Goal: Task Accomplishment & Management: Use online tool/utility

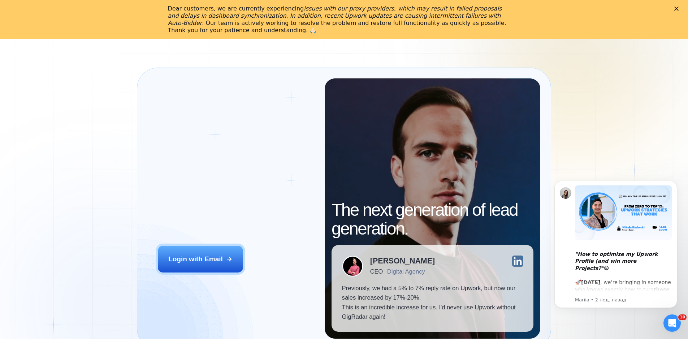
drag, startPoint x: 206, startPoint y: 255, endPoint x: 264, endPoint y: 157, distance: 113.5
click at [264, 157] on div "Login ‍ Welcome to GigRadar. AI Business Manager for Agencies Login with Email" at bounding box center [236, 208] width 177 height 260
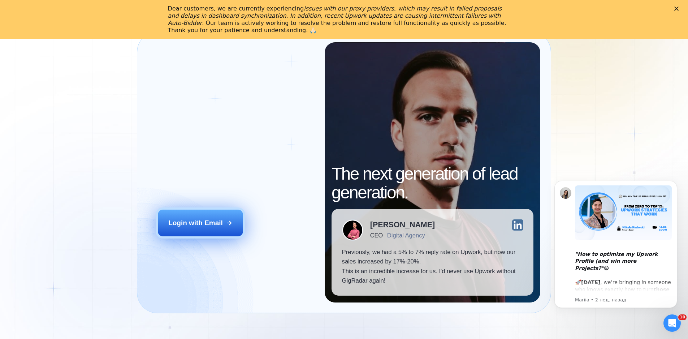
click at [225, 219] on button "Login with Email" at bounding box center [200, 222] width 85 height 27
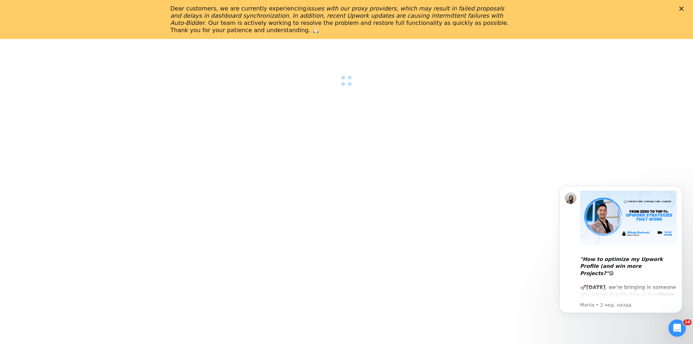
click at [681, 6] on div "Dear customers, we are currently experiencing issues with our proxy providers, …" at bounding box center [346, 19] width 693 height 33
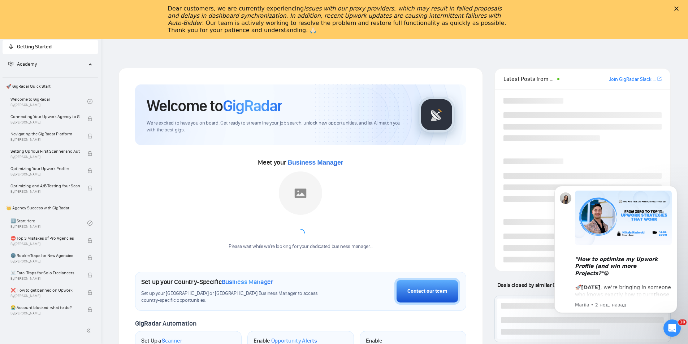
click at [679, 9] on icon "Закрыть" at bounding box center [676, 9] width 4 height 4
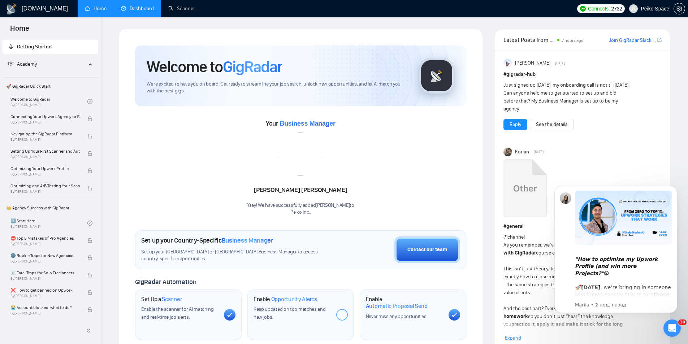
click at [151, 12] on link "Dashboard" at bounding box center [137, 8] width 33 height 6
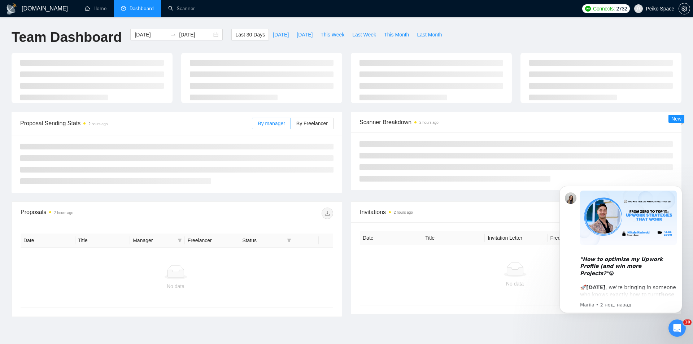
type input "2025-07-29"
type input "2025-08-28"
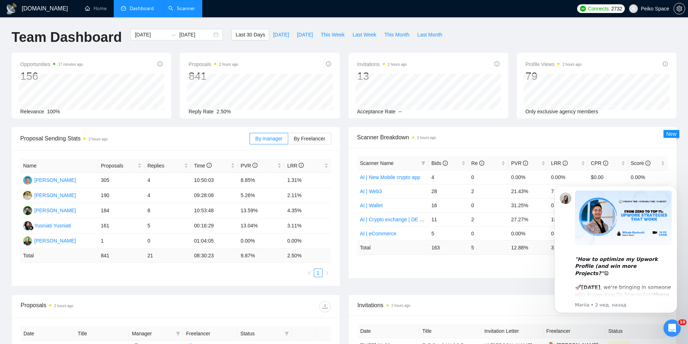
click at [176, 10] on link "Scanner" at bounding box center [181, 8] width 27 height 6
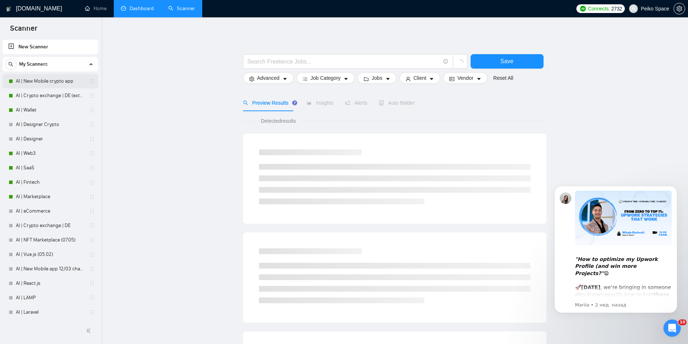
click at [60, 78] on link "AI | New Mobile crypto app" at bounding box center [50, 81] width 69 height 14
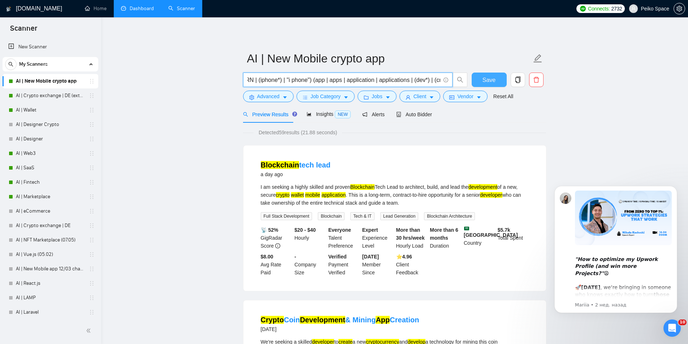
scroll to position [0, 594]
drag, startPoint x: 247, startPoint y: 80, endPoint x: 500, endPoint y: 81, distance: 252.5
click at [500, 81] on div "((Mobile*) | (native*) | (hybrid*) | (cross-platform*) | (crossplatform*) | "cr…" at bounding box center [393, 82] width 303 height 18
click at [259, 94] on span "Advanced" at bounding box center [268, 96] width 22 height 8
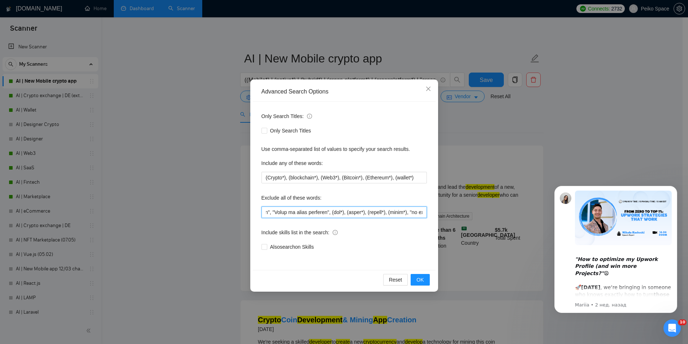
scroll to position [0, 2257]
drag, startPoint x: 264, startPoint y: 214, endPoint x: 478, endPoint y: 201, distance: 214.5
click at [478, 201] on div "Advanced Search Options Only Search Titles: Only Search Titles Use comma-separa…" at bounding box center [344, 172] width 688 height 344
click at [326, 209] on input "text" at bounding box center [343, 213] width 165 height 12
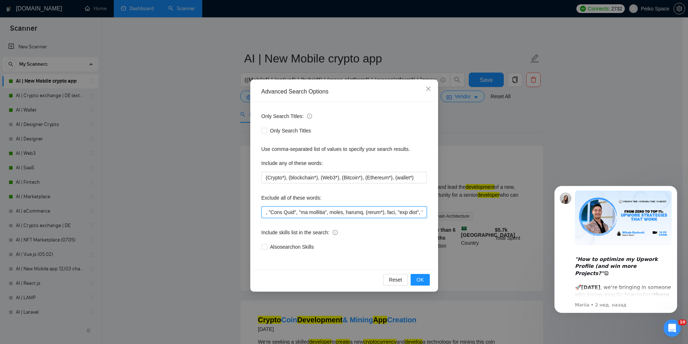
scroll to position [0, 2257]
drag, startPoint x: 315, startPoint y: 212, endPoint x: 477, endPoint y: 209, distance: 162.2
click at [477, 209] on div "Advanced Search Options Only Search Titles: Only Search Titles Use comma-separa…" at bounding box center [344, 172] width 688 height 344
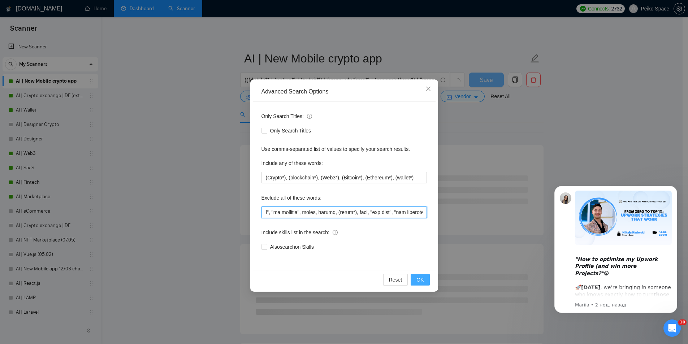
type input ""QR coupon", (QR*), (WEBFLOW*), designer, "Cosmos SDK", game, "digital loyalty …"
click at [417, 277] on span "OK" at bounding box center [419, 280] width 7 height 8
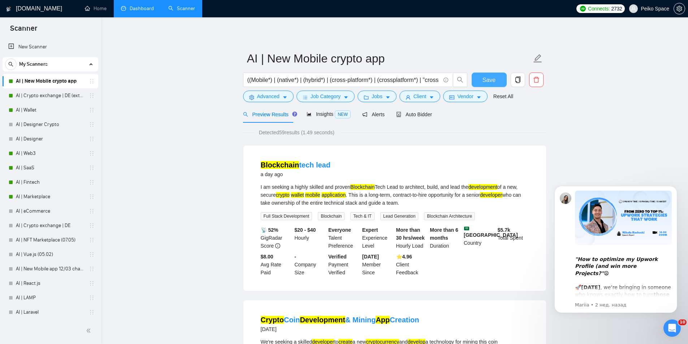
click at [479, 81] on button "Save" at bounding box center [489, 80] width 35 height 14
click at [54, 93] on link "AI | Crypto exchange | DE (extended)" at bounding box center [50, 95] width 69 height 14
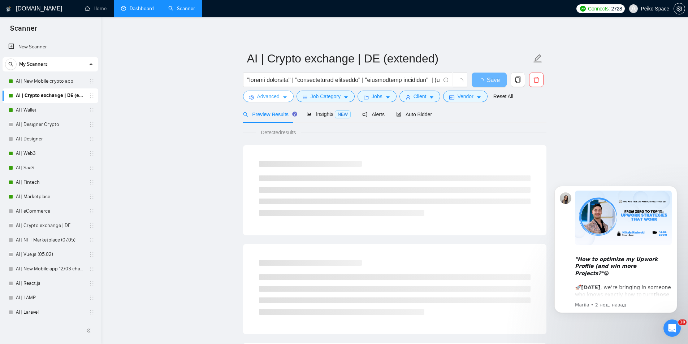
click at [260, 96] on span "Advanced" at bounding box center [268, 96] width 22 height 8
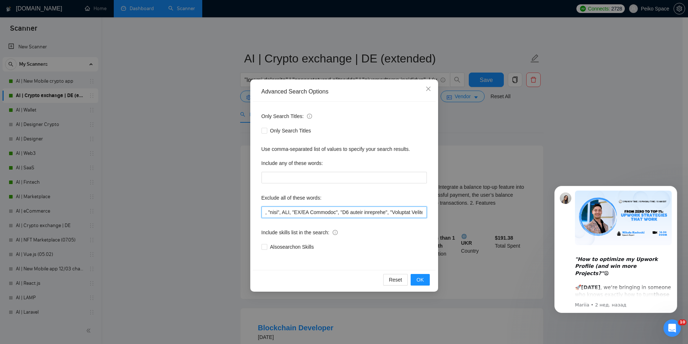
scroll to position [0, 3115]
drag, startPoint x: 265, startPoint y: 213, endPoint x: 469, endPoint y: 212, distance: 204.1
click at [469, 212] on div "Advanced Search Options Only Search Titles: Only Search Titles Use comma-separa…" at bounding box center [344, 172] width 688 height 344
paste input "UX*), "MT4", MT5, "MT 5", (lead*), (responsib*), "Senior", "expert", (track*), …"
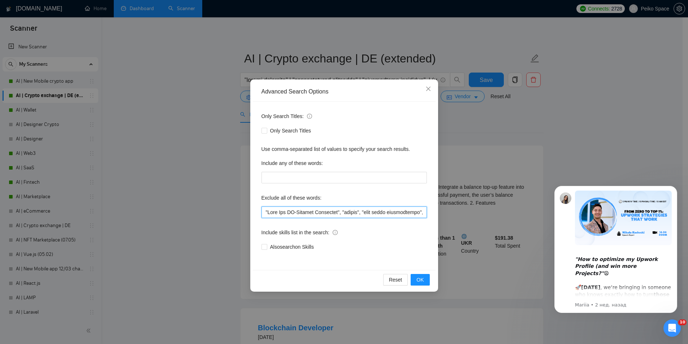
scroll to position [0, 3109]
type input ""Join Our AI-Powered Community", "plugin", "need email notification", "learn mo…"
click at [416, 277] on button "OK" at bounding box center [420, 280] width 19 height 12
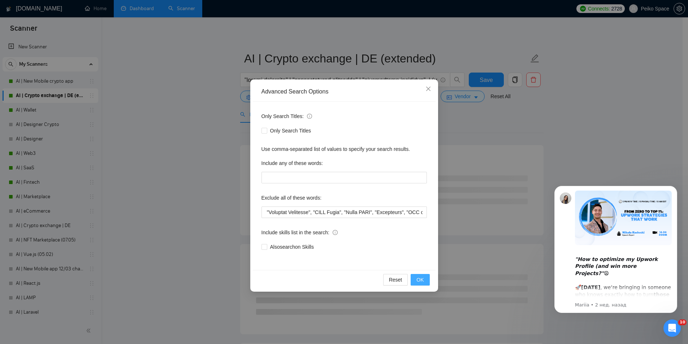
scroll to position [0, 0]
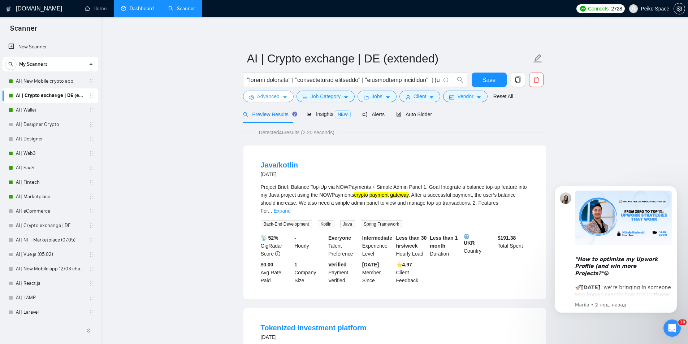
click at [258, 97] on span "Advanced" at bounding box center [268, 96] width 22 height 8
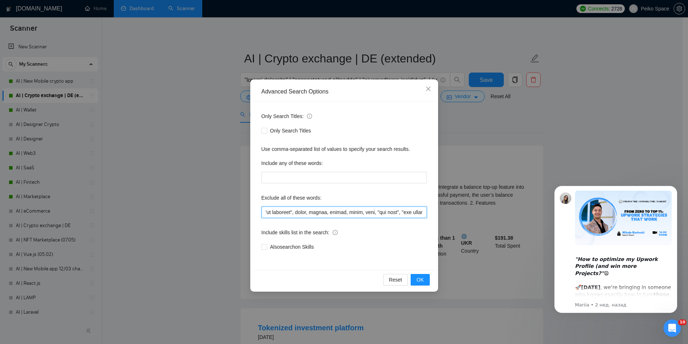
scroll to position [0, 3109]
drag, startPoint x: 263, startPoint y: 211, endPoint x: 467, endPoint y: 208, distance: 203.4
click at [467, 208] on div "Advanced Search Options Only Search Titles: Only Search Titles Use comma-separa…" at bounding box center [344, 172] width 688 height 344
click at [353, 214] on input "text" at bounding box center [343, 213] width 165 height 12
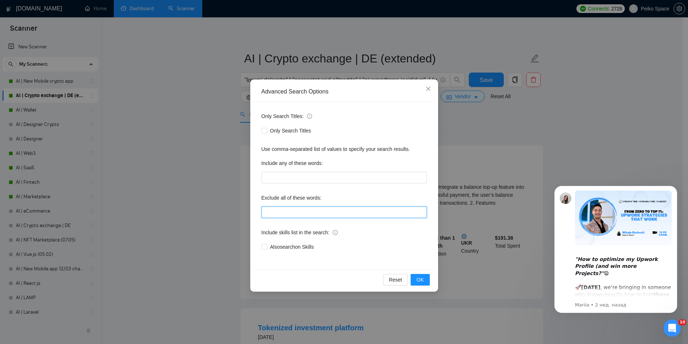
paste input ""Join Our AI-Powered Community", "plugin", "need email notification", "learn mo…"
type input ""Join Our AI-Powered Community", "plugin", "need email notification", "learn mo…"
click at [420, 280] on span "OK" at bounding box center [419, 280] width 7 height 8
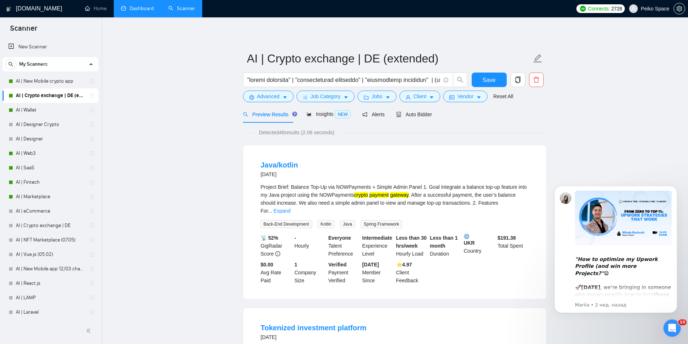
click at [49, 107] on link "AI | Wallet" at bounding box center [50, 110] width 69 height 14
click at [506, 82] on button "Save" at bounding box center [489, 80] width 35 height 14
click at [40, 109] on link "AI | Wallet" at bounding box center [50, 110] width 69 height 14
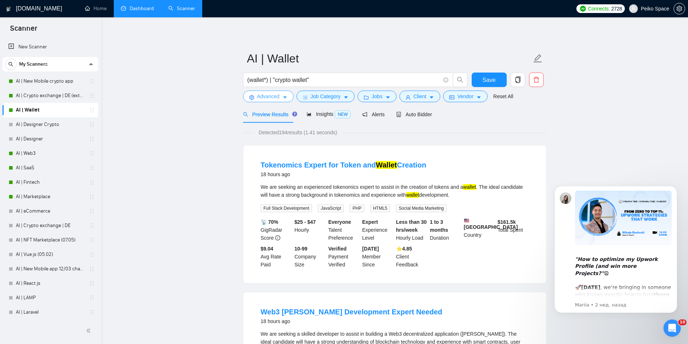
click at [268, 96] on span "Advanced" at bounding box center [268, 96] width 22 height 8
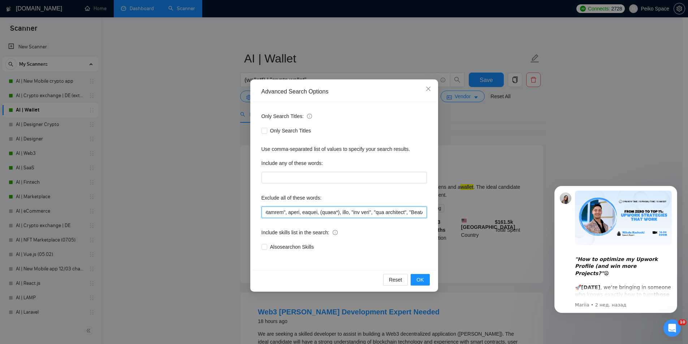
scroll to position [0, 3540]
drag, startPoint x: 265, startPoint y: 212, endPoint x: 450, endPoint y: 222, distance: 185.6
click at [450, 222] on div "Advanced Search Options Only Search Titles: Only Search Titles Use comma-separa…" at bounding box center [344, 172] width 688 height 344
paste input "(discord*), software, dekstop, "correlate wallet addresses", "90% finished", "9…"
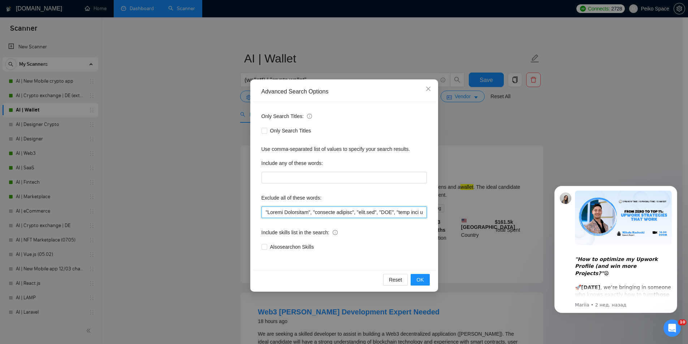
scroll to position [0, 3513]
type input ""Crypto Accounting", "accurate reports", "pump.fun", "CMS", "must have codes", …"
click at [416, 279] on button "OK" at bounding box center [420, 280] width 19 height 12
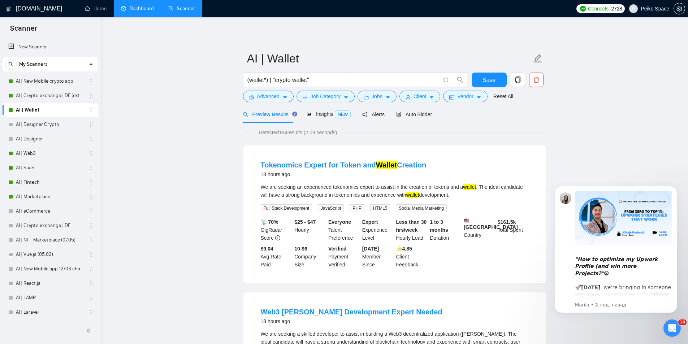
click at [480, 81] on button "Save" at bounding box center [489, 80] width 35 height 14
drag, startPoint x: 157, startPoint y: 251, endPoint x: 160, endPoint y: 243, distance: 8.5
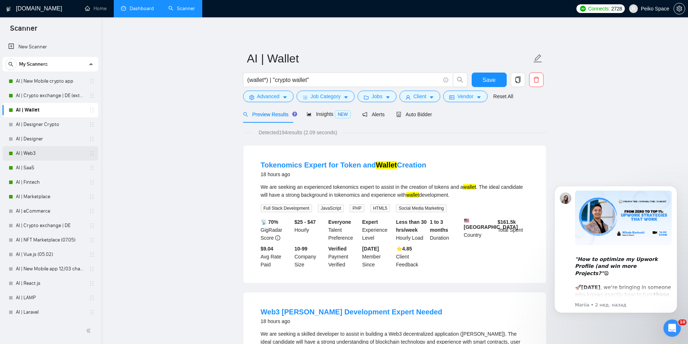
click at [53, 157] on link "AI | Web3" at bounding box center [50, 153] width 69 height 14
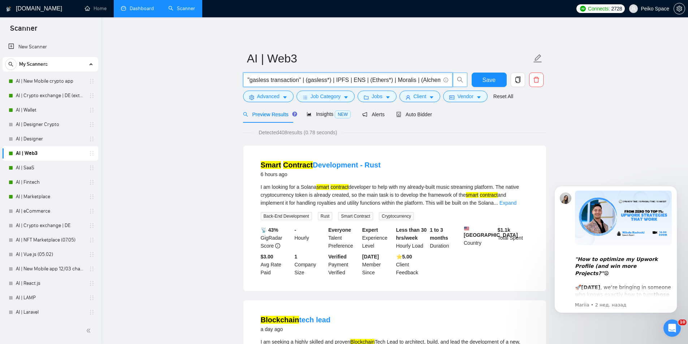
scroll to position [0, 941]
drag, startPoint x: 254, startPoint y: 79, endPoint x: 466, endPoint y: 83, distance: 211.3
click at [466, 83] on span ""smart contracts" | (Web3*) | (dapp*) | "web 3" | "decentralized app" | "decent…" at bounding box center [355, 80] width 225 height 14
click at [263, 103] on form "AI | Web3 "smart contracts" | (Web3*) | (dapp*) | "web 3" | "decentralized app"…" at bounding box center [394, 76] width 303 height 59
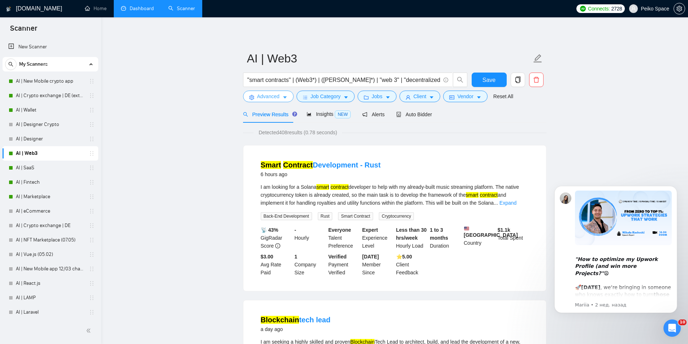
click at [264, 98] on span "Advanced" at bounding box center [268, 96] width 22 height 8
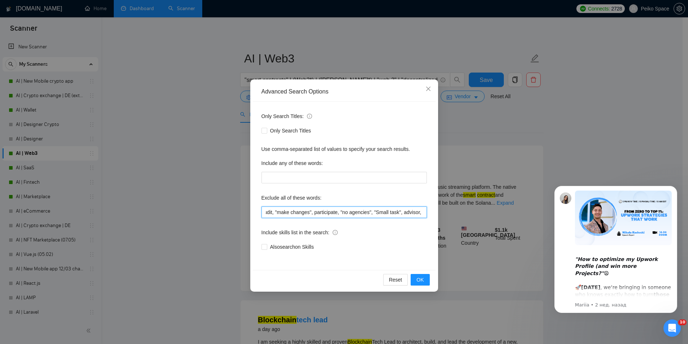
scroll to position [0, 1711]
drag, startPoint x: 267, startPoint y: 212, endPoint x: 509, endPoint y: 204, distance: 242.1
click at [509, 204] on div "Advanced Search Options Only Search Titles: Only Search Titles Use comma-separa…" at bounding box center [344, 172] width 688 height 344
paste input ""n8n", (script*), "NFT artist", "Marketing Lead", Fabric, (guid*), (meme*), "Do…"
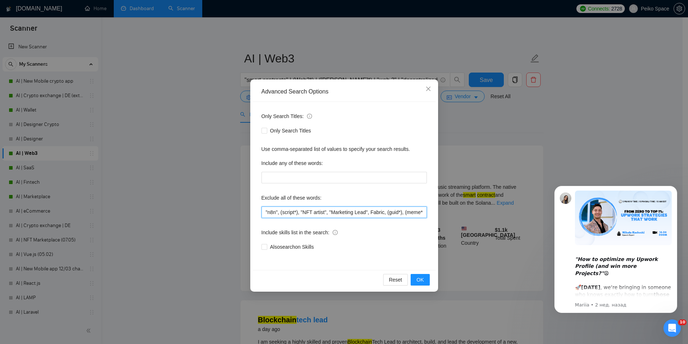
scroll to position [0, 1720]
type input ""n8n", (script*), "NFT artist", "Marketing Lead", Fabric, (guid*), (meme*), "Do…"
click at [421, 278] on span "OK" at bounding box center [419, 280] width 7 height 8
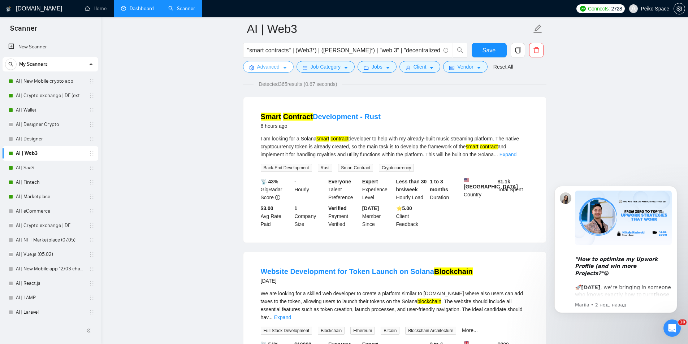
scroll to position [36, 0]
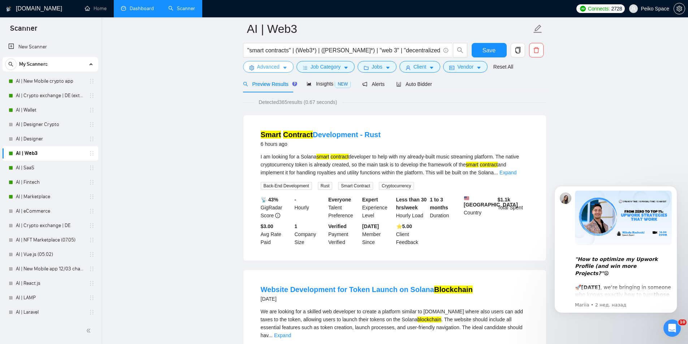
click at [265, 62] on button "Advanced" at bounding box center [268, 67] width 51 height 12
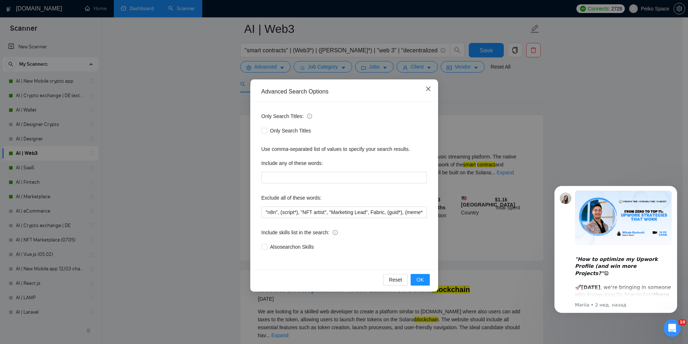
click at [428, 84] on span "Close" at bounding box center [429, 89] width 20 height 20
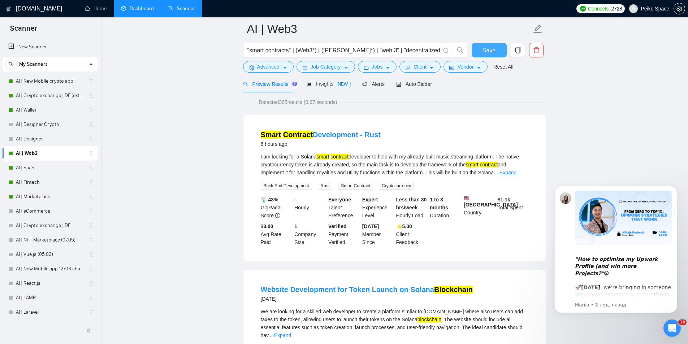
click at [483, 55] on button "Save" at bounding box center [489, 50] width 35 height 14
click at [32, 170] on link "AI | SaaS" at bounding box center [50, 168] width 69 height 14
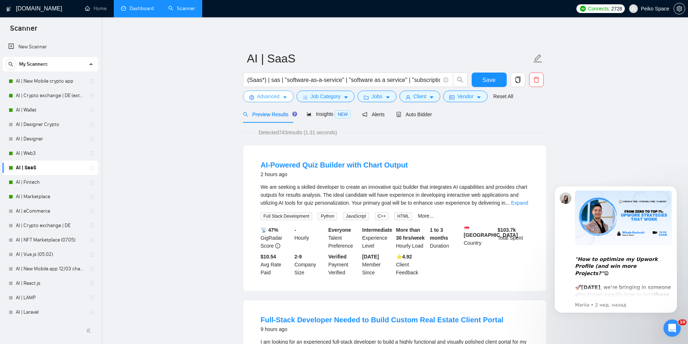
click at [273, 97] on span "Advanced" at bounding box center [268, 96] width 22 height 8
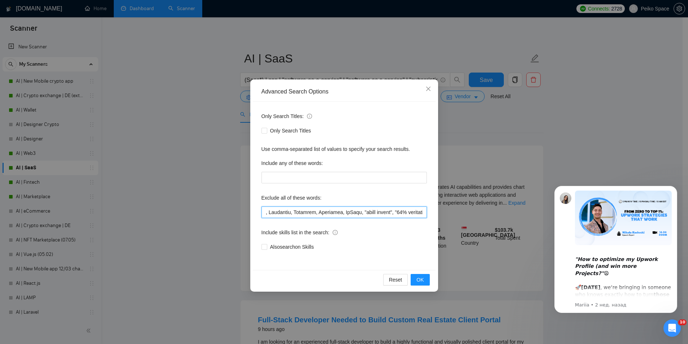
scroll to position [0, 3818]
drag, startPoint x: 263, startPoint y: 214, endPoint x: 464, endPoint y: 212, distance: 201.5
click at [464, 212] on div "Advanced Search Options Only Search Titles: Only Search Titles Use comma-separa…" at bounding box center [344, 172] width 688 height 344
click at [295, 209] on input "text" at bounding box center [343, 213] width 165 height 12
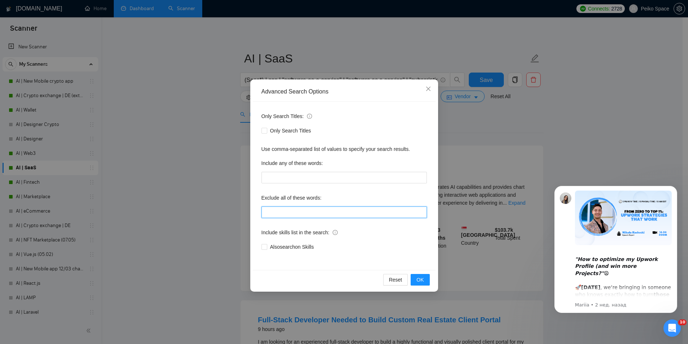
paste input "(Airtable*), "ArchiMate", "scraper developer", "Playwright", (UI*), (UX*), "Zap…"
type input "(Airtable*), "ArchiMate", "scraper developer", "Playwright", (UI*), (UX*), "Zap…"
click at [414, 278] on button "OK" at bounding box center [420, 280] width 19 height 12
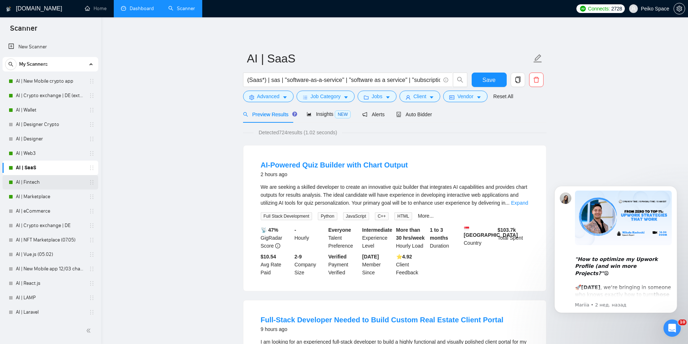
click at [43, 182] on link "AI | Fintech" at bounding box center [50, 182] width 69 height 14
click at [479, 78] on button "Save" at bounding box center [489, 80] width 35 height 14
click at [47, 177] on link "AI | Fintech" at bounding box center [50, 182] width 69 height 14
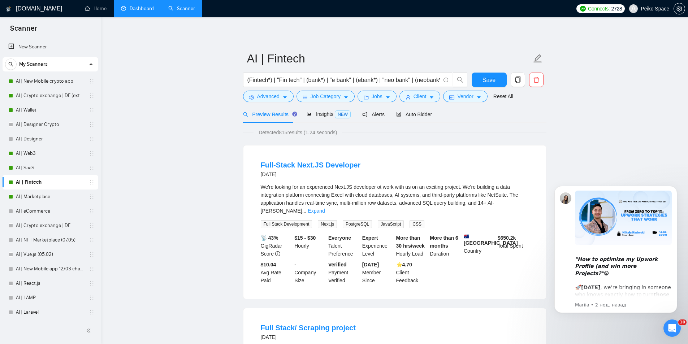
click at [277, 94] on span "Advanced" at bounding box center [268, 96] width 22 height 8
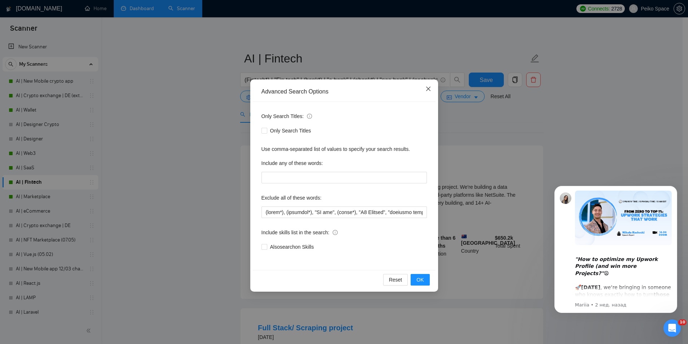
click at [423, 86] on span "Close" at bounding box center [429, 89] width 20 height 20
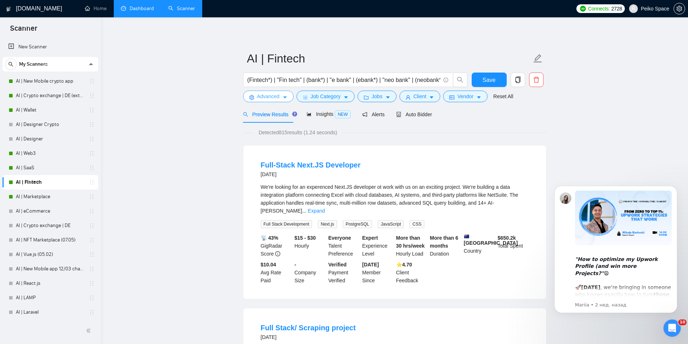
click at [259, 96] on span "Advanced" at bounding box center [268, 96] width 22 height 8
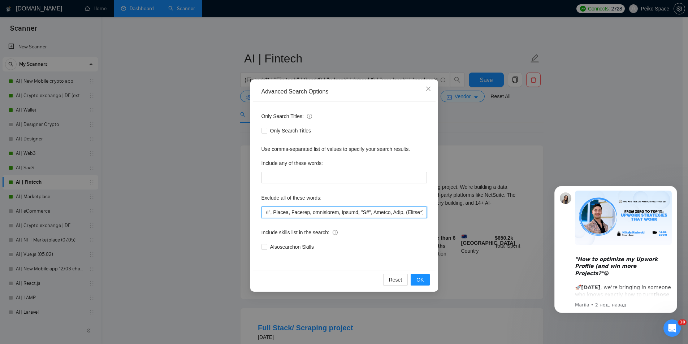
scroll to position [0, 2963]
drag, startPoint x: 265, startPoint y: 214, endPoint x: 483, endPoint y: 224, distance: 218.0
click at [483, 224] on div "Advanced Search Options Only Search Titles: Only Search Titles Use comma-separa…" at bounding box center [344, 172] width 688 height 344
paste input "(learn*), (template*), "TV app", (basic*), "B1 Payment", "purchase form", (Sani…"
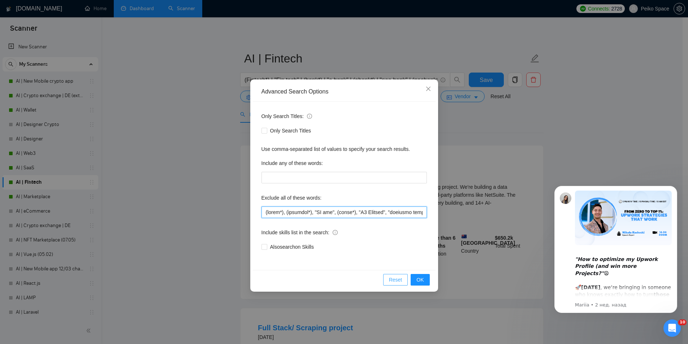
scroll to position [0, 2951]
type input "(learn*), (template*), "TV app", (basic*), "B1 Payment", "purchase form", (Sani…"
click at [418, 279] on span "OK" at bounding box center [419, 280] width 7 height 8
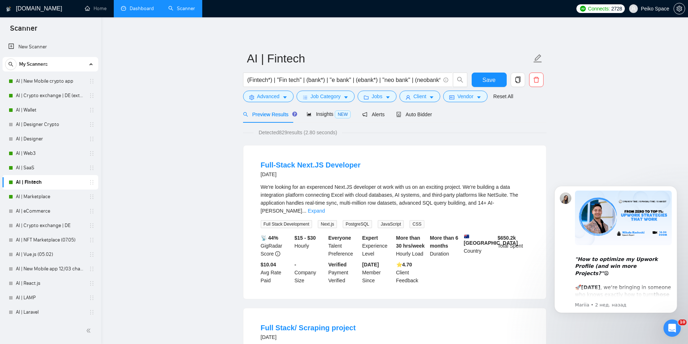
drag, startPoint x: 245, startPoint y: 80, endPoint x: 386, endPoint y: 86, distance: 142.0
click at [386, 86] on span "(Fintech*) | "Fin tech" | (bank*) | "e bank" | (ebank*) | "neo bank" | (neobank…" at bounding box center [347, 80] width 209 height 14
click at [247, 78] on span "(Fintech*) | "Fin tech" | (bank*) | "e bank" | (ebank*) | "neo bank" | (neobank…" at bounding box center [347, 80] width 209 height 14
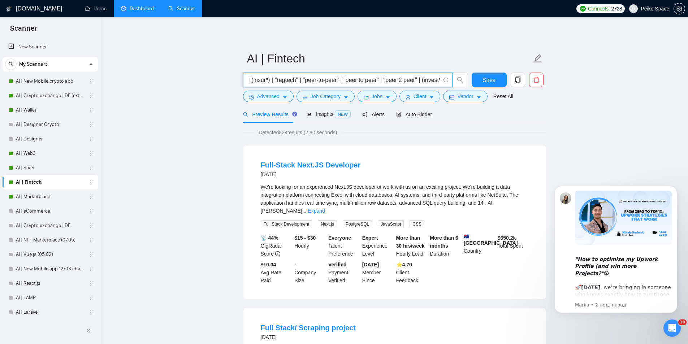
drag, startPoint x: 248, startPoint y: 79, endPoint x: 442, endPoint y: 79, distance: 194.3
click at [442, 79] on span "(Fintech*) | "Fin tech" | (bank*) | "e bank" | (ebank*) | "neo bank" | (neobank…" at bounding box center [347, 80] width 209 height 14
click at [427, 79] on input "(Fintech*) | "Fin tech" | (bank*) | "e bank" | (ebank*) | "neo bank" | (neobank…" at bounding box center [343, 79] width 193 height 9
drag, startPoint x: 439, startPoint y: 78, endPoint x: 159, endPoint y: 71, distance: 280.0
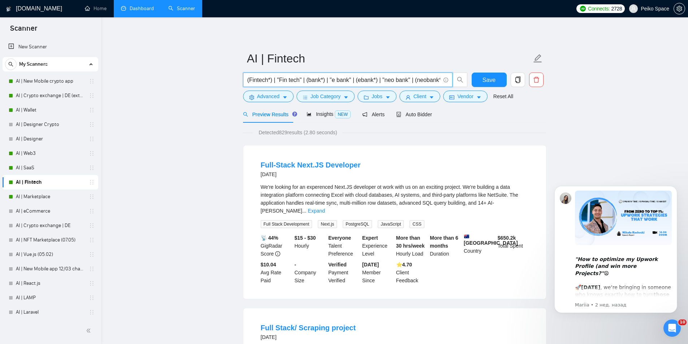
click at [247, 71] on form "AI | Fintech (Fintech*) | "Fin tech" | (bank*) | "e bank" | (ebank*) | "neo ban…" at bounding box center [394, 76] width 303 height 59
drag, startPoint x: 247, startPoint y: 79, endPoint x: 518, endPoint y: 83, distance: 270.5
click at [518, 83] on div "(Fintech*) | "Fin tech" | (bank*) | "e bank" | (ebank*) | "neo bank" | (neobank…" at bounding box center [393, 82] width 303 height 18
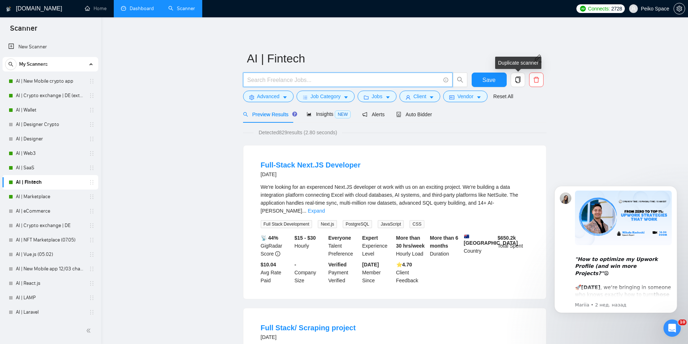
scroll to position [0, 0]
paste input "Fintech | "fin tech" | (bank*) | (wallet*) | (financ*) | "digital banking" | "m…"
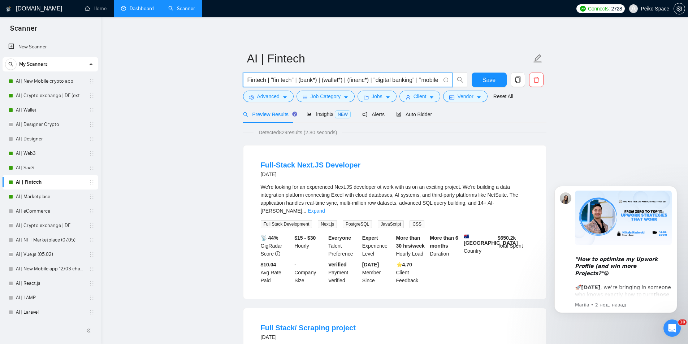
scroll to position [0, 1947]
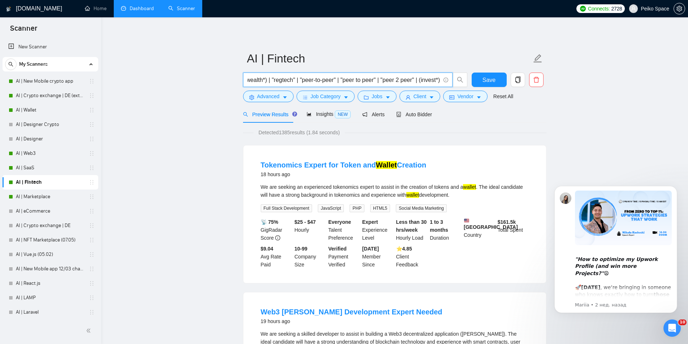
type input "Fintech | "fin tech" | (bank*) | (wallet*) | (financ*) | "digital banking" | "m…"
click at [267, 96] on span "Advanced" at bounding box center [268, 96] width 22 height 8
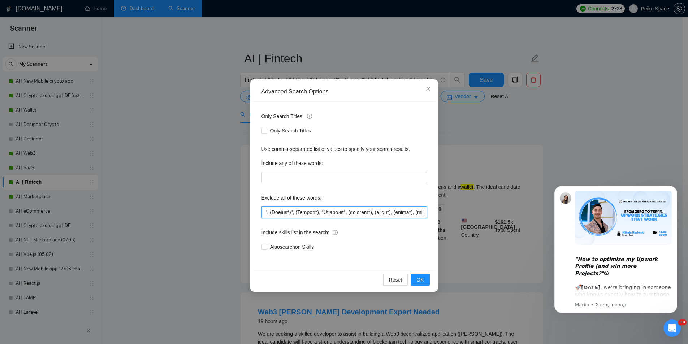
scroll to position [0, 2951]
drag, startPoint x: 264, startPoint y: 213, endPoint x: 511, endPoint y: 213, distance: 247.4
click at [511, 213] on div "Advanced Search Options Only Search Titles: Only Search Titles Use comma-separa…" at bounding box center [344, 172] width 688 height 344
click at [176, 262] on div "Advanced Search Options Only Search Titles: Only Search Titles Use comma-separa…" at bounding box center [344, 172] width 688 height 344
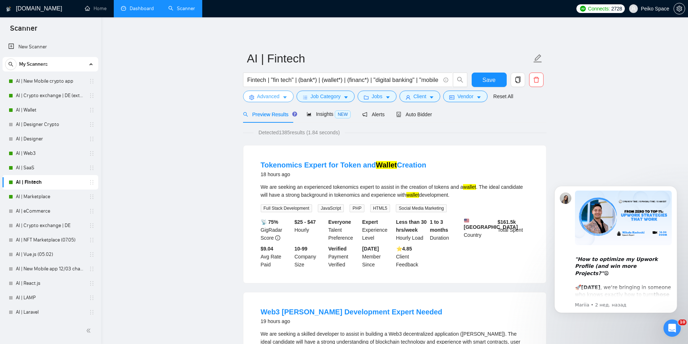
click at [282, 98] on icon "caret-down" at bounding box center [284, 97] width 5 height 5
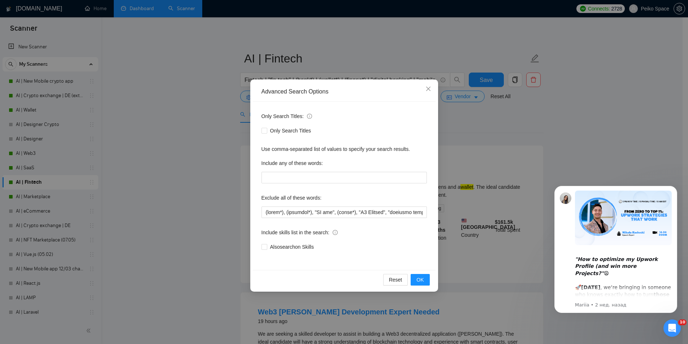
click at [187, 163] on div "Advanced Search Options Only Search Titles: Only Search Titles Use comma-separa…" at bounding box center [344, 172] width 688 height 344
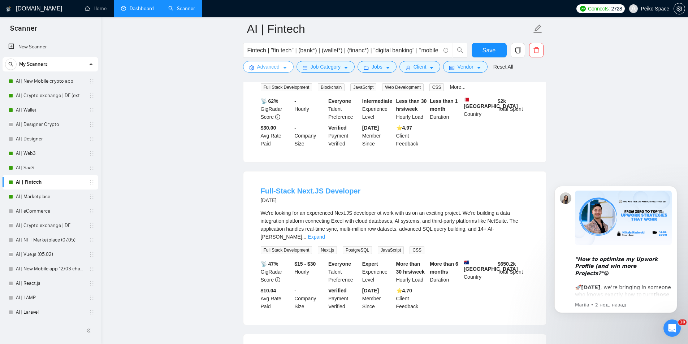
scroll to position [361, 0]
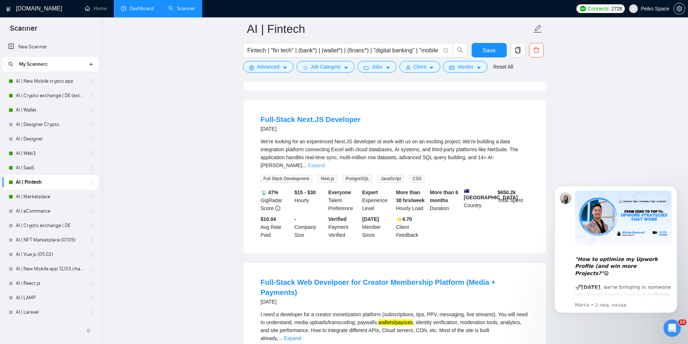
click at [325, 163] on link "Expand" at bounding box center [316, 166] width 17 height 6
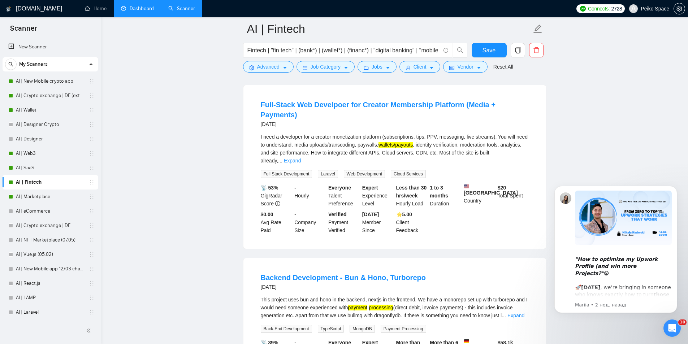
scroll to position [542, 0]
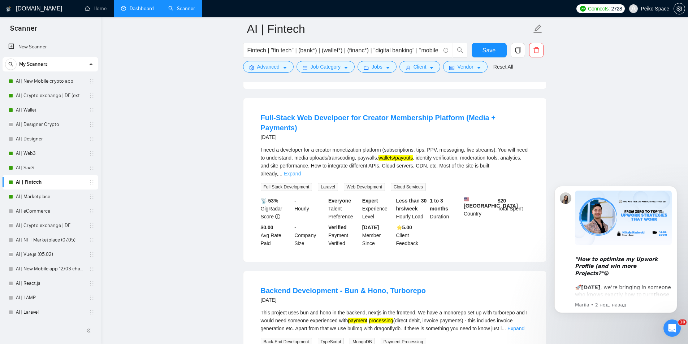
click at [301, 171] on link "Expand" at bounding box center [292, 174] width 17 height 6
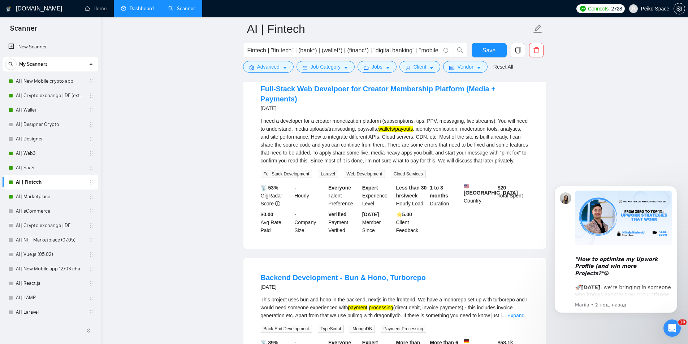
scroll to position [578, 0]
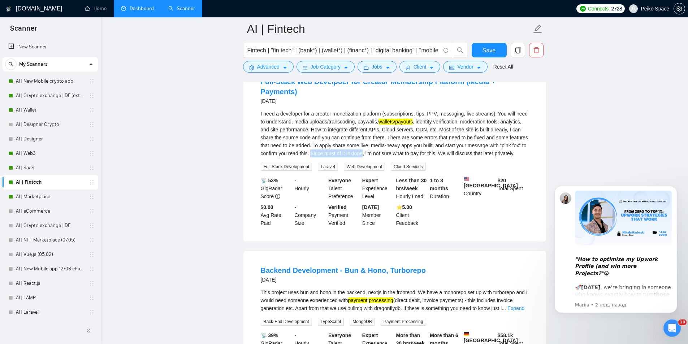
drag, startPoint x: 310, startPoint y: 139, endPoint x: 362, endPoint y: 140, distance: 51.7
click at [362, 140] on div "I need a developer for a creator monetization platform (subscriptions, tips, PP…" at bounding box center [395, 134] width 268 height 48
copy div "Since most of it is done"
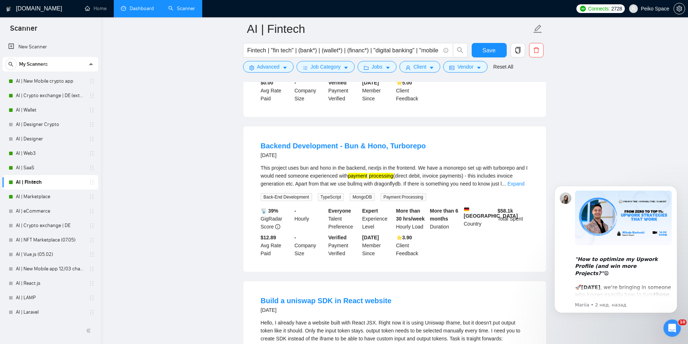
scroll to position [722, 0]
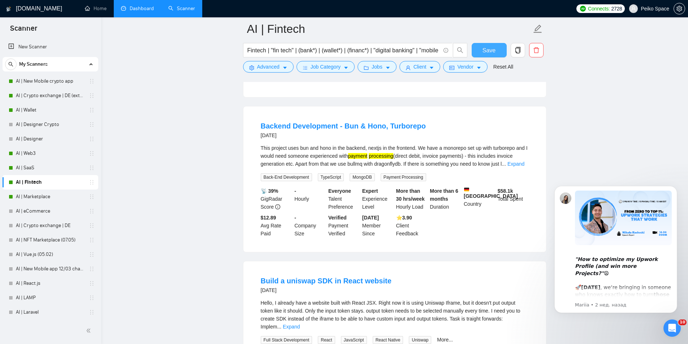
click at [475, 51] on button "Save" at bounding box center [489, 50] width 35 height 14
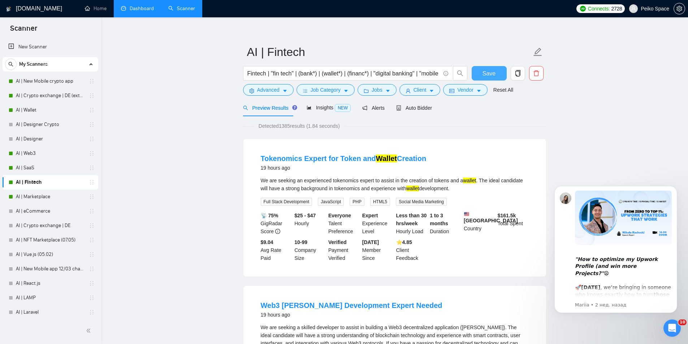
scroll to position [0, 0]
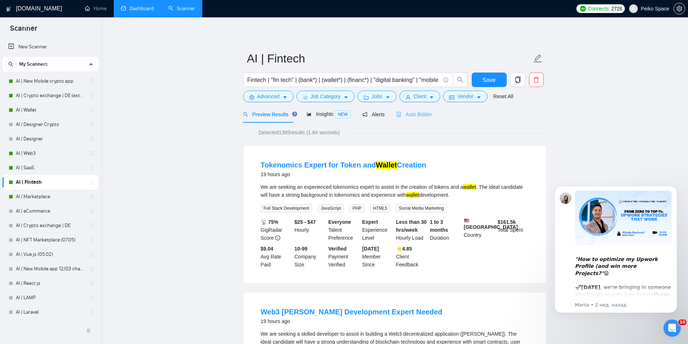
click at [420, 118] on div "Auto Bidder" at bounding box center [414, 114] width 36 height 17
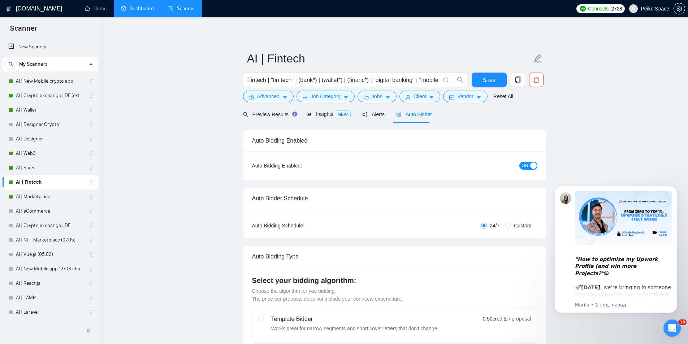
click at [529, 162] on button "ON" at bounding box center [528, 166] width 18 height 8
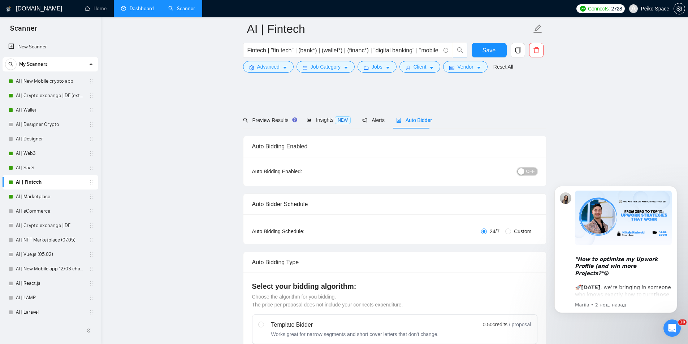
scroll to position [36, 0]
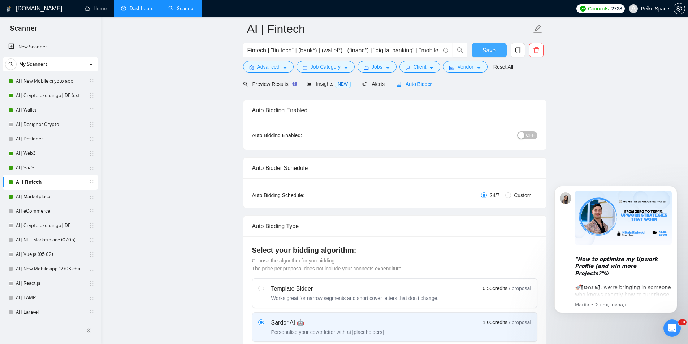
click at [480, 49] on button "Save" at bounding box center [489, 50] width 35 height 14
click at [284, 85] on span "Preview Results" at bounding box center [269, 84] width 52 height 6
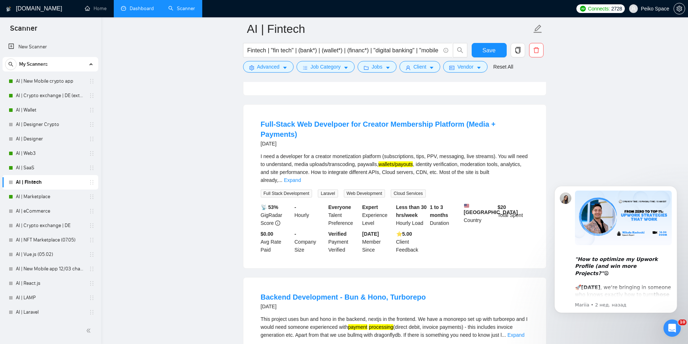
scroll to position [542, 0]
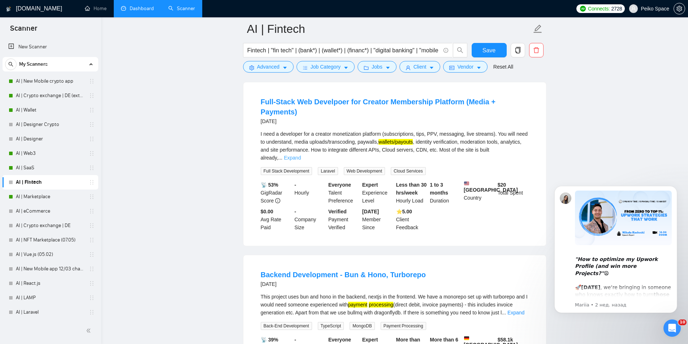
click at [301, 155] on link "Expand" at bounding box center [292, 158] width 17 height 6
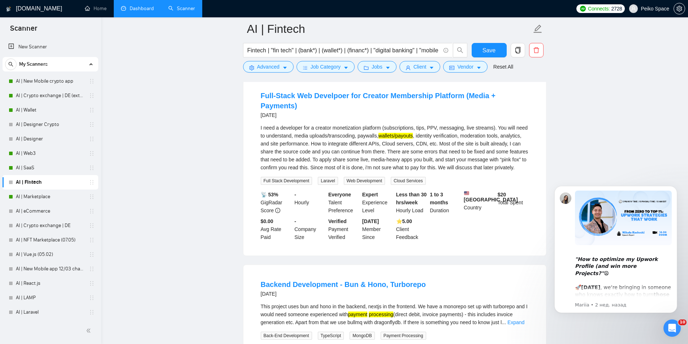
scroll to position [506, 0]
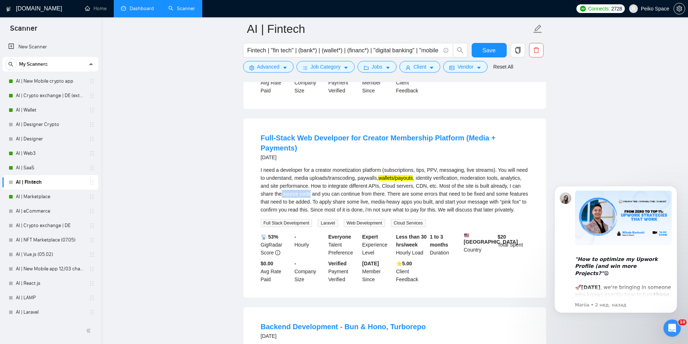
drag, startPoint x: 309, startPoint y: 170, endPoint x: 282, endPoint y: 170, distance: 27.5
click at [282, 170] on div "I need a developer for a creator monetization platform (subscriptions, tips, PP…" at bounding box center [395, 190] width 268 height 48
click at [283, 170] on div "I need a developer for a creator monetization platform (subscriptions, tips, PP…" at bounding box center [395, 190] width 268 height 48
drag, startPoint x: 283, startPoint y: 170, endPoint x: 309, endPoint y: 171, distance: 26.4
click at [309, 171] on div "I need a developer for a creator monetization platform (subscriptions, tips, PP…" at bounding box center [395, 190] width 268 height 48
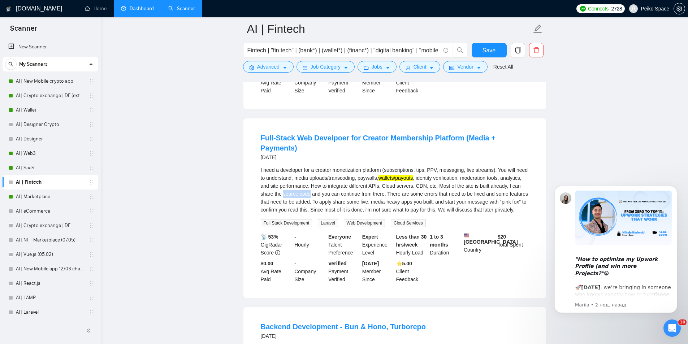
copy div "source code"
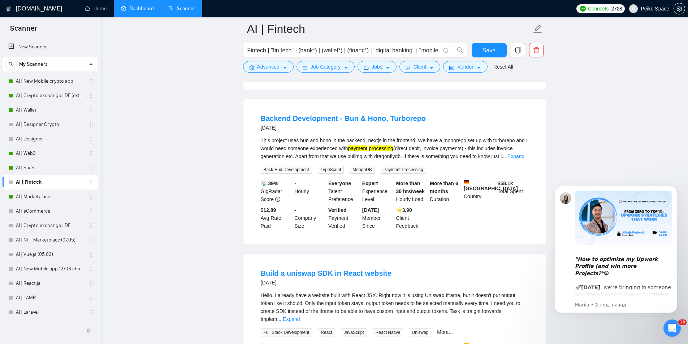
scroll to position [722, 0]
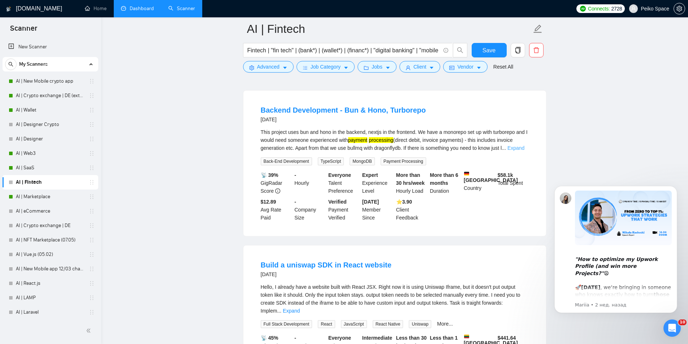
click at [514, 145] on link "Expand" at bounding box center [515, 148] width 17 height 6
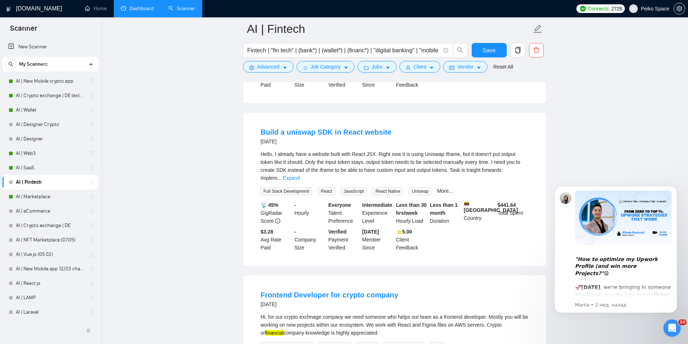
scroll to position [867, 0]
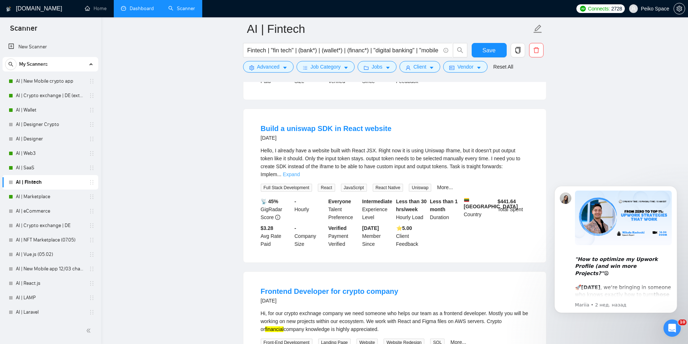
click at [300, 172] on link "Expand" at bounding box center [291, 175] width 17 height 6
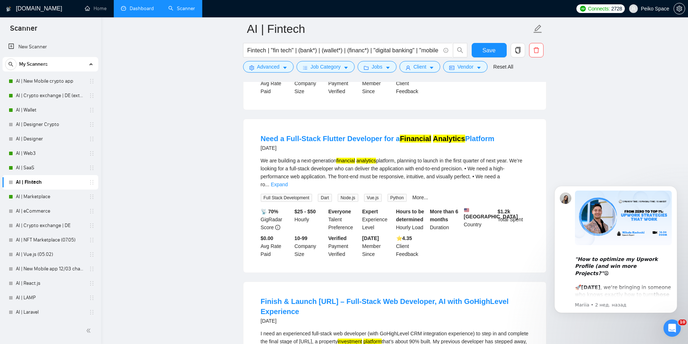
scroll to position [1228, 0]
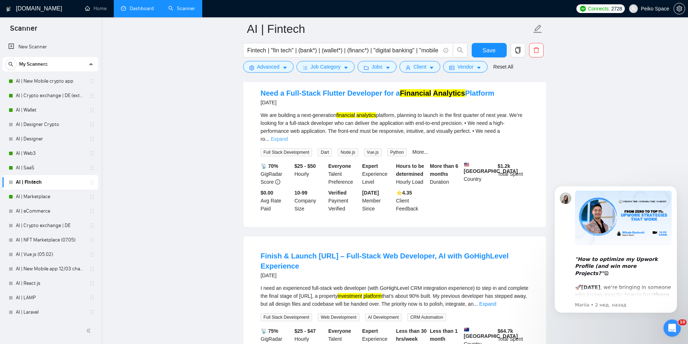
click at [288, 136] on link "Expand" at bounding box center [279, 139] width 17 height 6
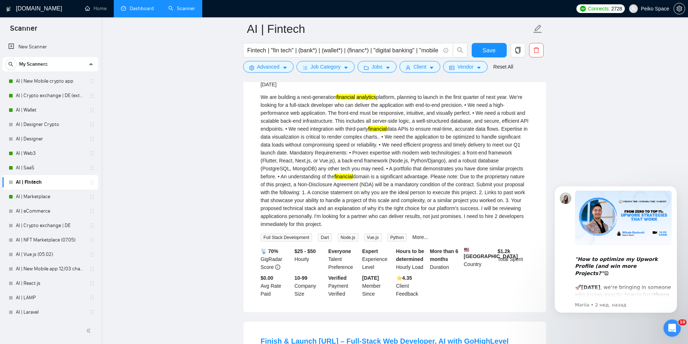
scroll to position [1264, 0]
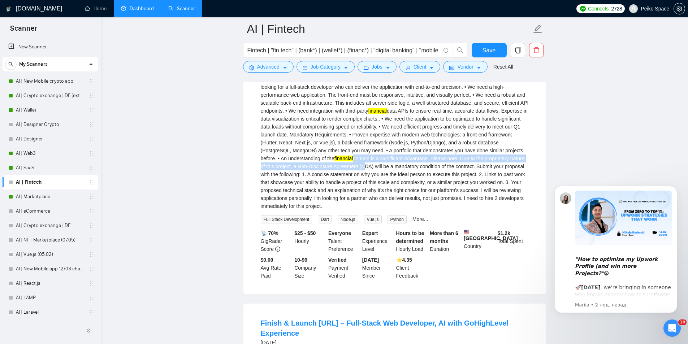
drag, startPoint x: 328, startPoint y: 133, endPoint x: 347, endPoint y: 146, distance: 23.1
click at [347, 146] on div "We are building a next-generation financial analytics platform, planning to lau…" at bounding box center [395, 142] width 268 height 135
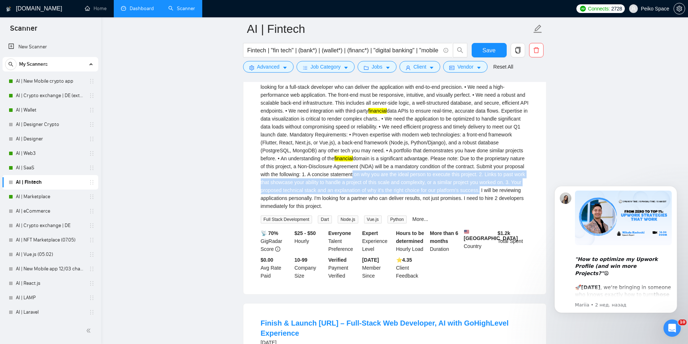
drag, startPoint x: 340, startPoint y: 148, endPoint x: 487, endPoint y: 172, distance: 148.9
click at [480, 170] on div "We are building a next-generation financial analytics platform, planning to lau…" at bounding box center [395, 142] width 268 height 135
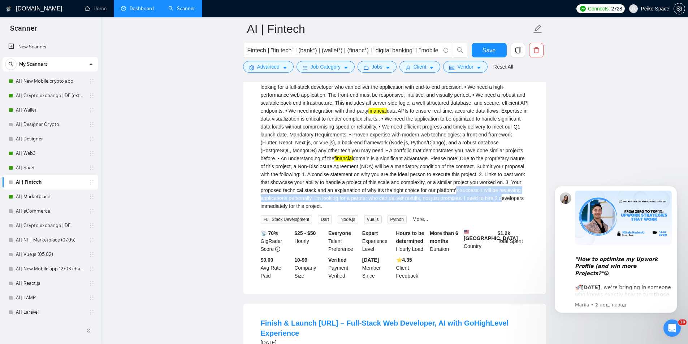
drag, startPoint x: 499, startPoint y: 176, endPoint x: 454, endPoint y: 169, distance: 45.7
click at [456, 170] on div "We are building a next-generation financial analytics platform, planning to lau…" at bounding box center [395, 142] width 268 height 135
drag, startPoint x: 383, startPoint y: 164, endPoint x: 411, endPoint y: 168, distance: 28.6
click at [414, 168] on div "We are building a next-generation financial analytics platform, planning to lau…" at bounding box center [395, 142] width 268 height 135
drag, startPoint x: 335, startPoint y: 170, endPoint x: 406, endPoint y: 175, distance: 71.7
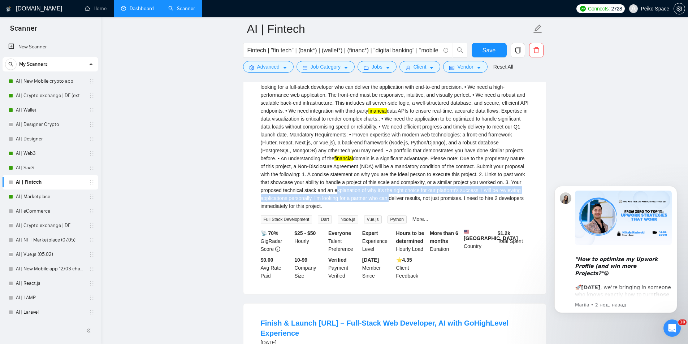
click at [389, 173] on div "We are building a next-generation financial analytics platform, planning to lau…" at bounding box center [395, 142] width 268 height 135
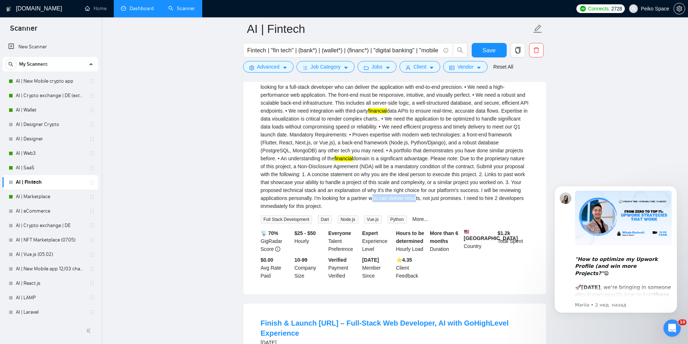
drag, startPoint x: 414, startPoint y: 176, endPoint x: 362, endPoint y: 171, distance: 52.6
click at [367, 171] on div "We are building a next-generation financial analytics platform, planning to lau…" at bounding box center [395, 142] width 268 height 135
drag, startPoint x: 353, startPoint y: 171, endPoint x: 440, endPoint y: 176, distance: 86.8
click at [429, 176] on div "We are building a next-generation financial analytics platform, planning to lau…" at bounding box center [395, 142] width 268 height 135
drag, startPoint x: 449, startPoint y: 176, endPoint x: 494, endPoint y: 177, distance: 45.5
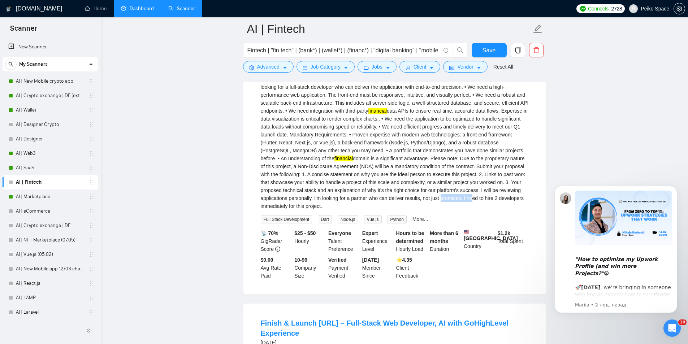
click at [475, 176] on div "We are building a next-generation financial analytics platform, planning to lau…" at bounding box center [395, 142] width 268 height 135
drag, startPoint x: 497, startPoint y: 177, endPoint x: 444, endPoint y: 171, distance: 53.1
click at [453, 172] on div "We are building a next-generation financial analytics platform, planning to lau…" at bounding box center [395, 142] width 268 height 135
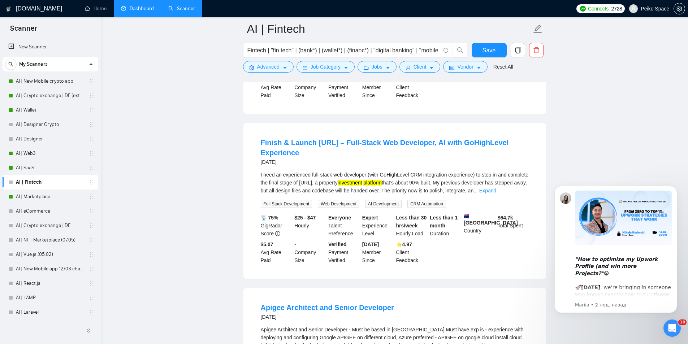
scroll to position [1481, 0]
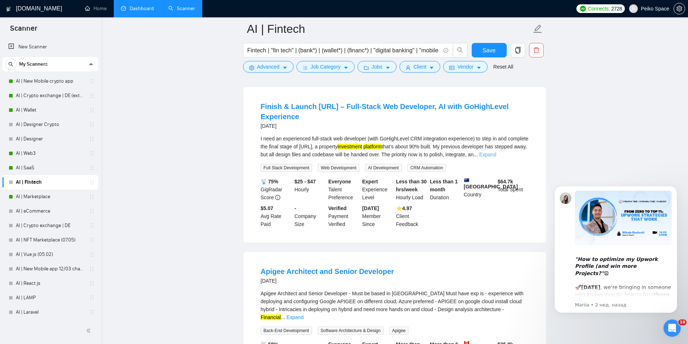
click at [496, 152] on link "Expand" at bounding box center [487, 155] width 17 height 6
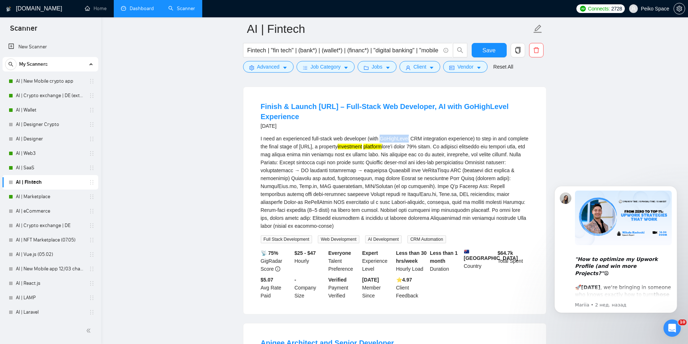
drag, startPoint x: 379, startPoint y: 120, endPoint x: 408, endPoint y: 120, distance: 28.5
click at [408, 135] on div "I need an experienced full-stack web developer (with GoHighLevel CRM integratio…" at bounding box center [395, 182] width 268 height 95
copy div "GoHighLevel"
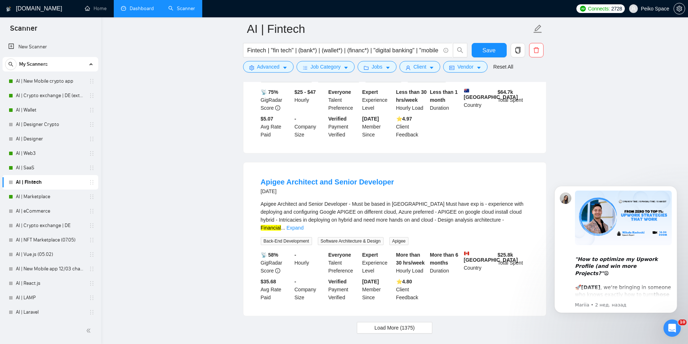
scroll to position [1651, 0]
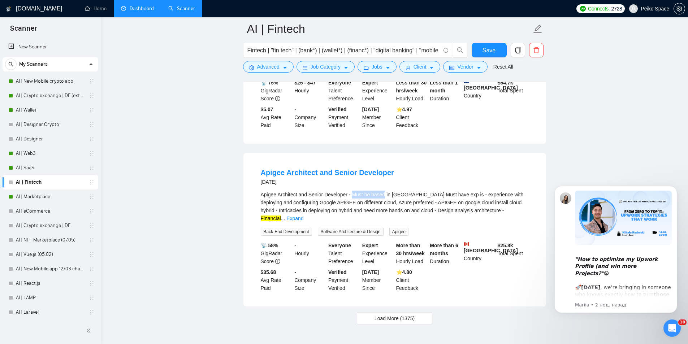
drag, startPoint x: 352, startPoint y: 166, endPoint x: 384, endPoint y: 165, distance: 31.4
click at [384, 191] on div "Apigee Architect and Senior Developer - Must be based in Canada Must have exp i…" at bounding box center [395, 207] width 268 height 32
copy div "Must be based"
click at [303, 216] on link "Expand" at bounding box center [294, 219] width 17 height 6
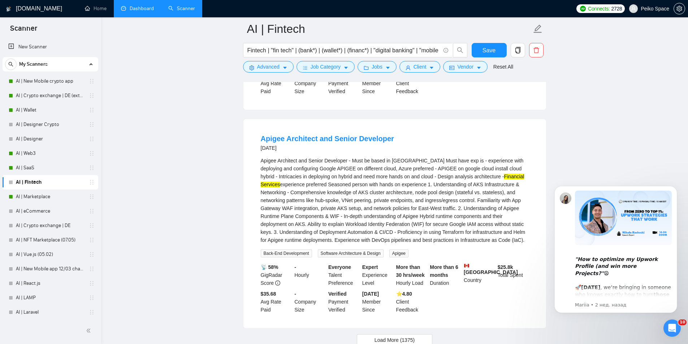
scroll to position [1679, 0]
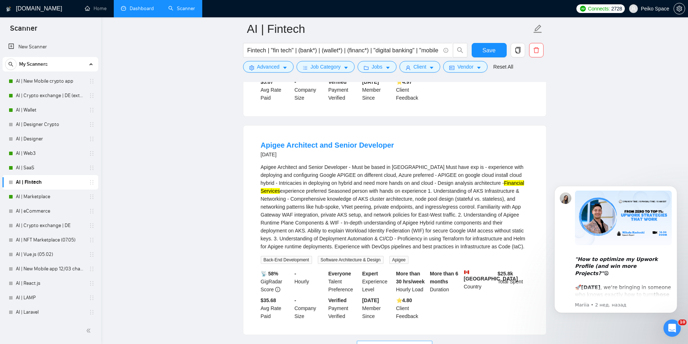
click at [392, 343] on span "Load More (1375)" at bounding box center [395, 347] width 40 height 8
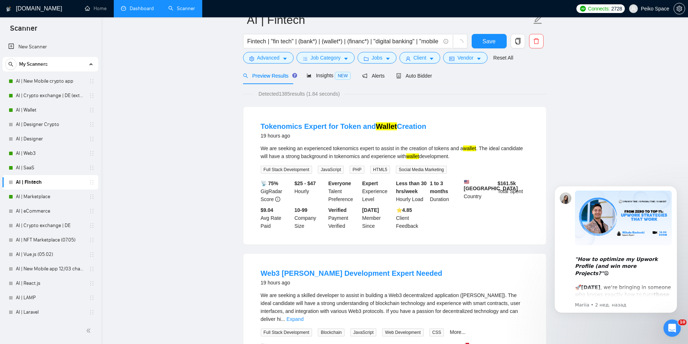
scroll to position [0, 0]
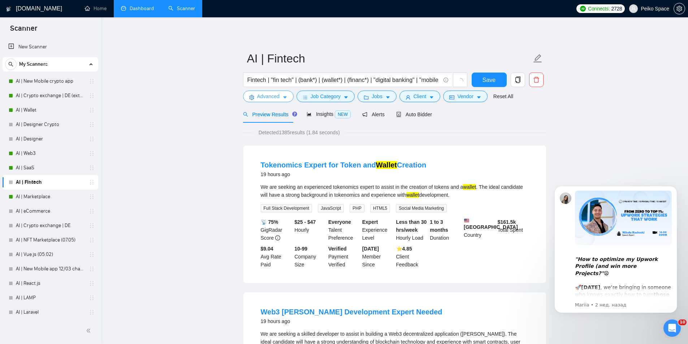
click at [272, 98] on span "Advanced" at bounding box center [268, 96] width 22 height 8
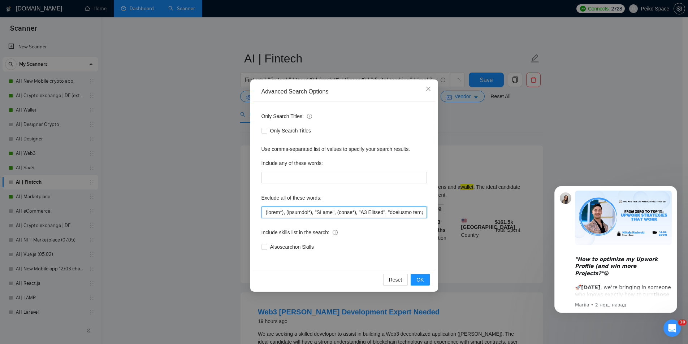
click at [273, 211] on input "text" at bounding box center [343, 213] width 165 height 12
drag, startPoint x: 265, startPoint y: 212, endPoint x: 461, endPoint y: 213, distance: 195.4
click at [461, 213] on div "Advanced Search Options Only Search Titles: Only Search Titles Use comma-separa…" at bounding box center [344, 172] width 688 height 344
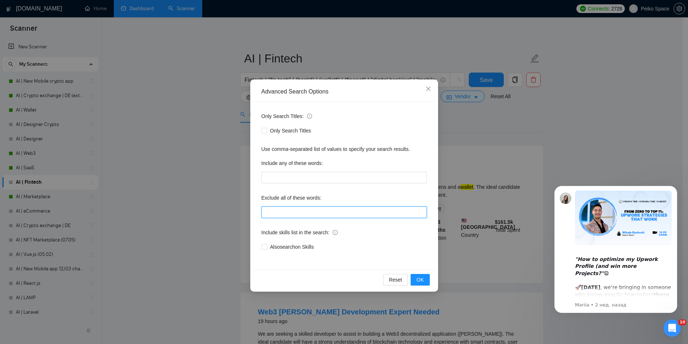
click at [362, 213] on input "text" at bounding box center [343, 213] width 165 height 12
paste input "(Apigee*), "Must be based", "GoHighLevel", "GHL", "Go High Level", (crypto*), (…"
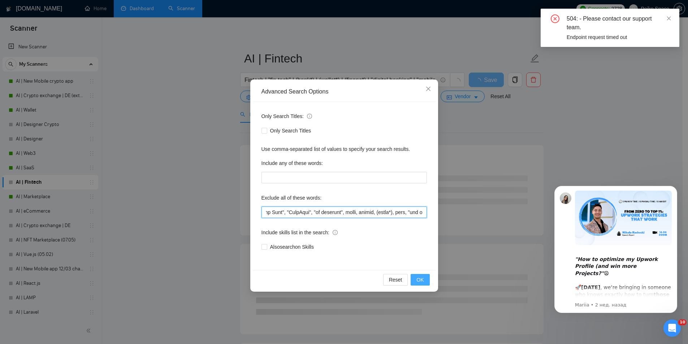
type input "(Apigee*), "Must be based", "GoHighLevel", "GHL", "Go High Level", (crypto*), (…"
click at [415, 278] on button "OK" at bounding box center [420, 280] width 19 height 12
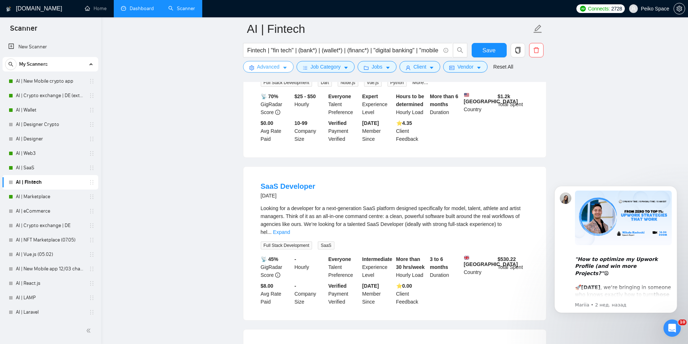
scroll to position [361, 0]
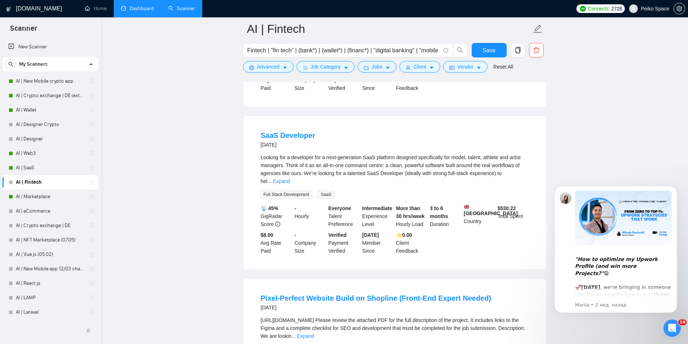
click at [518, 165] on div "Looking for a developer for a next-generation SaaS platform designed specifical…" at bounding box center [395, 169] width 268 height 32
click at [290, 178] on link "Expand" at bounding box center [281, 181] width 17 height 6
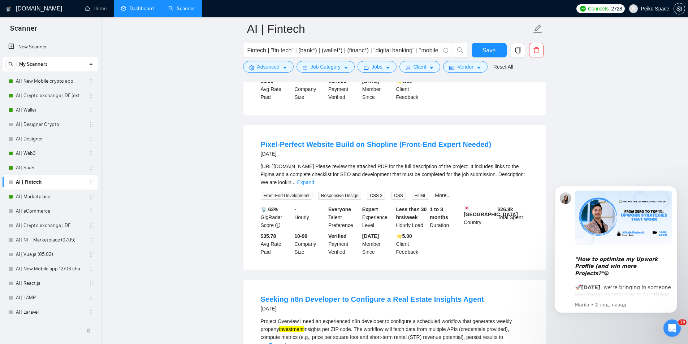
scroll to position [686, 0]
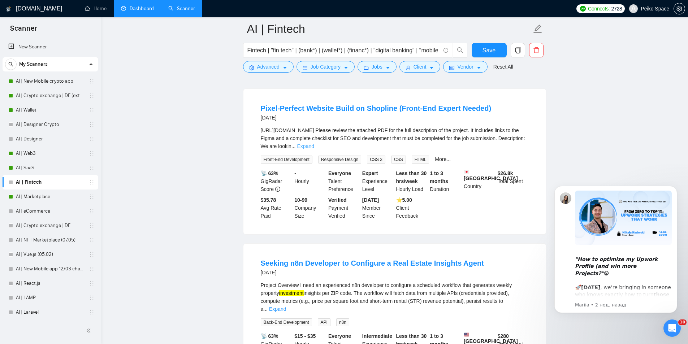
click at [314, 143] on link "Expand" at bounding box center [305, 146] width 17 height 6
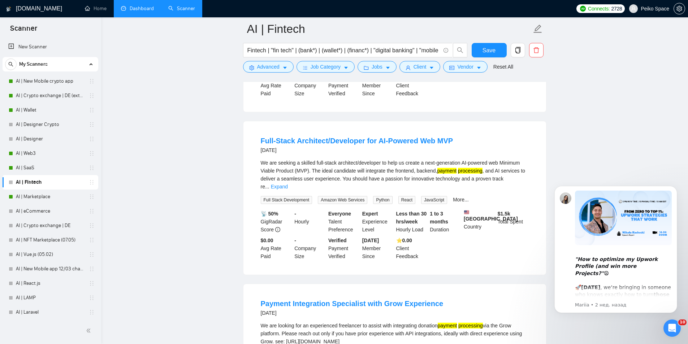
scroll to position [1047, 0]
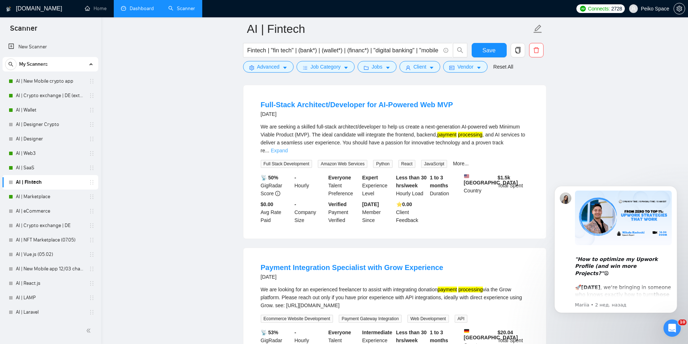
click at [288, 148] on link "Expand" at bounding box center [279, 151] width 17 height 6
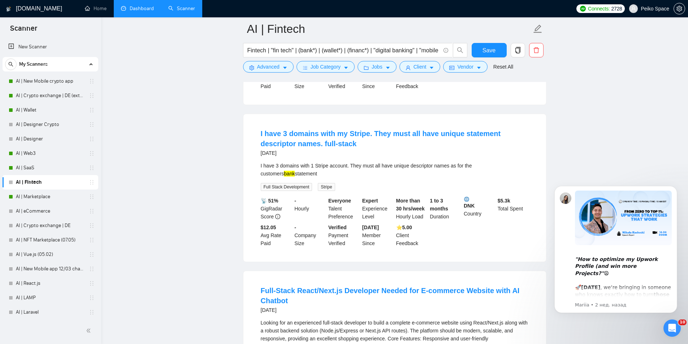
scroll to position [1372, 0]
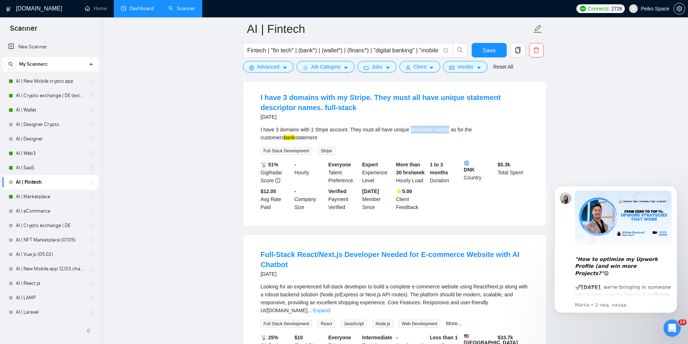
drag, startPoint x: 409, startPoint y: 122, endPoint x: 446, endPoint y: 120, distance: 37.2
click at [446, 126] on div "I have 3 domains with 1 Stripe account. They must all have unique descriptor na…" at bounding box center [395, 134] width 268 height 16
copy div "descriptor names"
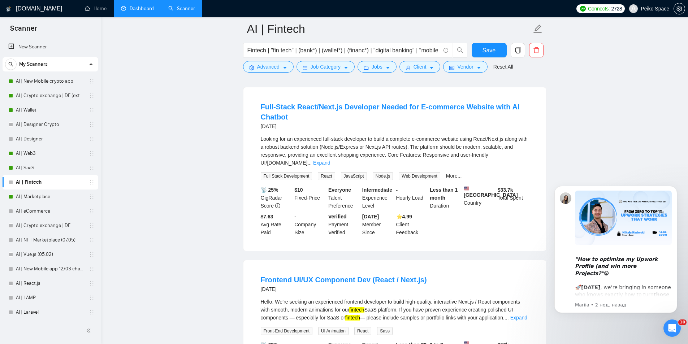
scroll to position [1553, 0]
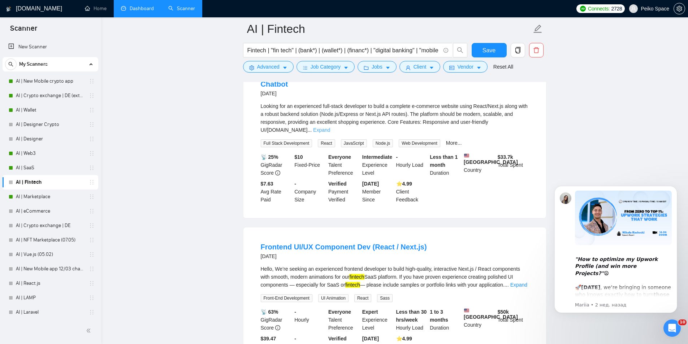
click at [330, 127] on link "Expand" at bounding box center [321, 130] width 17 height 6
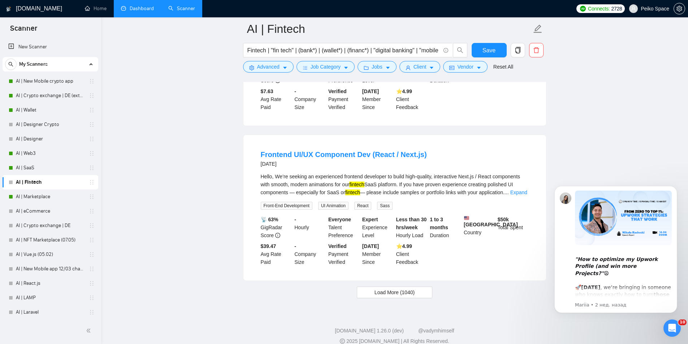
scroll to position [1674, 0]
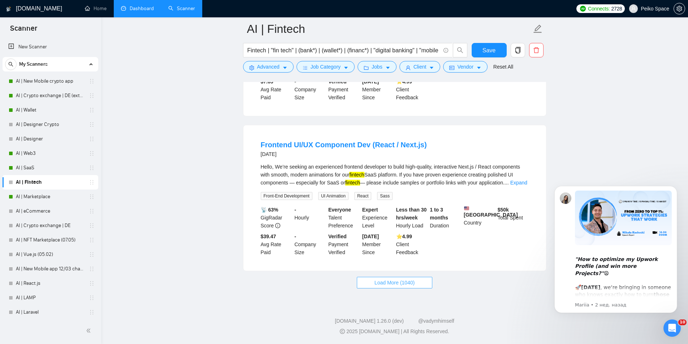
click at [400, 281] on span "Load More (1040)" at bounding box center [395, 283] width 40 height 8
click at [516, 180] on link "Expand" at bounding box center [518, 183] width 17 height 6
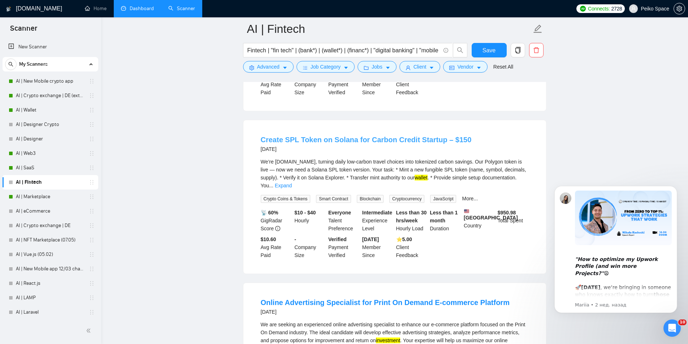
scroll to position [1862, 0]
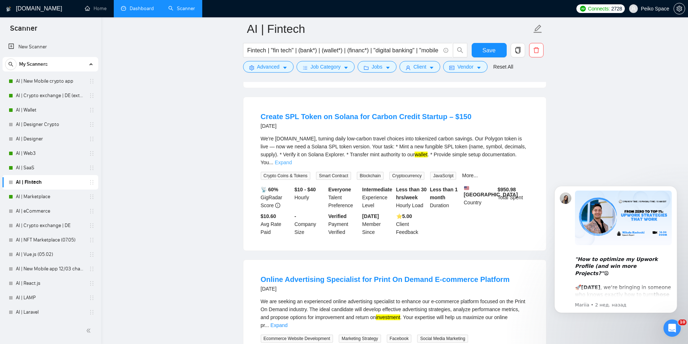
click at [292, 160] on link "Expand" at bounding box center [283, 163] width 17 height 6
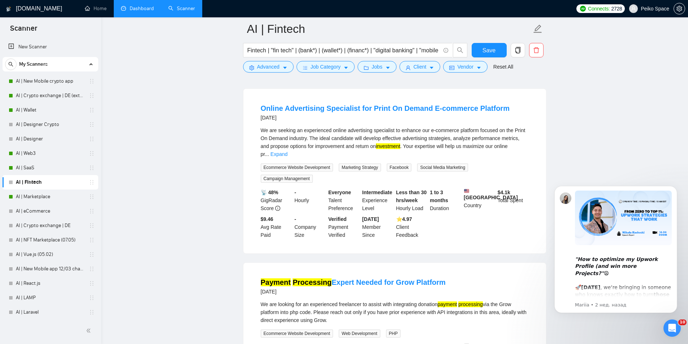
scroll to position [2043, 0]
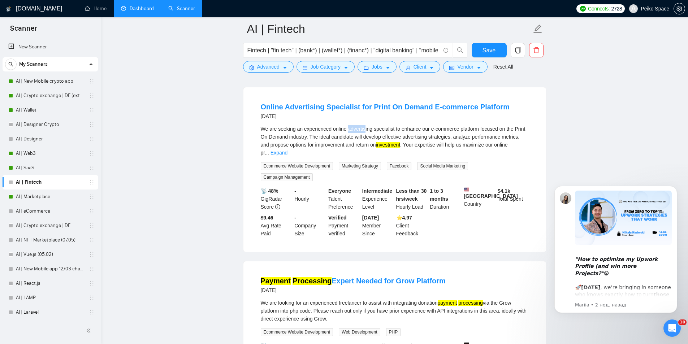
drag, startPoint x: 346, startPoint y: 135, endPoint x: 364, endPoint y: 135, distance: 17.7
click at [364, 135] on div "We are seeking an experienced online advertising specialist to enhance our e-co…" at bounding box center [395, 141] width 268 height 32
copy div "advertis"
click at [287, 152] on link "Expand" at bounding box center [279, 153] width 17 height 6
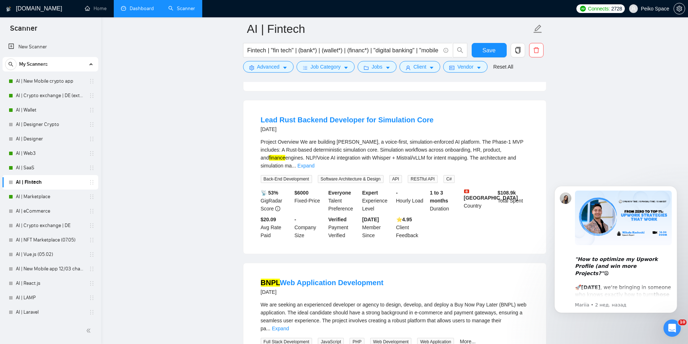
scroll to position [2512, 0]
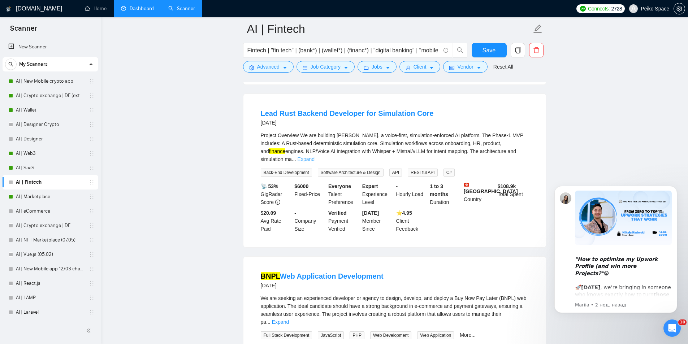
click at [315, 156] on link "Expand" at bounding box center [306, 159] width 17 height 6
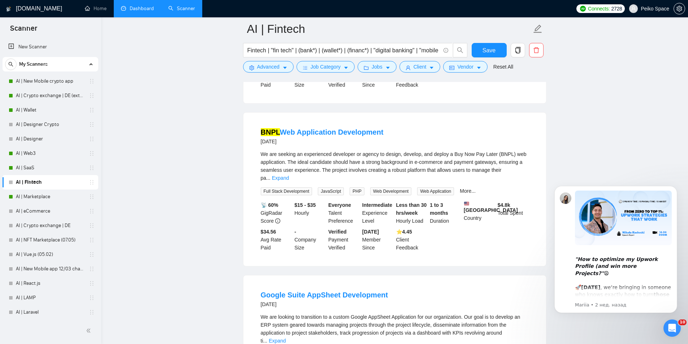
scroll to position [2693, 0]
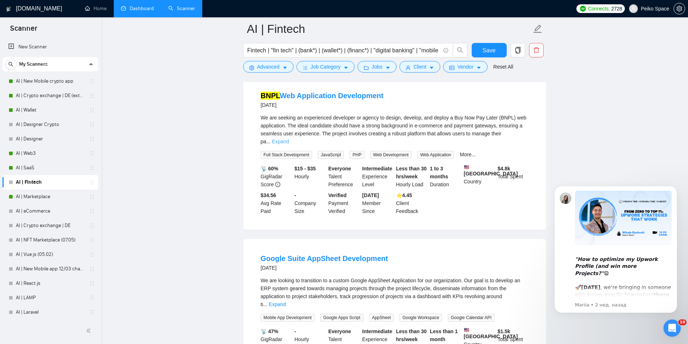
click at [289, 139] on link "Expand" at bounding box center [280, 142] width 17 height 6
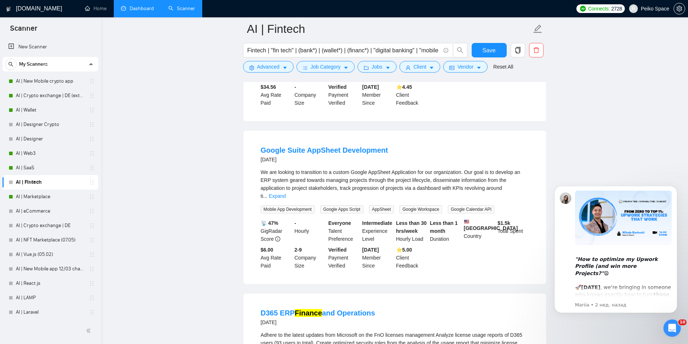
scroll to position [2837, 0]
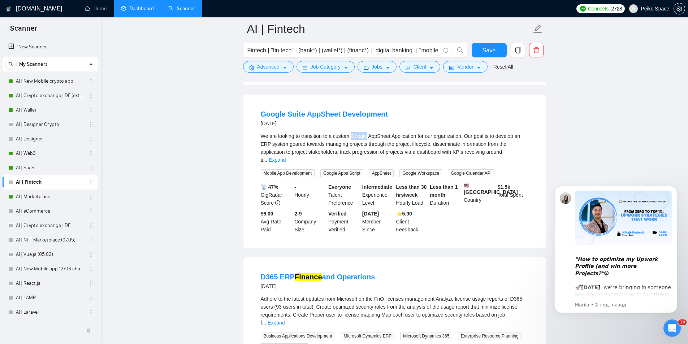
drag, startPoint x: 351, startPoint y: 134, endPoint x: 369, endPoint y: 134, distance: 17.3
click at [369, 134] on div "We are looking to transition to a custom Google AppSheet Application for our or…" at bounding box center [395, 148] width 268 height 32
copy div "Google"
drag, startPoint x: 370, startPoint y: 134, endPoint x: 392, endPoint y: 134, distance: 22.0
click at [392, 134] on div "We are looking to transition to a custom Google AppSheet Application for our or…" at bounding box center [395, 148] width 268 height 32
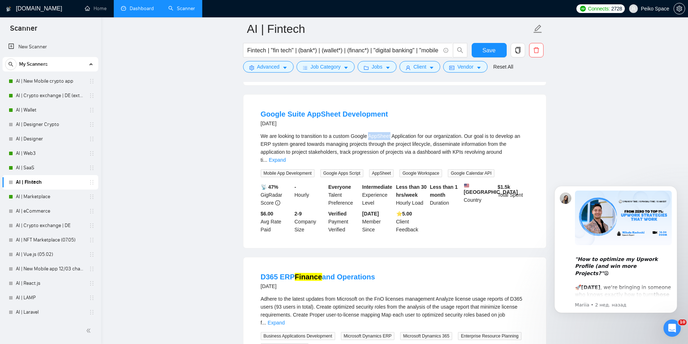
copy div "AppSheet"
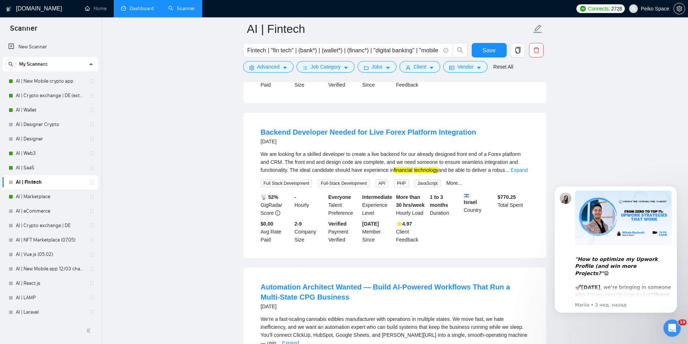
scroll to position [3162, 0]
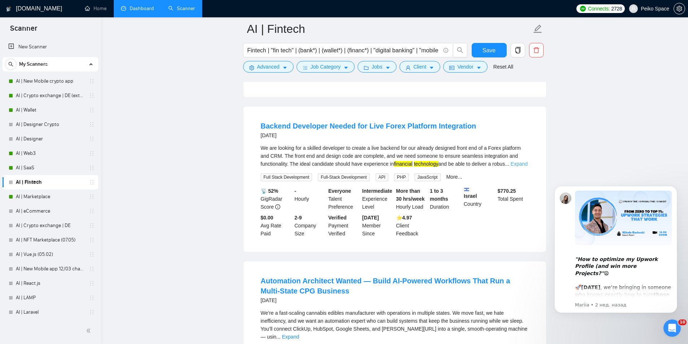
click at [516, 161] on link "Expand" at bounding box center [519, 164] width 17 height 6
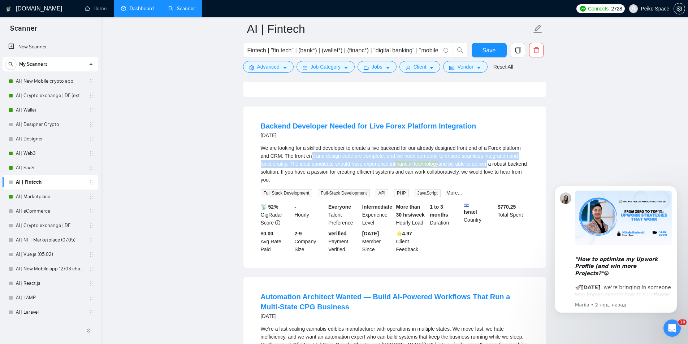
drag, startPoint x: 311, startPoint y: 147, endPoint x: 498, endPoint y: 152, distance: 186.8
click at [497, 152] on div "We are looking for a skilled developer to create a live backend for our already…" at bounding box center [395, 164] width 268 height 40
drag, startPoint x: 505, startPoint y: 155, endPoint x: 320, endPoint y: 134, distance: 185.3
click at [323, 144] on div "We are looking for a skilled developer to create a live backend for our already…" at bounding box center [395, 164] width 268 height 40
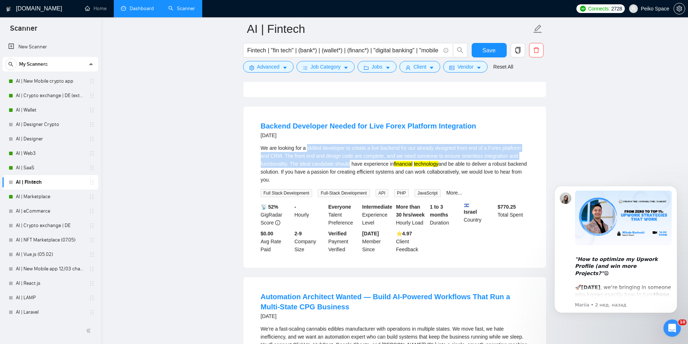
drag, startPoint x: 307, startPoint y: 130, endPoint x: 358, endPoint y: 158, distance: 58.3
click at [358, 158] on li "Backend Developer Needed for Live Forex Platform Integration 16 days ago We are…" at bounding box center [394, 187] width 285 height 144
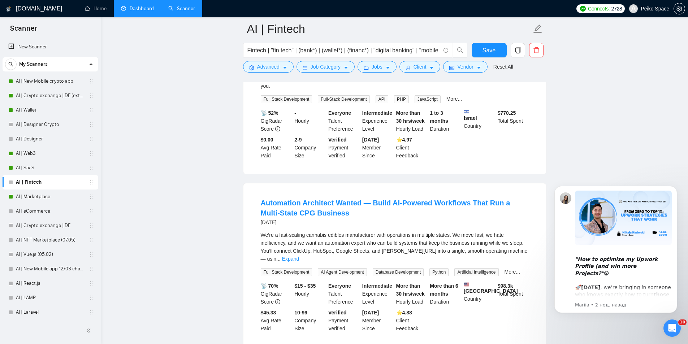
scroll to position [3316, 0]
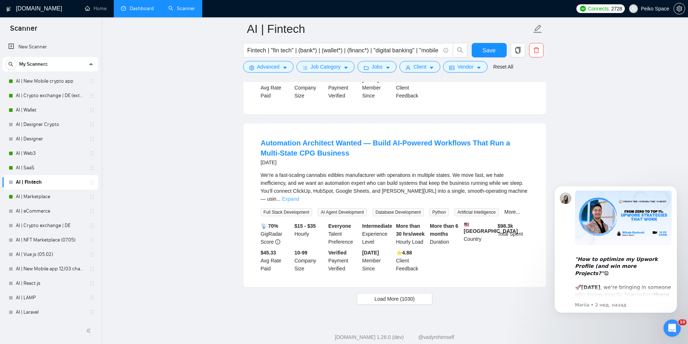
click at [299, 196] on link "Expand" at bounding box center [290, 199] width 17 height 6
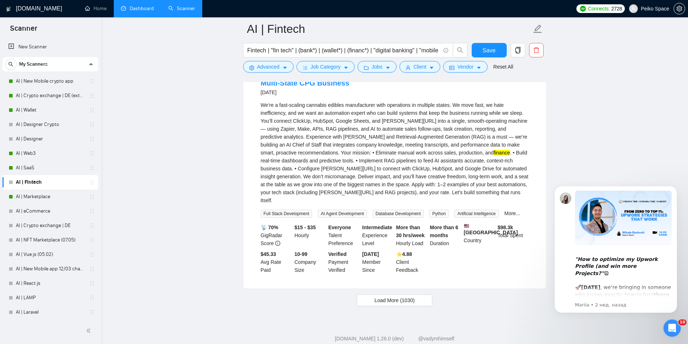
scroll to position [3388, 0]
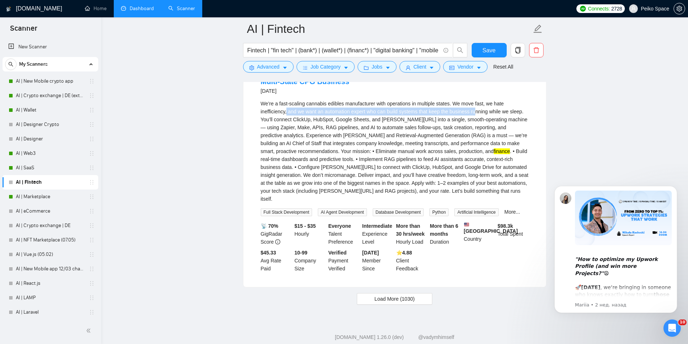
drag, startPoint x: 294, startPoint y: 98, endPoint x: 499, endPoint y: 99, distance: 205.5
click at [484, 100] on div "We’re a fast-scaling cannabis edibles manufacturer with operations in multiple …" at bounding box center [395, 151] width 268 height 103
drag, startPoint x: 506, startPoint y: 99, endPoint x: 256, endPoint y: 98, distance: 249.9
click at [256, 98] on li "Automation Architect Wanted — Build AI-Powered Workflows That Run a Multi-State…" at bounding box center [394, 170] width 285 height 218
drag, startPoint x: 267, startPoint y: 105, endPoint x: 307, endPoint y: 105, distance: 39.7
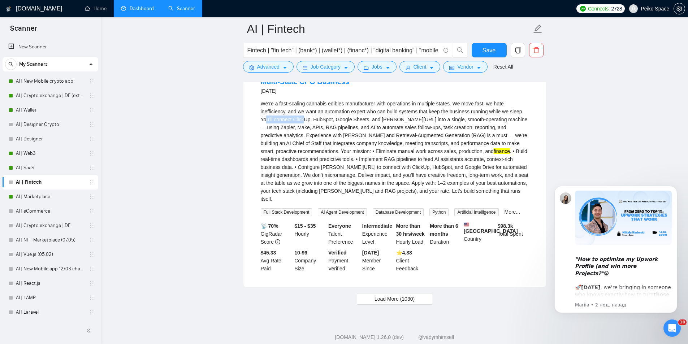
click at [304, 105] on div "We’re a fast-scaling cannabis edibles manufacturer with operations in multiple …" at bounding box center [395, 151] width 268 height 103
drag, startPoint x: 359, startPoint y: 104, endPoint x: 392, endPoint y: 105, distance: 32.9
click at [378, 105] on div "We’re a fast-scaling cannabis edibles manufacturer with operations in multiple …" at bounding box center [395, 151] width 268 height 103
drag, startPoint x: 405, startPoint y: 106, endPoint x: 343, endPoint y: 105, distance: 62.1
click at [346, 105] on div "We’re a fast-scaling cannabis edibles manufacturer with operations in multiple …" at bounding box center [395, 151] width 268 height 103
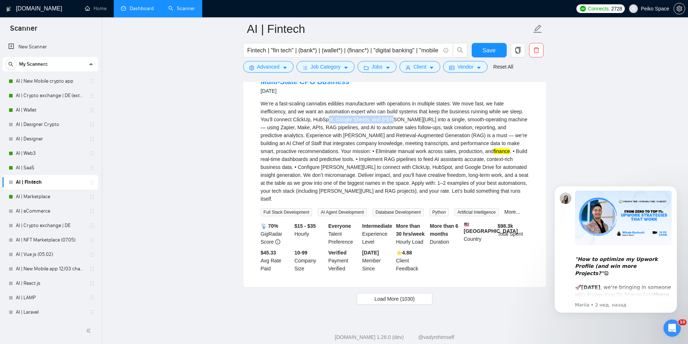
drag, startPoint x: 330, startPoint y: 105, endPoint x: 425, endPoint y: 105, distance: 94.3
click at [420, 105] on div "We’re a fast-scaling cannabis edibles manufacturer with operations in multiple …" at bounding box center [395, 151] width 268 height 103
drag, startPoint x: 434, startPoint y: 104, endPoint x: 347, endPoint y: 105, distance: 87.8
click at [358, 105] on div "We’re a fast-scaling cannabis edibles manufacturer with operations in multiple …" at bounding box center [395, 151] width 268 height 103
drag, startPoint x: 324, startPoint y: 120, endPoint x: 412, endPoint y: 121, distance: 87.8
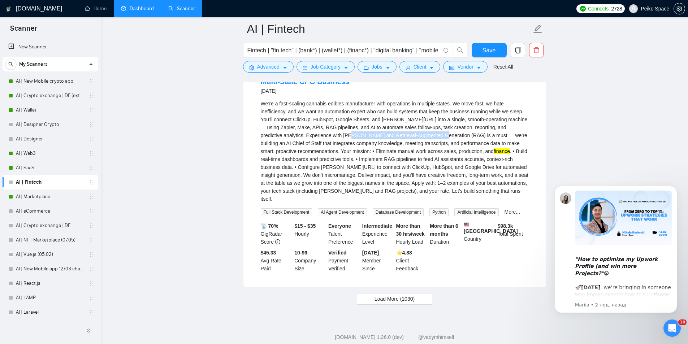
click at [412, 121] on div "We’re a fast-scaling cannabis edibles manufacturer with operations in multiple …" at bounding box center [395, 151] width 268 height 103
copy div "Retrieval-Augmented Generation (RAG)"
click at [266, 69] on span "Advanced" at bounding box center [268, 67] width 22 height 8
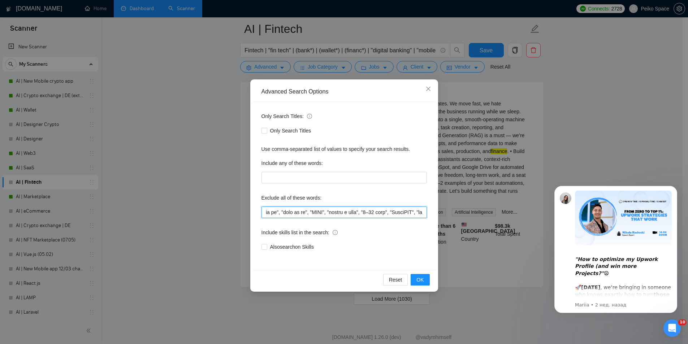
scroll to position [0, 3371]
drag, startPoint x: 264, startPoint y: 212, endPoint x: 508, endPoint y: 223, distance: 243.7
click at [508, 223] on div "Advanced Search Options Only Search Titles: Only Search Titles Use comma-separa…" at bounding box center [344, 172] width 688 height 344
paste input ""Retrieval Augmented Generation", "Retrieval-Augmented Generation", (RAG*), (Mi…"
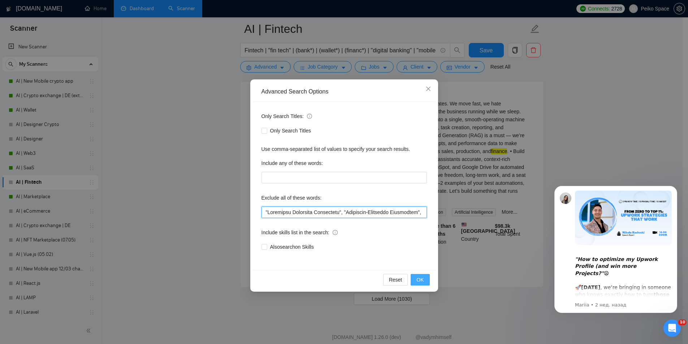
scroll to position [0, 3869]
type input ""Retrieval Augmented Generation", "Retrieval-Augmented Generation", (RAG*), (Mi…"
click at [419, 280] on span "OK" at bounding box center [419, 280] width 7 height 8
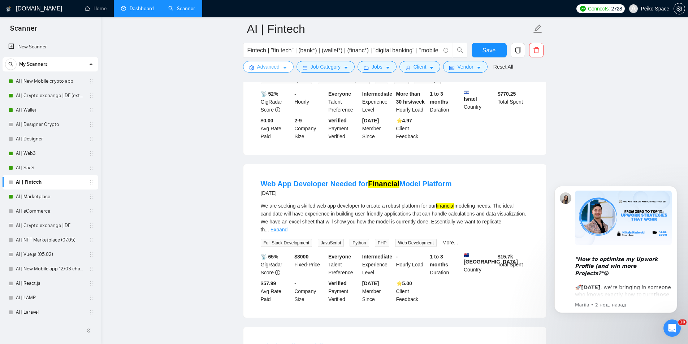
scroll to position [1192, 0]
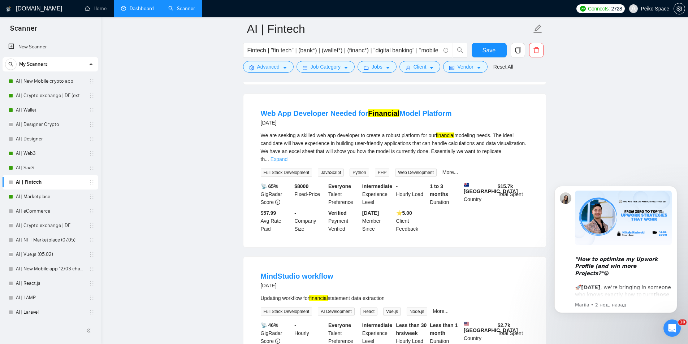
click at [287, 156] on link "Expand" at bounding box center [279, 159] width 17 height 6
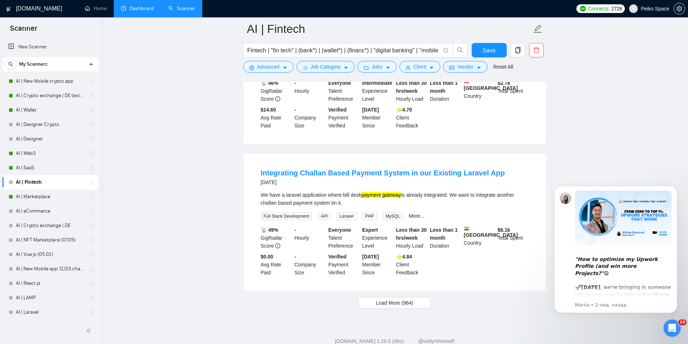
scroll to position [1452, 0]
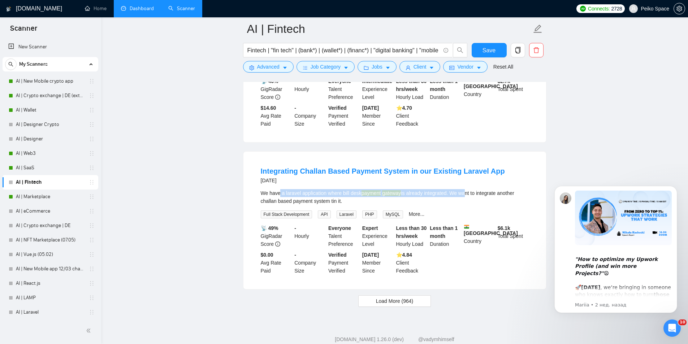
drag, startPoint x: 309, startPoint y: 174, endPoint x: 466, endPoint y: 176, distance: 156.4
click at [464, 189] on div "We have a laravel application where bill desk payment gateway is already integr…" at bounding box center [395, 197] width 268 height 16
drag, startPoint x: 498, startPoint y: 176, endPoint x: 406, endPoint y: 172, distance: 92.9
click at [423, 189] on div "We have a laravel application where bill desk payment gateway is already integr…" at bounding box center [395, 197] width 268 height 16
drag, startPoint x: 276, startPoint y: 183, endPoint x: 259, endPoint y: 183, distance: 16.6
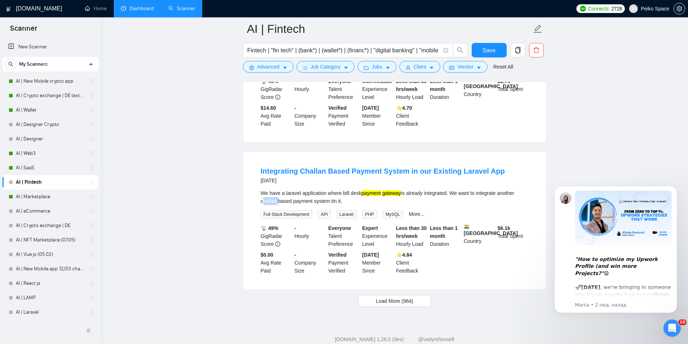
click at [259, 183] on li "Integrating Challan Based Payment System in our Existing Laravel App 17 days ag…" at bounding box center [394, 220] width 285 height 120
click at [385, 297] on span "Load More (964)" at bounding box center [395, 301] width 38 height 8
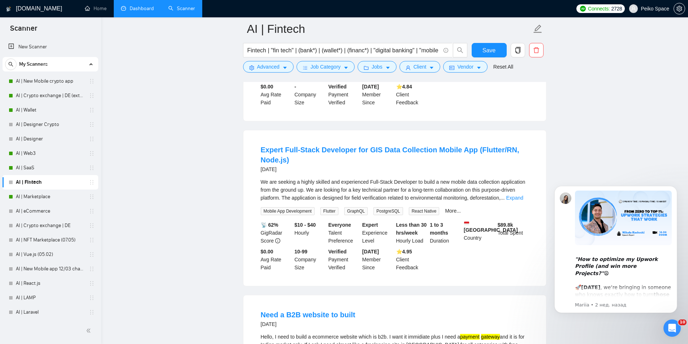
scroll to position [1632, 0]
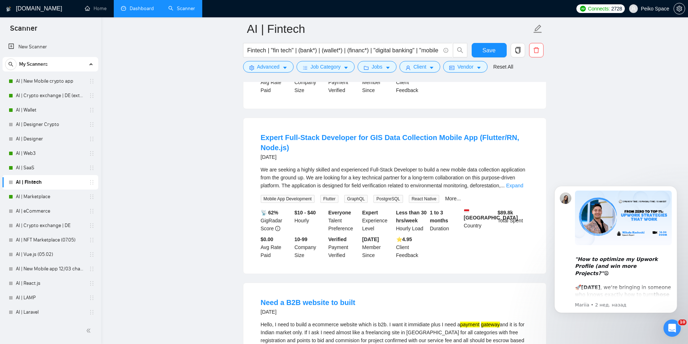
click at [510, 168] on div "We are seeking a highly skilled and experienced Full-Stack Developer to build a…" at bounding box center [395, 178] width 268 height 24
click at [514, 183] on link "Expand" at bounding box center [514, 186] width 17 height 6
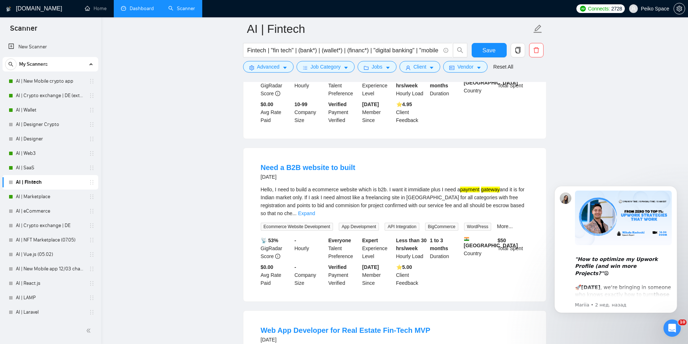
scroll to position [2066, 0]
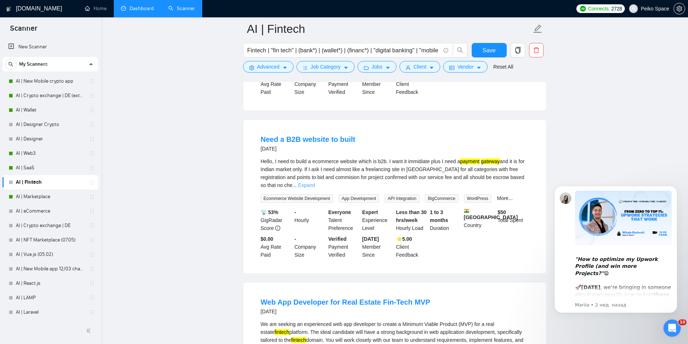
click at [315, 182] on link "Expand" at bounding box center [306, 185] width 17 height 6
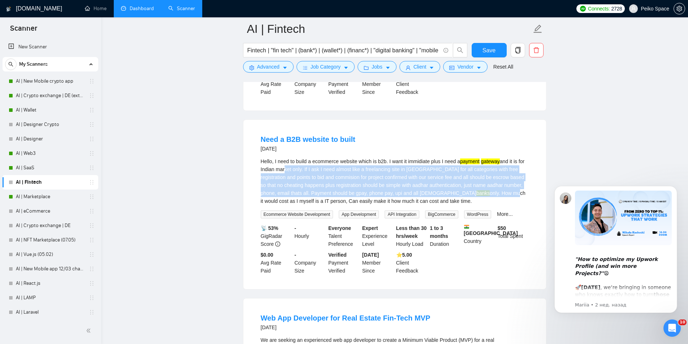
drag, startPoint x: 283, startPoint y: 144, endPoint x: 433, endPoint y: 167, distance: 152.0
click at [428, 166] on div "Hello, I need to build a ecommerce website which is b2b. I want it immidiate pl…" at bounding box center [395, 181] width 268 height 48
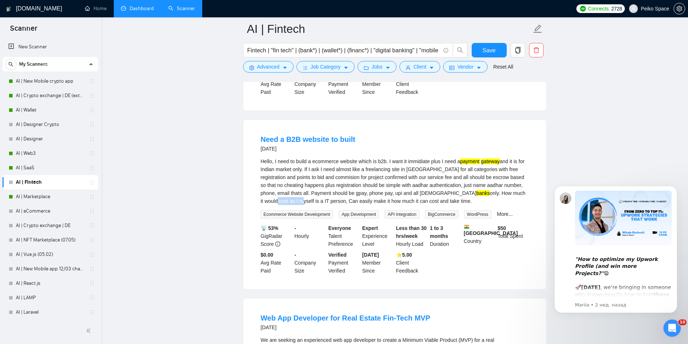
drag, startPoint x: 453, startPoint y: 169, endPoint x: 488, endPoint y: 166, distance: 35.8
click at [483, 167] on div "Hello, I need to build a ecommerce website which is b2b. I want it immidiate pl…" at bounding box center [395, 181] width 268 height 48
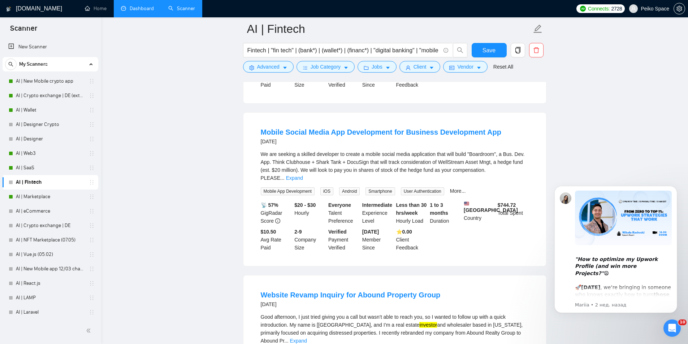
scroll to position [2427, 0]
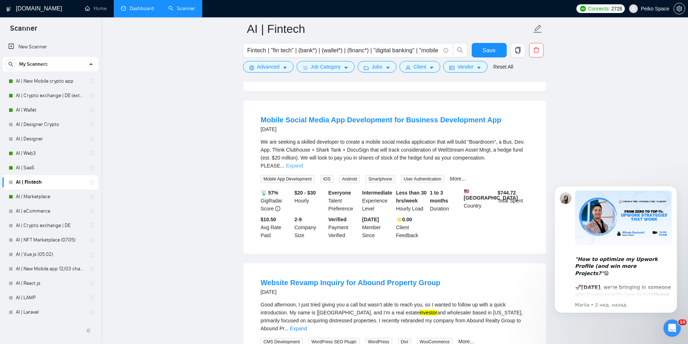
click at [303, 163] on link "Expand" at bounding box center [294, 166] width 17 height 6
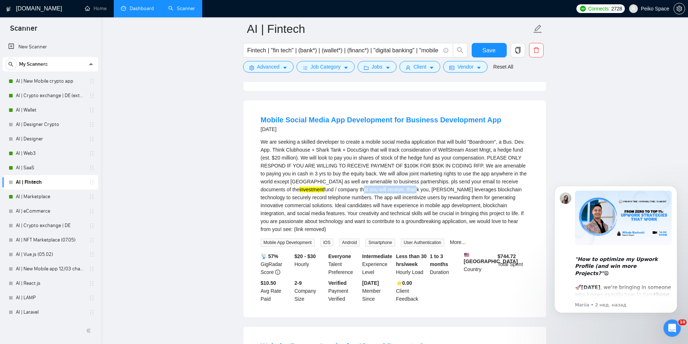
drag, startPoint x: 327, startPoint y: 157, endPoint x: 383, endPoint y: 163, distance: 56.3
click at [382, 163] on div "We are seeking a skilled developer to create a mobile social media application …" at bounding box center [395, 185] width 268 height 95
drag, startPoint x: 404, startPoint y: 161, endPoint x: 454, endPoint y: 161, distance: 50.6
click at [449, 161] on div "We are seeking a skilled developer to create a mobile social media application …" at bounding box center [395, 185] width 268 height 95
drag, startPoint x: 466, startPoint y: 162, endPoint x: 437, endPoint y: 162, distance: 28.5
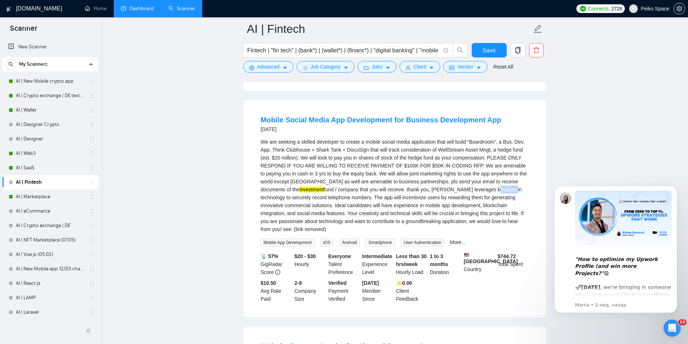
click at [440, 162] on div "We are seeking a skilled developer to create a mobile social media application …" at bounding box center [395, 185] width 268 height 95
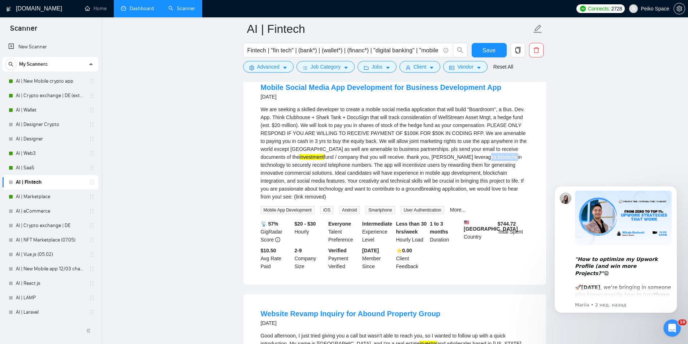
scroll to position [2463, 0]
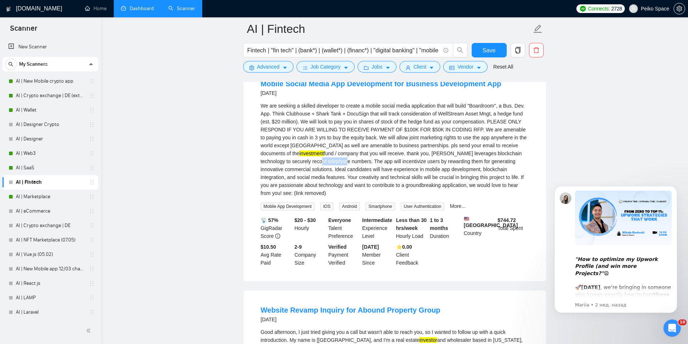
drag, startPoint x: 266, startPoint y: 133, endPoint x: 315, endPoint y: 133, distance: 49.1
click at [310, 133] on div "We are seeking a skilled developer to create a mobile social media application …" at bounding box center [395, 149] width 268 height 95
drag, startPoint x: 349, startPoint y: 135, endPoint x: 385, endPoint y: 135, distance: 35.8
click at [375, 135] on div "We are seeking a skilled developer to create a mobile social media application …" at bounding box center [395, 149] width 268 height 95
drag, startPoint x: 400, startPoint y: 134, endPoint x: 358, endPoint y: 133, distance: 42.3
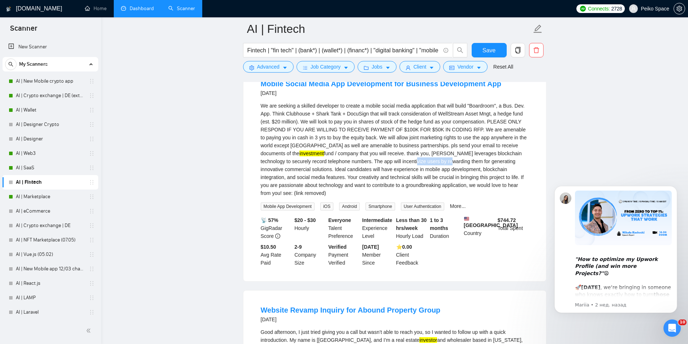
click at [359, 133] on div "We are seeking a skilled developer to create a mobile social media application …" at bounding box center [395, 149] width 268 height 95
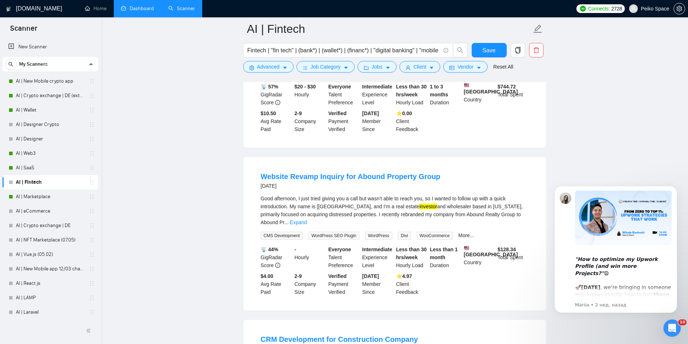
scroll to position [2608, 0]
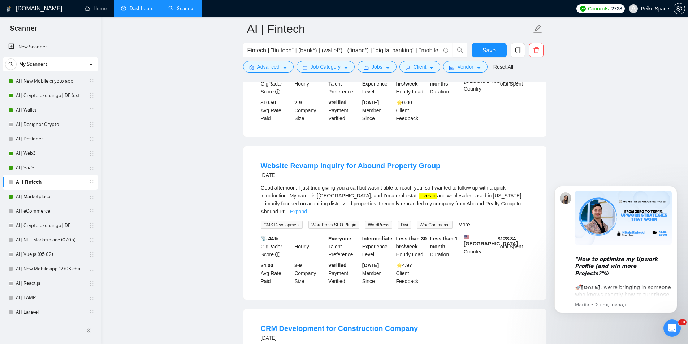
click at [307, 209] on link "Expand" at bounding box center [298, 212] width 17 height 6
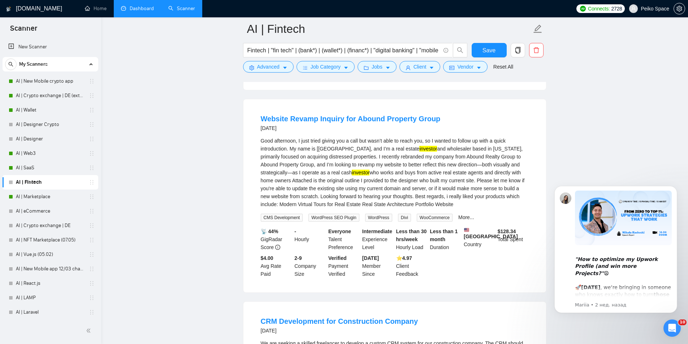
scroll to position [2644, 0]
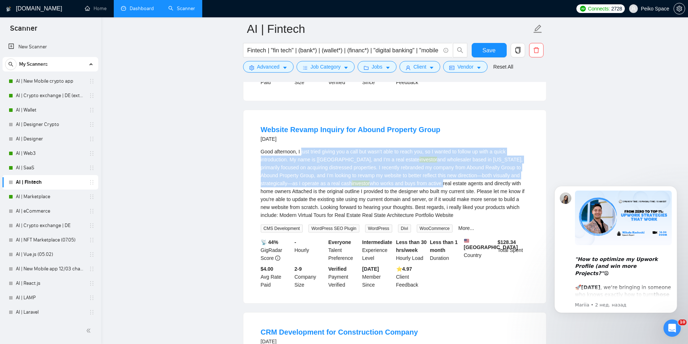
drag, startPoint x: 302, startPoint y: 113, endPoint x: 407, endPoint y: 142, distance: 109.7
click at [404, 148] on div "Good afternoon, I just tried giving you a call but wasn’t able to reach you, so…" at bounding box center [395, 184] width 268 height 72
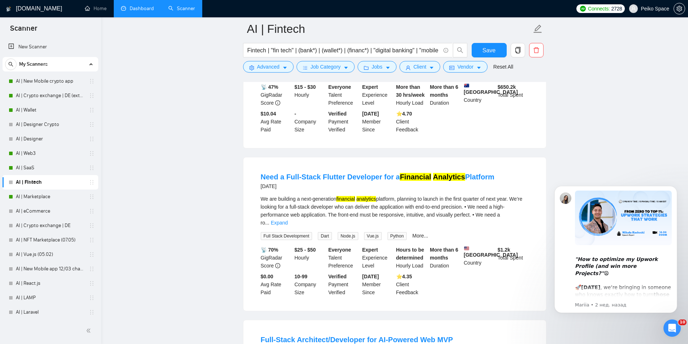
scroll to position [33, 0]
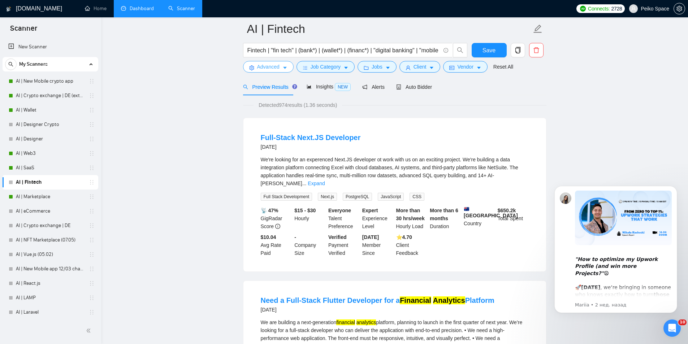
click at [275, 69] on span "Advanced" at bounding box center [268, 67] width 22 height 8
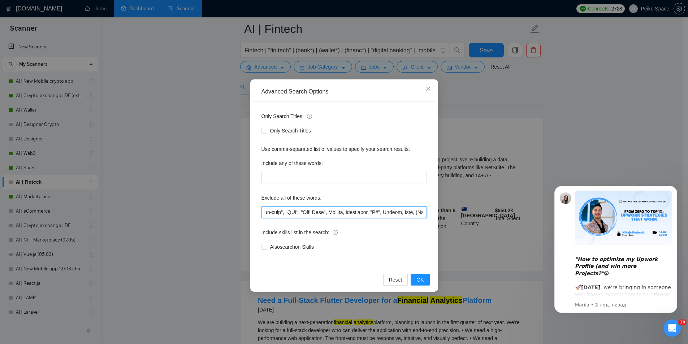
scroll to position [0, 3869]
drag, startPoint x: 265, startPoint y: 211, endPoint x: 491, endPoint y: 217, distance: 225.8
click at [491, 217] on div "Advanced Search Options Only Search Titles: Only Search Titles Use comma-separa…" at bounding box center [344, 172] width 688 height 344
paste input "(revamp*), "challan", "Retrieval Augmented Generation", "Retrieval-Augmented Ge…"
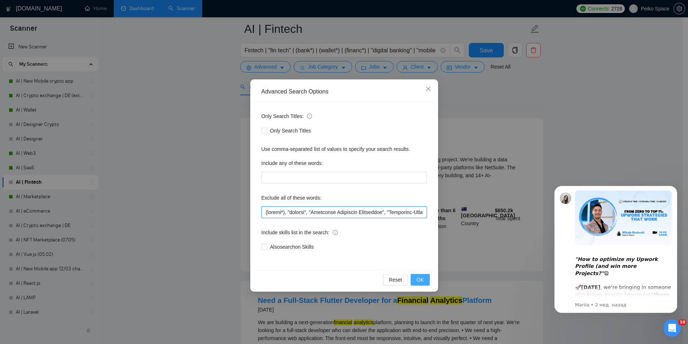
scroll to position [0, 3915]
type input "(revamp*), "challan", "Retrieval Augmented Generation", "Retrieval-Augmented Ge…"
click at [421, 283] on span "OK" at bounding box center [419, 280] width 7 height 8
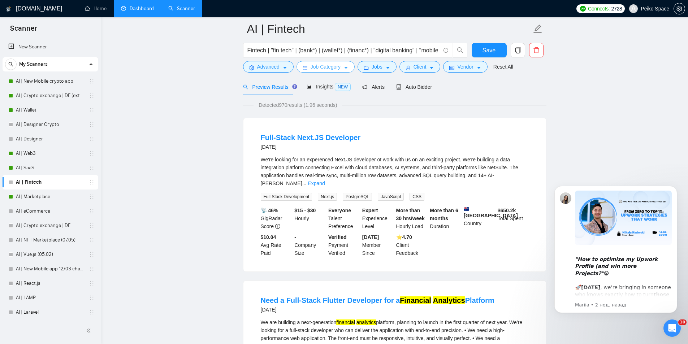
click at [306, 65] on icon "bars" at bounding box center [305, 67] width 5 height 5
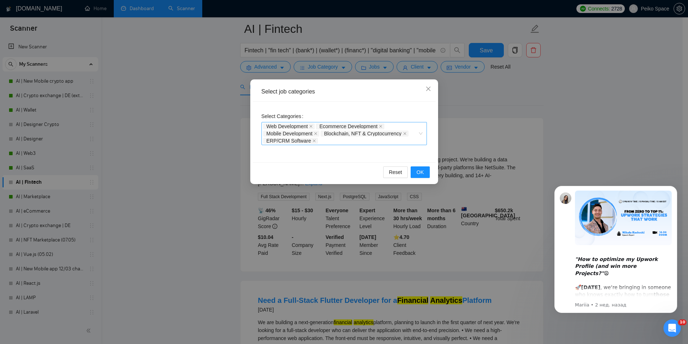
click at [325, 142] on div "Web Development Ecommerce Development Mobile Development Blockchain, NFT & Cryp…" at bounding box center [340, 134] width 155 height 22
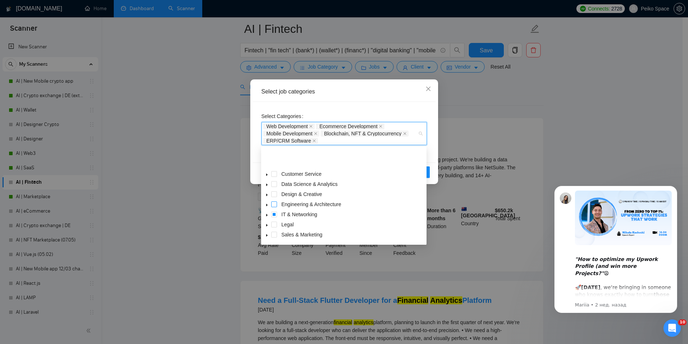
scroll to position [29, 0]
click at [267, 226] on icon "caret-down" at bounding box center [267, 227] width 4 height 4
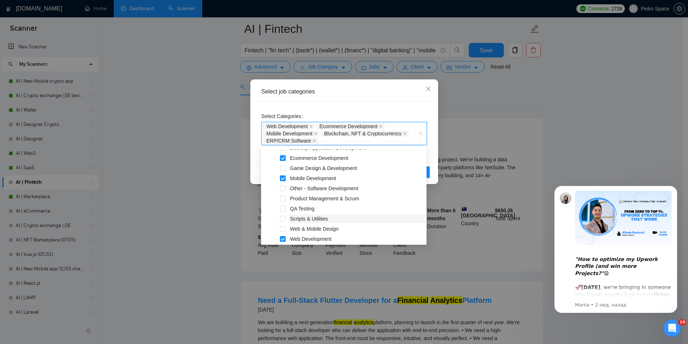
scroll to position [150, 0]
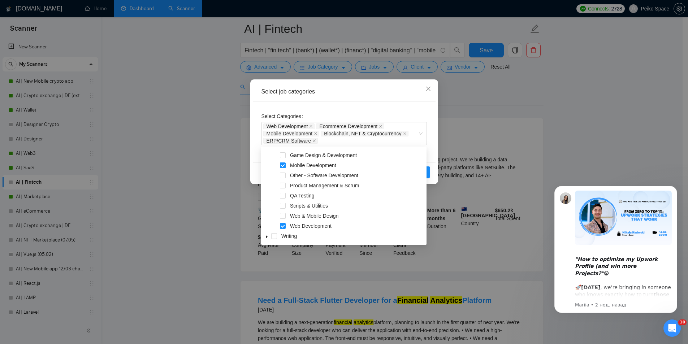
click at [384, 108] on div "Select Categories Web Development Ecommerce Development Mobile Development Bloc…" at bounding box center [344, 132] width 183 height 61
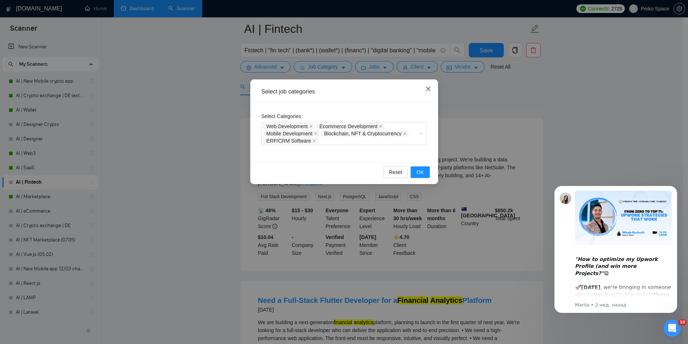
click at [432, 87] on span "Close" at bounding box center [429, 89] width 20 height 20
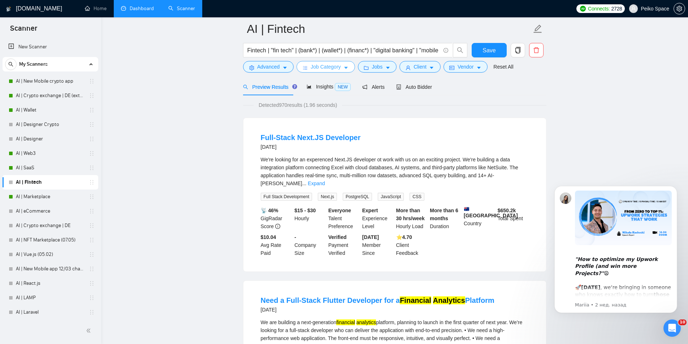
click at [340, 66] on button "Job Category" at bounding box center [326, 67] width 58 height 12
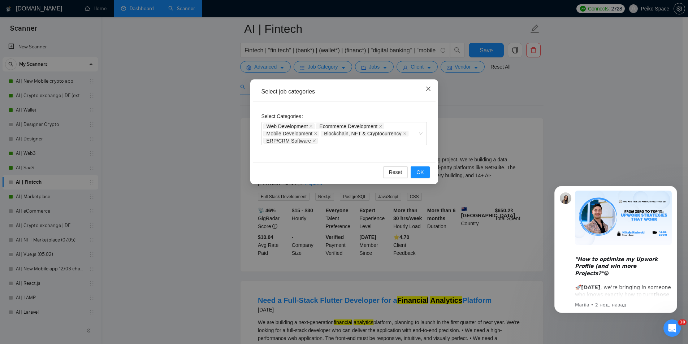
click at [428, 90] on icon "close" at bounding box center [428, 89] width 6 height 6
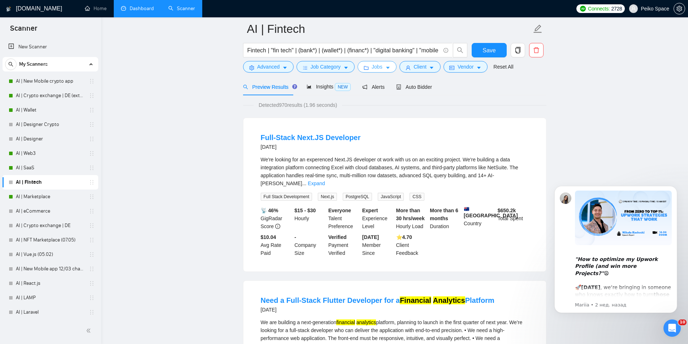
click at [368, 66] on button "Jobs" at bounding box center [377, 67] width 39 height 12
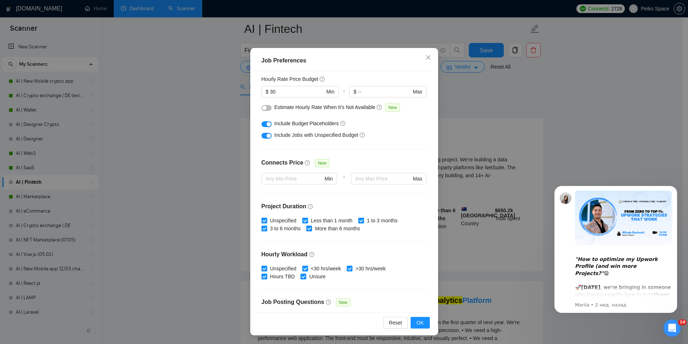
scroll to position [0, 0]
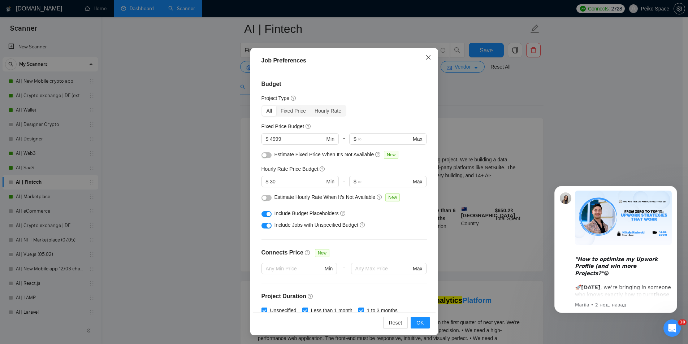
click at [427, 60] on icon "close" at bounding box center [428, 58] width 6 height 6
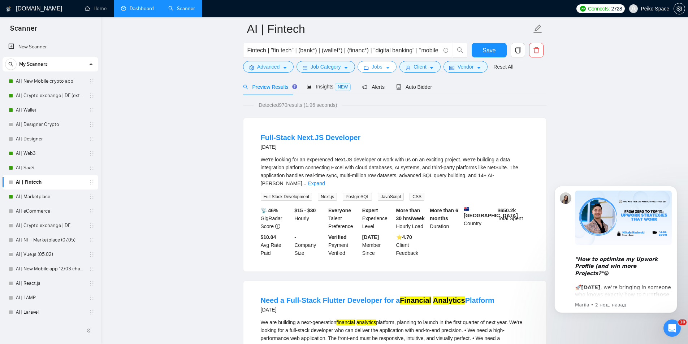
click at [373, 67] on span "Jobs" at bounding box center [377, 67] width 11 height 8
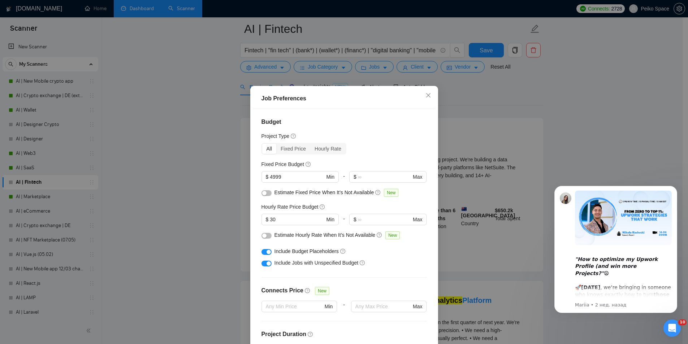
click at [463, 104] on div "Job Preferences Budget Project Type All Fixed Price Hourly Rate Fixed Price Bud…" at bounding box center [344, 172] width 688 height 344
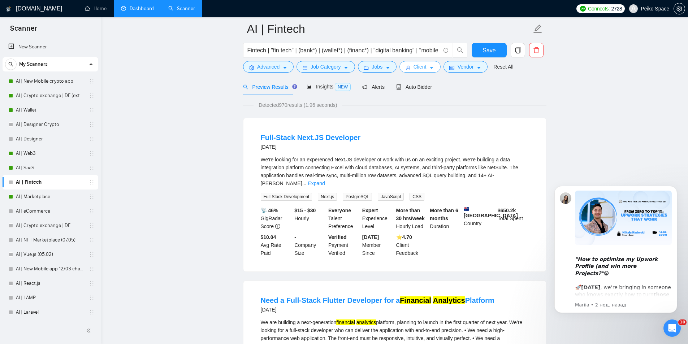
click at [418, 66] on span "Client" at bounding box center [420, 67] width 13 height 8
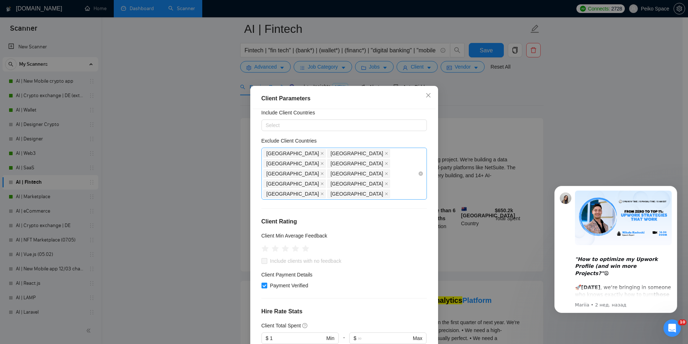
scroll to position [36, 0]
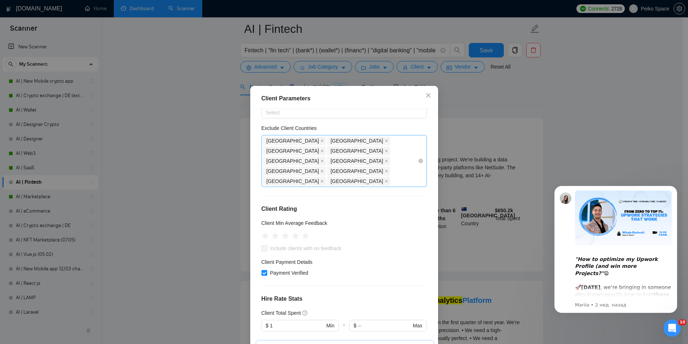
click at [338, 163] on div "Africa Brazil Chile Argentina Nigeria Niger Sri Lanka Bangladesh Lebanon Palest…" at bounding box center [340, 161] width 155 height 51
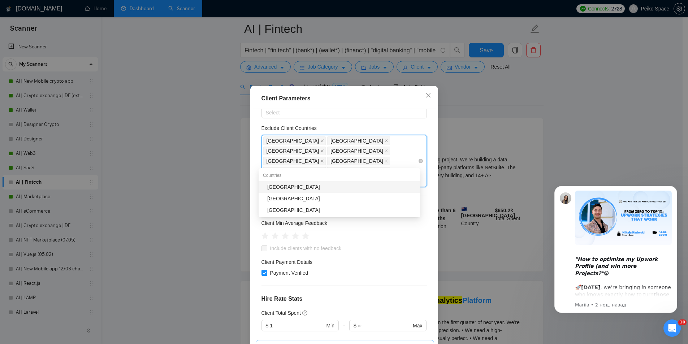
type input "Indo"
click at [328, 182] on div "Indonesia" at bounding box center [340, 187] width 162 height 12
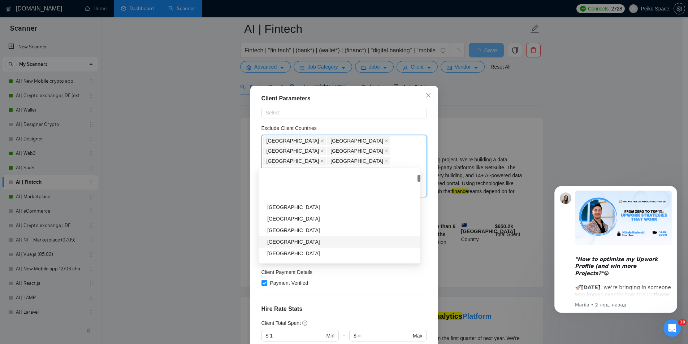
scroll to position [108, 0]
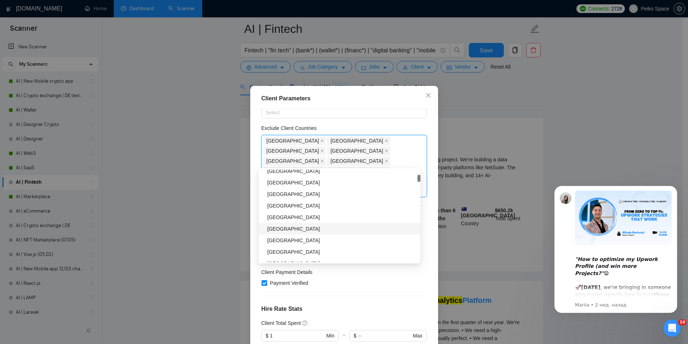
click at [301, 230] on div "Pakistan" at bounding box center [341, 229] width 149 height 8
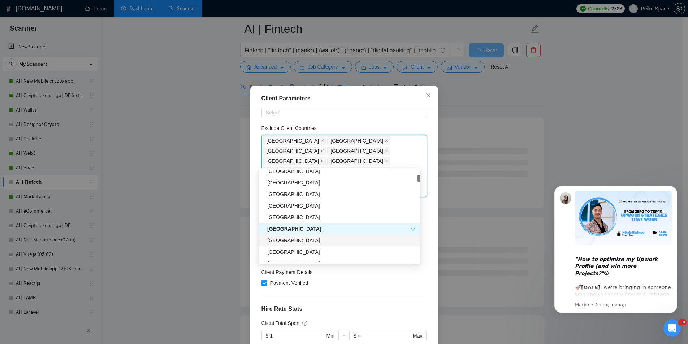
scroll to position [72, 0]
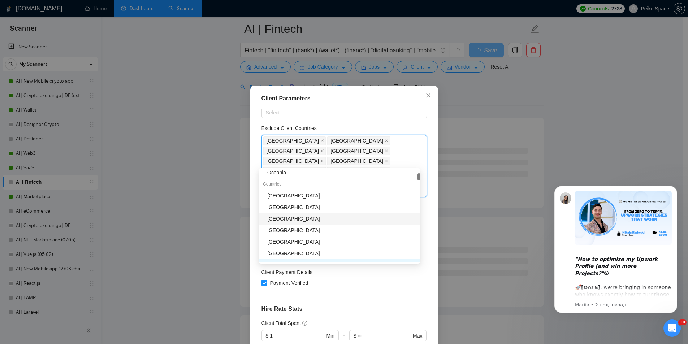
click at [276, 219] on div "India" at bounding box center [341, 219] width 149 height 8
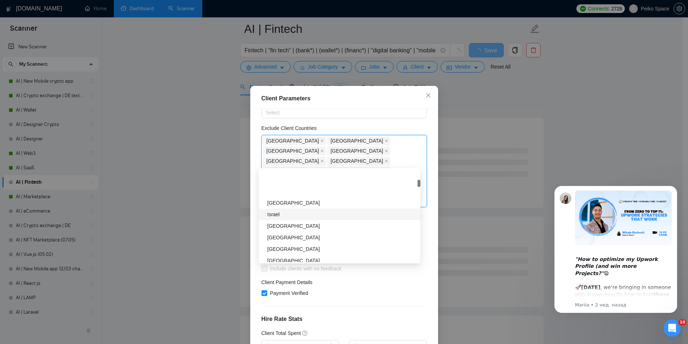
scroll to position [217, 0]
click at [288, 202] on div "Philippines" at bounding box center [341, 202] width 149 height 8
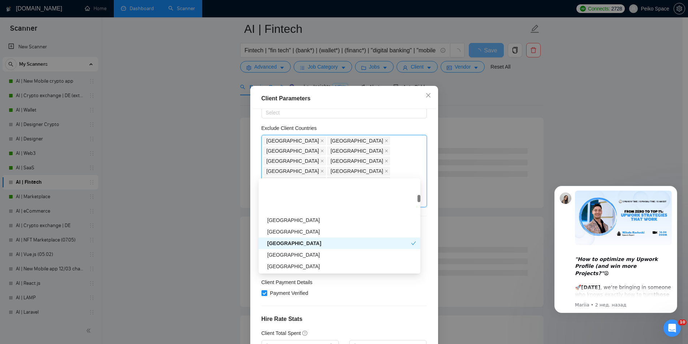
scroll to position [325, 0]
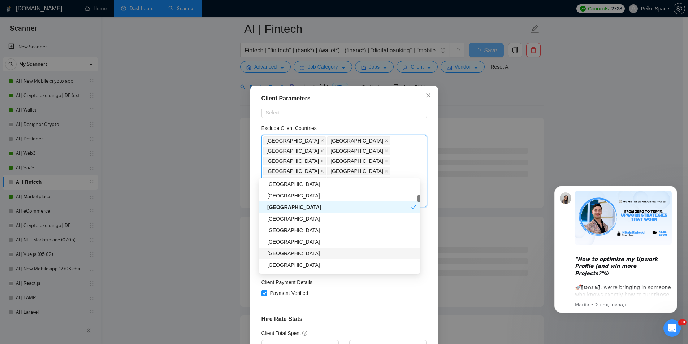
click at [287, 254] on div "Malaysia" at bounding box center [341, 254] width 149 height 8
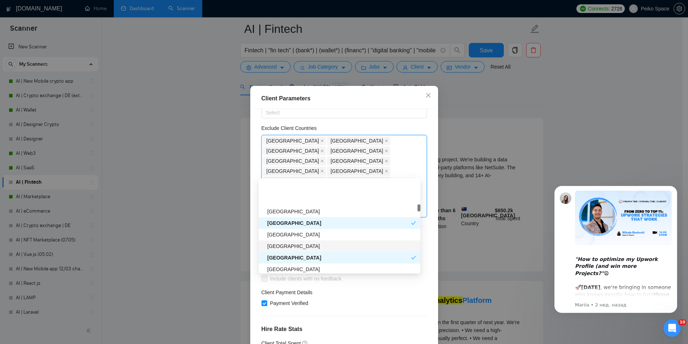
scroll to position [542, 0]
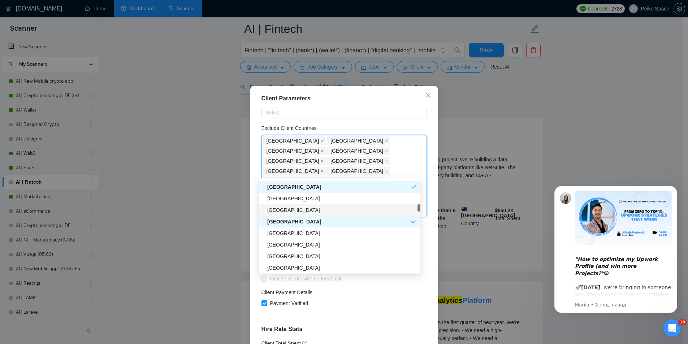
click at [285, 210] on div "Mexico" at bounding box center [341, 210] width 149 height 8
click at [287, 235] on div "Kenya" at bounding box center [341, 233] width 149 height 8
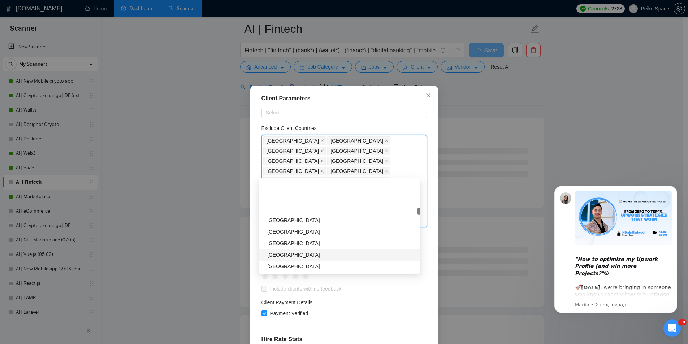
scroll to position [614, 0]
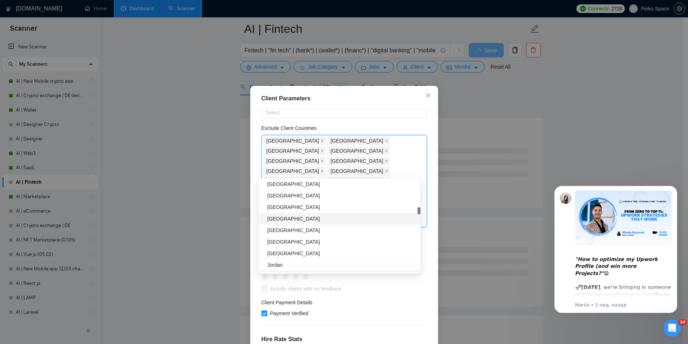
click at [282, 221] on div "Vietnam" at bounding box center [341, 219] width 149 height 8
click at [285, 228] on div "Morocco" at bounding box center [341, 230] width 149 height 8
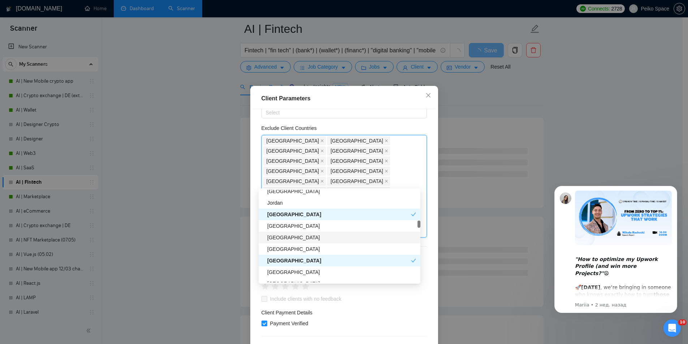
scroll to position [722, 0]
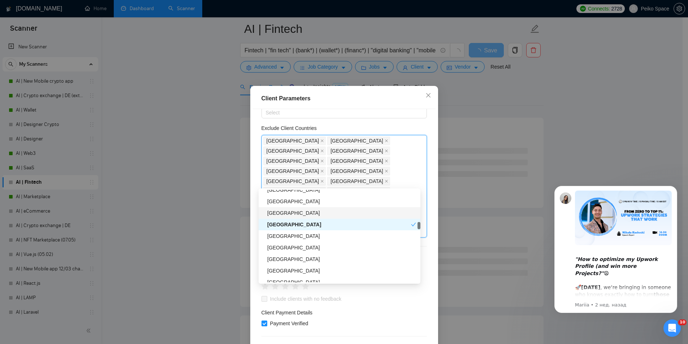
click at [281, 210] on div "Colombia" at bounding box center [341, 213] width 149 height 8
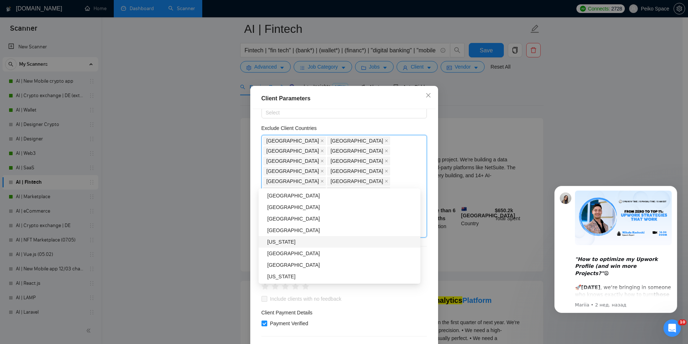
scroll to position [903, 0]
click at [289, 262] on div "Taiwan" at bounding box center [341, 264] width 149 height 8
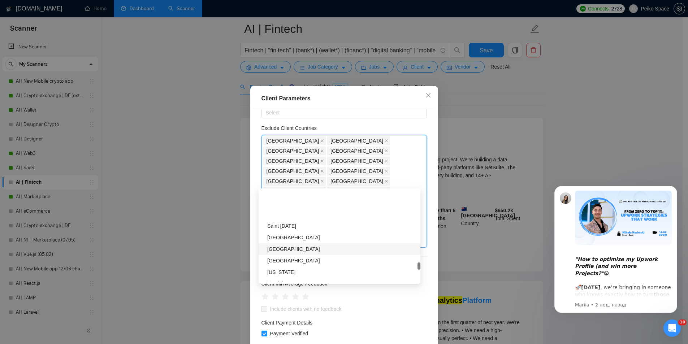
scroll to position [1914, 0]
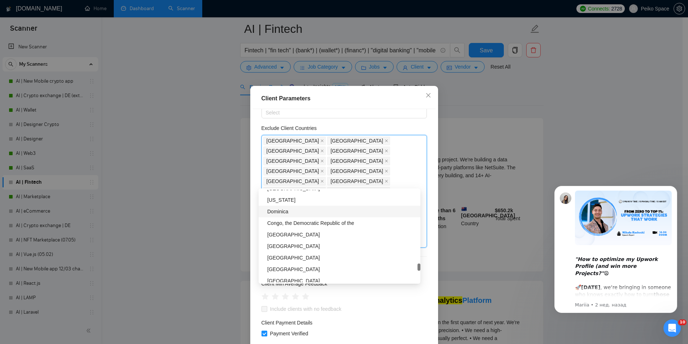
click at [289, 211] on div "Dominica" at bounding box center [341, 212] width 149 height 8
click at [290, 222] on div "Congo, the Democratic Republic of the" at bounding box center [341, 223] width 149 height 8
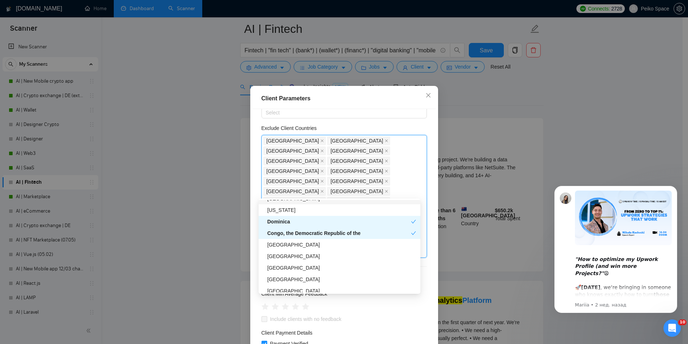
click at [278, 201] on div "Guadeloupe" at bounding box center [341, 199] width 149 height 8
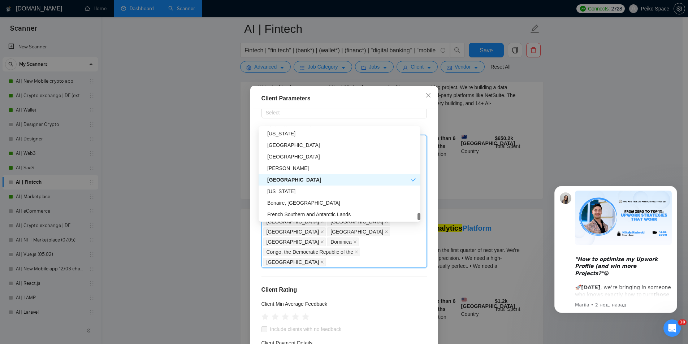
scroll to position [142, 0]
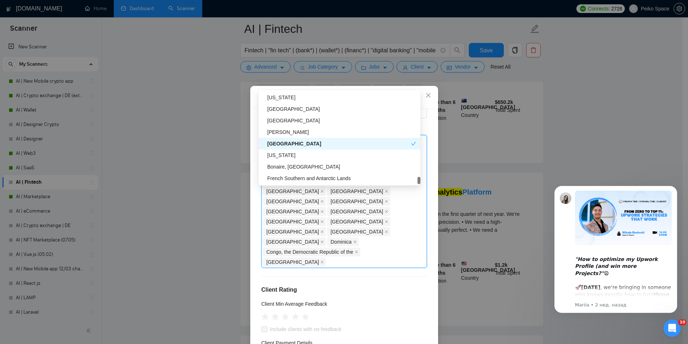
click at [337, 210] on div "Client Location Include Client Countries Select Exclude Client Countries Africa…" at bounding box center [344, 229] width 183 height 241
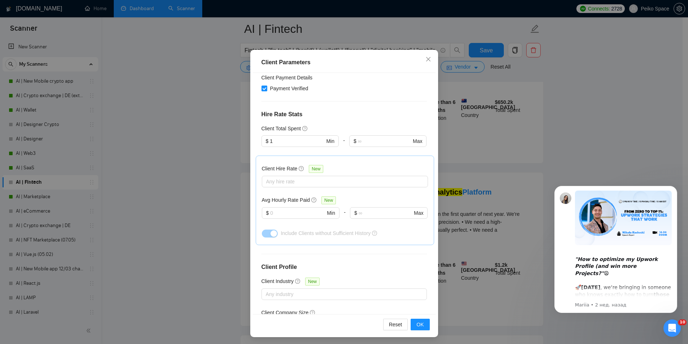
scroll to position [38, 0]
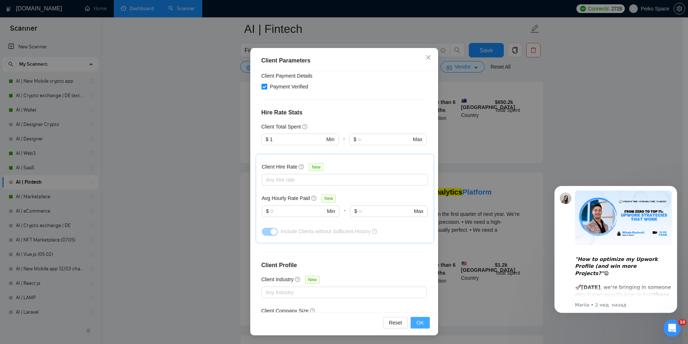
click at [416, 321] on span "OK" at bounding box center [419, 323] width 7 height 8
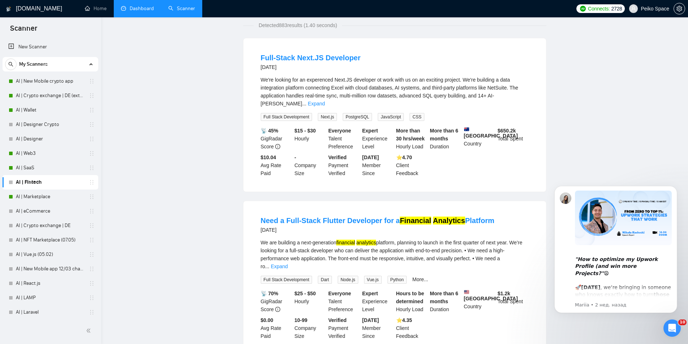
scroll to position [0, 0]
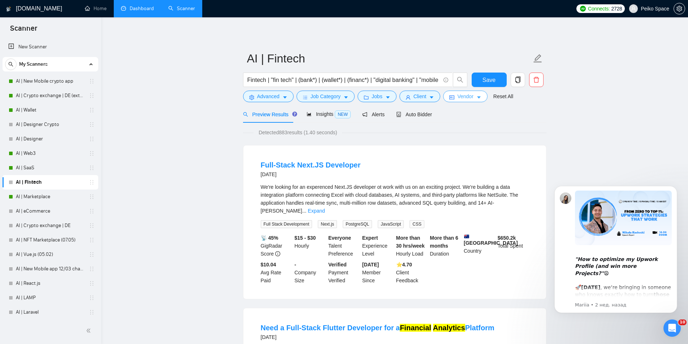
click at [450, 96] on icon "idcard" at bounding box center [451, 97] width 5 height 5
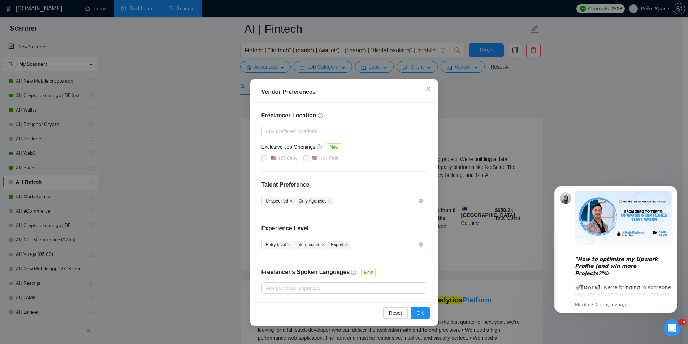
scroll to position [36, 0]
click at [414, 312] on button "OK" at bounding box center [420, 313] width 19 height 12
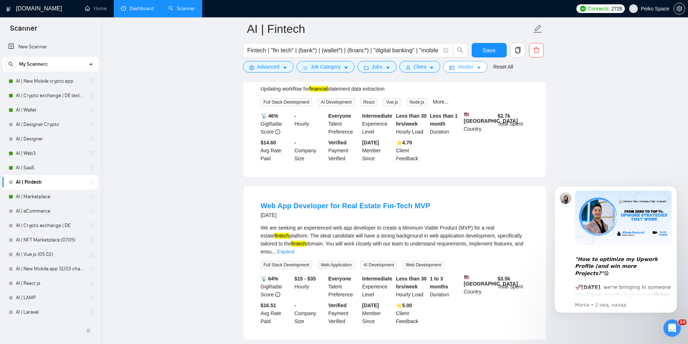
scroll to position [1441, 0]
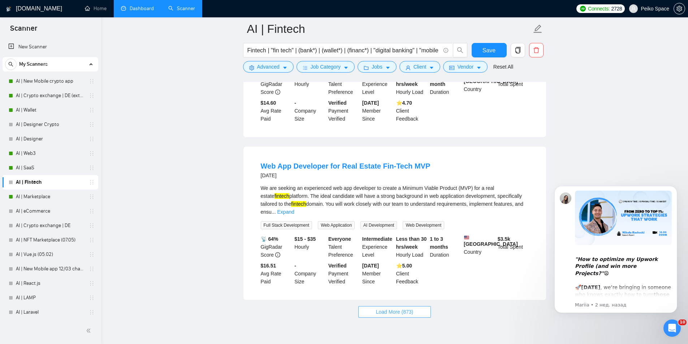
click at [388, 306] on button "Load More (873)" at bounding box center [394, 312] width 73 height 12
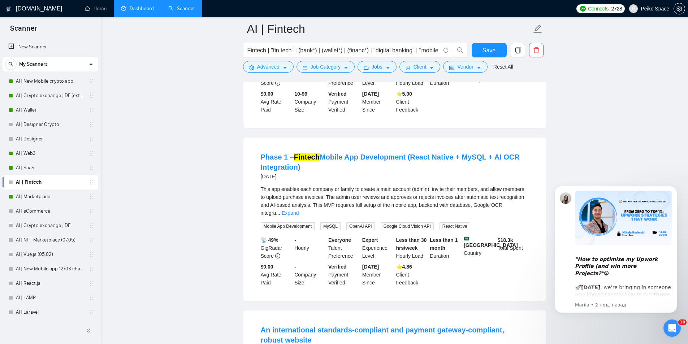
scroll to position [1983, 0]
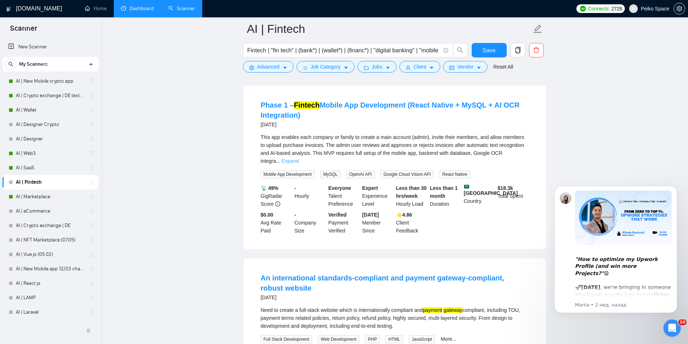
click at [299, 158] on link "Expand" at bounding box center [290, 161] width 17 height 6
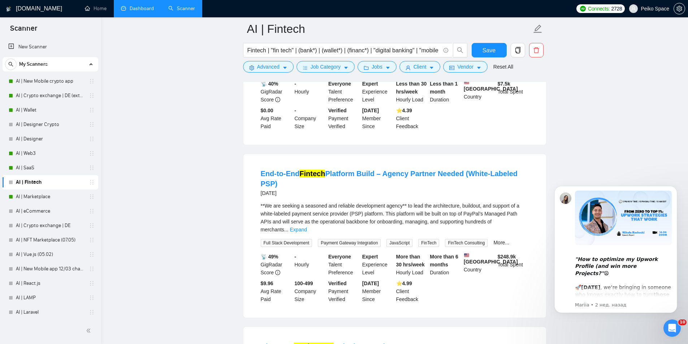
scroll to position [2416, 0]
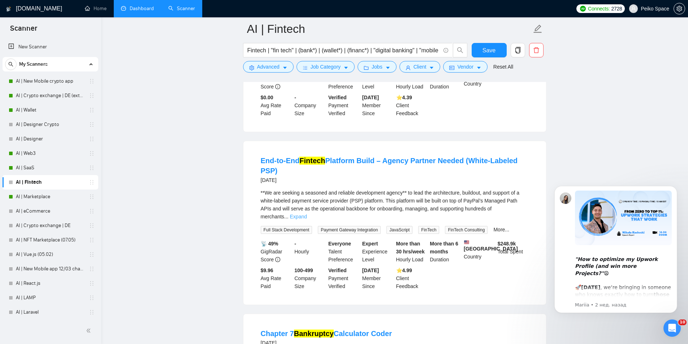
click at [307, 214] on link "Expand" at bounding box center [298, 217] width 17 height 6
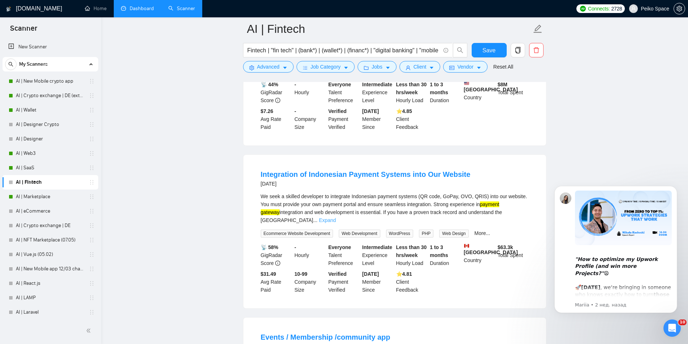
scroll to position [2886, 0]
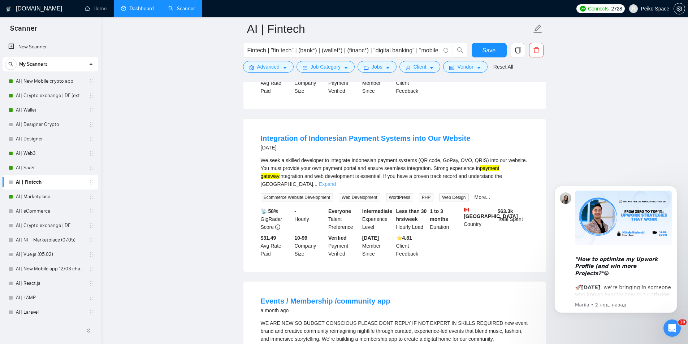
click at [336, 181] on link "Expand" at bounding box center [327, 184] width 17 height 6
drag, startPoint x: 323, startPoint y: 122, endPoint x: 456, endPoint y: 122, distance: 133.6
click at [456, 156] on div "We seek a skilled developer to integrate Indonesian payment systems (QR code, G…" at bounding box center [395, 172] width 268 height 32
drag, startPoint x: 467, startPoint y: 122, endPoint x: 410, endPoint y: 123, distance: 57.8
click at [457, 156] on div "We seek a skilled developer to integrate Indonesian payment systems (QR code, G…" at bounding box center [395, 172] width 268 height 32
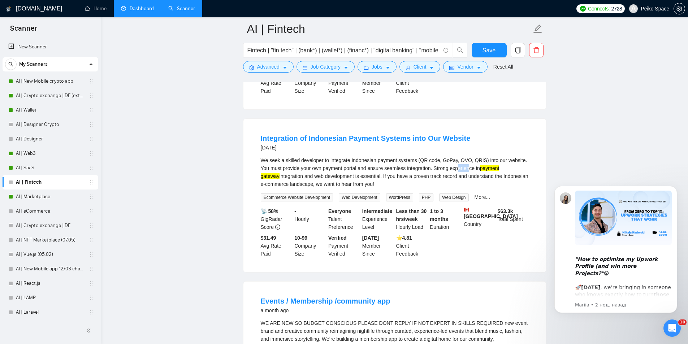
drag, startPoint x: 320, startPoint y: 130, endPoint x: 408, endPoint y: 135, distance: 88.6
click at [392, 156] on div "We seek a skilled developer to integrate Indonesian payment systems (QR code, G…" at bounding box center [395, 172] width 268 height 32
click at [423, 156] on div "We seek a skilled developer to integrate Indonesian payment systems (QR code, G…" at bounding box center [395, 172] width 268 height 32
drag, startPoint x: 480, startPoint y: 120, endPoint x: 284, endPoint y: 127, distance: 195.9
click at [284, 156] on div "We seek a skilled developer to integrate Indonesian payment systems (QR code, G…" at bounding box center [395, 172] width 268 height 32
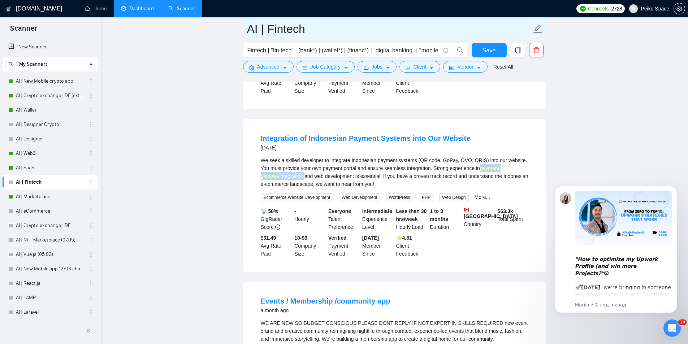
copy div "payment gateway integration"
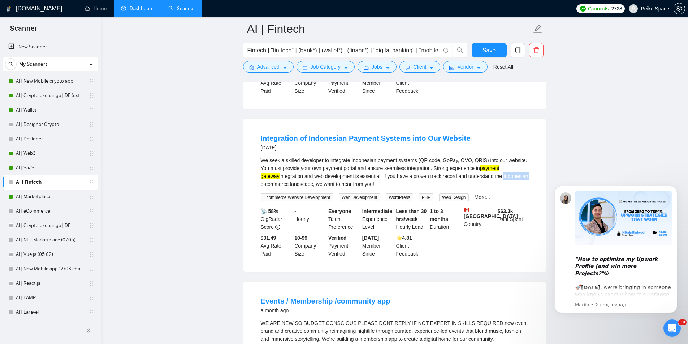
drag, startPoint x: 483, startPoint y: 129, endPoint x: 508, endPoint y: 129, distance: 24.6
click at [508, 156] on div "We seek a skilled developer to integrate Indonesian payment systems (QR code, G…" at bounding box center [395, 172] width 268 height 32
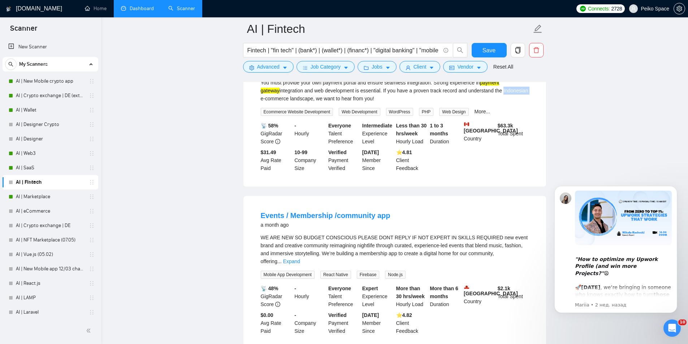
scroll to position [3030, 0]
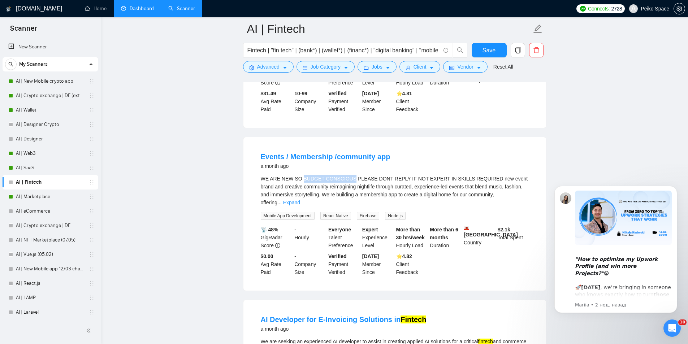
drag, startPoint x: 302, startPoint y: 130, endPoint x: 347, endPoint y: 129, distance: 44.8
click at [347, 175] on div "WE ARE NEW SO BUDGET CONSCIOUS PLEASE DONT REPLY IF NOT EXPERT IN SKILLS REQUIR…" at bounding box center [395, 191] width 268 height 32
click at [300, 200] on link "Expand" at bounding box center [291, 203] width 17 height 6
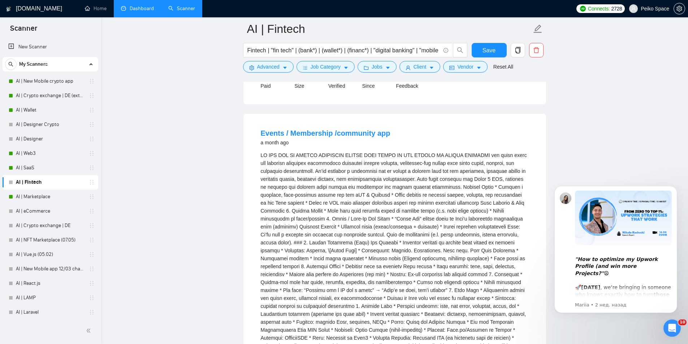
scroll to position [3066, 0]
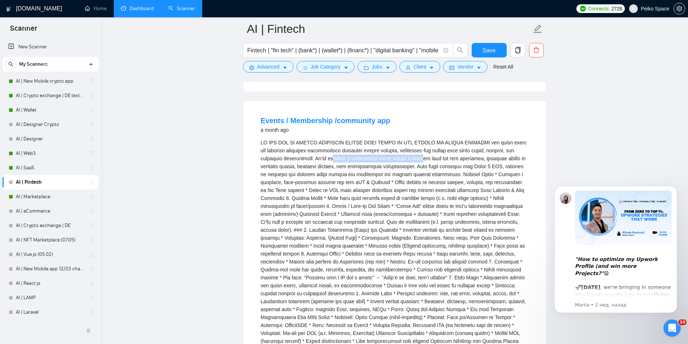
drag, startPoint x: 348, startPoint y: 113, endPoint x: 457, endPoint y: 118, distance: 109.2
click at [442, 139] on div "wallet integration * QR code entry system * Tiered memberships * Brand perk dis…" at bounding box center [395, 282] width 268 height 286
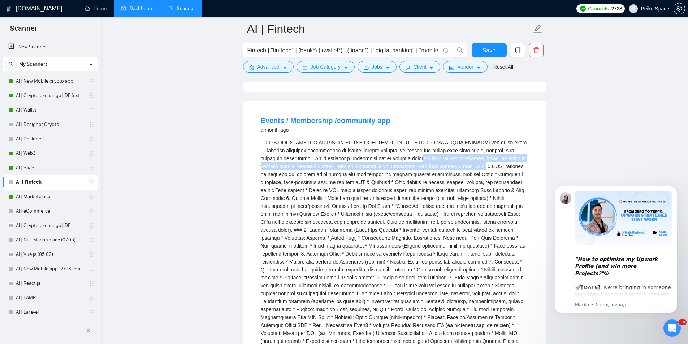
drag, startPoint x: 472, startPoint y: 115, endPoint x: 420, endPoint y: 112, distance: 52.9
click at [423, 139] on div "wallet integration * QR code entry system * Tiered memberships * Brand perk dis…" at bounding box center [395, 282] width 268 height 286
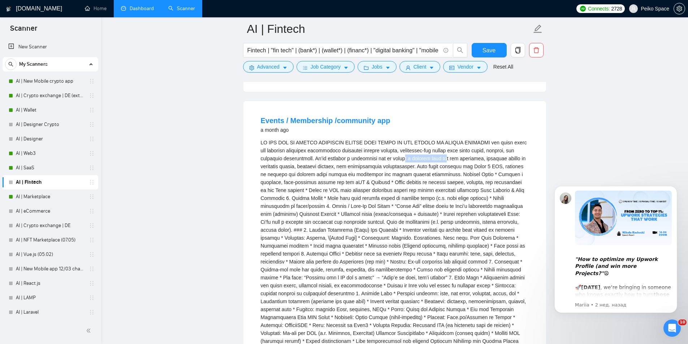
drag, startPoint x: 407, startPoint y: 109, endPoint x: 496, endPoint y: 112, distance: 88.9
click at [480, 139] on div "wallet integration * QR code entry system * Tiered memberships * Brand perk dis…" at bounding box center [395, 282] width 268 height 286
drag, startPoint x: 510, startPoint y: 112, endPoint x: 337, endPoint y: 103, distance: 172.9
click at [399, 139] on div "wallet integration * QR code entry system * Tiered memberships * Brand perk dis…" at bounding box center [395, 282] width 268 height 286
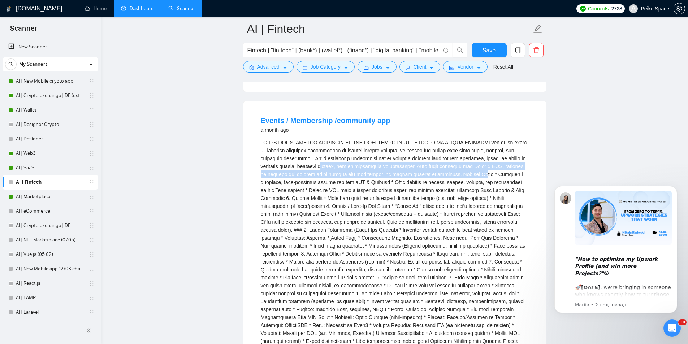
drag, startPoint x: 384, startPoint y: 124, endPoint x: 478, endPoint y: 127, distance: 94.0
click at [471, 139] on div "wallet integration * QR code entry system * Tiered memberships * Brand perk dis…" at bounding box center [395, 282] width 268 height 286
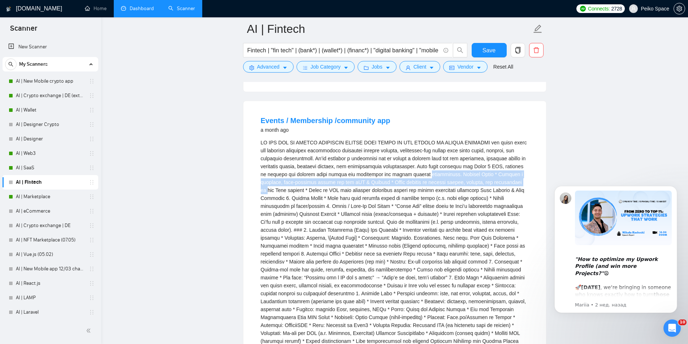
drag, startPoint x: 496, startPoint y: 135, endPoint x: 395, endPoint y: 129, distance: 101.7
click at [410, 139] on div "wallet integration * QR code entry system * Tiered memberships * Brand perk dis…" at bounding box center [395, 282] width 268 height 286
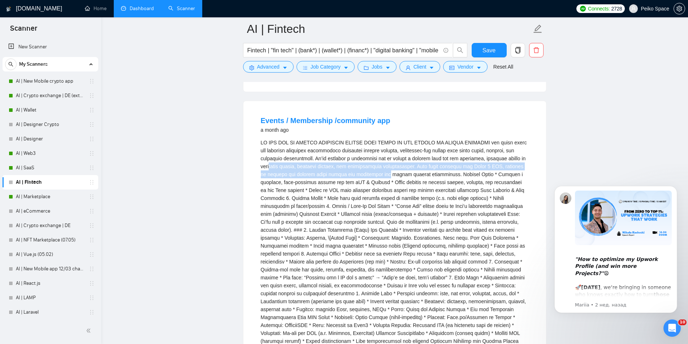
drag, startPoint x: 282, startPoint y: 121, endPoint x: 391, endPoint y: 130, distance: 108.8
click at [383, 139] on div "wallet integration * QR code entry system * Tiered memberships * Brand perk dis…" at bounding box center [395, 282] width 268 height 286
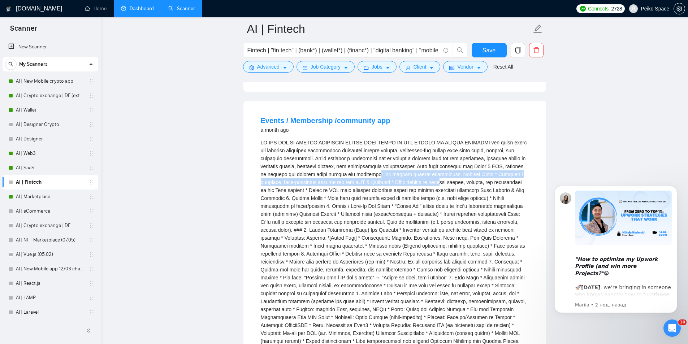
drag, startPoint x: 406, startPoint y: 130, endPoint x: 330, endPoint y: 126, distance: 75.6
click at [337, 139] on div "wallet integration * QR code entry system * Tiered memberships * Brand perk dis…" at bounding box center [395, 282] width 268 height 286
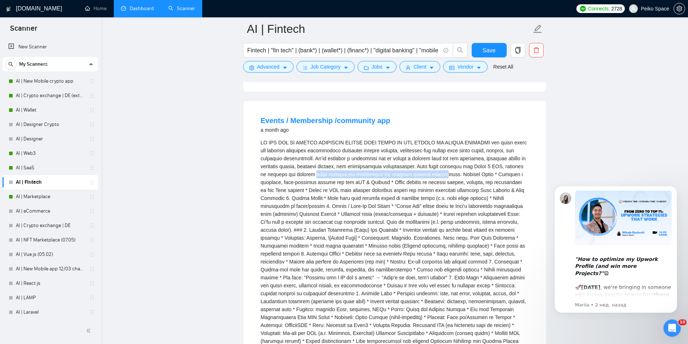
drag, startPoint x: 313, startPoint y: 126, endPoint x: 456, endPoint y: 132, distance: 143.2
click at [455, 139] on div "wallet integration * QR code entry system * Tiered memberships * Brand perk dis…" at bounding box center [395, 282] width 268 height 286
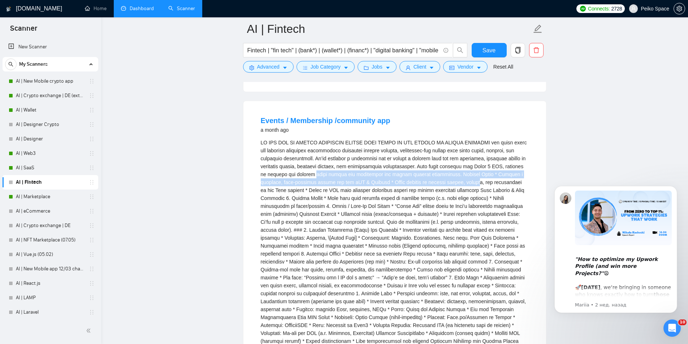
click at [482, 139] on div "wallet integration * QR code entry system * Tiered memberships * Brand perk dis…" at bounding box center [395, 282] width 268 height 286
drag, startPoint x: 509, startPoint y: 131, endPoint x: 429, endPoint y: 124, distance: 80.1
click at [434, 139] on div "wallet integration * QR code entry system * Tiered memberships * Brand perk dis…" at bounding box center [395, 282] width 268 height 286
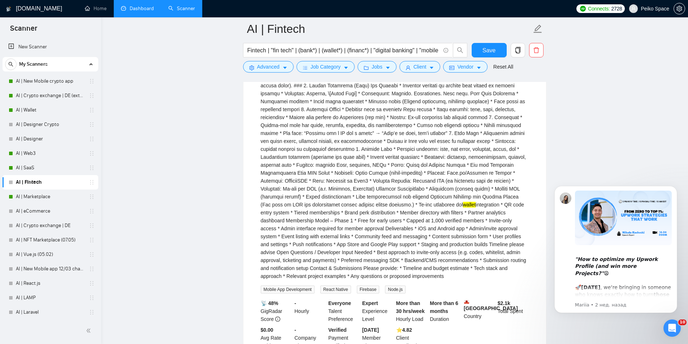
scroll to position [3247, 0]
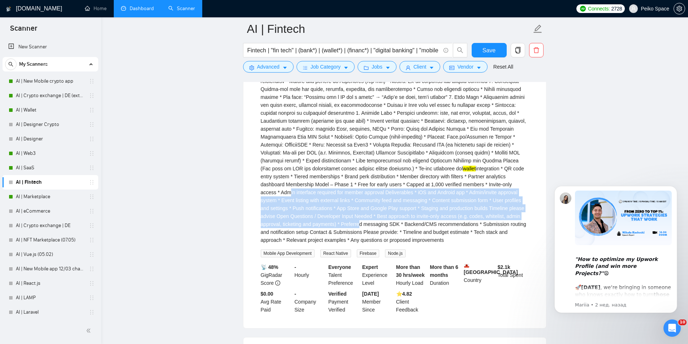
drag, startPoint x: 360, startPoint y: 134, endPoint x: 437, endPoint y: 166, distance: 83.6
click at [437, 166] on div "wallet integration * QR code entry system * Tiered memberships * Brand perk dis…" at bounding box center [395, 101] width 268 height 286
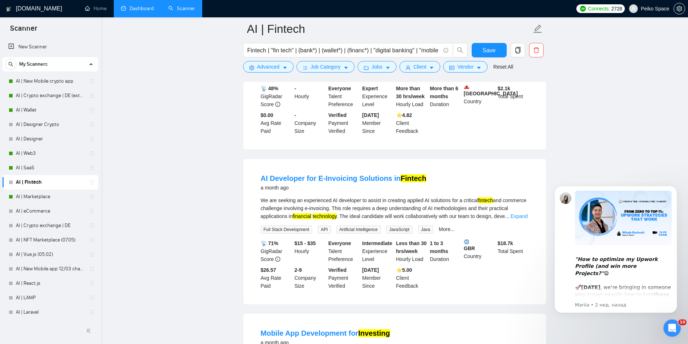
scroll to position [3427, 0]
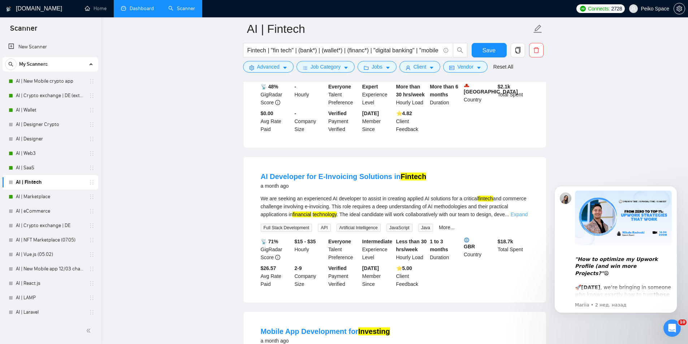
click at [518, 212] on link "Expand" at bounding box center [519, 215] width 17 height 6
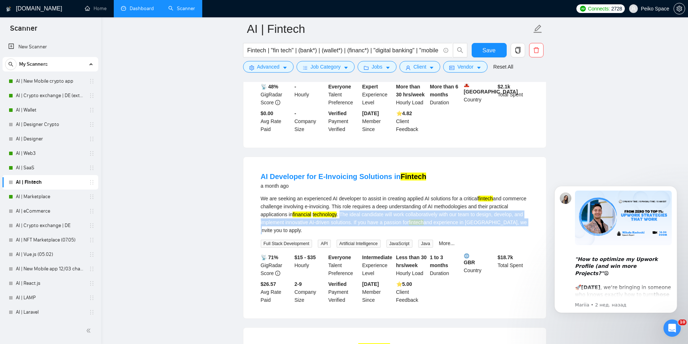
drag, startPoint x: 342, startPoint y: 160, endPoint x: 515, endPoint y: 164, distance: 172.7
click at [515, 195] on div "We are seeking an experienced AI developer to assist in creating applied AI sol…" at bounding box center [395, 215] width 268 height 40
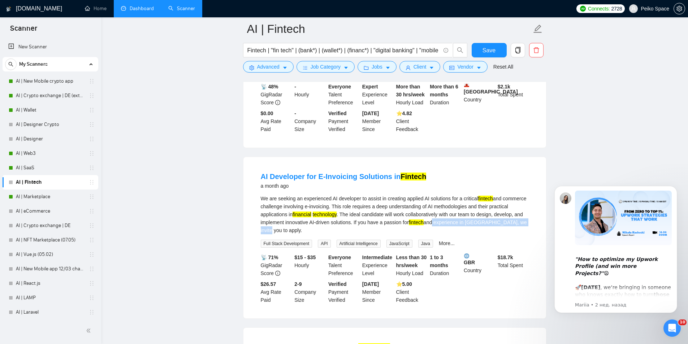
drag, startPoint x: 525, startPoint y: 164, endPoint x: 392, endPoint y: 163, distance: 133.3
click at [417, 195] on div "We are seeking an experienced AI developer to assist in creating applied AI sol…" at bounding box center [395, 215] width 268 height 40
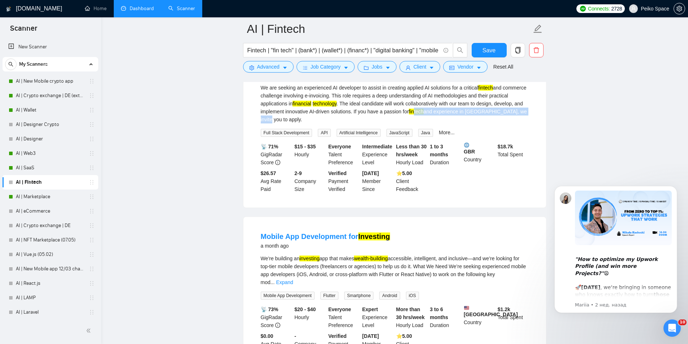
scroll to position [3565, 0]
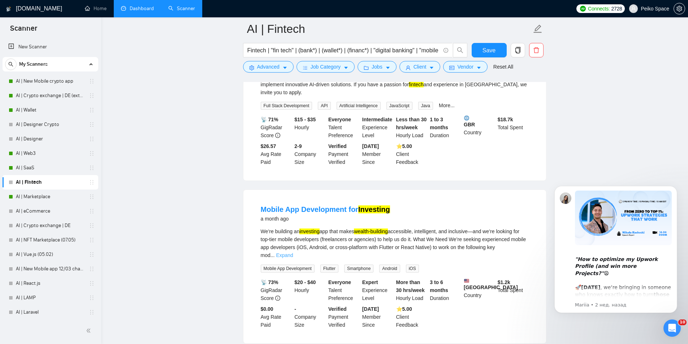
click at [293, 252] on link "Expand" at bounding box center [284, 255] width 17 height 6
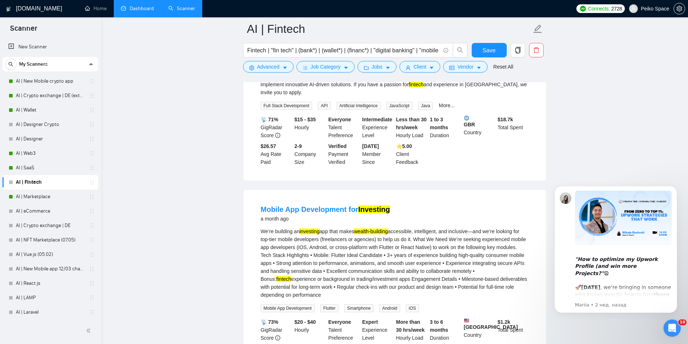
scroll to position [3602, 0]
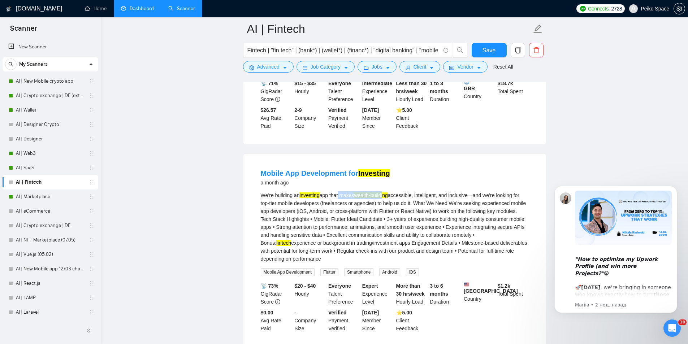
drag, startPoint x: 339, startPoint y: 128, endPoint x: 399, endPoint y: 132, distance: 60.8
click at [397, 191] on div "We’re building an investing app that makes wealth-building accessible, intellig…" at bounding box center [395, 227] width 268 height 72
drag, startPoint x: 418, startPoint y: 134, endPoint x: 357, endPoint y: 135, distance: 61.1
click at [369, 191] on div "We’re building an investing app that makes wealth-building accessible, intellig…" at bounding box center [395, 227] width 268 height 72
drag, startPoint x: 360, startPoint y: 138, endPoint x: 295, endPoint y: 138, distance: 65.0
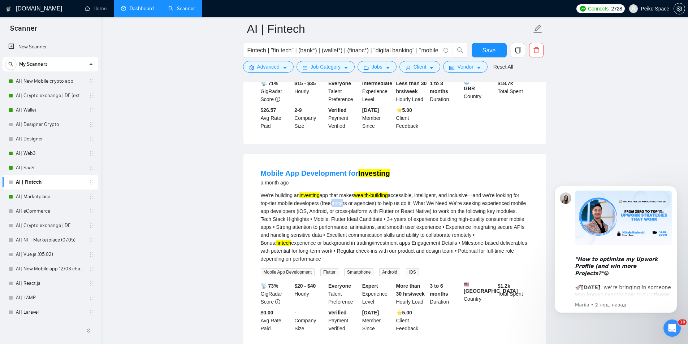
click at [323, 191] on div "We’re building an investing app that makes wealth-building accessible, intellig…" at bounding box center [395, 227] width 268 height 72
drag, startPoint x: 274, startPoint y: 138, endPoint x: 364, endPoint y: 141, distance: 89.2
click at [348, 191] on div "We’re building an investing app that makes wealth-building accessible, intellig…" at bounding box center [395, 227] width 268 height 72
drag, startPoint x: 379, startPoint y: 142, endPoint x: 329, endPoint y: 140, distance: 49.5
click at [335, 191] on div "We’re building an investing app that makes wealth-building accessible, intellig…" at bounding box center [395, 227] width 268 height 72
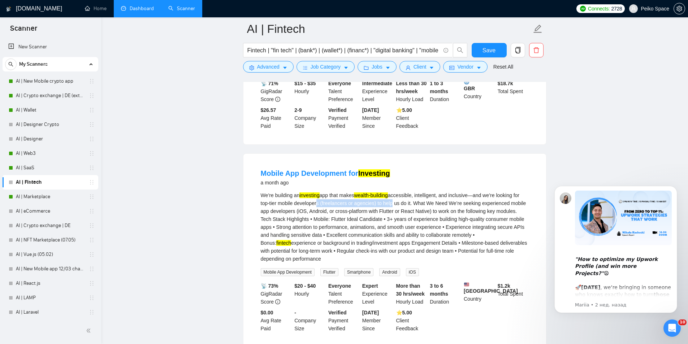
drag, startPoint x: 317, startPoint y: 138, endPoint x: 413, endPoint y: 140, distance: 96.4
click at [397, 191] on div "We’re building an investing app that makes wealth-building accessible, intellig…" at bounding box center [395, 227] width 268 height 72
drag, startPoint x: 408, startPoint y: 140, endPoint x: 347, endPoint y: 138, distance: 60.7
click at [364, 191] on div "We’re building an investing app that makes wealth-building accessible, intellig…" at bounding box center [395, 227] width 268 height 72
drag, startPoint x: 364, startPoint y: 154, endPoint x: 399, endPoint y: 160, distance: 34.9
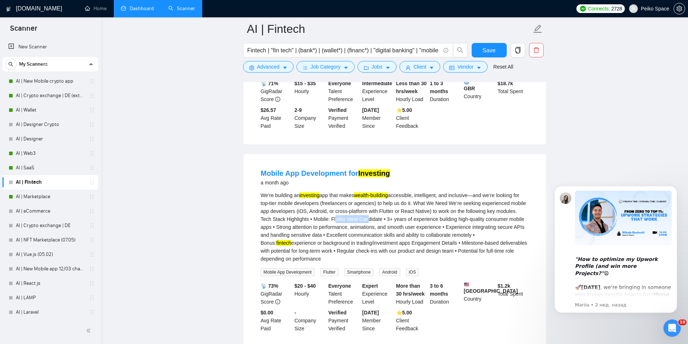
click at [394, 191] on div "We’re building an investing app that makes wealth-building accessible, intellig…" at bounding box center [395, 227] width 268 height 72
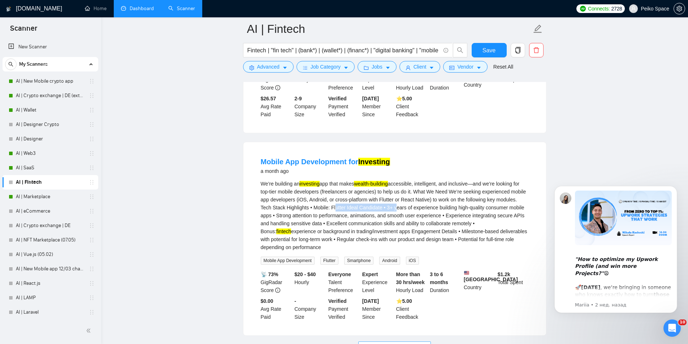
click at [381, 343] on span "Load More (863)" at bounding box center [395, 347] width 38 height 8
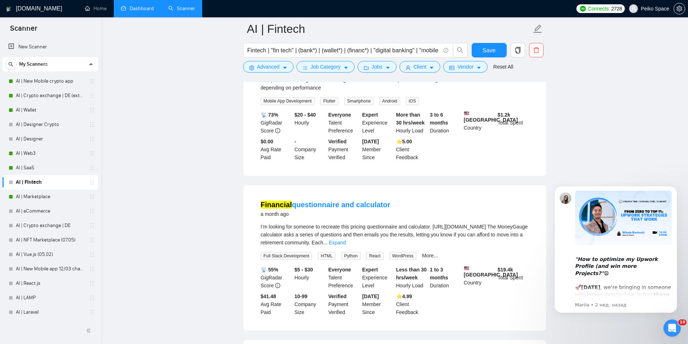
scroll to position [3794, 0]
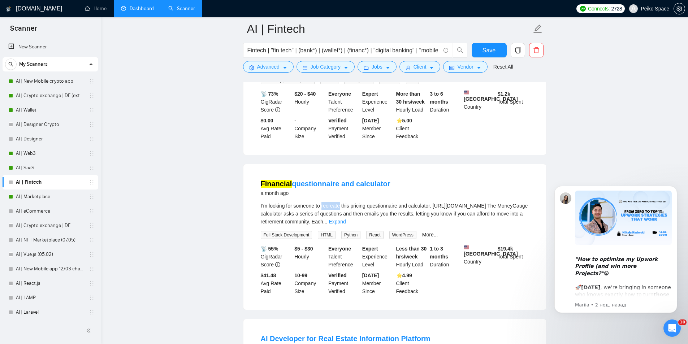
drag, startPoint x: 340, startPoint y: 141, endPoint x: 323, endPoint y: 140, distance: 17.0
click at [323, 202] on div "I’m looking for someone to recreate this pricing questionnaire and calculator. …" at bounding box center [395, 214] width 268 height 24
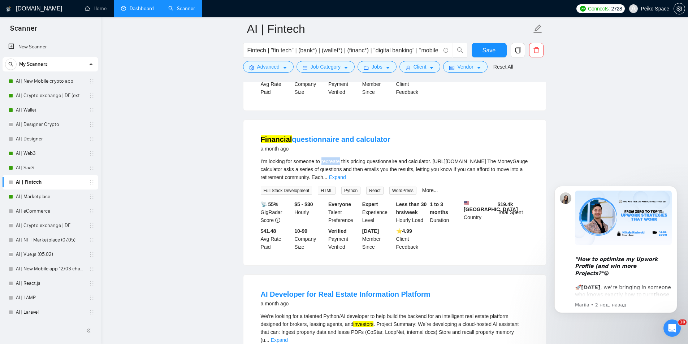
scroll to position [3830, 0]
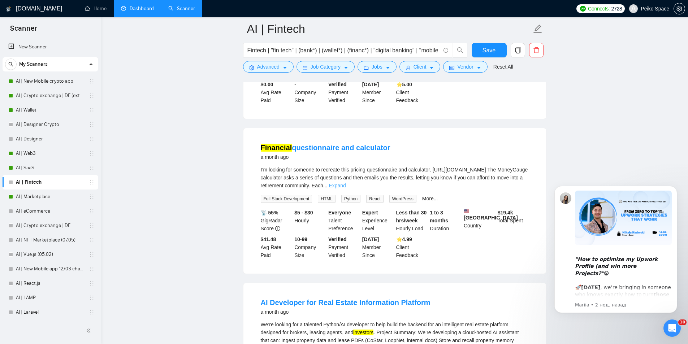
click at [346, 183] on link "Expand" at bounding box center [337, 186] width 17 height 6
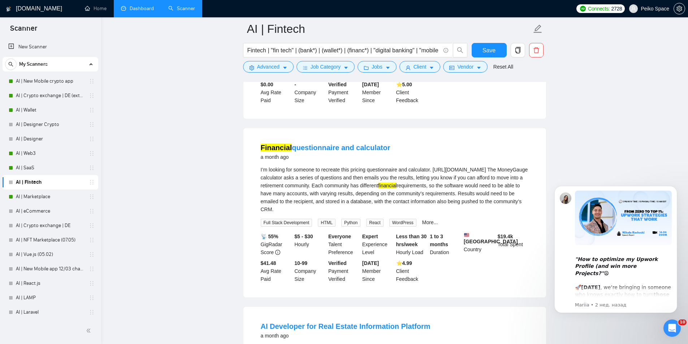
drag, startPoint x: 292, startPoint y: 131, endPoint x: 423, endPoint y: 135, distance: 130.4
click at [423, 166] on div "I’m looking for someone to recreate this pricing questionnaire and calculator. …" at bounding box center [395, 190] width 268 height 48
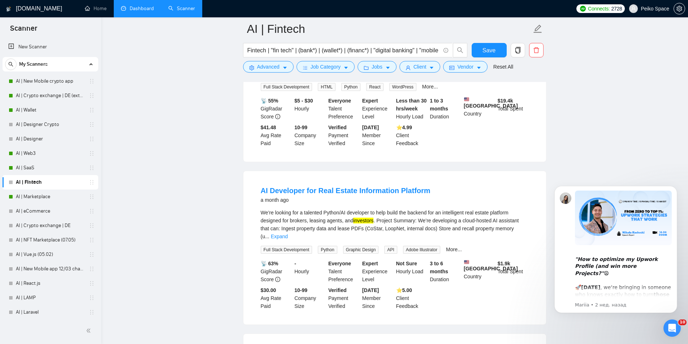
scroll to position [4010, 0]
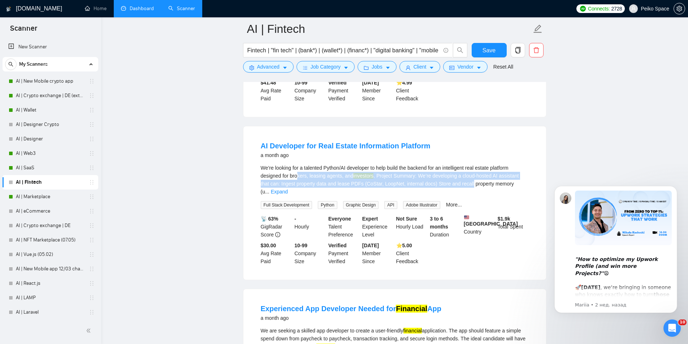
drag, startPoint x: 297, startPoint y: 118, endPoint x: 475, endPoint y: 122, distance: 178.8
click at [462, 164] on div "We’re looking for a talented Python/AI developer to help build the backend for …" at bounding box center [395, 180] width 268 height 32
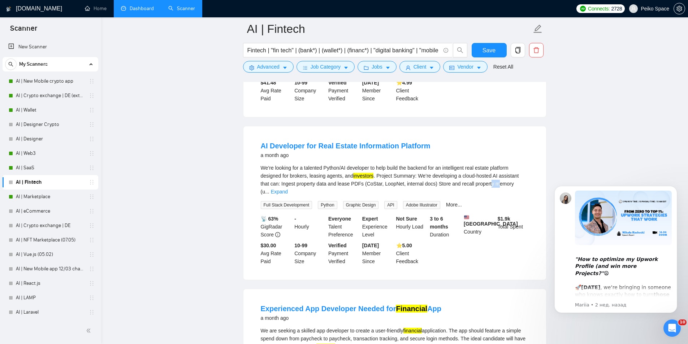
drag, startPoint x: 487, startPoint y: 124, endPoint x: 475, endPoint y: 122, distance: 11.8
click at [476, 164] on div "We’re looking for a talented Python/AI developer to help build the backend for …" at bounding box center [395, 180] width 268 height 32
click at [490, 164] on div "We’re looking for a talented Python/AI developer to help build the backend for …" at bounding box center [395, 180] width 268 height 32
click at [288, 189] on link "Expand" at bounding box center [279, 192] width 17 height 6
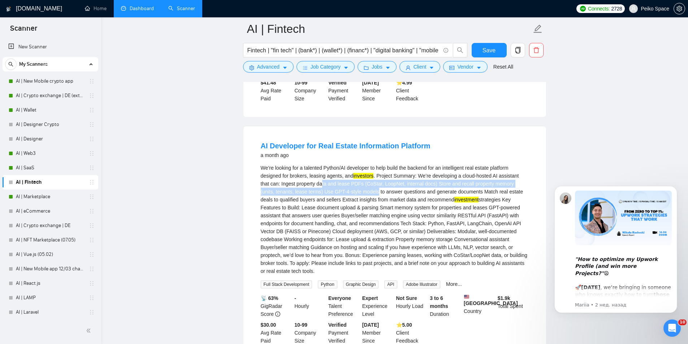
drag, startPoint x: 311, startPoint y: 127, endPoint x: 365, endPoint y: 131, distance: 54.7
click at [363, 164] on div "We’re looking for a talented Python/AI developer to help build the backend for …" at bounding box center [395, 219] width 268 height 111
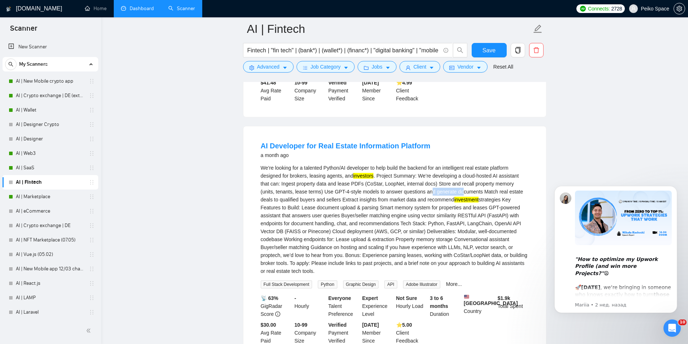
drag, startPoint x: 419, startPoint y: 132, endPoint x: 462, endPoint y: 129, distance: 43.8
click at [454, 164] on div "We’re looking for a talented Python/AI developer to help build the backend for …" at bounding box center [395, 219] width 268 height 111
drag, startPoint x: 476, startPoint y: 127, endPoint x: 441, endPoint y: 123, distance: 36.0
click at [442, 164] on div "We’re looking for a talented Python/AI developer to help build the backend for …" at bounding box center [395, 219] width 268 height 111
drag, startPoint x: 416, startPoint y: 122, endPoint x: 503, endPoint y: 125, distance: 87.1
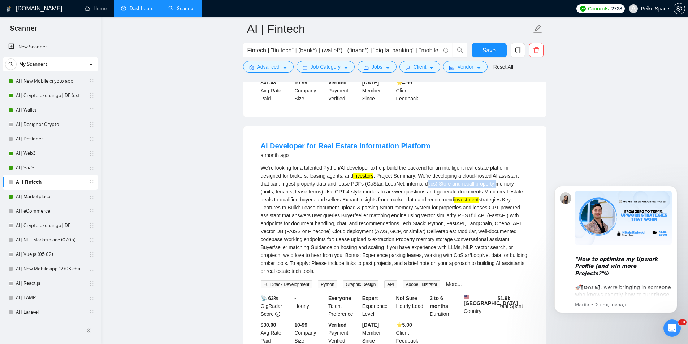
click at [499, 164] on div "We’re looking for a talented Python/AI developer to help build the backend for …" at bounding box center [395, 219] width 268 height 111
drag, startPoint x: 505, startPoint y: 125, endPoint x: 416, endPoint y: 123, distance: 88.9
click at [429, 164] on div "We’re looking for a talented Python/AI developer to help build the backend for …" at bounding box center [395, 219] width 268 height 111
drag, startPoint x: 388, startPoint y: 127, endPoint x: 505, endPoint y: 134, distance: 117.9
click at [497, 164] on div "We’re looking for a talented Python/AI developer to help build the backend for …" at bounding box center [395, 219] width 268 height 111
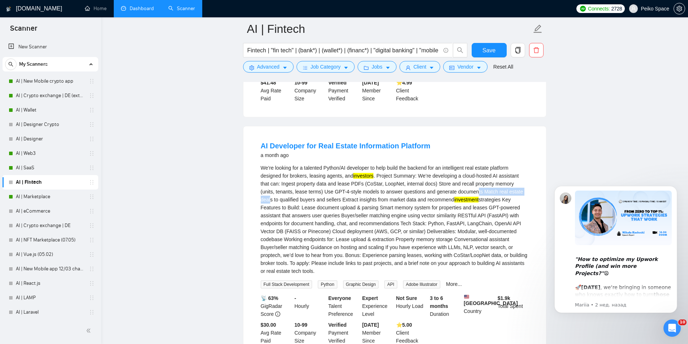
drag, startPoint x: 515, startPoint y: 134, endPoint x: 407, endPoint y: 131, distance: 108.0
click at [420, 164] on div "We’re looking for a talented Python/AI developer to help build the backend for …" at bounding box center [395, 219] width 268 height 111
drag, startPoint x: 324, startPoint y: 130, endPoint x: 367, endPoint y: 138, distance: 42.9
click at [366, 164] on div "We’re looking for a talented Python/AI developer to help build the backend for …" at bounding box center [395, 219] width 268 height 111
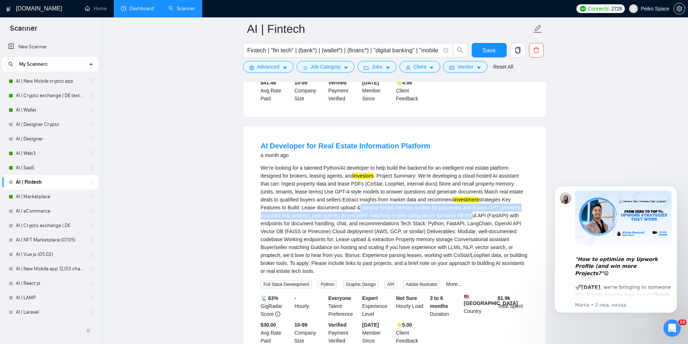
drag, startPoint x: 329, startPoint y: 147, endPoint x: 449, endPoint y: 158, distance: 120.4
click at [448, 164] on div "We’re looking for a talented Python/AI developer to help build the backend for …" at bounding box center [395, 219] width 268 height 111
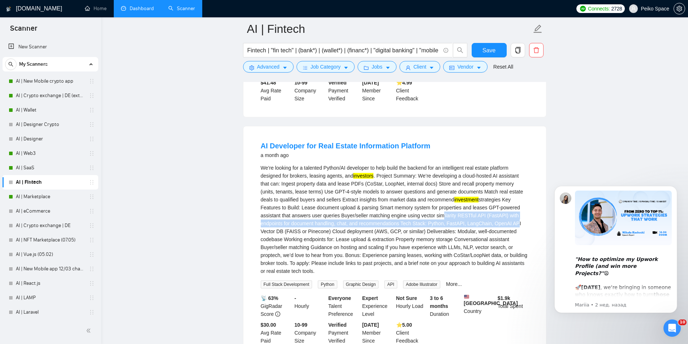
drag, startPoint x: 476, startPoint y: 162, endPoint x: 356, endPoint y: 155, distance: 120.5
click at [375, 164] on div "We’re looking for a talented Python/AI developer to help build the backend for …" at bounding box center [395, 219] width 268 height 111
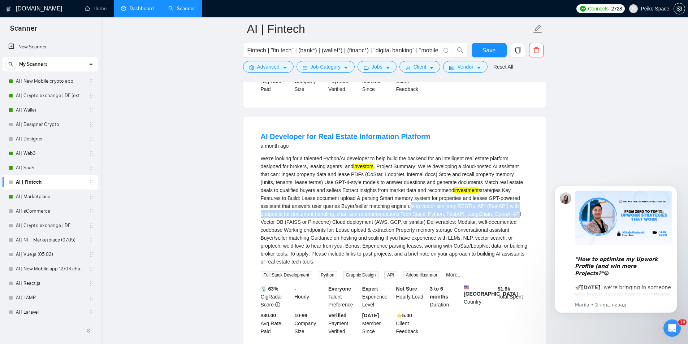
scroll to position [4047, 0]
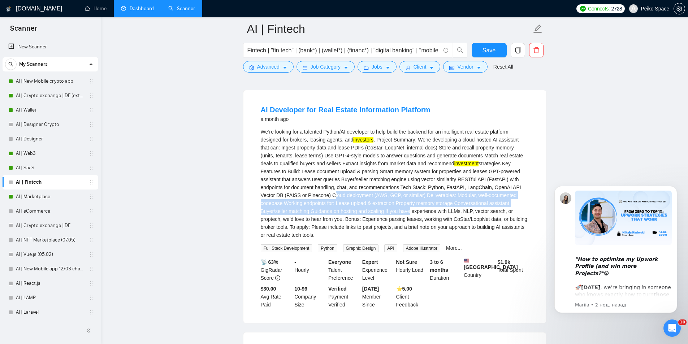
drag, startPoint x: 293, startPoint y: 136, endPoint x: 364, endPoint y: 156, distance: 74.1
click at [363, 155] on div "We’re looking for a talented Python/AI developer to help build the backend for …" at bounding box center [395, 183] width 268 height 111
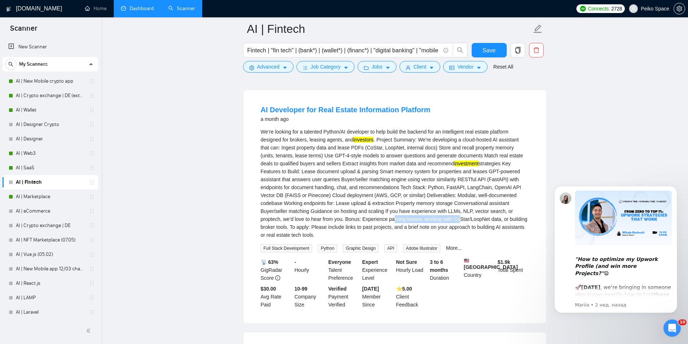
drag, startPoint x: 328, startPoint y: 160, endPoint x: 405, endPoint y: 161, distance: 76.2
click at [393, 161] on div "We’re looking for a talented Python/AI developer to help build the backend for …" at bounding box center [395, 183] width 268 height 111
drag, startPoint x: 424, startPoint y: 161, endPoint x: 449, endPoint y: 163, distance: 25.0
click at [446, 162] on div "We’re looking for a talented Python/AI developer to help build the backend for …" at bounding box center [395, 183] width 268 height 111
drag, startPoint x: 406, startPoint y: 158, endPoint x: 494, endPoint y: 162, distance: 88.2
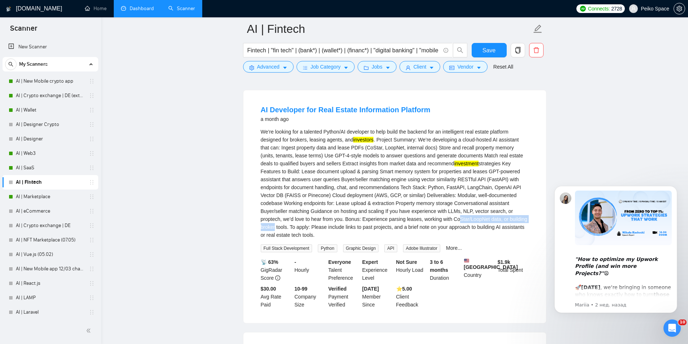
click at [485, 161] on div "We’re looking for a talented Python/AI developer to help build the backend for …" at bounding box center [395, 183] width 268 height 111
drag, startPoint x: 270, startPoint y: 161, endPoint x: 401, endPoint y: 165, distance: 131.5
click at [387, 165] on div "We’re looking for a talented Python/AI developer to help build the backend for …" at bounding box center [395, 183] width 268 height 111
drag, startPoint x: 368, startPoint y: 108, endPoint x: 434, endPoint y: 127, distance: 69.5
click at [430, 128] on div "We’re looking for a talented Python/AI developer to help build the backend for …" at bounding box center [395, 183] width 268 height 111
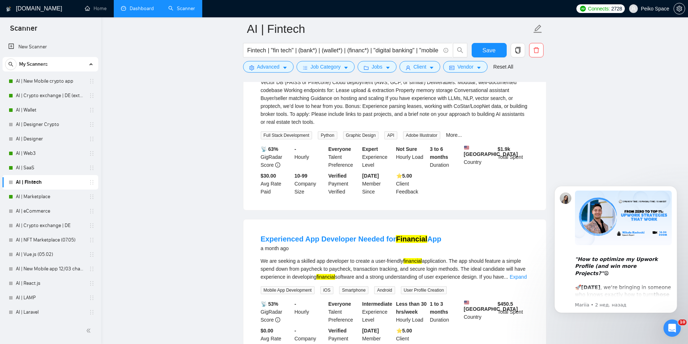
scroll to position [4227, 0]
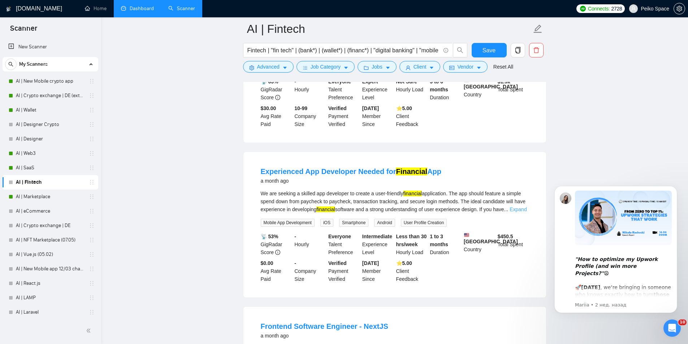
click at [523, 207] on link "Expand" at bounding box center [518, 210] width 17 height 6
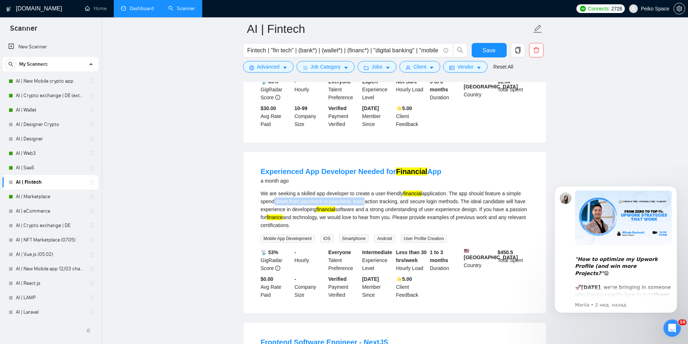
drag, startPoint x: 271, startPoint y: 135, endPoint x: 362, endPoint y: 138, distance: 90.7
click at [362, 190] on div "We are seeking a skilled app developer to create a user-friendly financial appl…" at bounding box center [395, 210] width 268 height 40
drag, startPoint x: 391, startPoint y: 139, endPoint x: 333, endPoint y: 136, distance: 57.9
click at [341, 190] on div "We are seeking a skilled app developer to create a user-friendly financial appl…" at bounding box center [395, 210] width 268 height 40
drag, startPoint x: 298, startPoint y: 137, endPoint x: 387, endPoint y: 138, distance: 88.9
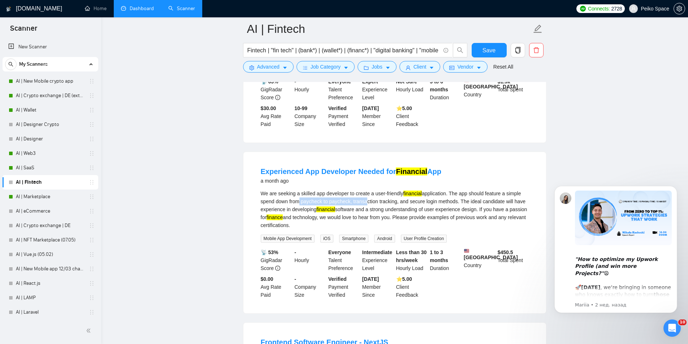
click at [376, 190] on div "We are seeking a skilled app developer to create a user-friendly financial appl…" at bounding box center [395, 210] width 268 height 40
drag, startPoint x: 467, startPoint y: 133, endPoint x: 503, endPoint y: 132, distance: 36.1
click at [503, 190] on div "We are seeking a skilled app developer to create a user-friendly financial appl…" at bounding box center [395, 210] width 268 height 40
drag, startPoint x: 522, startPoint y: 132, endPoint x: 467, endPoint y: 133, distance: 54.6
click at [469, 190] on div "We are seeking a skilled app developer to create a user-friendly financial appl…" at bounding box center [395, 210] width 268 height 40
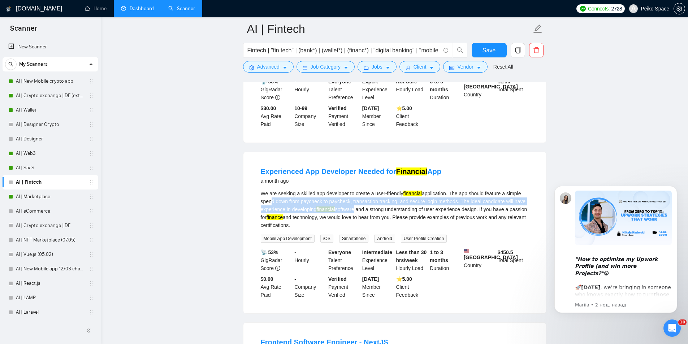
drag, startPoint x: 267, startPoint y: 137, endPoint x: 373, endPoint y: 142, distance: 106.3
click at [356, 190] on div "We are seeking a skilled app developer to create a user-friendly financial appl…" at bounding box center [395, 210] width 268 height 40
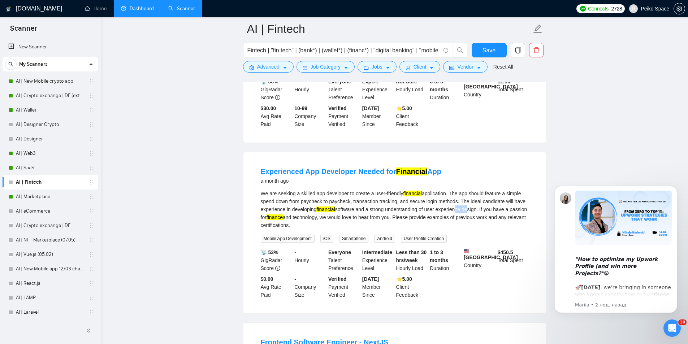
drag, startPoint x: 464, startPoint y: 143, endPoint x: 476, endPoint y: 140, distance: 11.9
click at [474, 190] on div "We are seeking a skilled app developer to create a user-friendly financial appl…" at bounding box center [395, 210] width 268 height 40
drag, startPoint x: 463, startPoint y: 138, endPoint x: 497, endPoint y: 142, distance: 33.8
click at [500, 190] on div "We are seeking a skilled app developer to create a user-friendly financial appl…" at bounding box center [395, 210] width 268 height 40
drag, startPoint x: 292, startPoint y: 148, endPoint x: 493, endPoint y: 148, distance: 200.8
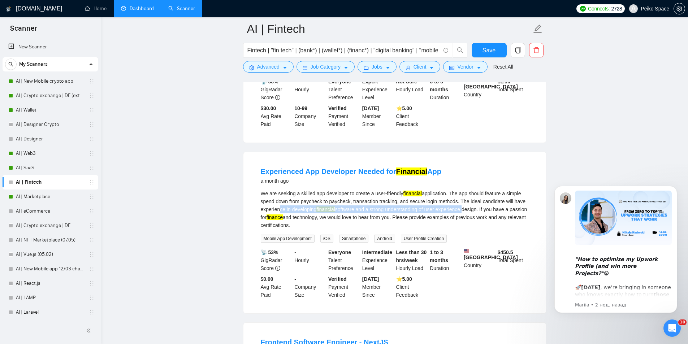
click at [473, 190] on div "We are seeking a skilled app developer to create a user-friendly financial appl…" at bounding box center [395, 210] width 268 height 40
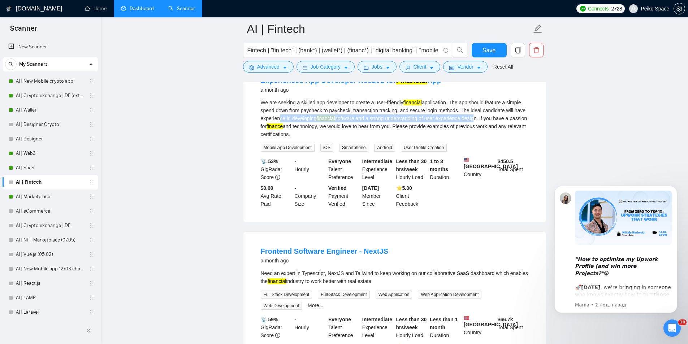
scroll to position [4372, 0]
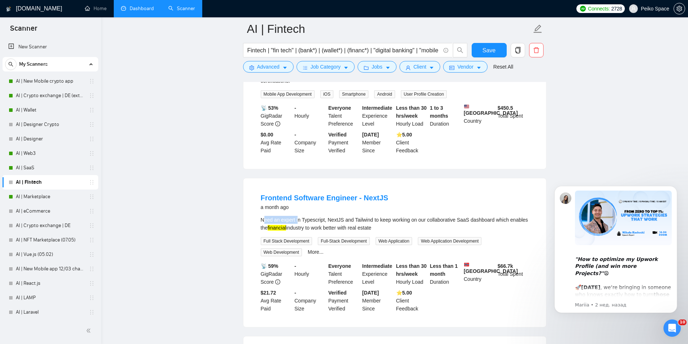
drag, startPoint x: 263, startPoint y: 153, endPoint x: 298, endPoint y: 156, distance: 35.1
click at [298, 216] on div "Need an expert in Typescript, NextJS and Tailwind to keep working on our collab…" at bounding box center [395, 224] width 268 height 16
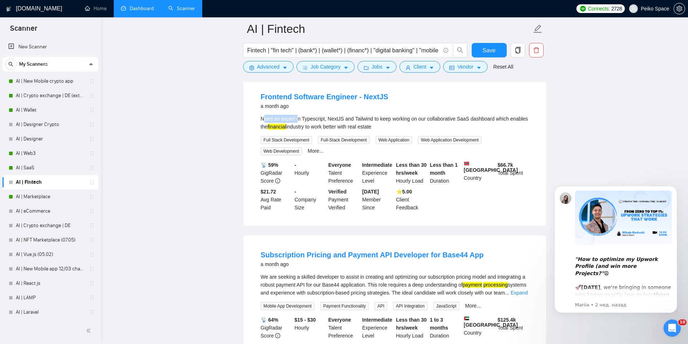
scroll to position [4552, 0]
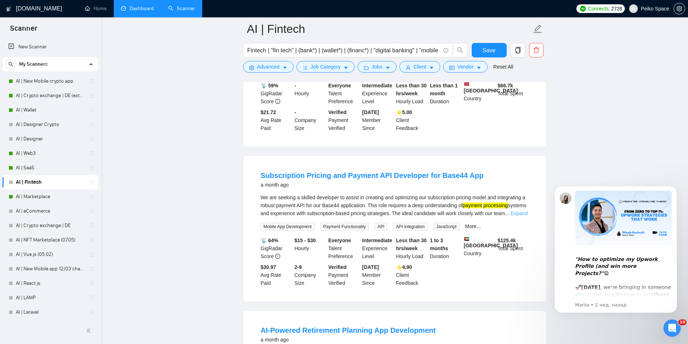
click at [516, 211] on link "Expand" at bounding box center [519, 214] width 17 height 6
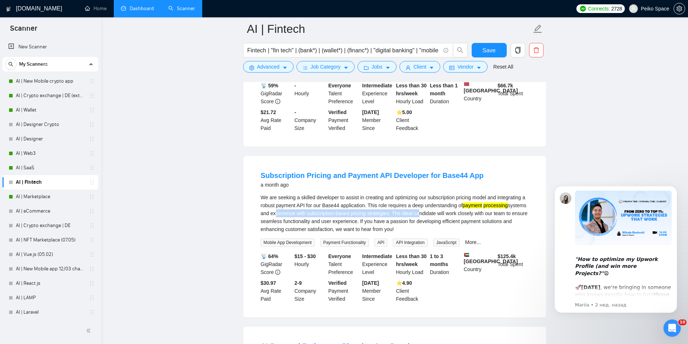
drag, startPoint x: 277, startPoint y: 149, endPoint x: 416, endPoint y: 153, distance: 139.1
click at [416, 194] on div "We are seeking a skilled developer to assist in creating and optimizing our sub…" at bounding box center [395, 214] width 268 height 40
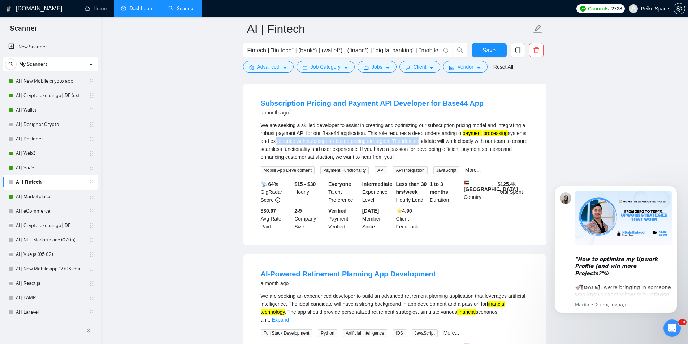
scroll to position [4733, 0]
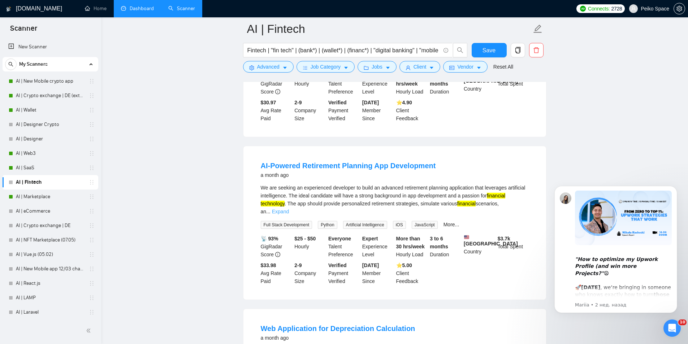
click at [289, 209] on link "Expand" at bounding box center [280, 212] width 17 height 6
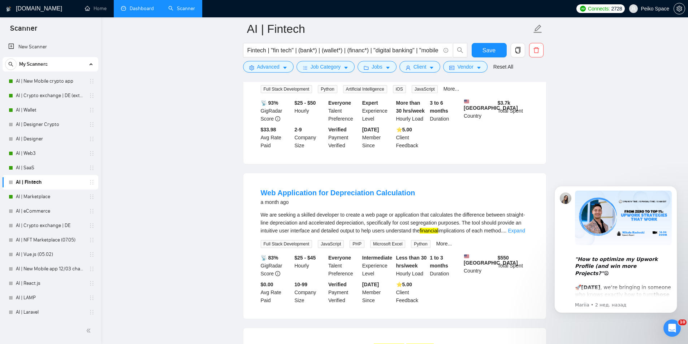
scroll to position [4913, 0]
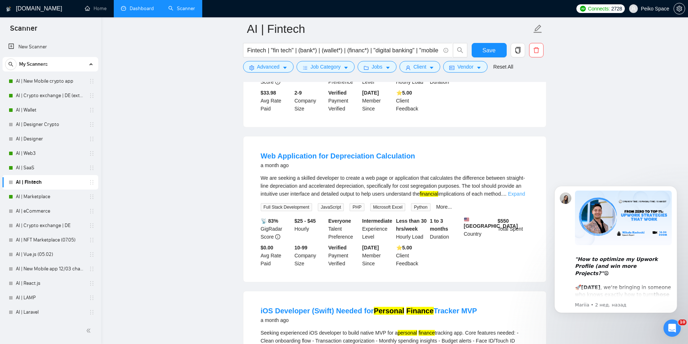
click at [516, 191] on link "Expand" at bounding box center [516, 194] width 17 height 6
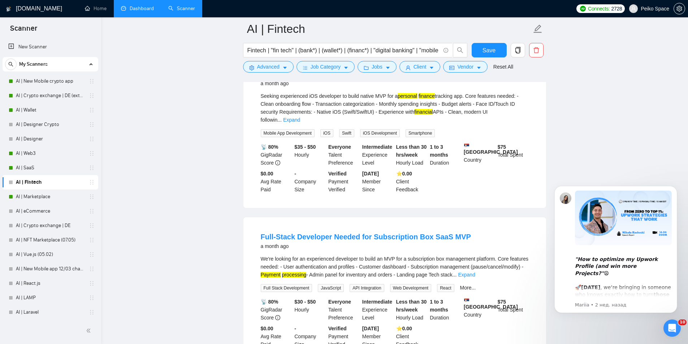
scroll to position [5238, 0]
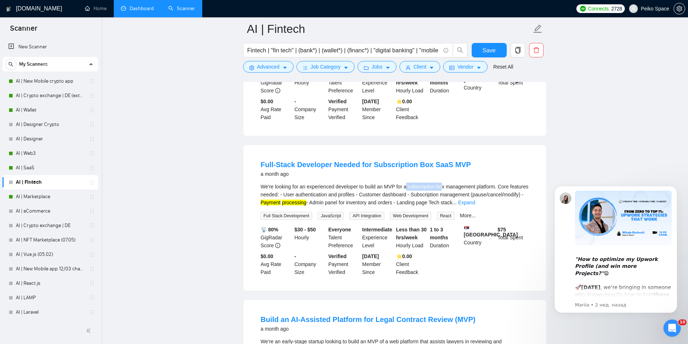
drag, startPoint x: 420, startPoint y: 126, endPoint x: 455, endPoint y: 129, distance: 34.4
click at [447, 183] on div "We're looking for an experienced developer to build an MVP for a subscription b…" at bounding box center [395, 195] width 268 height 24
drag, startPoint x: 282, startPoint y: 137, endPoint x: 368, endPoint y: 134, distance: 86.0
click at [342, 183] on div "We're looking for an experienced developer to build an MVP for a subscription b…" at bounding box center [395, 195] width 268 height 24
drag, startPoint x: 385, startPoint y: 135, endPoint x: 434, endPoint y: 137, distance: 49.1
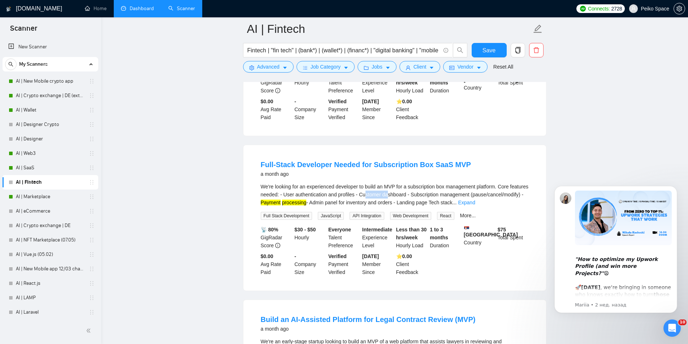
click at [419, 183] on div "We're looking for an experienced developer to build an MVP for a subscription b…" at bounding box center [395, 195] width 268 height 24
click at [475, 200] on link "Expand" at bounding box center [466, 203] width 17 height 6
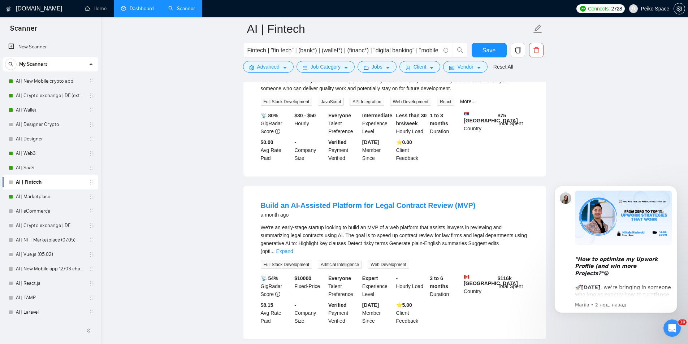
scroll to position [5386, 0]
click at [394, 344] on span "Load More (853)" at bounding box center [395, 350] width 38 height 8
click at [293, 247] on link "Expand" at bounding box center [284, 250] width 17 height 6
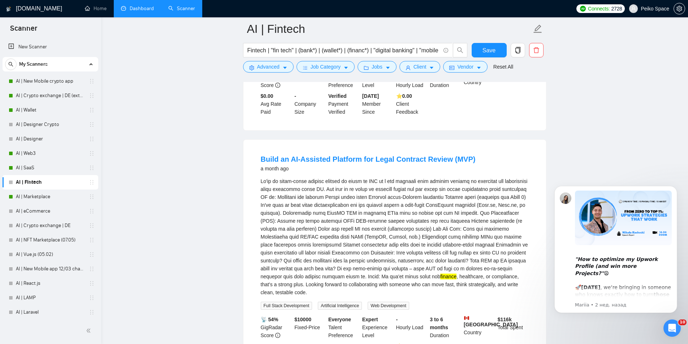
scroll to position [5458, 0]
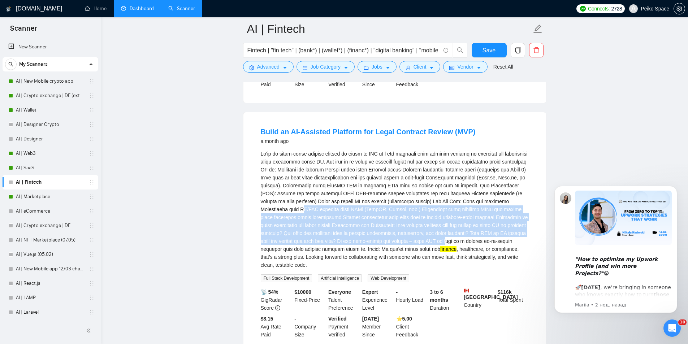
drag, startPoint x: 302, startPoint y: 150, endPoint x: 475, endPoint y: 187, distance: 177.4
click at [475, 187] on div "finance , healthcare, or compliance, that’s a strong plus. Looking forward to c…" at bounding box center [395, 209] width 268 height 119
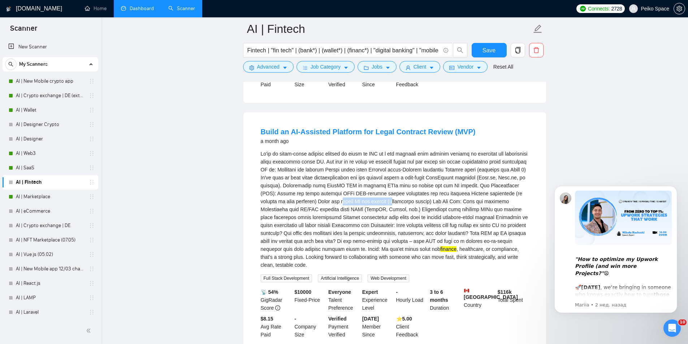
drag, startPoint x: 346, startPoint y: 139, endPoint x: 428, endPoint y: 148, distance: 82.1
click at [411, 150] on div "finance , healthcare, or compliance, that’s a strong plus. Looking forward to c…" at bounding box center [395, 209] width 268 height 119
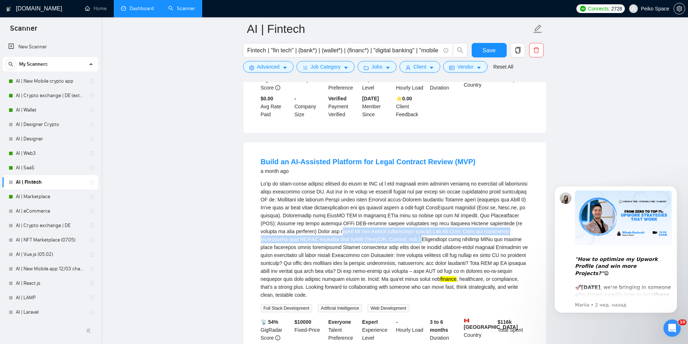
scroll to position [5422, 0]
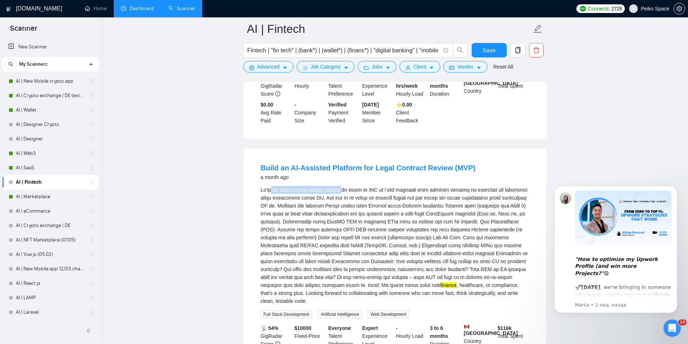
drag, startPoint x: 280, startPoint y: 132, endPoint x: 347, endPoint y: 135, distance: 68.0
click at [343, 186] on div "finance , healthcare, or compliance, that’s a strong plus. Looking forward to c…" at bounding box center [395, 245] width 268 height 119
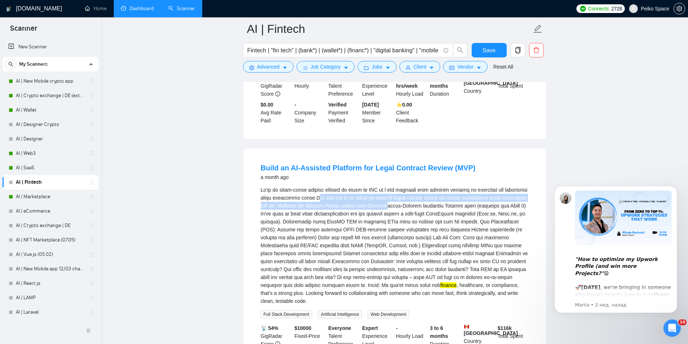
drag, startPoint x: 410, startPoint y: 146, endPoint x: 323, endPoint y: 139, distance: 86.9
click at [327, 186] on div "finance , healthcare, or compliance, that’s a strong plus. Looking forward to c…" at bounding box center [395, 245] width 268 height 119
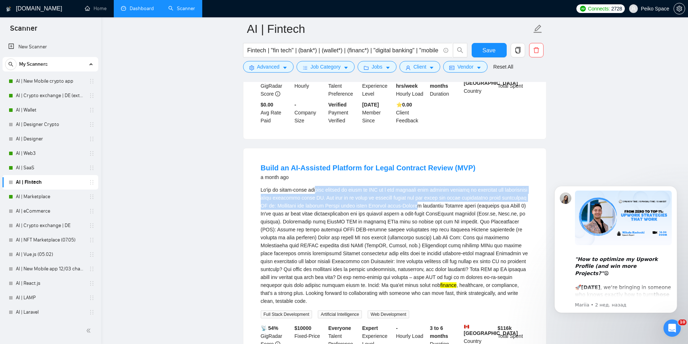
drag, startPoint x: 319, startPoint y: 135, endPoint x: 459, endPoint y: 148, distance: 140.4
click at [453, 186] on div "finance , healthcare, or compliance, that’s a strong plus. Looking forward to c…" at bounding box center [395, 245] width 268 height 119
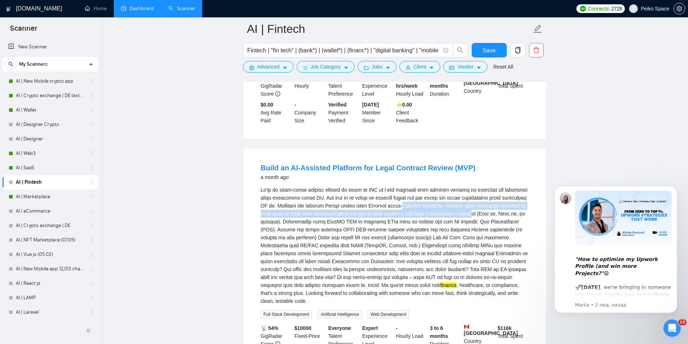
drag, startPoint x: 492, startPoint y: 155, endPoint x: 365, endPoint y: 134, distance: 128.4
click at [385, 186] on div "finance , healthcare, or compliance, that’s a strong plus. Looking forward to c…" at bounding box center [395, 245] width 268 height 119
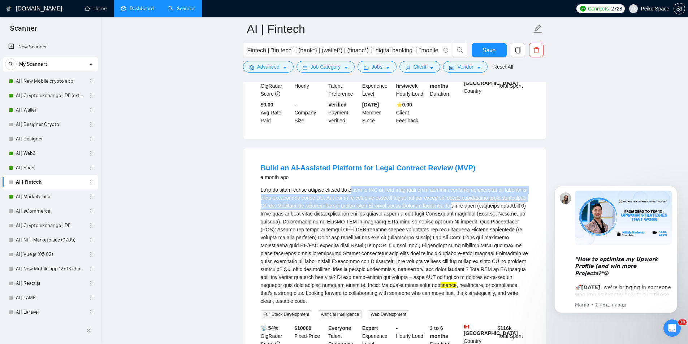
drag, startPoint x: 426, startPoint y: 138, endPoint x: 476, endPoint y: 150, distance: 51.9
click at [476, 186] on div "finance , healthcare, or compliance, that’s a strong plus. Looking forward to c…" at bounding box center [395, 245] width 268 height 119
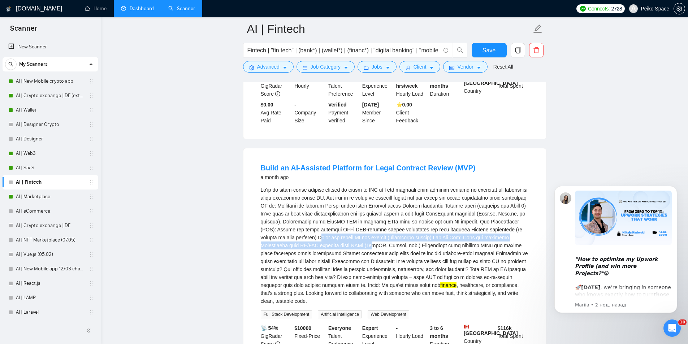
drag, startPoint x: 321, startPoint y: 178, endPoint x: 370, endPoint y: 186, distance: 49.8
click at [370, 186] on div "finance , healthcare, or compliance, that’s a strong plus. Looking forward to c…" at bounding box center [395, 245] width 268 height 119
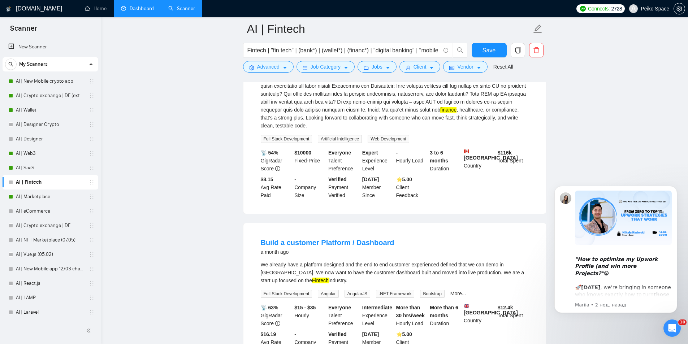
scroll to position [5639, 0]
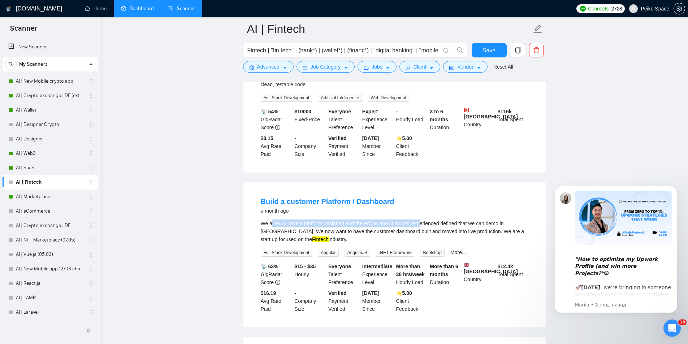
drag, startPoint x: 272, startPoint y: 163, endPoint x: 419, endPoint y: 167, distance: 146.7
click at [419, 220] on div "We already have a platform designed and the end to end customer experienced def…" at bounding box center [395, 232] width 268 height 24
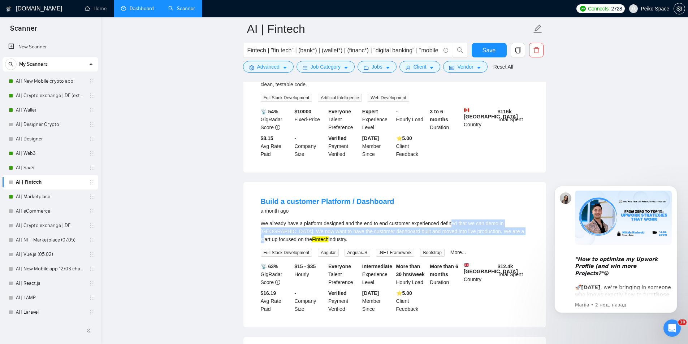
drag, startPoint x: 457, startPoint y: 166, endPoint x: 506, endPoint y: 170, distance: 49.6
click at [505, 220] on div "We already have a platform designed and the end to end customer experienced def…" at bounding box center [395, 232] width 268 height 24
drag, startPoint x: 338, startPoint y: 164, endPoint x: 395, endPoint y: 172, distance: 57.6
click at [394, 220] on div "We already have a platform designed and the end to end customer experienced def…" at bounding box center [395, 232] width 268 height 24
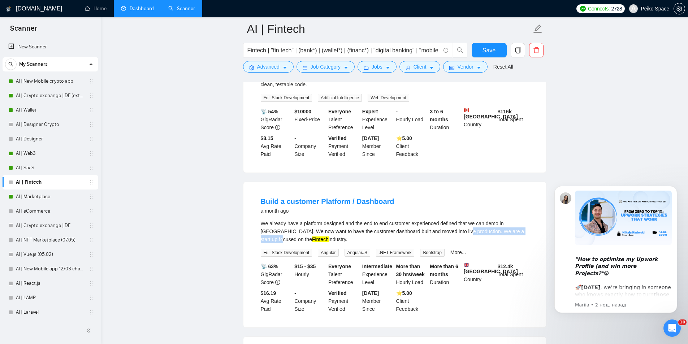
drag, startPoint x: 450, startPoint y: 173, endPoint x: 514, endPoint y: 175, distance: 63.9
click at [514, 220] on div "We already have a platform designed and the end to end customer experienced def…" at bounding box center [395, 232] width 268 height 24
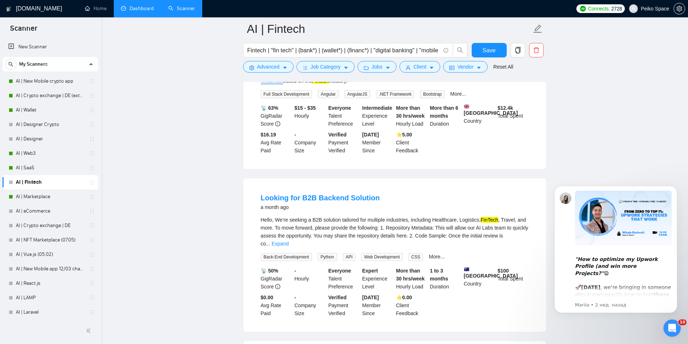
scroll to position [5819, 0]
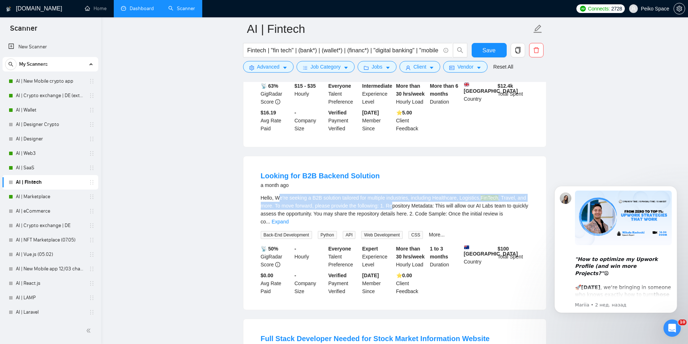
drag, startPoint x: 297, startPoint y: 145, endPoint x: 394, endPoint y: 149, distance: 97.3
click at [391, 194] on div "Hello, We’re seeking a B2B solution tailored for multiple industries, including…" at bounding box center [395, 210] width 268 height 32
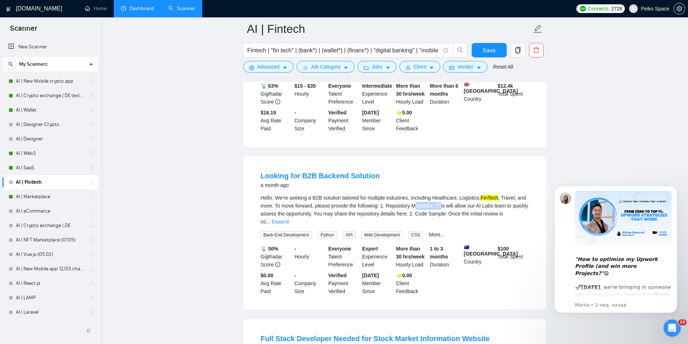
drag, startPoint x: 441, startPoint y: 154, endPoint x: 405, endPoint y: 153, distance: 35.8
click at [414, 194] on div "Hello, We’re seeking a B2B solution tailored for multiple industries, including…" at bounding box center [395, 210] width 268 height 32
drag, startPoint x: 423, startPoint y: 142, endPoint x: 489, endPoint y: 144, distance: 66.9
click at [483, 194] on div "Hello, We’re seeking a B2B solution tailored for multiple industries, including…" at bounding box center [395, 210] width 268 height 32
drag, startPoint x: 496, startPoint y: 143, endPoint x: 419, endPoint y: 142, distance: 77.3
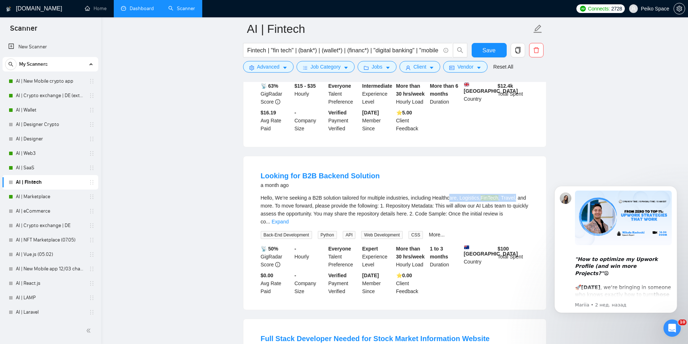
click at [420, 194] on div "Hello, We’re seeking a B2B solution tailored for multiple industries, including…" at bounding box center [395, 210] width 268 height 32
drag, startPoint x: 302, startPoint y: 144, endPoint x: 409, endPoint y: 146, distance: 106.9
click at [393, 194] on div "Hello, We’re seeking a B2B solution tailored for multiple industries, including…" at bounding box center [395, 210] width 268 height 32
drag, startPoint x: 439, startPoint y: 149, endPoint x: 308, endPoint y: 143, distance: 130.5
click at [362, 194] on div "Hello, We’re seeking a B2B solution tailored for multiple industries, including…" at bounding box center [395, 210] width 268 height 32
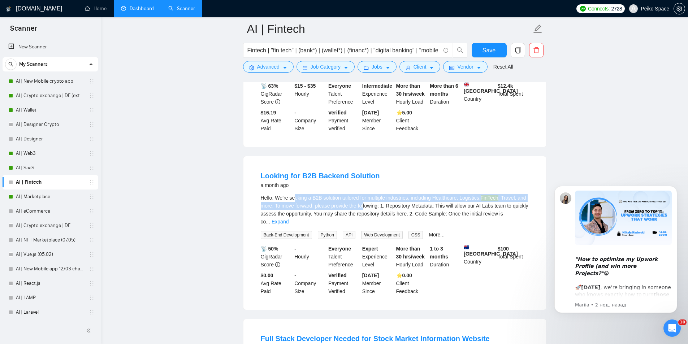
drag, startPoint x: 294, startPoint y: 142, endPoint x: 386, endPoint y: 154, distance: 93.3
click at [379, 194] on div "Hello, We’re seeking a B2B solution tailored for multiple industries, including…" at bounding box center [395, 210] width 268 height 32
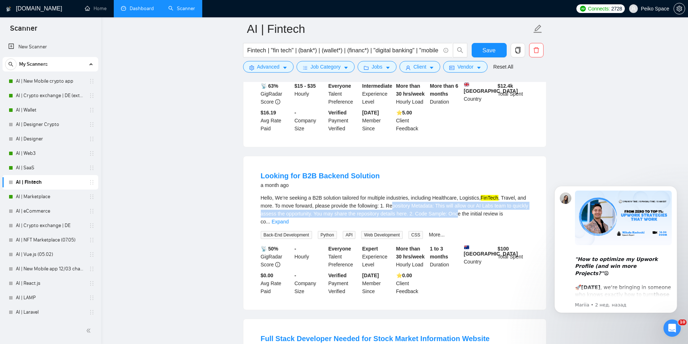
drag, startPoint x: 436, startPoint y: 155, endPoint x: 482, endPoint y: 156, distance: 45.9
click at [471, 194] on div "Hello, We’re seeking a B2B solution tailored for multiple industries, including…" at bounding box center [395, 210] width 268 height 32
click at [523, 194] on div "Hello, We’re seeking a B2B solution tailored for multiple industries, including…" at bounding box center [395, 210] width 268 height 32
click at [518, 194] on div "Hello, We’re seeking a B2B solution tailored for multiple industries, including…" at bounding box center [395, 210] width 268 height 32
click at [289, 219] on link "Expand" at bounding box center [280, 222] width 17 height 6
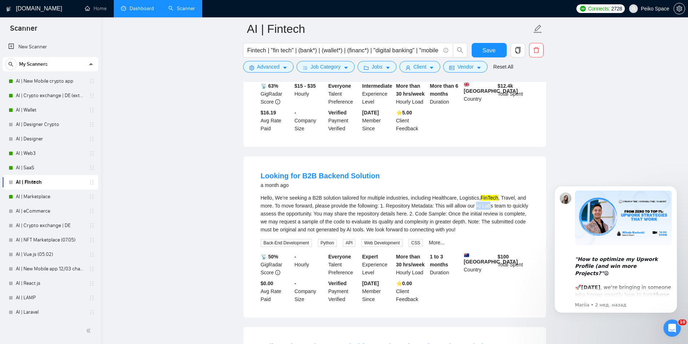
drag, startPoint x: 476, startPoint y: 151, endPoint x: 497, endPoint y: 152, distance: 21.3
click at [497, 194] on div "Hello, We’re seeking a B2B solution tailored for multiple industries, including…" at bounding box center [395, 214] width 268 height 40
drag, startPoint x: 263, startPoint y: 159, endPoint x: 340, endPoint y: 159, distance: 76.9
click at [339, 194] on div "Hello, We’re seeking a B2B solution tailored for multiple industries, including…" at bounding box center [395, 214] width 268 height 40
drag, startPoint x: 360, startPoint y: 159, endPoint x: 401, endPoint y: 159, distance: 40.8
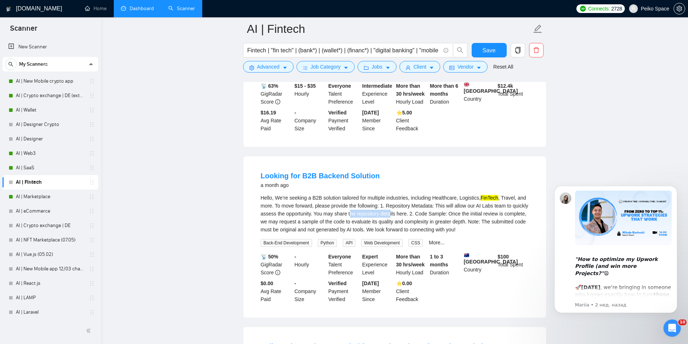
click at [394, 194] on div "Hello, We’re seeking a B2B solution tailored for multiple industries, including…" at bounding box center [395, 214] width 268 height 40
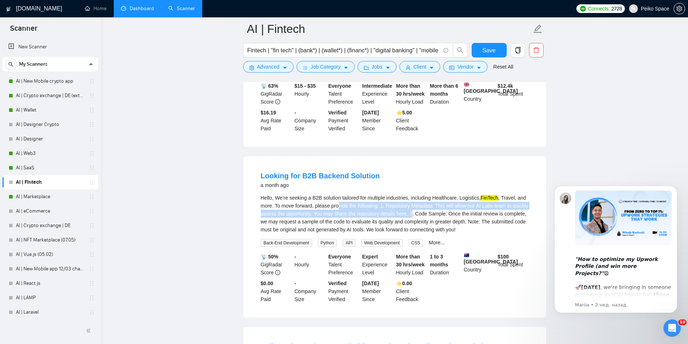
drag, startPoint x: 354, startPoint y: 154, endPoint x: 313, endPoint y: 152, distance: 41.2
click at [333, 194] on div "Hello, We’re seeking a B2B solution tailored for multiple industries, including…" at bounding box center [395, 214] width 268 height 40
drag, startPoint x: 313, startPoint y: 152, endPoint x: 382, endPoint y: 157, distance: 69.5
click at [382, 194] on div "Hello, We’re seeking a B2B solution tailored for multiple industries, including…" at bounding box center [395, 214] width 268 height 40
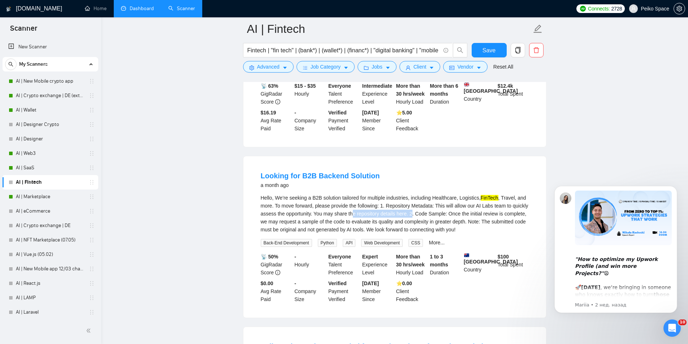
drag, startPoint x: 410, startPoint y: 163, endPoint x: 326, endPoint y: 155, distance: 83.4
click at [328, 194] on div "Hello, We’re seeking a B2B solution tailored for multiple industries, including…" at bounding box center [395, 214] width 268 height 40
drag, startPoint x: 310, startPoint y: 152, endPoint x: 360, endPoint y: 154, distance: 50.2
click at [357, 194] on div "Hello, We’re seeking a B2B solution tailored for multiple industries, including…" at bounding box center [395, 214] width 268 height 40
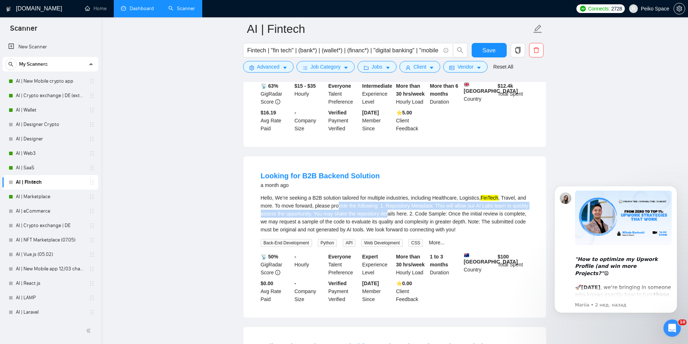
drag
click at [324, 194] on div "Hello, We’re seeking a B2B solution tailored for multiple industries, including…" at bounding box center [395, 214] width 268 height 40
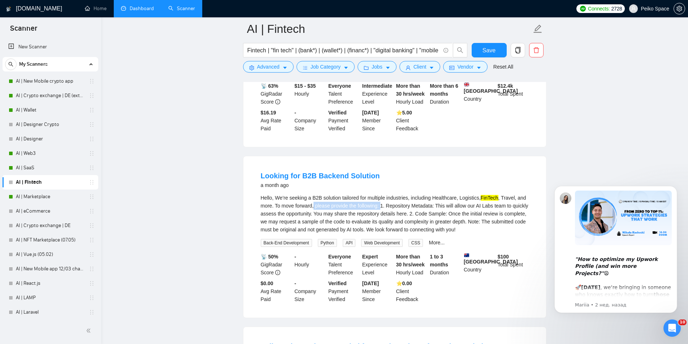
click at [390, 194] on div "Hello, We’re seeking a B2B solution tailored for multiple industries, including…" at bounding box center [395, 214] width 268 height 40
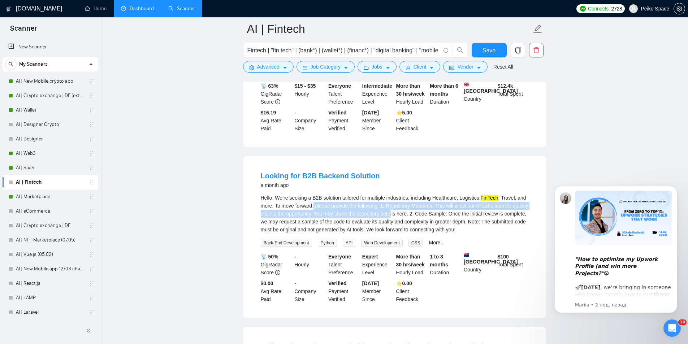
click at [405, 194] on div "Hello, We’re seeking a B2B solution tailored for multiple industries, including…" at bounding box center [395, 214] width 268 height 40
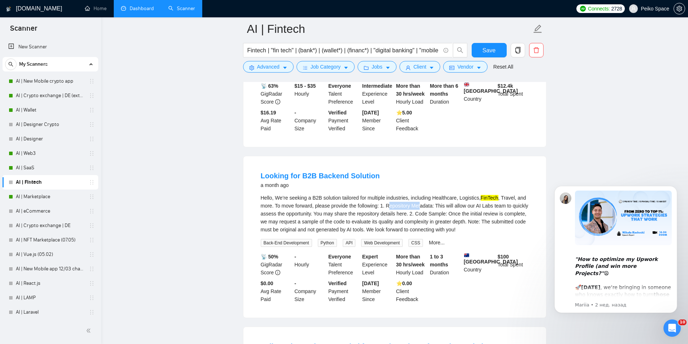
click at [429, 194] on div "Hello, We’re seeking a B2B solution tailored for multiple industries, including…" at bounding box center [395, 214] width 268 height 40
click at [386, 194] on div "Hello, We’re seeking a B2B solution tailored for multiple industries, including…" at bounding box center [395, 214] width 268 height 40
click at [408, 194] on div "Hello, We’re seeking a B2B solution tailored for multiple industries, including…" at bounding box center [395, 214] width 268 height 40
click at [364, 194] on div "Hello, We’re seeking a B2B solution tailored for multiple industries, including…" at bounding box center [395, 214] width 268 height 40
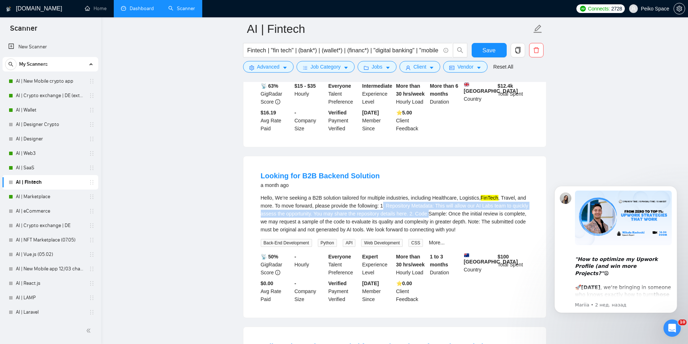
click at [429, 194] on div "Hello, We’re seeking a B2B solution tailored for multiple industries, including…" at bounding box center [395, 214] width 268 height 40
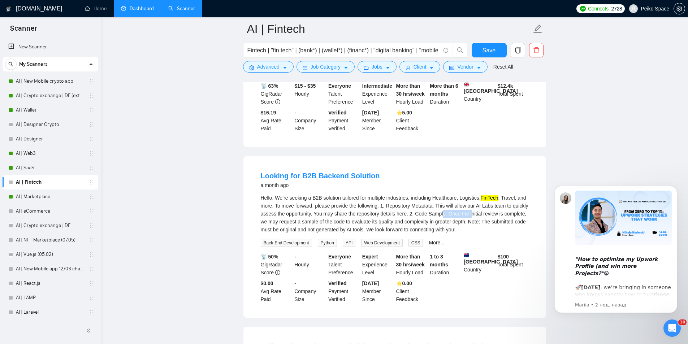
click at [469, 194] on div "Hello, We’re seeking a B2B solution tailored for multiple industries, including…" at bounding box center [395, 214] width 268 height 40
click at [446, 194] on div "Hello, We’re seeking a B2B solution tailored for multiple industries, including…" at bounding box center [395, 214] width 268 height 40
click at [315, 194] on div "Hello, We’re seeking a B2B solution tailored for multiple industries, including…" at bounding box center [395, 214] width 268 height 40
click at [372, 194] on div "Hello, We’re seeking a B2B solution tailored for multiple industries, including…" at bounding box center [395, 214] width 268 height 40
click at [315, 194] on div "Hello, We’re seeking a B2B solution tailored for multiple industries, including…" at bounding box center [395, 214] width 268 height 40
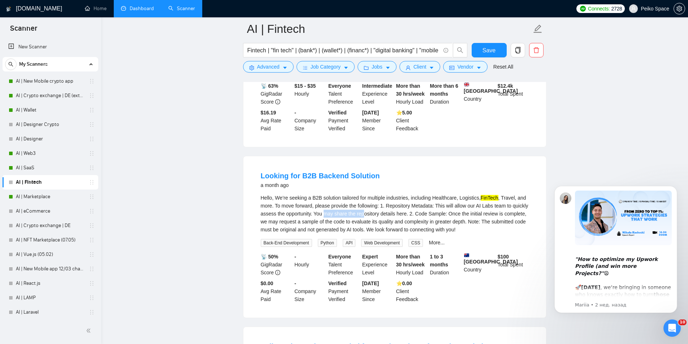
click at [362, 194] on div "Hello, We’re seeking a B2B solution tailored for multiple industries, including…" at bounding box center [395, 214] width 268 height 40
click at [373, 194] on div "Hello, We’re seeking a B2B solution tailored for multiple industries, including…" at bounding box center [395, 214] width 268 height 40
click at [442, 194] on div "Hello, We’re seeking a B2B solution tailored for multiple industries, including…" at bounding box center [395, 214] width 268 height 40
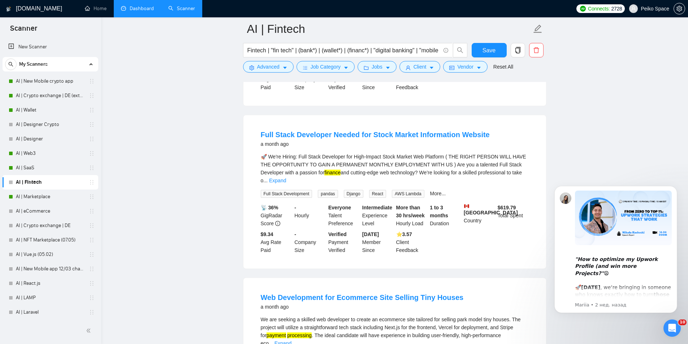
scroll to position [6036, 0]
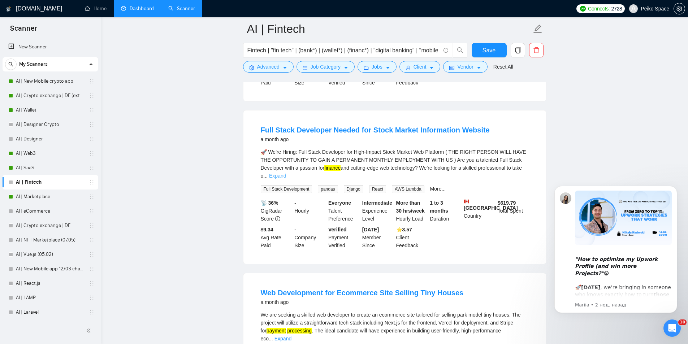
click at [286, 173] on link "Expand" at bounding box center [277, 176] width 17 height 6
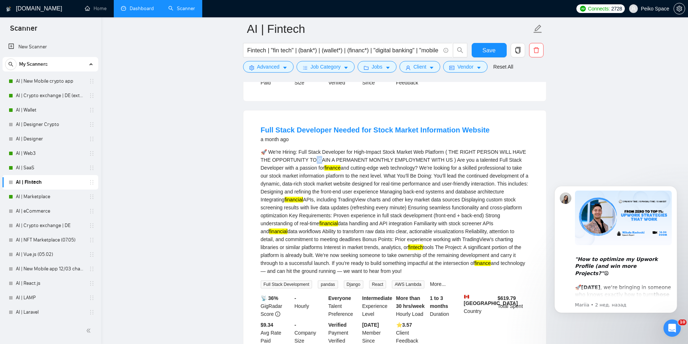
drag, startPoint x: 302, startPoint y: 103, endPoint x: 307, endPoint y: 105, distance: 5.8
click at [307, 148] on div "🚀 We're Hiring: Full Stack Developer for High-Impact Stock Market Web Platform …" at bounding box center [395, 211] width 268 height 127
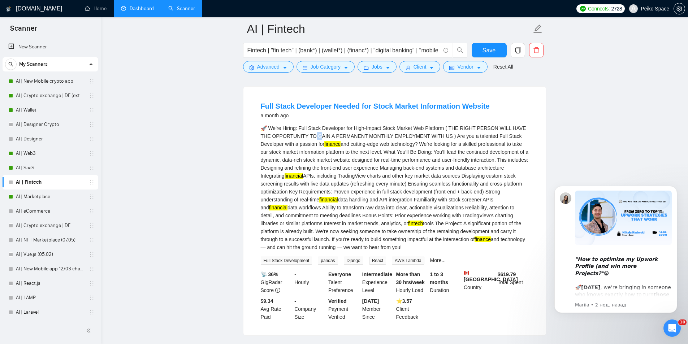
scroll to position [6072, 0]
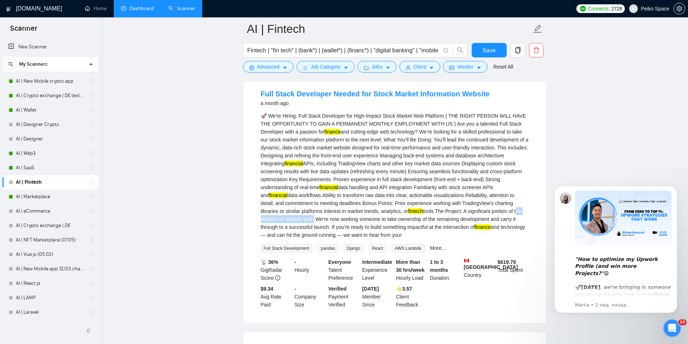
drag, startPoint x: 287, startPoint y: 162, endPoint x: 493, endPoint y: 155, distance: 206.0
click at [493, 155] on div "🚀 We're Hiring: Full Stack Developer for High-Impact Stock Market Web Platform …" at bounding box center [395, 175] width 268 height 127
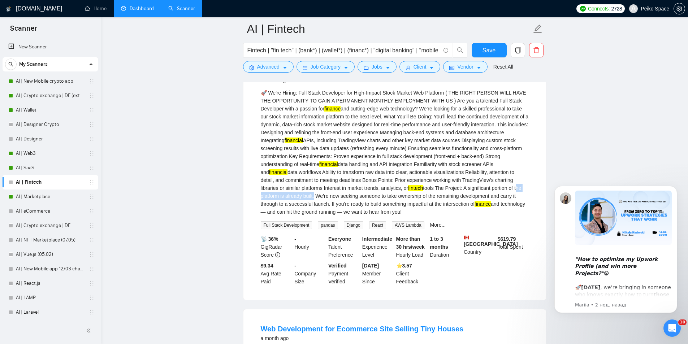
scroll to position [6108, 0]
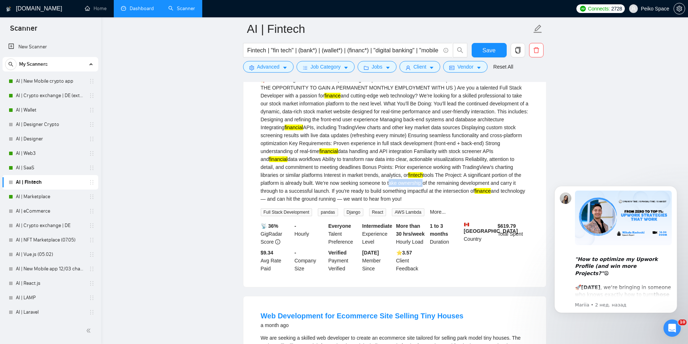
drag, startPoint x: 362, startPoint y: 127, endPoint x: 395, endPoint y: 128, distance: 33.2
click at [395, 128] on div "🚀 We're Hiring: Full Stack Developer for High-Impact Stock Market Web Platform …" at bounding box center [395, 139] width 268 height 127
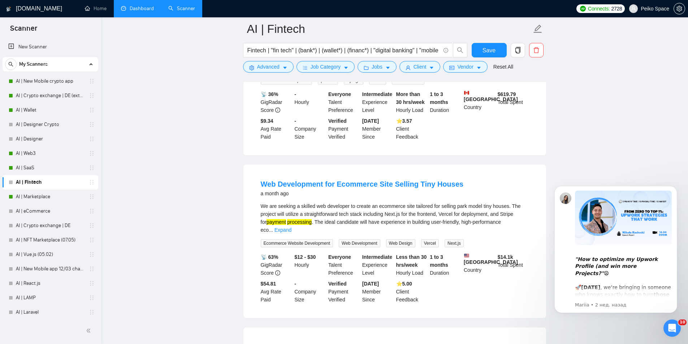
scroll to position [6253, 0]
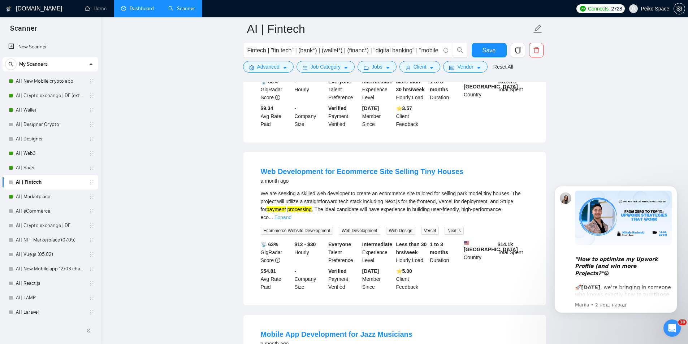
click at [291, 215] on link "Expand" at bounding box center [282, 218] width 17 height 6
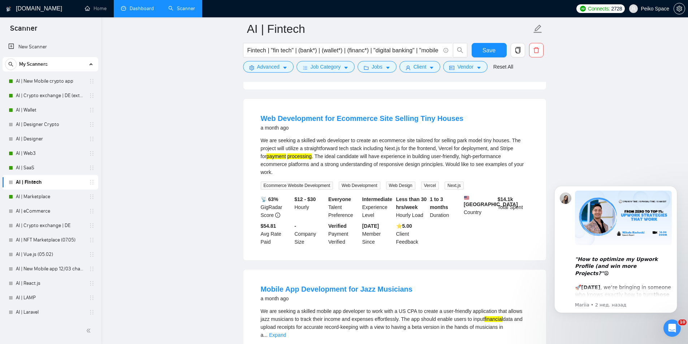
scroll to position [6289, 0]
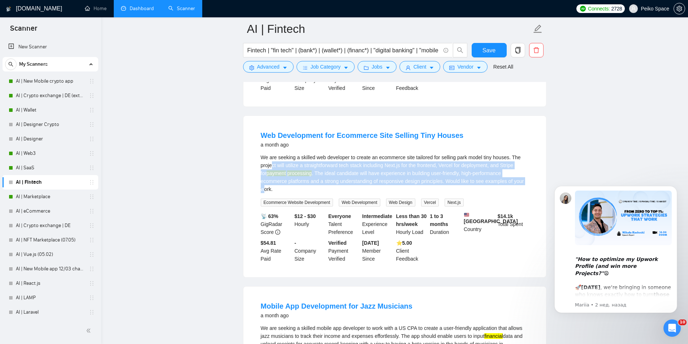
drag, startPoint x: 273, startPoint y: 109, endPoint x: 452, endPoint y: 120, distance: 179.5
click at [496, 153] on div "We are seeking a skilled web developer to create an ecommerce site tailored for…" at bounding box center [395, 173] width 268 height 40
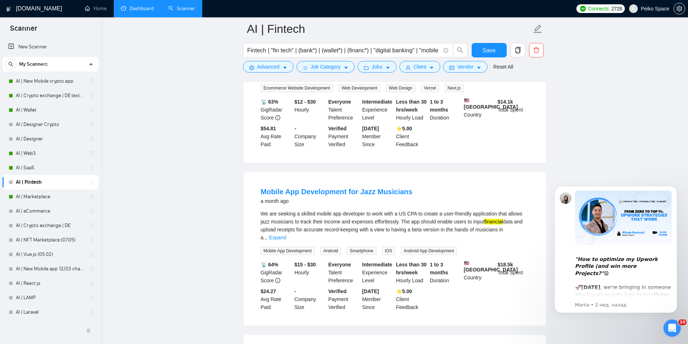
scroll to position [6433, 0]
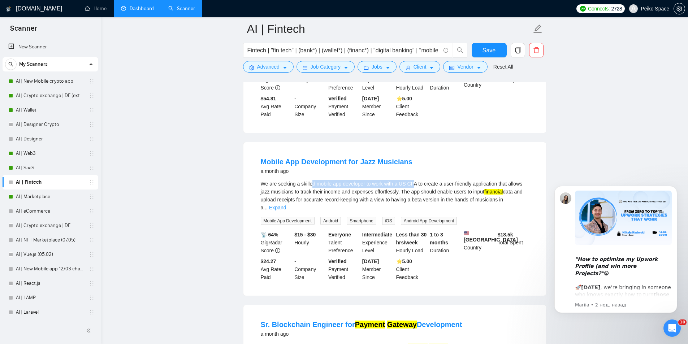
drag, startPoint x: 345, startPoint y: 124, endPoint x: 427, endPoint y: 126, distance: 82.0
click at [413, 180] on div "We are seeking a skilled mobile app developer to work with a US CPA to create a…" at bounding box center [395, 196] width 268 height 32
drag, startPoint x: 436, startPoint y: 126, endPoint x: 396, endPoint y: 126, distance: 40.5
click at [398, 180] on div "We are seeking a skilled mobile app developer to work with a US CPA to create a…" at bounding box center [395, 196] width 268 height 32
drag, startPoint x: 386, startPoint y: 126, endPoint x: 451, endPoint y: 126, distance: 64.6
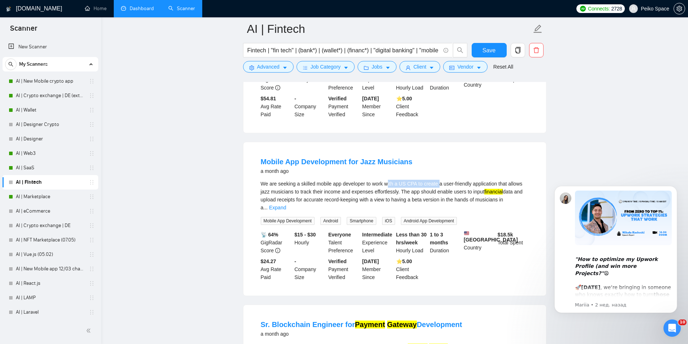
click at [449, 180] on div "We are seeking a skilled mobile app developer to work with a US CPA to create a…" at bounding box center [395, 196] width 268 height 32
drag, startPoint x: 468, startPoint y: 126, endPoint x: 497, endPoint y: 125, distance: 28.9
click at [480, 180] on div "We are seeking a skilled mobile app developer to work with a US CPA to create a…" at bounding box center [395, 196] width 268 height 32
click at [286, 205] on link "Expand" at bounding box center [277, 208] width 17 height 6
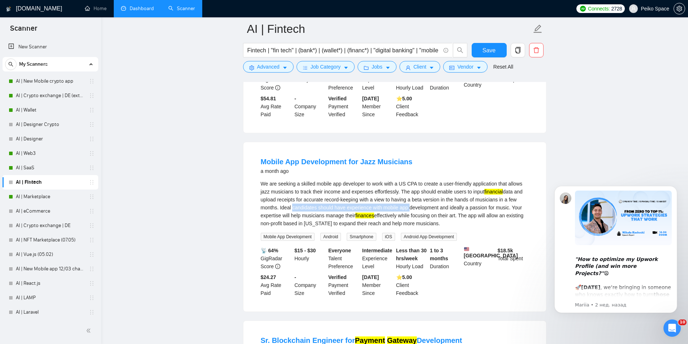
drag, startPoint x: 301, startPoint y: 146, endPoint x: 419, endPoint y: 152, distance: 118.6
click at [412, 180] on div "We are seeking a skilled mobile app developer to work with a US CPA to create a…" at bounding box center [395, 204] width 268 height 48
drag, startPoint x: 449, startPoint y: 150, endPoint x: 362, endPoint y: 151, distance: 87.4
click at [372, 180] on div "We are seeking a skilled mobile app developer to work with a US CPA to create a…" at bounding box center [395, 204] width 268 height 48
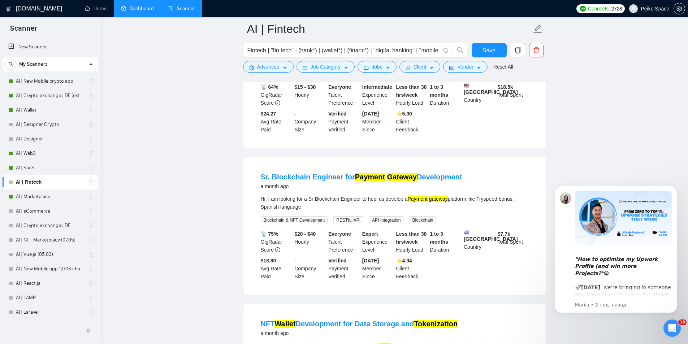
scroll to position [6614, 0]
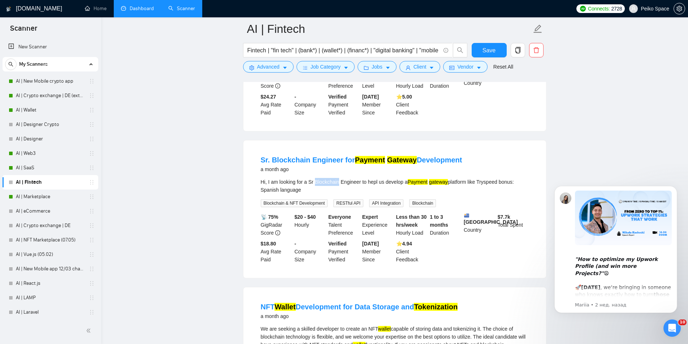
drag, startPoint x: 315, startPoint y: 127, endPoint x: 338, endPoint y: 128, distance: 22.4
click at [338, 178] on div "Hi, I am looking for a Sr Blockchain Engineer to hepl us develop a Payment gate…" at bounding box center [395, 186] width 268 height 16
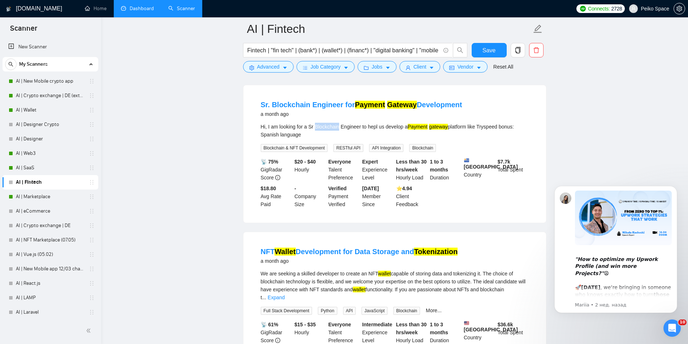
scroll to position [6722, 0]
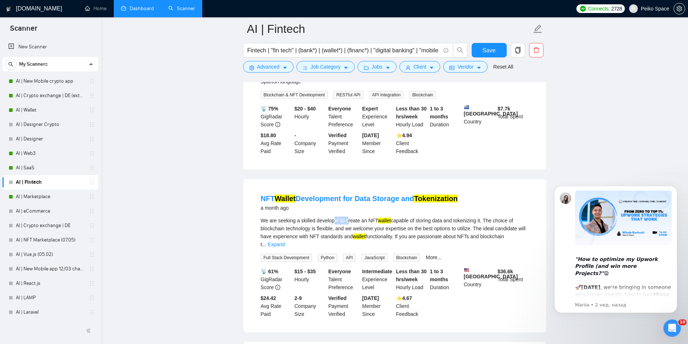
drag, startPoint x: 332, startPoint y: 168, endPoint x: 363, endPoint y: 166, distance: 31.5
click at [359, 217] on div "We are seeking a skilled developer to create an NFT wallet capable of storing d…" at bounding box center [395, 233] width 268 height 32
drag, startPoint x: 367, startPoint y: 164, endPoint x: 375, endPoint y: 164, distance: 8.7
click at [375, 217] on div "We are seeking a skilled developer to create an NFT wallet capable of storing d…" at bounding box center [395, 233] width 268 height 32
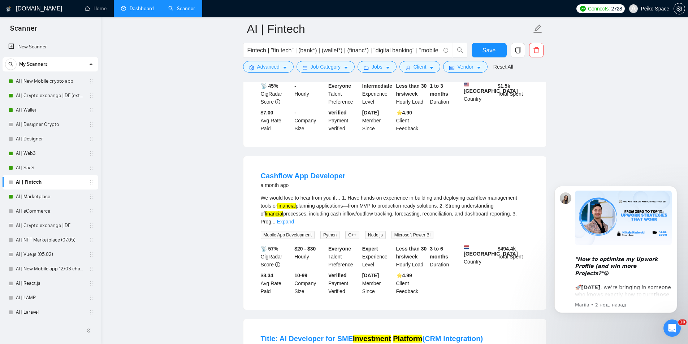
scroll to position [7083, 0]
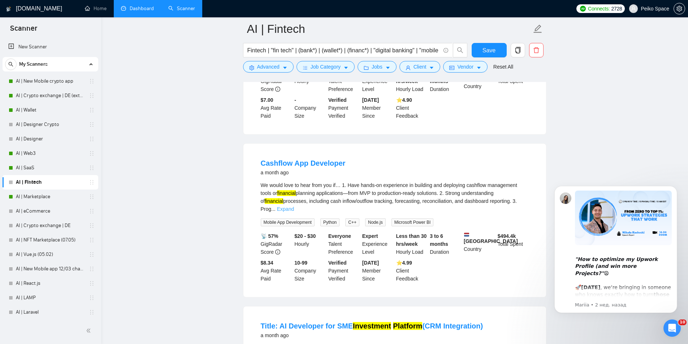
click at [294, 206] on link "Expand" at bounding box center [285, 209] width 17 height 6
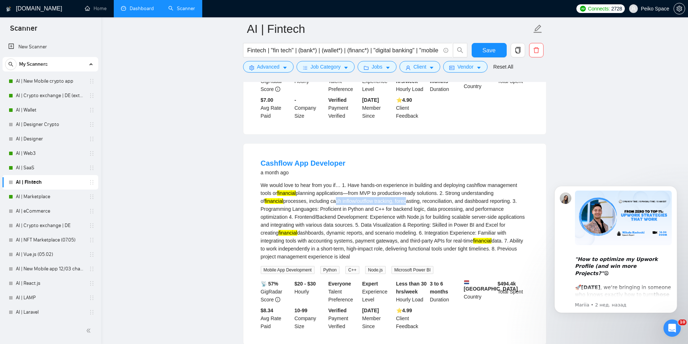
drag, startPoint x: 310, startPoint y: 142, endPoint x: 381, endPoint y: 144, distance: 71.9
click at [381, 181] on div "We would love to hear from you if… 1. Have hands-on experience in building and …" at bounding box center [395, 220] width 268 height 79
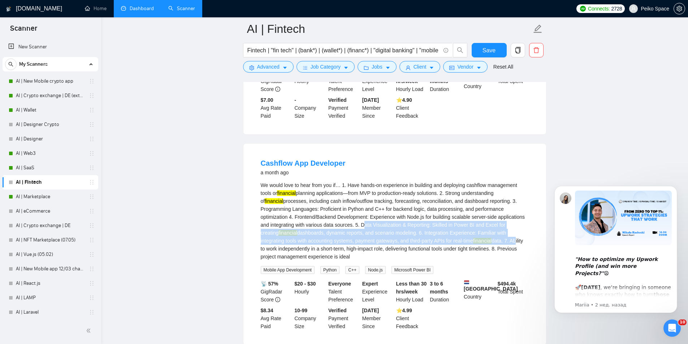
drag, startPoint x: 327, startPoint y: 162, endPoint x: 468, endPoint y: 179, distance: 142.6
click at [468, 181] on div "We would love to hear from you if… 1. Have hands-on experience in building and …" at bounding box center [395, 220] width 268 height 79
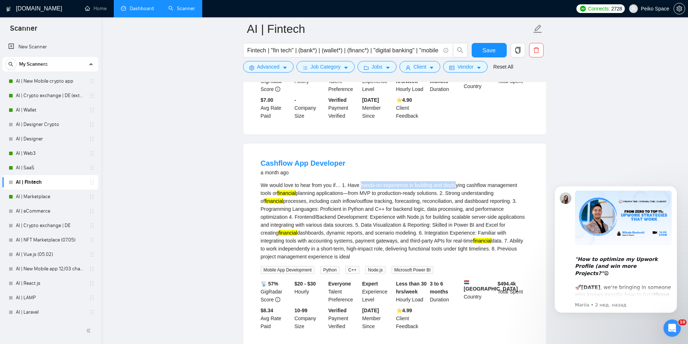
drag, startPoint x: 360, startPoint y: 125, endPoint x: 457, endPoint y: 128, distance: 96.8
click at [457, 181] on div "We would love to hear from you if… 1. Have hands-on experience in building and …" at bounding box center [395, 220] width 268 height 79
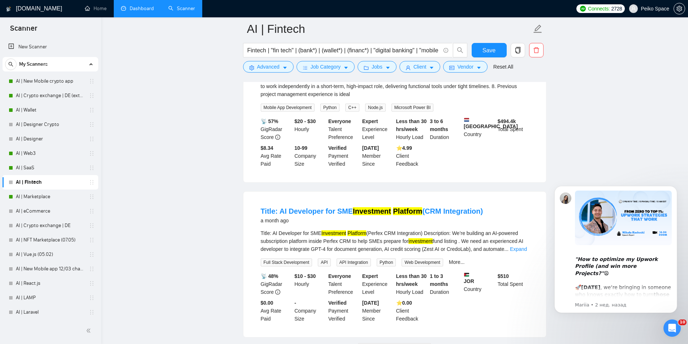
scroll to position [7251, 0]
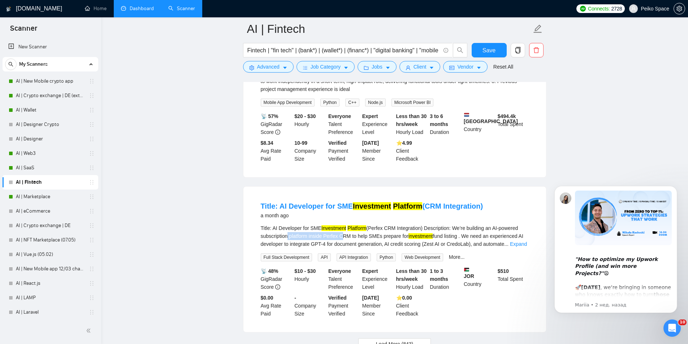
drag, startPoint x: 285, startPoint y: 174, endPoint x: 352, endPoint y: 174, distance: 66.8
click at [343, 224] on div "Title: AI Developer for SME Investment Platform (Perfex CRM Integration) Descri…" at bounding box center [395, 236] width 268 height 24
drag, startPoint x: 363, startPoint y: 175, endPoint x: 333, endPoint y: 175, distance: 30.7
click at [338, 224] on div "Title: AI Developer for SME Investment Platform (Perfex CRM Integration) Descri…" at bounding box center [395, 236] width 268 height 24
drag, startPoint x: 326, startPoint y: 175, endPoint x: 362, endPoint y: 173, distance: 36.2
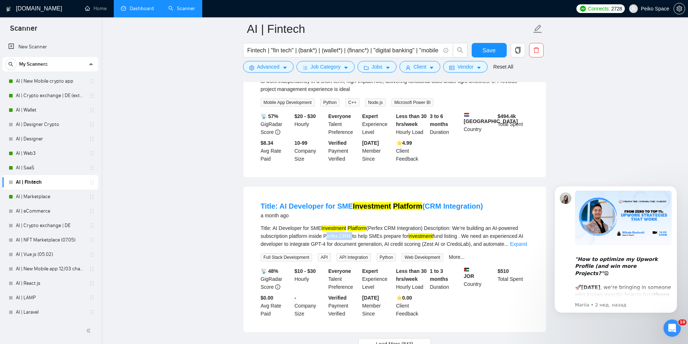
click at [356, 224] on div "Title: AI Developer for SME Investment Platform (Perfex CRM Integration) Descri…" at bounding box center [395, 236] width 268 height 24
drag, startPoint x: 385, startPoint y: 173, endPoint x: 417, endPoint y: 173, distance: 31.8
click at [405, 224] on div "Title: AI Developer for SME Investment Platform (Perfex CRM Integration) Descri…" at bounding box center [395, 236] width 268 height 24
drag, startPoint x: 460, startPoint y: 174, endPoint x: 484, endPoint y: 177, distance: 24.4
click at [482, 224] on div "Title: AI Developer for SME Investment Platform (Perfex CRM Integration) Descri…" at bounding box center [395, 236] width 268 height 24
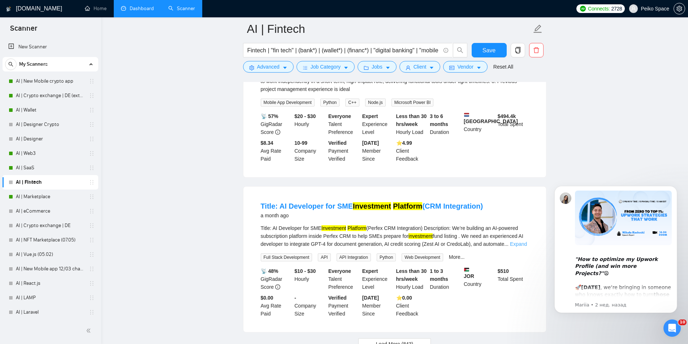
click at [514, 241] on link "Expand" at bounding box center [518, 244] width 17 height 6
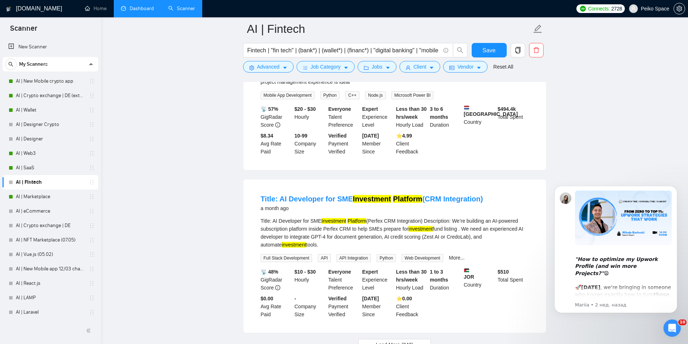
scroll to position [7259, 0]
drag, startPoint x: 388, startPoint y: 173, endPoint x: 426, endPoint y: 174, distance: 38.3
click at [426, 216] on div "Title: AI Developer for SME Investment Platform (Perfex CRM Integration) Descri…" at bounding box center [395, 232] width 268 height 32
drag, startPoint x: 453, startPoint y: 175, endPoint x: 384, endPoint y: 173, distance: 69.0
click at [388, 216] on div "Title: AI Developer for SME Investment Platform (Perfex CRM Integration) Descri…" at bounding box center [395, 232] width 268 height 32
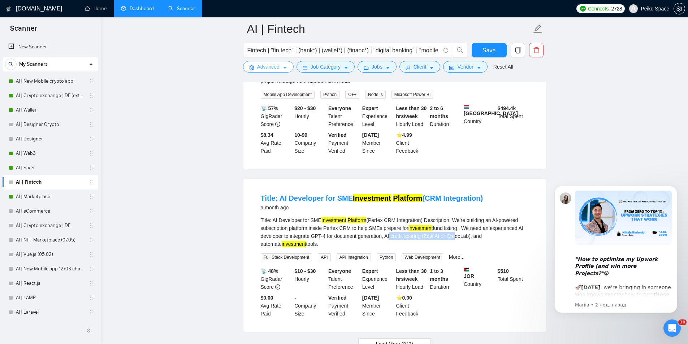
click at [272, 68] on span "Advanced" at bounding box center [268, 67] width 22 height 8
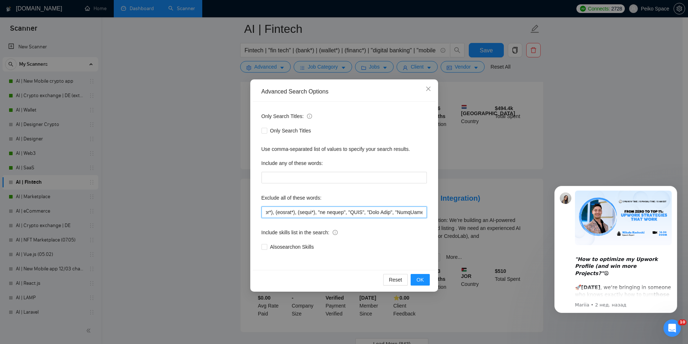
scroll to position [0, 3915]
drag, startPoint x: 264, startPoint y: 212, endPoint x: 514, endPoint y: 222, distance: 250.5
click at [514, 222] on div "Advanced Search Options Only Search Titles: Only Search Titles Use comma-separa…" at bounding box center [344, 172] width 688 height 344
click at [311, 212] on input "text" at bounding box center [343, 213] width 165 height 12
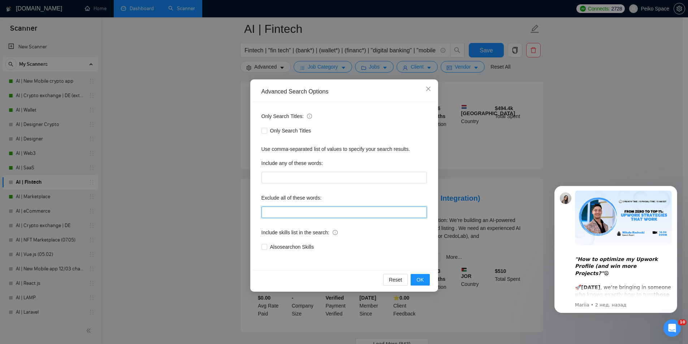
paste input "(NFT*), (Blockchain*), "take ownership", "the platform is already built", "Code…"
click at [418, 277] on span "OK" at bounding box center [419, 280] width 7 height 8
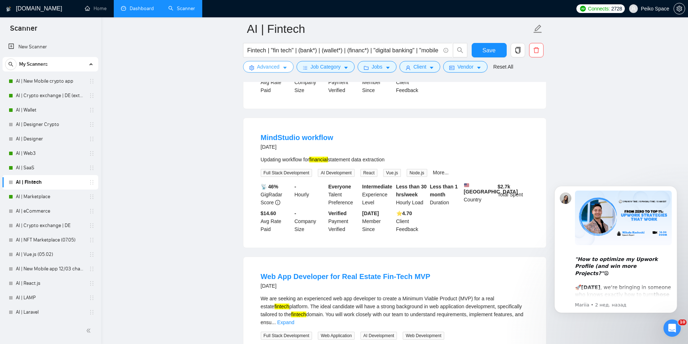
scroll to position [1441, 0]
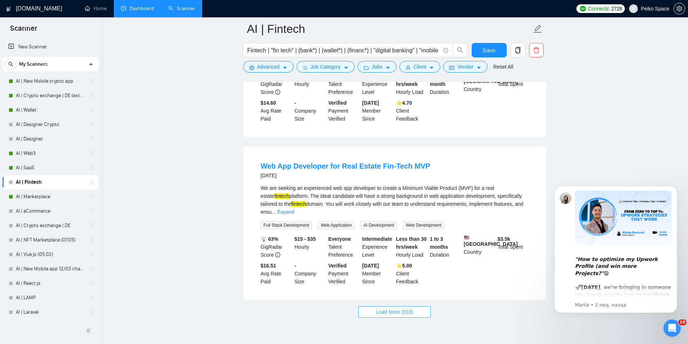
click at [393, 308] on span "Load More (818)" at bounding box center [395, 312] width 38 height 8
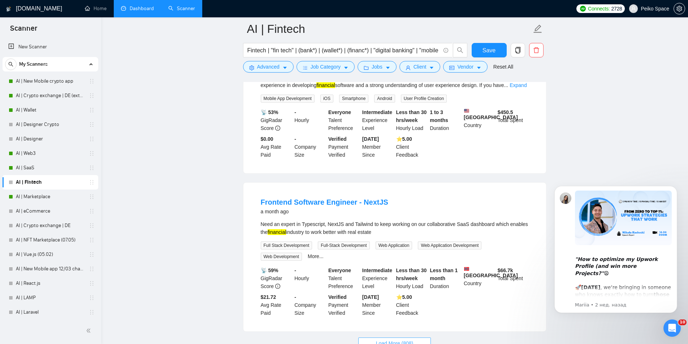
scroll to position [3017, 0]
click at [385, 339] on span "Load More (808)" at bounding box center [395, 343] width 38 height 8
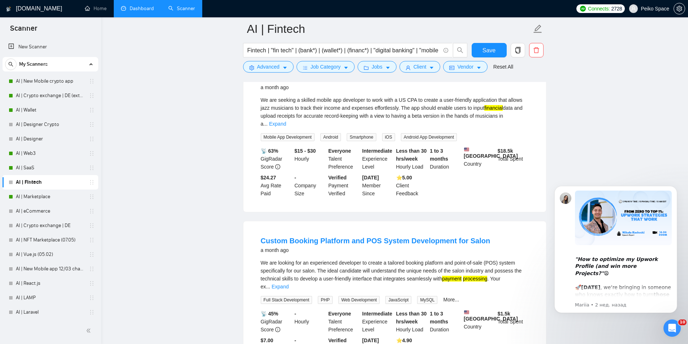
scroll to position [4598, 0]
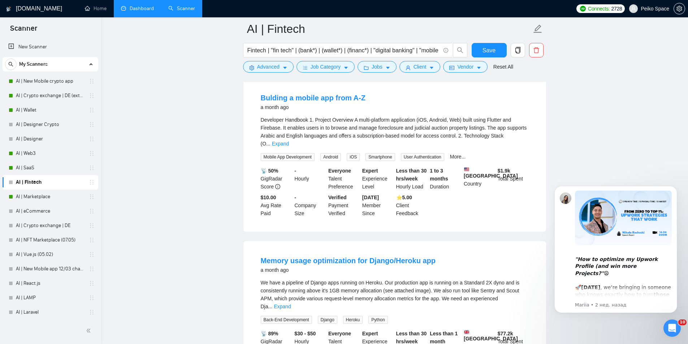
scroll to position [5393, 0]
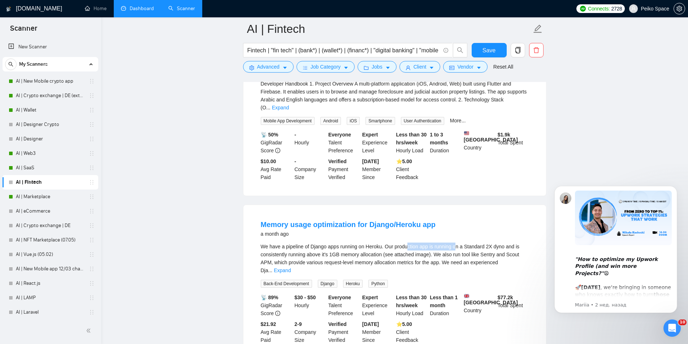
drag, startPoint x: 407, startPoint y: 153, endPoint x: 488, endPoint y: 160, distance: 81.2
click at [464, 243] on div "We have a pipeline of Django apps running on Heroku. Our production app is runn…" at bounding box center [395, 259] width 268 height 32
click at [291, 268] on link "Expand" at bounding box center [282, 271] width 17 height 6
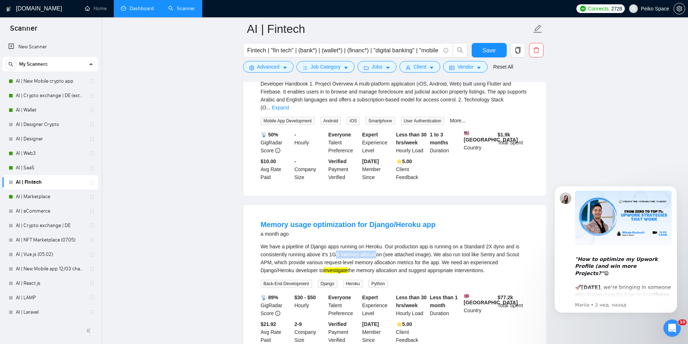
drag, startPoint x: 335, startPoint y: 163, endPoint x: 397, endPoint y: 164, distance: 61.8
click at [396, 243] on div "We have a pipeline of Django apps running on Heroku. Our production app is runn…" at bounding box center [395, 259] width 268 height 32
drag, startPoint x: 398, startPoint y: 164, endPoint x: 311, endPoint y: 165, distance: 86.7
click at [321, 243] on div "We have a pipeline of Django apps running on Heroku. Our production app is runn…" at bounding box center [395, 259] width 268 height 32
drag, startPoint x: 288, startPoint y: 166, endPoint x: 404, endPoint y: 170, distance: 116.4
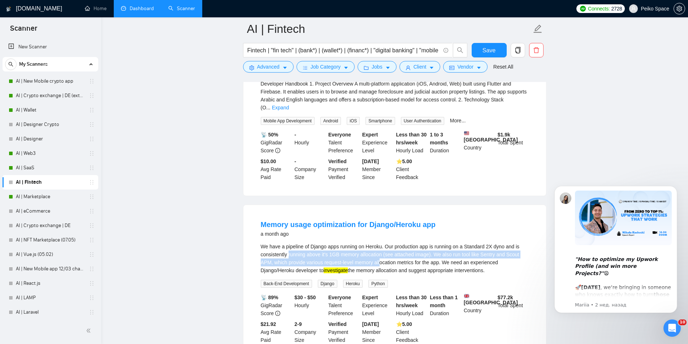
click at [382, 243] on div "We have a pipeline of Django apps running on Heroku. Our production app is runn…" at bounding box center [395, 259] width 268 height 32
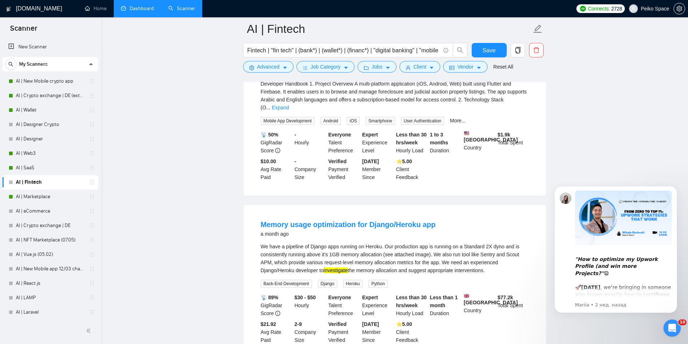
click at [427, 243] on div "We have a pipeline of Django apps running on Heroku. Our production app is runn…" at bounding box center [395, 259] width 268 height 32
drag, startPoint x: 504, startPoint y: 162, endPoint x: 267, endPoint y: 163, distance: 237.6
click at [267, 243] on div "We have a pipeline of Django apps running on Heroku. Our production app is runn…" at bounding box center [395, 259] width 268 height 32
drag, startPoint x: 264, startPoint y: 162, endPoint x: 514, endPoint y: 161, distance: 249.9
click at [514, 243] on div "We have a pipeline of Django apps running on Heroku. Our production app is runn…" at bounding box center [395, 259] width 268 height 32
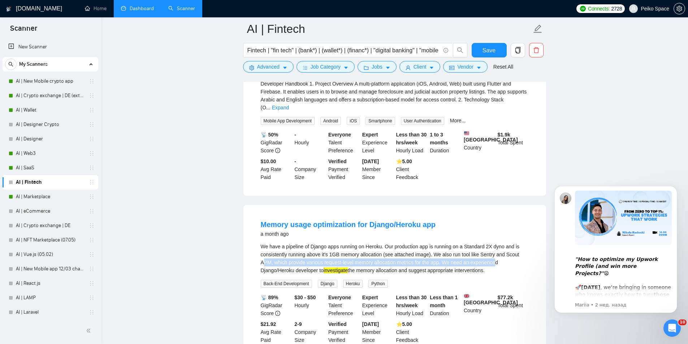
drag, startPoint x: 493, startPoint y: 171, endPoint x: 264, endPoint y: 168, distance: 229.7
click at [264, 243] on div "We have a pipeline of Django apps running on Heroku. Our production app is runn…" at bounding box center [395, 259] width 268 height 32
drag, startPoint x: 361, startPoint y: 180, endPoint x: 400, endPoint y: 180, distance: 39.0
click at [400, 243] on div "We have a pipeline of Django apps running on Heroku. Our production app is runn…" at bounding box center [395, 259] width 268 height 32
drag, startPoint x: 402, startPoint y: 179, endPoint x: 362, endPoint y: 179, distance: 39.7
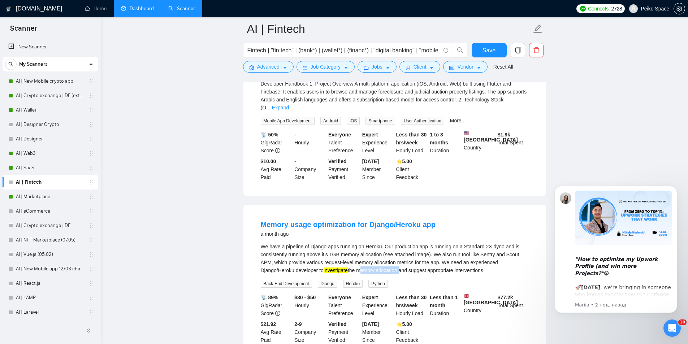
click at [362, 243] on div "We have a pipeline of Django apps running on Heroku. Our production app is runn…" at bounding box center [395, 259] width 268 height 32
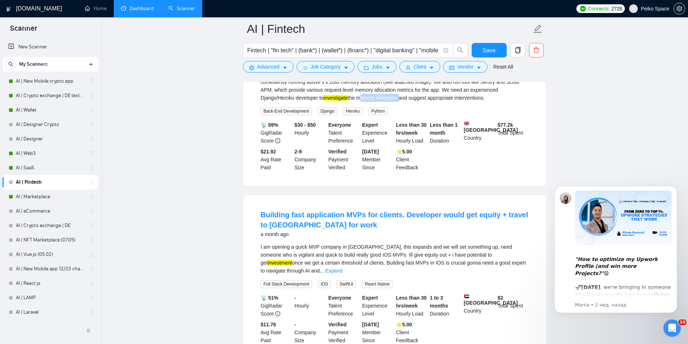
scroll to position [5574, 0]
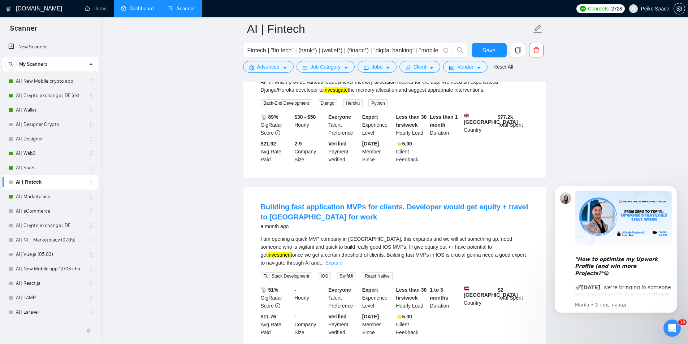
click at [342, 260] on link "Expand" at bounding box center [333, 263] width 17 height 6
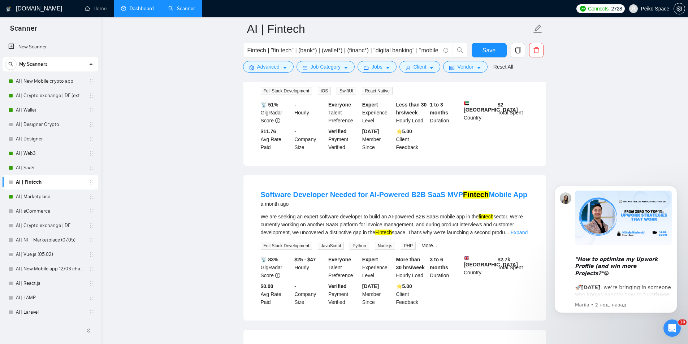
scroll to position [5790, 0]
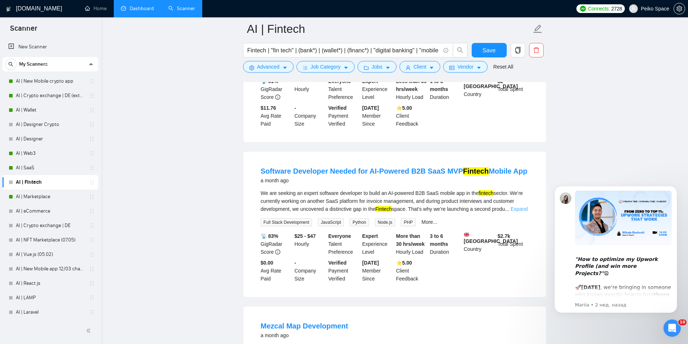
click at [515, 206] on link "Expand" at bounding box center [519, 209] width 17 height 6
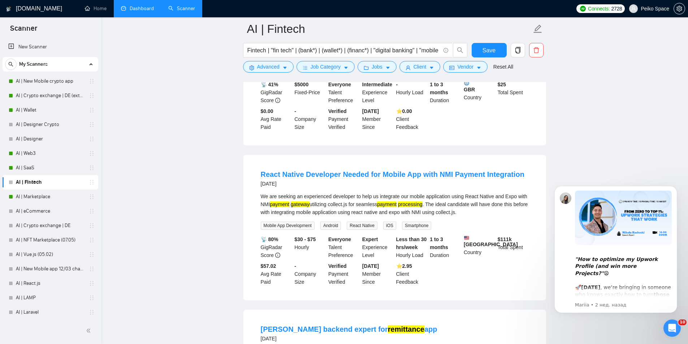
scroll to position [6115, 0]
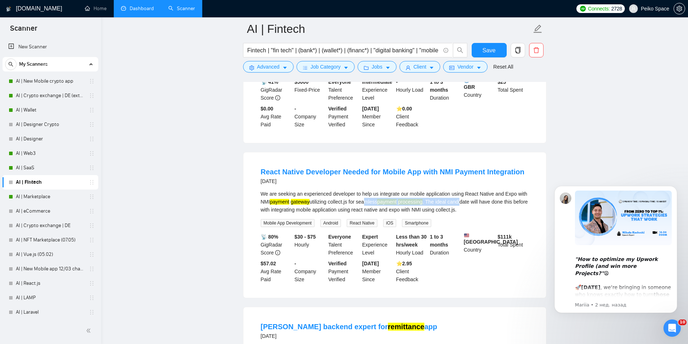
drag, startPoint x: 364, startPoint y: 116, endPoint x: 471, endPoint y: 120, distance: 107.0
click at [467, 190] on div "We are seeking an experienced developer to help us integrate our mobile applica…" at bounding box center [395, 202] width 268 height 24
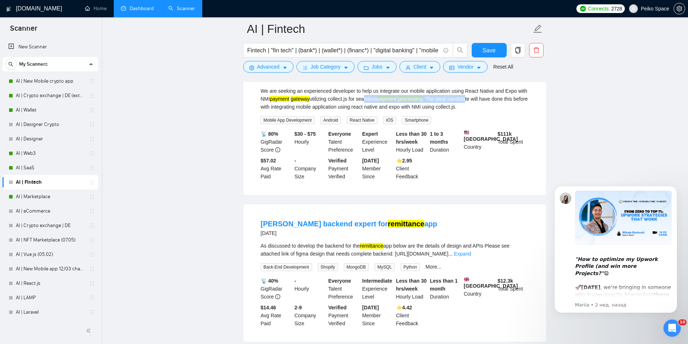
scroll to position [6221, 0]
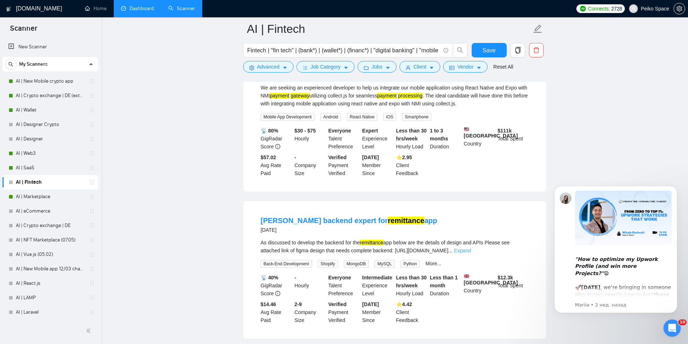
click at [471, 248] on link "Expand" at bounding box center [462, 251] width 17 height 6
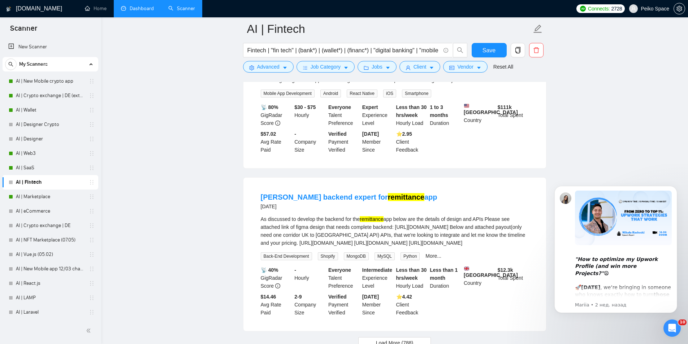
scroll to position [6245, 0]
drag, startPoint x: 380, startPoint y: 164, endPoint x: 427, endPoint y: 167, distance: 47.1
click at [415, 215] on div "As discussed to develop the backend for the remittance app below are the detail…" at bounding box center [395, 231] width 268 height 32
click at [450, 215] on div "As discussed to develop the backend for the remittance app below are the detail…" at bounding box center [395, 231] width 268 height 32
drag, startPoint x: 489, startPoint y: 162, endPoint x: 428, endPoint y: 161, distance: 61.4
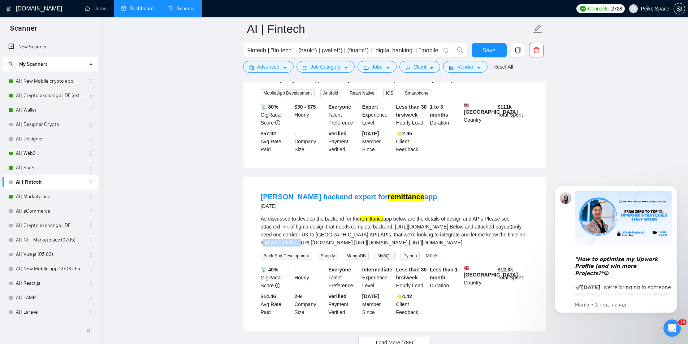
click at [445, 215] on div "As discussed to develop the backend for the remittance app below are the detail…" at bounding box center [395, 231] width 268 height 32
drag, startPoint x: 419, startPoint y: 160, endPoint x: 466, endPoint y: 160, distance: 47.7
click at [462, 215] on div "As discussed to develop the backend for the remittance app below are the detail…" at bounding box center [395, 231] width 268 height 32
drag, startPoint x: 489, startPoint y: 161, endPoint x: 438, endPoint y: 161, distance: 51.3
click at [445, 215] on div "As discussed to develop the backend for the remittance app below are the detail…" at bounding box center [395, 231] width 268 height 32
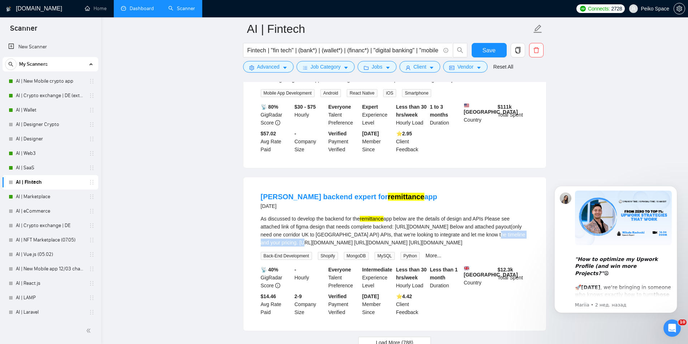
drag, startPoint x: 420, startPoint y: 160, endPoint x: 504, endPoint y: 161, distance: 84.2
click at [501, 215] on div "As discussed to develop the backend for the remittance app below are the detail…" at bounding box center [395, 231] width 268 height 32
drag, startPoint x: 511, startPoint y: 162, endPoint x: 294, endPoint y: 163, distance: 217.1
click at [379, 215] on div "As discussed to develop the backend for the remittance app below are the detail…" at bounding box center [395, 231] width 268 height 32
drag, startPoint x: 276, startPoint y: 167, endPoint x: 409, endPoint y: 171, distance: 133.3
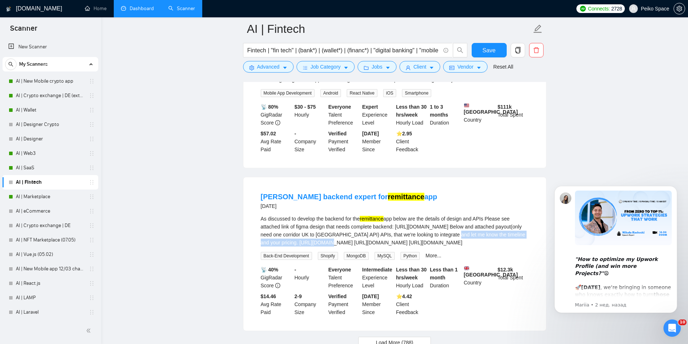
click at [374, 215] on div "As discussed to develop the backend for the remittance app below are the detail…" at bounding box center [395, 231] width 268 height 32
drag, startPoint x: 414, startPoint y: 171, endPoint x: 481, endPoint y: 170, distance: 67.9
click at [466, 215] on div "As discussed to develop the backend for the remittance app below are the detail…" at bounding box center [395, 231] width 268 height 32
drag, startPoint x: 342, startPoint y: 150, endPoint x: 395, endPoint y: 151, distance: 53.1
click at [395, 215] on div "As discussed to develop the backend for the remittance app below are the detail…" at bounding box center [395, 231] width 268 height 32
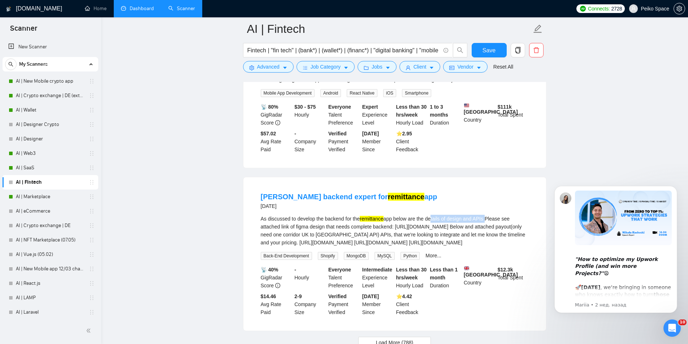
drag, startPoint x: 452, startPoint y: 138, endPoint x: 485, endPoint y: 141, distance: 33.4
click at [485, 215] on div "As discussed to develop the backend for the remittance app below are the detail…" at bounding box center [395, 231] width 268 height 32
click at [385, 339] on span "Load More (788)" at bounding box center [395, 343] width 38 height 8
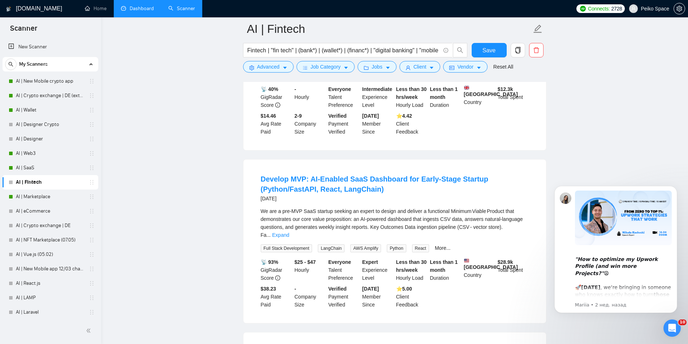
scroll to position [6462, 0]
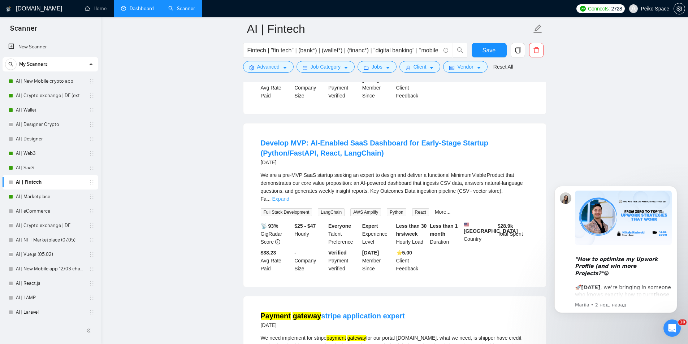
click at [289, 196] on link "Expand" at bounding box center [280, 199] width 17 height 6
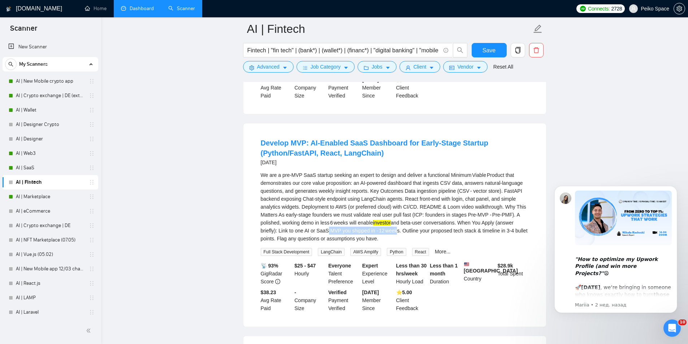
drag, startPoint x: 392, startPoint y: 170, endPoint x: 322, endPoint y: 168, distance: 69.7
click at [325, 171] on div "We are a pre‑MVP SaaS startup seeking an expert to design and deliver a functio…" at bounding box center [395, 207] width 268 height 72
drag, startPoint x: 289, startPoint y: 161, endPoint x: 444, endPoint y: 168, distance: 154.7
click at [416, 171] on div "We are a pre‑MVP SaaS startup seeking an expert to design and deliver a functio…" at bounding box center [395, 207] width 268 height 72
drag, startPoint x: 484, startPoint y: 165, endPoint x: 423, endPoint y: 161, distance: 61.5
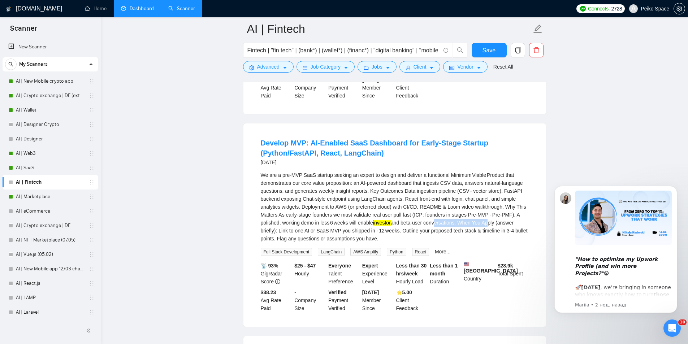
click at [427, 171] on div "We are a pre‑MVP SaaS startup seeking an expert to design and deliver a functio…" at bounding box center [395, 207] width 268 height 72
drag, startPoint x: 300, startPoint y: 146, endPoint x: 346, endPoint y: 143, distance: 46.3
click at [341, 171] on div "We are a pre‑MVP SaaS startup seeking an expert to design and deliver a functio…" at bounding box center [395, 207] width 268 height 72
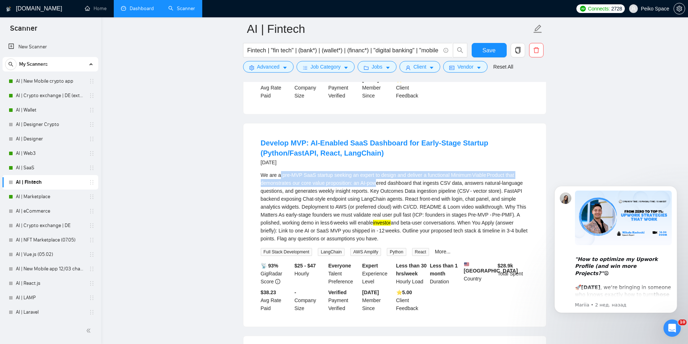
drag, startPoint x: 281, startPoint y: 111, endPoint x: 418, endPoint y: 124, distance: 138.2
click at [387, 171] on div "We are a pre‑MVP SaaS startup seeking an expert to design and deliver a functio…" at bounding box center [395, 207] width 268 height 72
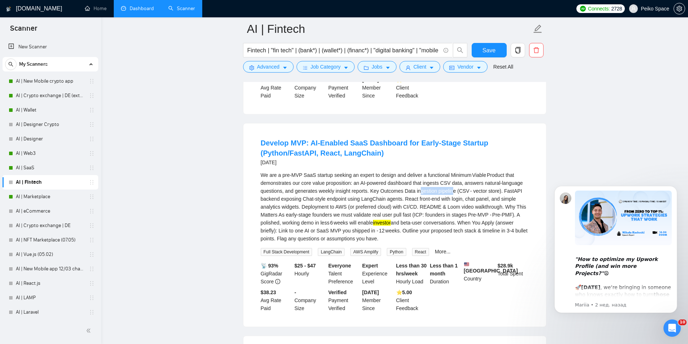
drag, startPoint x: 419, startPoint y: 127, endPoint x: 377, endPoint y: 121, distance: 42.4
click at [393, 171] on div "We are a pre‑MVP SaaS startup seeking an expert to design and deliver a functio…" at bounding box center [395, 207] width 268 height 72
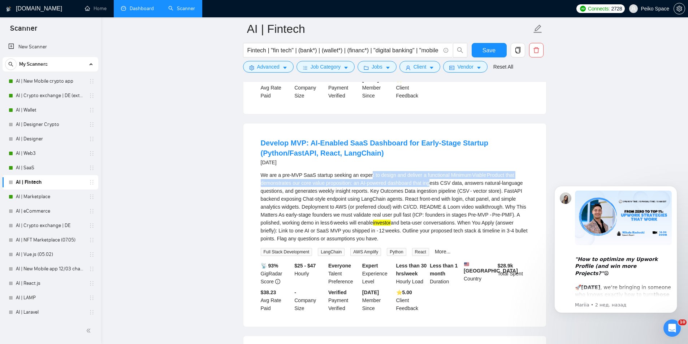
drag, startPoint x: 370, startPoint y: 117, endPoint x: 457, endPoint y: 124, distance: 87.7
click at [455, 171] on div "We are a pre‑MVP SaaS startup seeking an expert to design and deliver a functio…" at bounding box center [395, 207] width 268 height 72
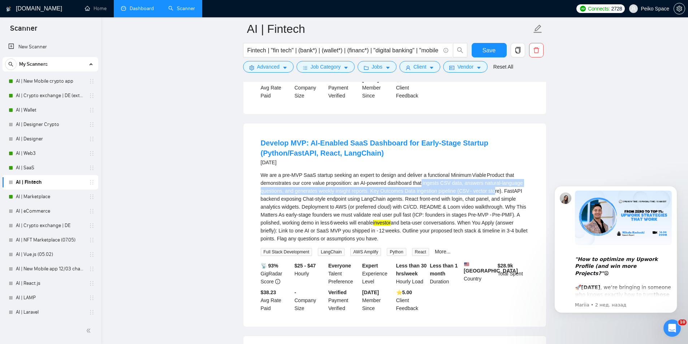
drag, startPoint x: 493, startPoint y: 130, endPoint x: 408, endPoint y: 125, distance: 85.4
click at [412, 171] on div "We are a pre‑MVP SaaS startup seeking an expert to design and deliver a functio…" at bounding box center [395, 207] width 268 height 72
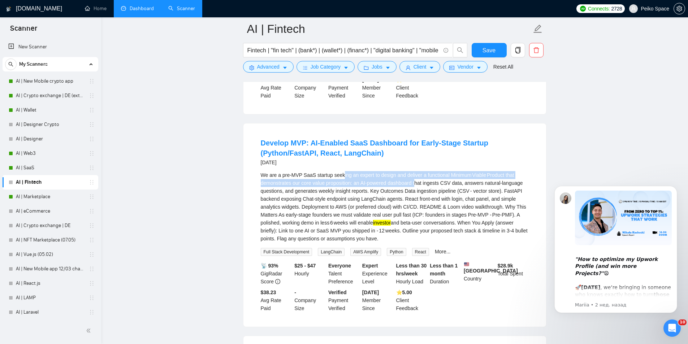
drag, startPoint x: 352, startPoint y: 121, endPoint x: 441, endPoint y: 125, distance: 89.7
click at [427, 171] on div "We are a pre‑MVP SaaS startup seeking an expert to design and deliver a functio…" at bounding box center [395, 207] width 268 height 72
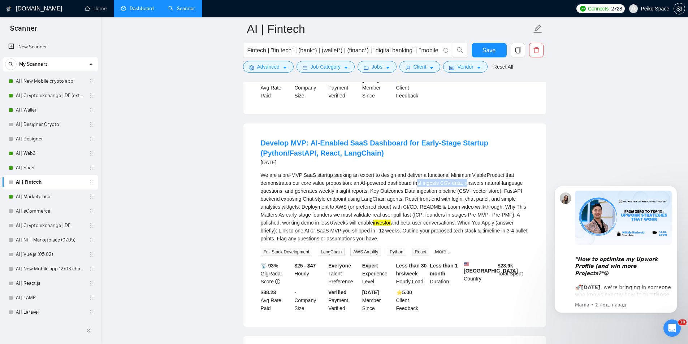
drag, startPoint x: 460, startPoint y: 126, endPoint x: 404, endPoint y: 125, distance: 56.7
click at [407, 171] on div "We are a pre‑MVP SaaS startup seeking an expert to design and deliver a functio…" at bounding box center [395, 207] width 268 height 72
drag, startPoint x: 401, startPoint y: 125, endPoint x: 464, endPoint y: 127, distance: 63.2
click at [461, 171] on div "We are a pre‑MVP SaaS startup seeking an expert to design and deliver a functio…" at bounding box center [395, 207] width 268 height 72
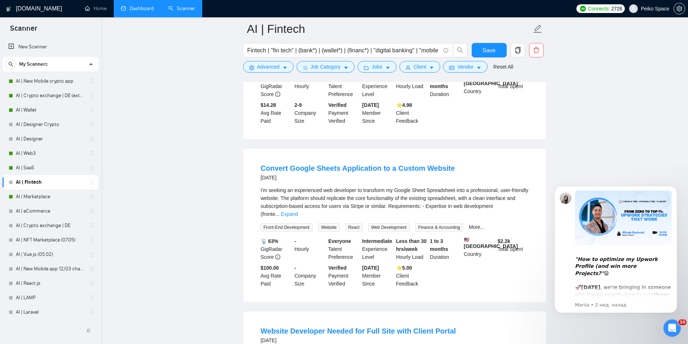
scroll to position [6968, 0]
click at [298, 211] on link "Expand" at bounding box center [289, 214] width 17 height 6
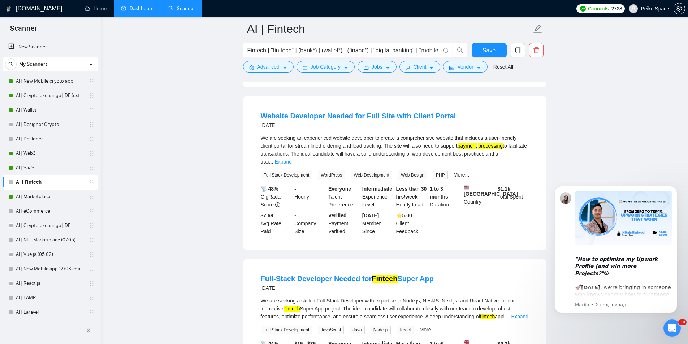
scroll to position [7220, 0]
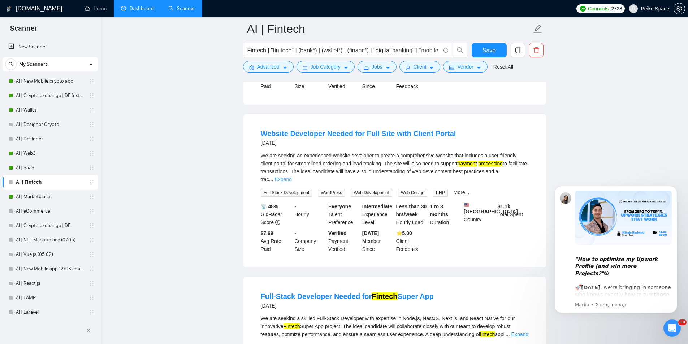
click at [292, 177] on link "Expand" at bounding box center [283, 180] width 17 height 6
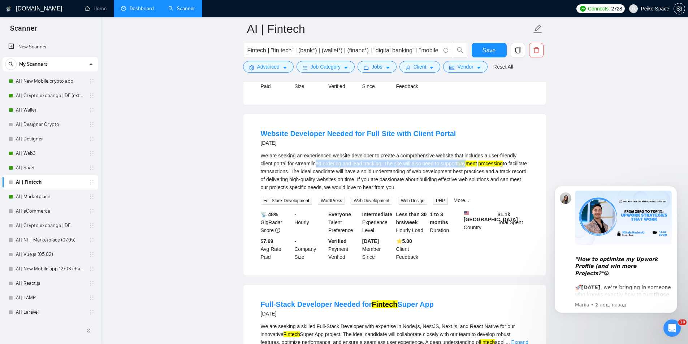
drag, startPoint x: 304, startPoint y: 107, endPoint x: 465, endPoint y: 109, distance: 161.1
click at [461, 152] on div "We are seeking an experienced website developer to create a comprehensive websi…" at bounding box center [395, 172] width 268 height 40
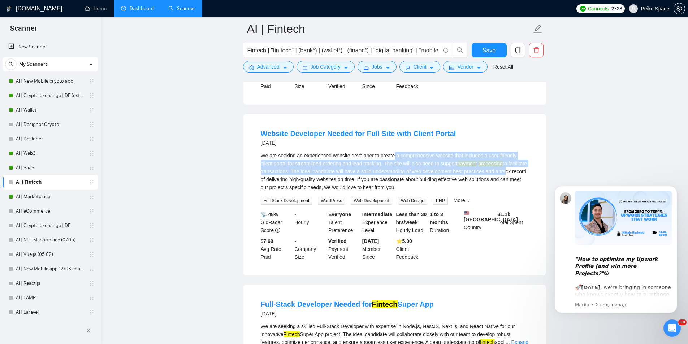
drag, startPoint x: 502, startPoint y: 114, endPoint x: 364, endPoint y: 104, distance: 138.0
click at [383, 152] on div "We are seeking an experienced website developer to create a comprehensive websi…" at bounding box center [395, 172] width 268 height 40
drag, startPoint x: 383, startPoint y: 106, endPoint x: 486, endPoint y: 114, distance: 103.6
click at [482, 152] on div "We are seeking an experienced website developer to create a comprehensive websi…" at bounding box center [395, 172] width 268 height 40
drag, startPoint x: 296, startPoint y: 100, endPoint x: 460, endPoint y: 124, distance: 165.2
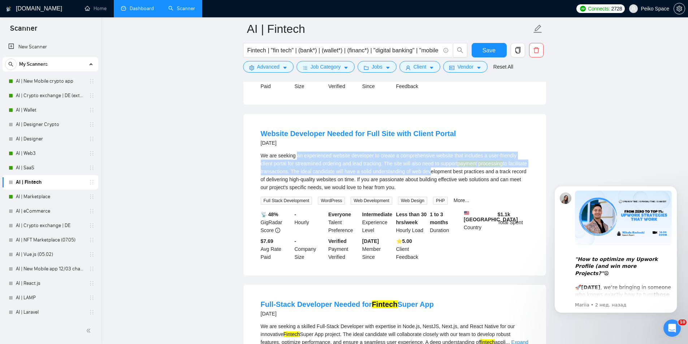
click at [434, 152] on div "We are seeking an experienced website developer to create a comprehensive websi…" at bounding box center [395, 172] width 268 height 40
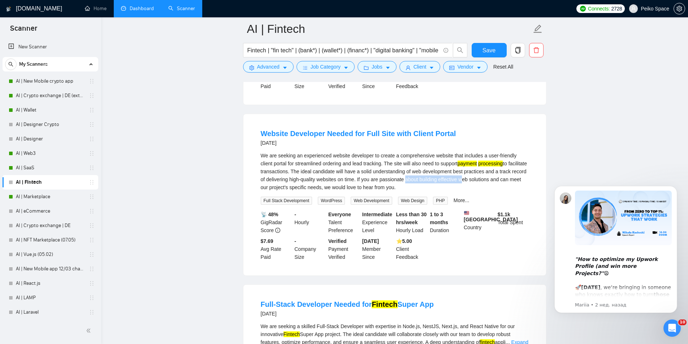
drag, startPoint x: 462, startPoint y: 124, endPoint x: 371, endPoint y: 120, distance: 91.5
click at [376, 152] on div "We are seeking an experienced website developer to create a comprehensive websi…" at bounding box center [395, 172] width 268 height 40
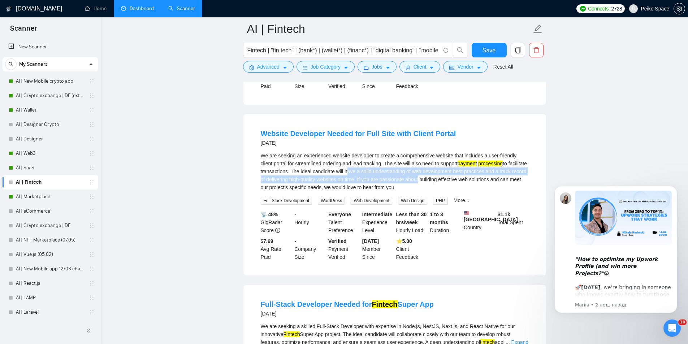
drag, startPoint x: 344, startPoint y: 114, endPoint x: 420, endPoint y: 126, distance: 76.3
click at [419, 152] on div "We are seeking an experienced website developer to create a comprehensive websi…" at bounding box center [395, 172] width 268 height 40
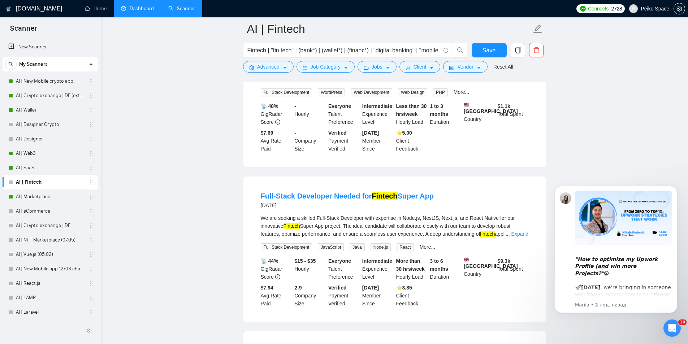
scroll to position [7365, 0]
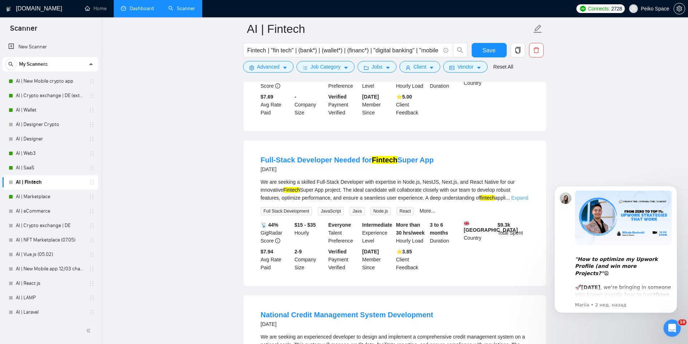
click at [512, 195] on link "Expand" at bounding box center [519, 198] width 17 height 6
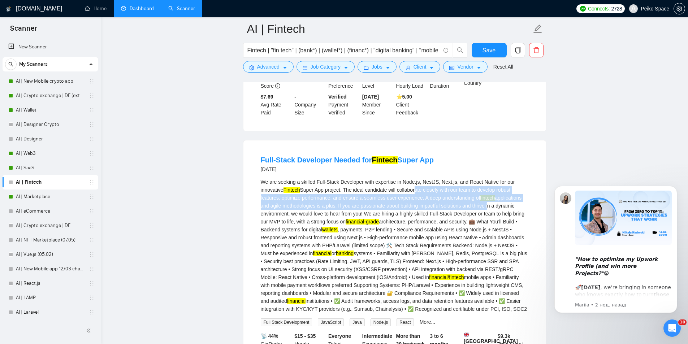
drag, startPoint x: 415, startPoint y: 144, endPoint x: 488, endPoint y: 153, distance: 72.8
click at [488, 178] on div "We are seeking a skilled Full-Stack Developer with expertise in Node.js, NestJS…" at bounding box center [395, 245] width 268 height 135
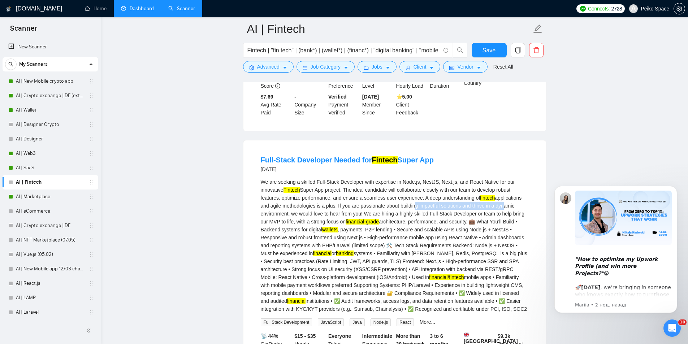
drag, startPoint x: 501, startPoint y: 157, endPoint x: 361, endPoint y: 155, distance: 140.1
click at [377, 178] on div "We are seeking a skilled Full-Stack Developer with expertise in Node.js, NestJS…" at bounding box center [395, 245] width 268 height 135
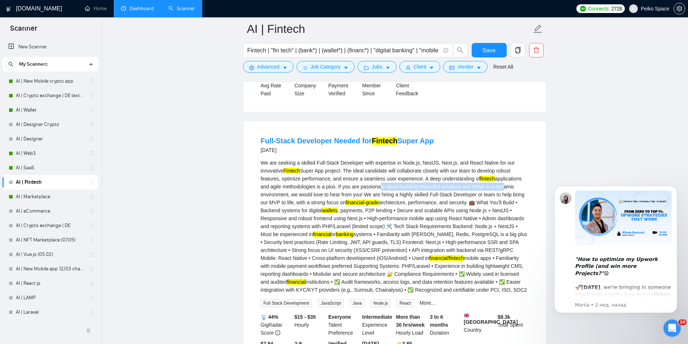
scroll to position [7437, 0]
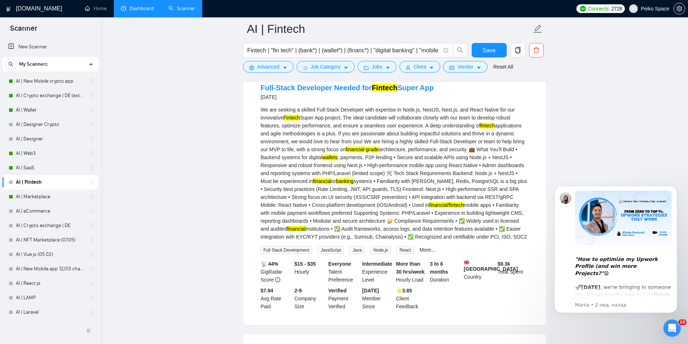
drag, startPoint x: 159, startPoint y: 259, endPoint x: 237, endPoint y: 204, distance: 95.3
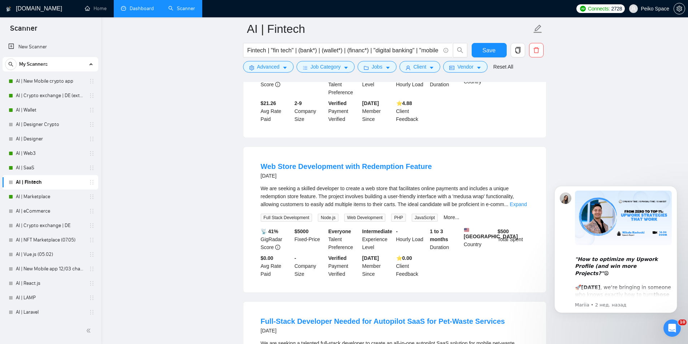
scroll to position [7798, 0]
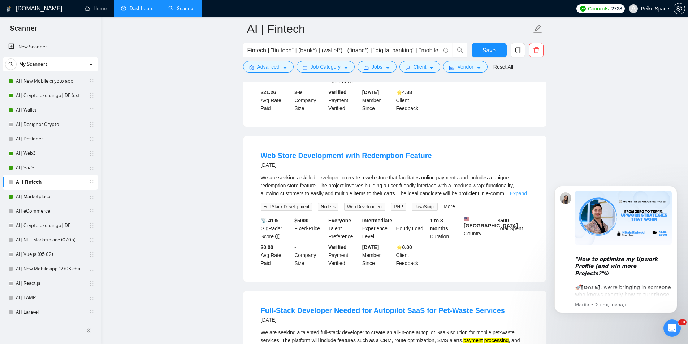
click at [523, 191] on link "Expand" at bounding box center [518, 194] width 17 height 6
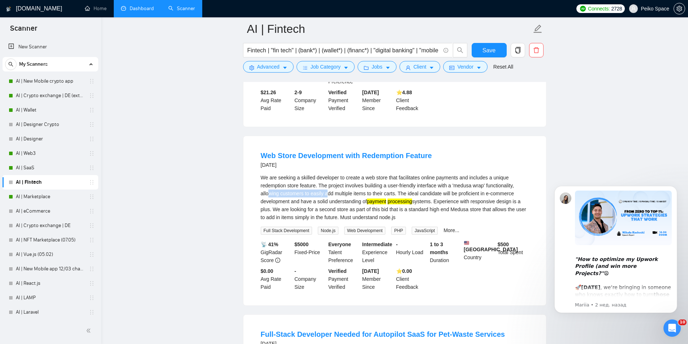
drag, startPoint x: 269, startPoint y: 146, endPoint x: 337, endPoint y: 149, distance: 67.9
click at [330, 174] on div "We are seeking a skilled developer to create a web store that facilitates onlin…" at bounding box center [395, 198] width 268 height 48
drag, startPoint x: 358, startPoint y: 148, endPoint x: 400, endPoint y: 148, distance: 41.9
click at [389, 174] on div "We are seeking a skilled developer to create a web store that facilitates onlin…" at bounding box center [395, 198] width 268 height 48
drag, startPoint x: 355, startPoint y: 148, endPoint x: 333, endPoint y: 148, distance: 22.0
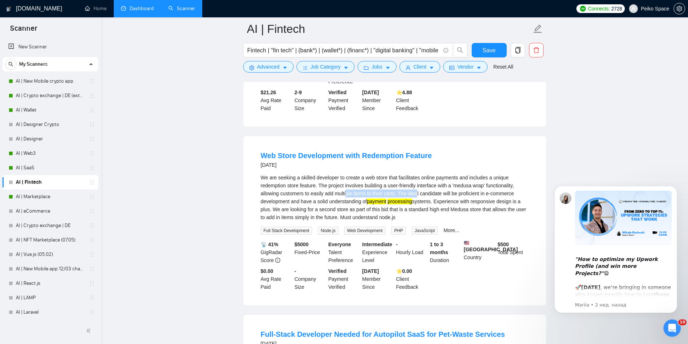
click at [339, 174] on div "We are seeking a skilled developer to create a web store that facilitates onlin…" at bounding box center [395, 198] width 268 height 48
drag, startPoint x: 350, startPoint y: 147, endPoint x: 398, endPoint y: 146, distance: 48.4
click at [395, 174] on div "We are seeking a skilled developer to create a web store that facilitates onlin…" at bounding box center [395, 198] width 268 height 48
drag, startPoint x: 434, startPoint y: 145, endPoint x: 462, endPoint y: 146, distance: 27.5
click at [451, 174] on div "We are seeking a skilled developer to create a web store that facilitates onlin…" at bounding box center [395, 198] width 268 height 48
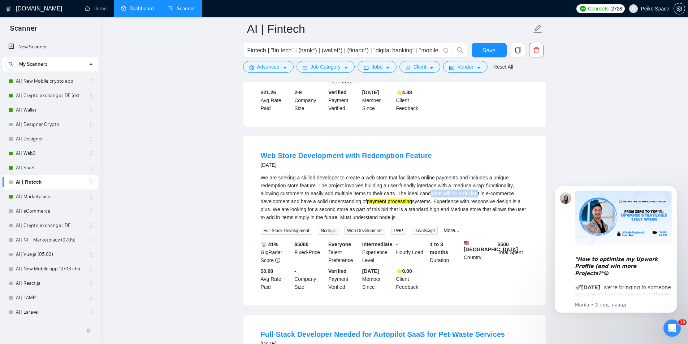
drag, startPoint x: 476, startPoint y: 147, endPoint x: 398, endPoint y: 147, distance: 78.4
click at [407, 174] on div "We are seeking a skilled developer to create a web store that facilitates onlin…" at bounding box center [395, 198] width 268 height 48
drag, startPoint x: 293, startPoint y: 157, endPoint x: 370, endPoint y: 153, distance: 77.1
click at [351, 174] on div "We are seeking a skilled developer to create a web store that facilitates onlin…" at bounding box center [395, 198] width 268 height 48
drag, startPoint x: 375, startPoint y: 152, endPoint x: 434, endPoint y: 151, distance: 59.2
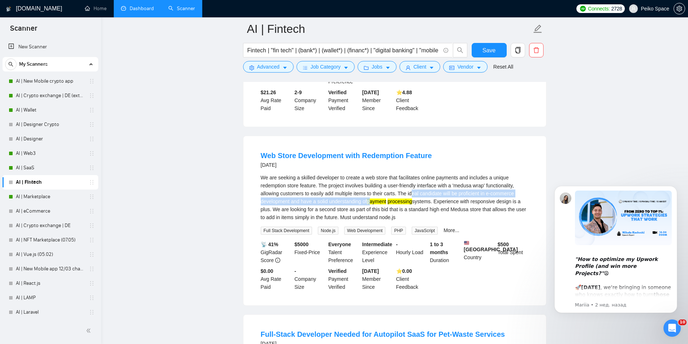
click at [433, 174] on div "We are seeking a skilled developer to create a web store that facilitates onlin…" at bounding box center [395, 198] width 268 height 48
drag, startPoint x: 456, startPoint y: 154, endPoint x: 490, endPoint y: 154, distance: 34.3
click at [488, 174] on div "We are seeking a skilled developer to create a web store that facilitates onlin…" at bounding box center [395, 198] width 268 height 48
drag, startPoint x: 512, startPoint y: 159, endPoint x: 434, endPoint y: 154, distance: 78.9
click at [440, 174] on div "We are seeking a skilled developer to create a web store that facilitates onlin…" at bounding box center [395, 198] width 268 height 48
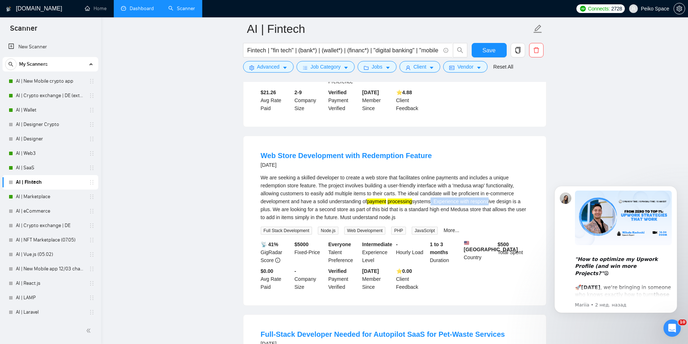
drag, startPoint x: 429, startPoint y: 154, endPoint x: 515, endPoint y: 154, distance: 86.0
click at [510, 174] on div "We are seeking a skilled developer to create a web store that facilitates onlin…" at bounding box center [395, 198] width 268 height 48
drag, startPoint x: 521, startPoint y: 155, endPoint x: 359, endPoint y: 160, distance: 162.2
click at [407, 174] on div "We are seeking a skilled developer to create a web store that facilitates onlin…" at bounding box center [395, 198] width 268 height 48
drag, startPoint x: 277, startPoint y: 164, endPoint x: 397, endPoint y: 164, distance: 119.9
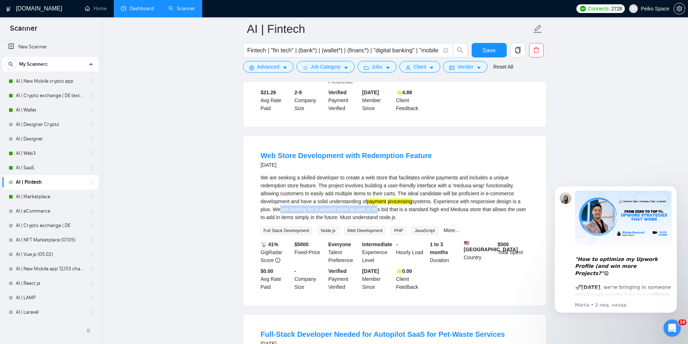
click at [386, 174] on div "We are seeking a skilled developer to create a web store that facilitates onlin…" at bounding box center [395, 198] width 268 height 48
drag, startPoint x: 433, startPoint y: 164, endPoint x: 470, endPoint y: 165, distance: 36.5
click at [465, 174] on div "We are seeking a skilled developer to create a web store that facilitates onlin…" at bounding box center [395, 198] width 268 height 48
drag, startPoint x: 489, startPoint y: 165, endPoint x: 446, endPoint y: 164, distance: 43.0
click at [447, 174] on div "We are seeking a skilled developer to create a web store that facilitates onlin…" at bounding box center [395, 198] width 268 height 48
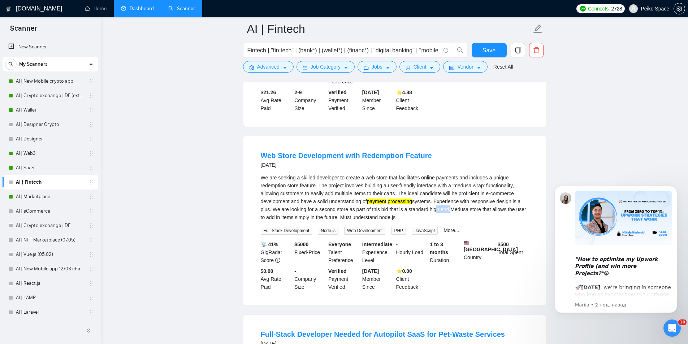
drag, startPoint x: 434, startPoint y: 164, endPoint x: 455, endPoint y: 165, distance: 20.6
click at [453, 174] on div "We are seeking a skilled developer to create a web store that facilitates onlin…" at bounding box center [395, 198] width 268 height 48
drag, startPoint x: 480, startPoint y: 163, endPoint x: 450, endPoint y: 163, distance: 30.3
click at [450, 174] on div "We are seeking a skilled developer to create a web store that facilitates onlin…" at bounding box center [395, 198] width 268 height 48
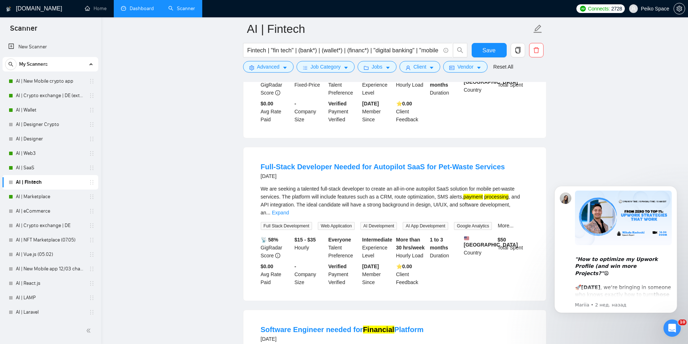
scroll to position [8015, 0]
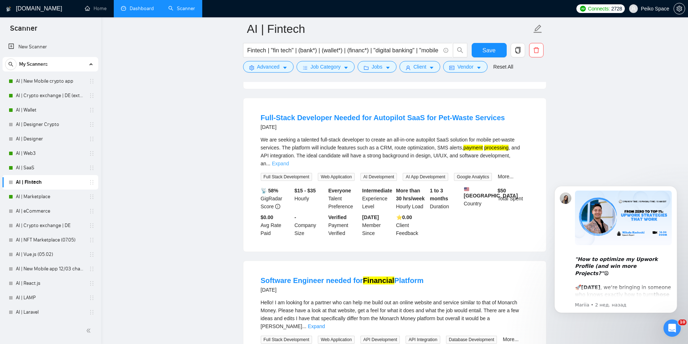
click at [289, 161] on link "Expand" at bounding box center [280, 164] width 17 height 6
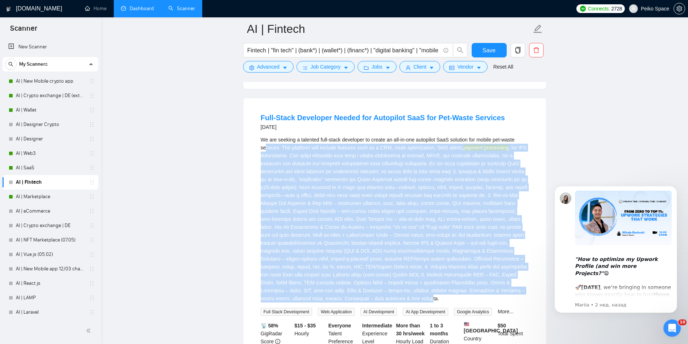
drag, startPoint x: 329, startPoint y: 148, endPoint x: 256, endPoint y: 108, distance: 83.3
click at [256, 108] on li "Full-Stack Developer Needed for Autopilot SaaS for Pet-Waste Services 2 months …" at bounding box center [394, 242] width 285 height 271
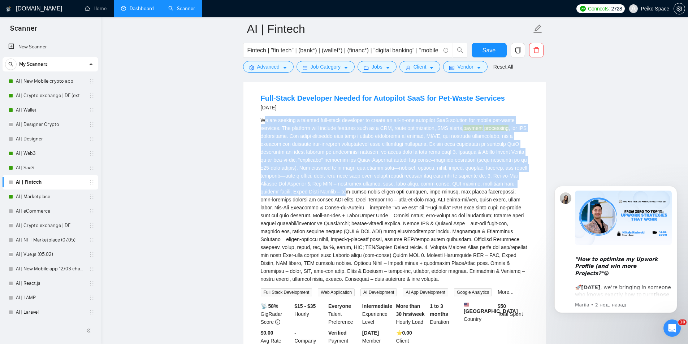
scroll to position [8051, 0]
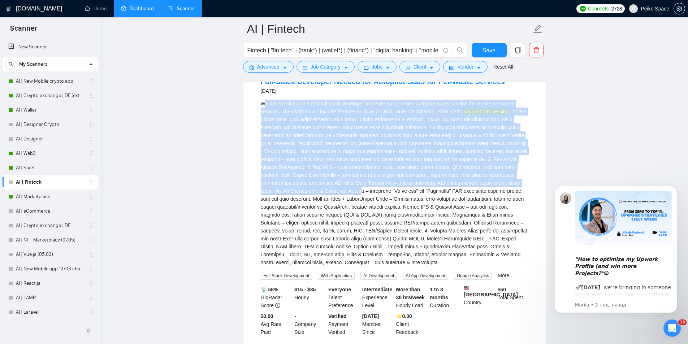
drag, startPoint x: 265, startPoint y: 98, endPoint x: 347, endPoint y: 152, distance: 98.6
click at [347, 152] on div "We are seeking a talented full-stack developer to create an all-in-one autopilo…" at bounding box center [395, 183] width 268 height 167
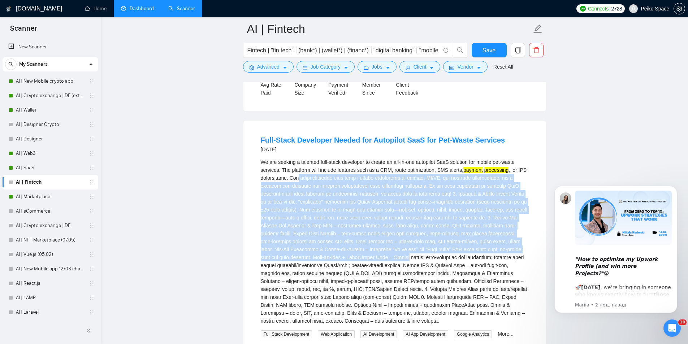
scroll to position [7979, 0]
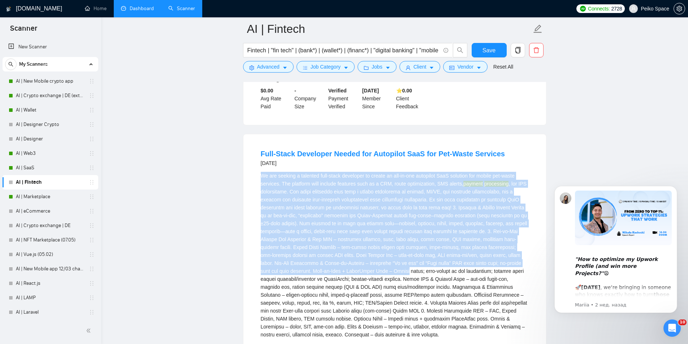
drag, startPoint x: 352, startPoint y: 150, endPoint x: 261, endPoint y: 138, distance: 91.8
click at [261, 172] on div "We are seeking a talented full-stack developer to create an all-in-one autopilo…" at bounding box center [395, 255] width 268 height 167
click at [263, 172] on div "We are seeking a talented full-stack developer to create an all-in-one autopilo…" at bounding box center [395, 255] width 268 height 167
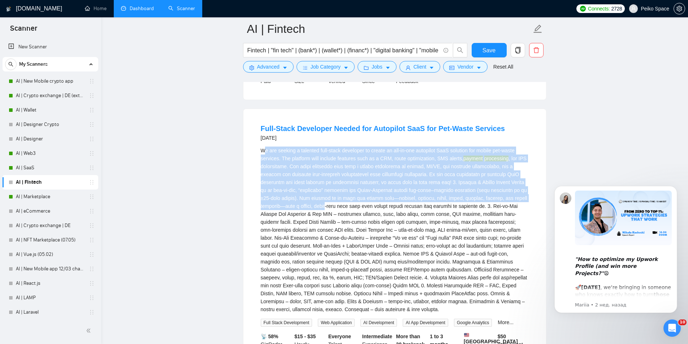
scroll to position [8015, 0]
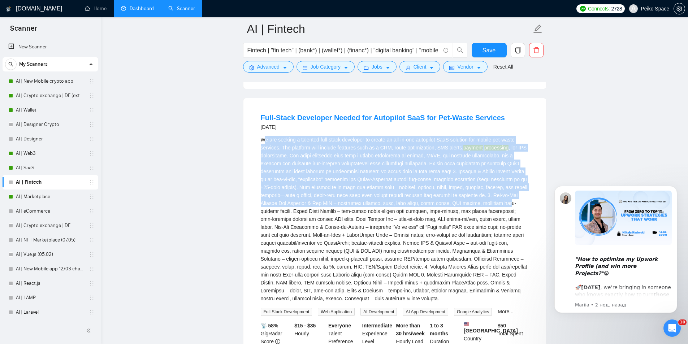
drag, startPoint x: 263, startPoint y: 136, endPoint x: 518, endPoint y: 163, distance: 256.1
click at [518, 163] on div "We are seeking a talented full-stack developer to create an all-in-one autopilo…" at bounding box center [395, 219] width 268 height 167
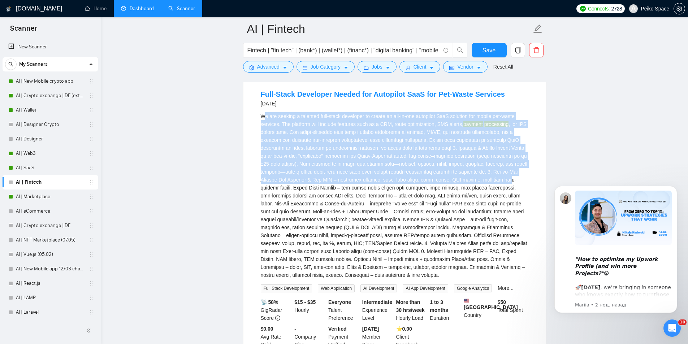
scroll to position [8051, 0]
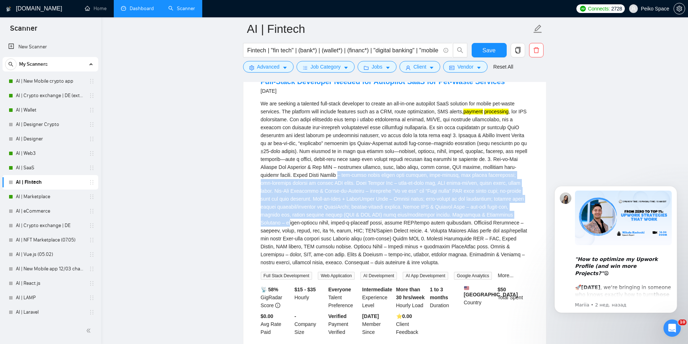
drag, startPoint x: 338, startPoint y: 134, endPoint x: 510, endPoint y: 177, distance: 176.9
click at [495, 174] on div "We are seeking a talented full-stack developer to create an all-in-one autopilo…" at bounding box center [395, 183] width 268 height 167
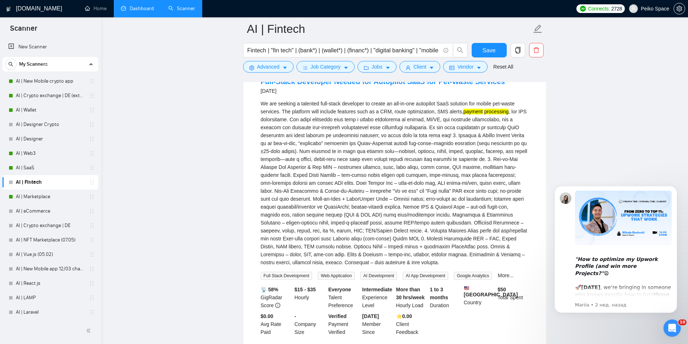
click at [520, 175] on div "We are seeking a talented full-stack developer to create an all-in-one autopilo…" at bounding box center [395, 183] width 268 height 167
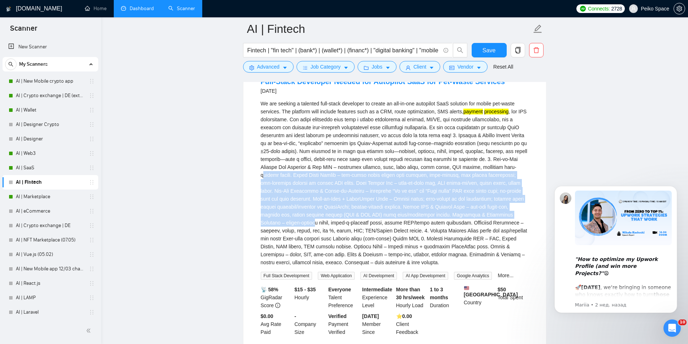
drag, startPoint x: 520, startPoint y: 174, endPoint x: 263, endPoint y: 136, distance: 260.3
click at [263, 136] on div "We are seeking a talented full-stack developer to create an all-in-one autopilo…" at bounding box center [395, 183] width 268 height 167
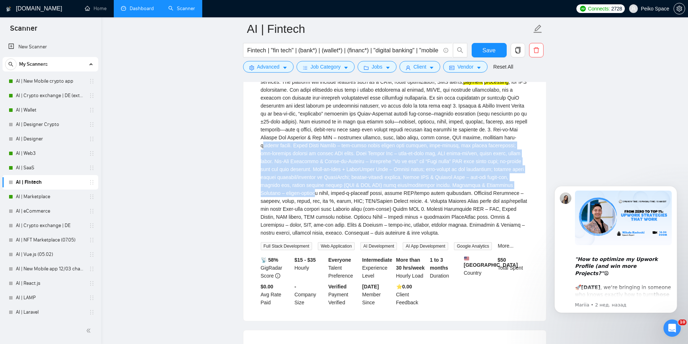
scroll to position [8087, 0]
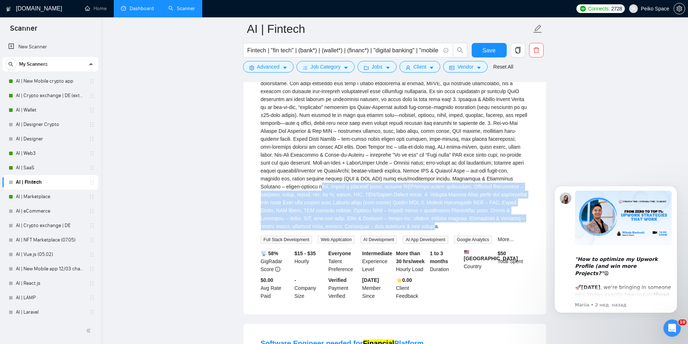
drag, startPoint x: 262, startPoint y: 143, endPoint x: 330, endPoint y: 183, distance: 78.7
click at [330, 183] on div "We are seeking a talented full-stack developer to create an all-in-one autopilo…" at bounding box center [395, 147] width 268 height 167
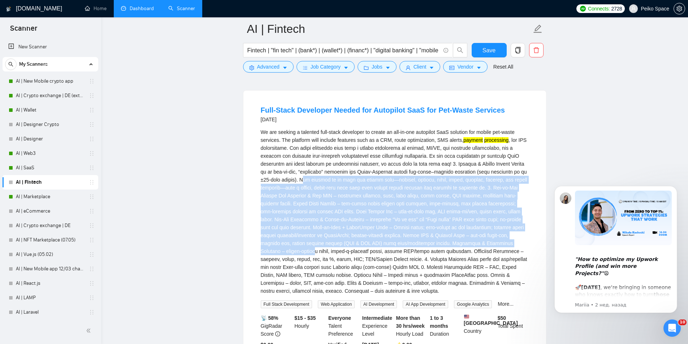
scroll to position [8015, 0]
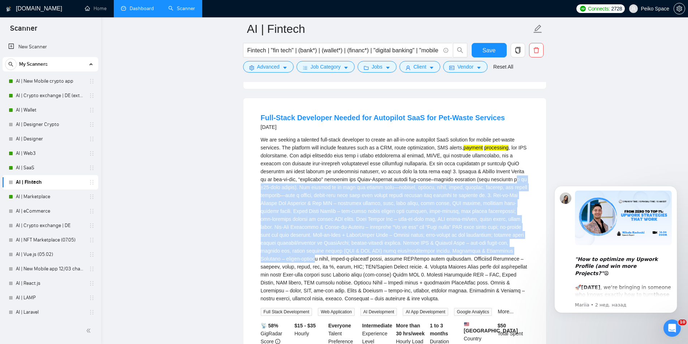
drag, startPoint x: 521, startPoint y: 138, endPoint x: 264, endPoint y: 149, distance: 256.7
click at [264, 149] on div "We are seeking a talented full-stack developer to create an all-in-one autopilo…" at bounding box center [395, 219] width 268 height 167
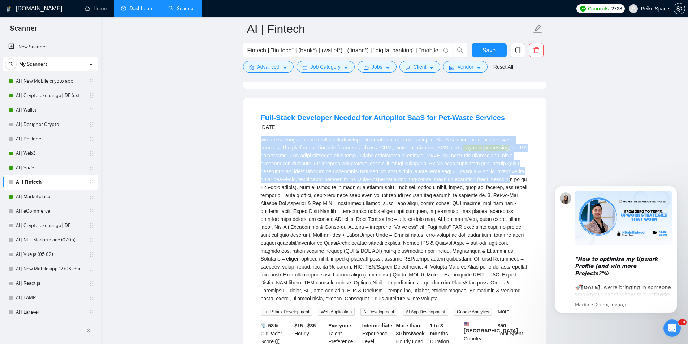
drag, startPoint x: 523, startPoint y: 137, endPoint x: 262, endPoint y: 100, distance: 263.8
click at [262, 136] on div "We are seeking a talented full-stack developer to create an all-in-one autopilo…" at bounding box center [395, 219] width 268 height 167
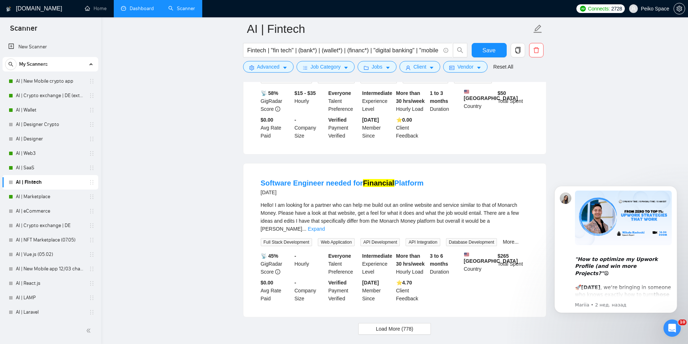
scroll to position [8250, 0]
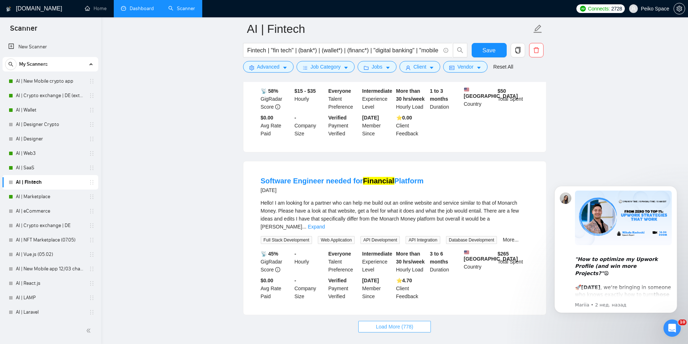
click at [408, 323] on span "Load More (778)" at bounding box center [395, 327] width 38 height 8
click at [325, 224] on link "Expand" at bounding box center [316, 227] width 17 height 6
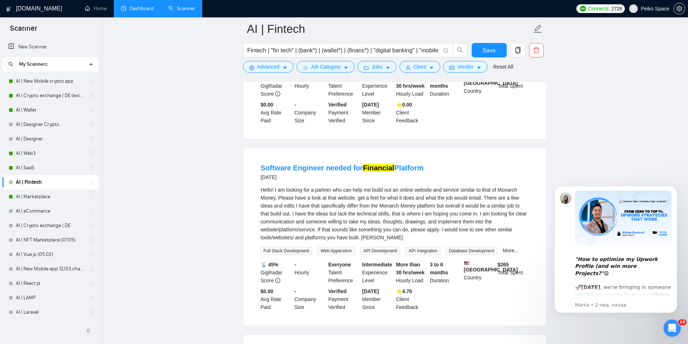
scroll to position [8286, 0]
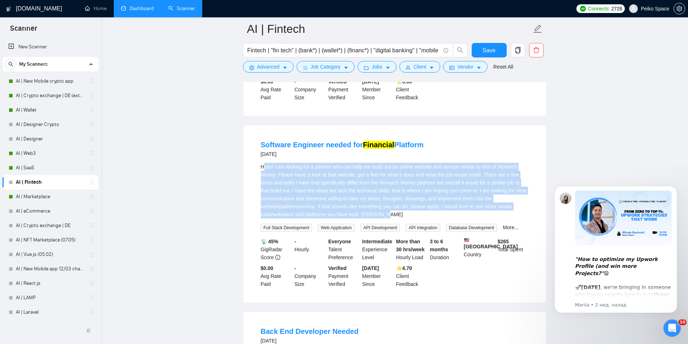
drag, startPoint x: 381, startPoint y: 173, endPoint x: 264, endPoint y: 129, distance: 124.8
click at [264, 163] on div "Hello! I am looking for a partner who can help me build out an online website a…" at bounding box center [395, 191] width 268 height 56
click at [243, 153] on div "Software Engineer needed for Financial Platform 2 months ago Hello! I am lookin…" at bounding box center [394, 213] width 303 height 177
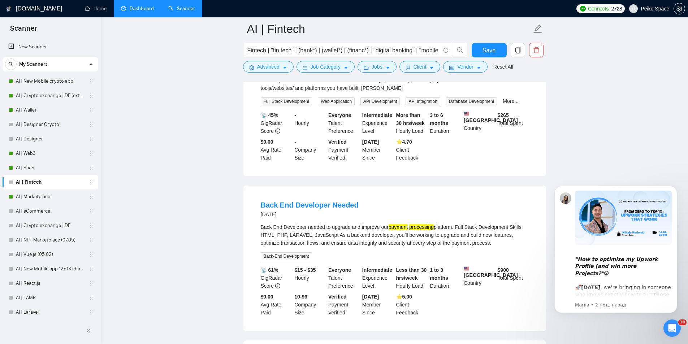
scroll to position [8466, 0]
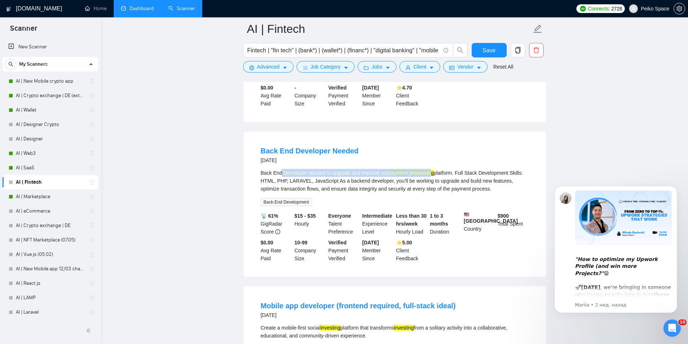
drag, startPoint x: 281, startPoint y: 135, endPoint x: 432, endPoint y: 139, distance: 151.4
click at [431, 169] on div "Back End Developer needed to upgrade and improve our payment processing platfor…" at bounding box center [395, 181] width 268 height 24
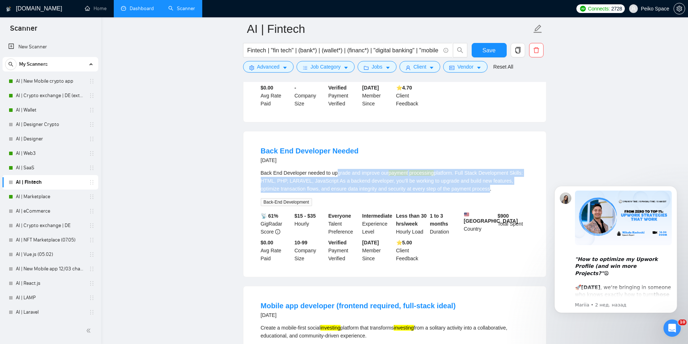
drag, startPoint x: 468, startPoint y: 151, endPoint x: 317, endPoint y: 137, distance: 151.0
click at [330, 169] on div "Back End Developer needed to upgrade and improve our payment processing platfor…" at bounding box center [395, 181] width 268 height 24
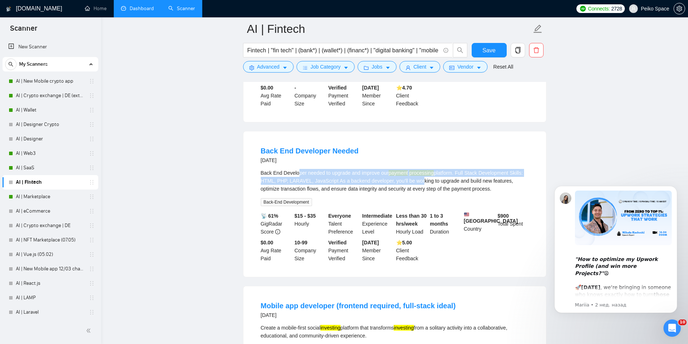
drag, startPoint x: 298, startPoint y: 135, endPoint x: 442, endPoint y: 148, distance: 144.4
click at [439, 169] on div "Back End Developer needed to upgrade and improve our payment processing platfor…" at bounding box center [395, 181] width 268 height 24
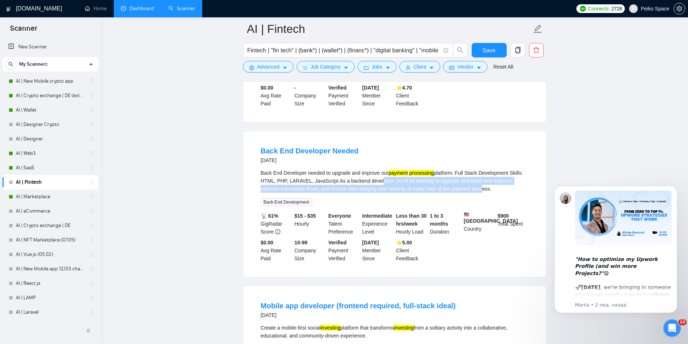
drag, startPoint x: 433, startPoint y: 149, endPoint x: 339, endPoint y: 142, distance: 94.2
click at [354, 169] on div "Back End Developer needed to upgrade and improve our payment processing platfor…" at bounding box center [395, 181] width 268 height 24
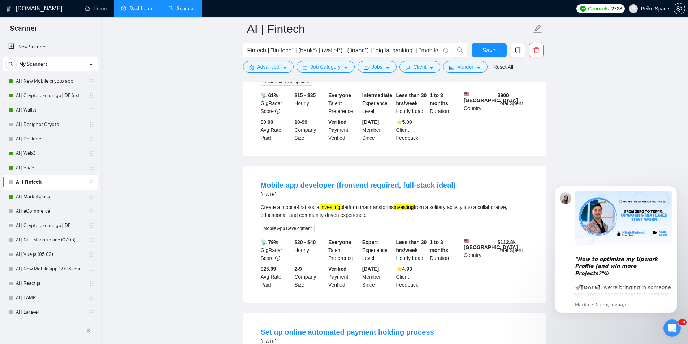
scroll to position [8611, 0]
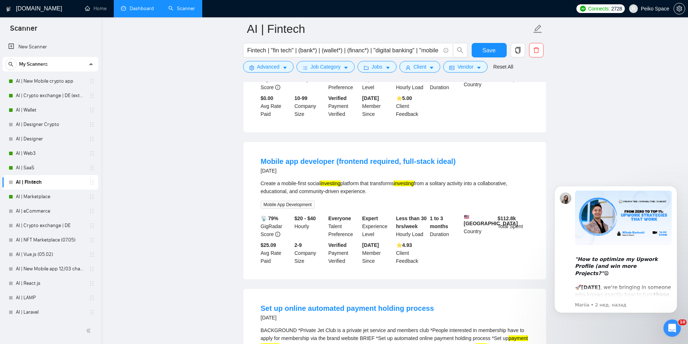
drag, startPoint x: 268, startPoint y: 152, endPoint x: 388, endPoint y: 157, distance: 120.4
click at [378, 179] on div "Create a mobile-first social investing platform that transforms investing from …" at bounding box center [395, 187] width 268 height 16
drag, startPoint x: 420, startPoint y: 152, endPoint x: 445, endPoint y: 151, distance: 25.3
click at [421, 179] on div "Create a mobile-first social investing platform that transforms investing from …" at bounding box center [395, 187] width 268 height 16
click at [507, 179] on div "Create a mobile-first social investing platform that transforms investing from …" at bounding box center [395, 187] width 268 height 16
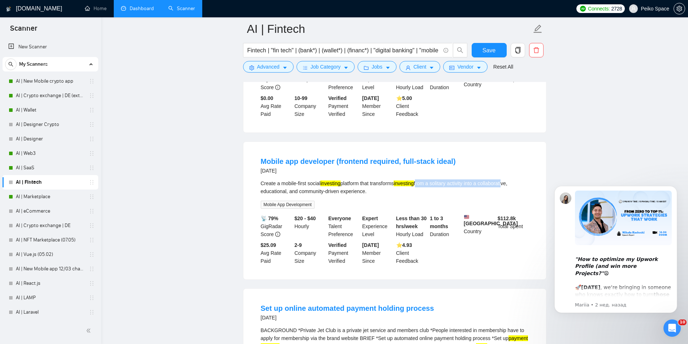
drag, startPoint x: 476, startPoint y: 152, endPoint x: 400, endPoint y: 150, distance: 76.2
click at [406, 179] on div "Create a mobile-first social investing platform that transforms investing from …" at bounding box center [395, 187] width 268 height 16
drag, startPoint x: 300, startPoint y: 163, endPoint x: 358, endPoint y: 162, distance: 58.2
click at [351, 179] on div "Create a mobile-first social investing platform that transforms investing from …" at bounding box center [395, 187] width 268 height 16
drag, startPoint x: 366, startPoint y: 160, endPoint x: 291, endPoint y: 158, distance: 75.2
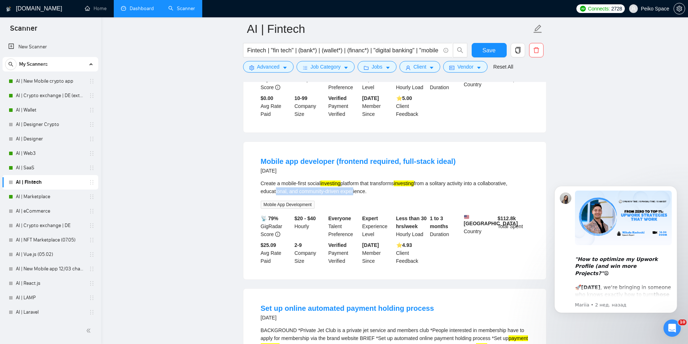
click at [294, 179] on div "Create a mobile-first social investing platform that transforms investing from …" at bounding box center [395, 187] width 268 height 16
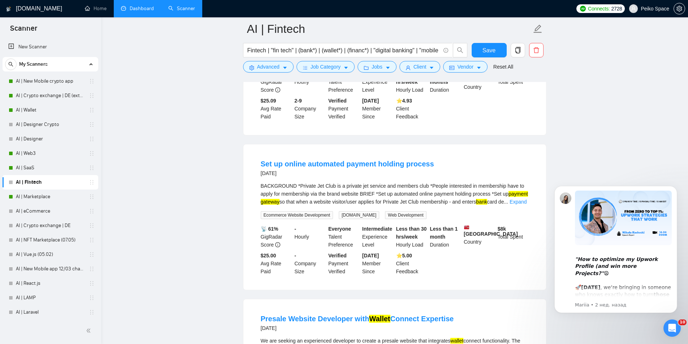
scroll to position [8791, 0]
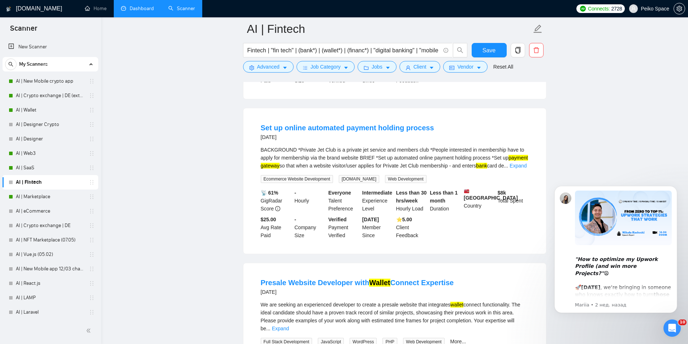
click at [518, 163] on link "Expand" at bounding box center [518, 166] width 17 height 6
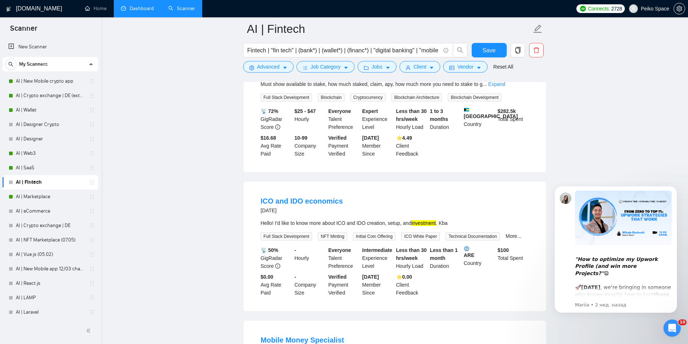
scroll to position [9405, 0]
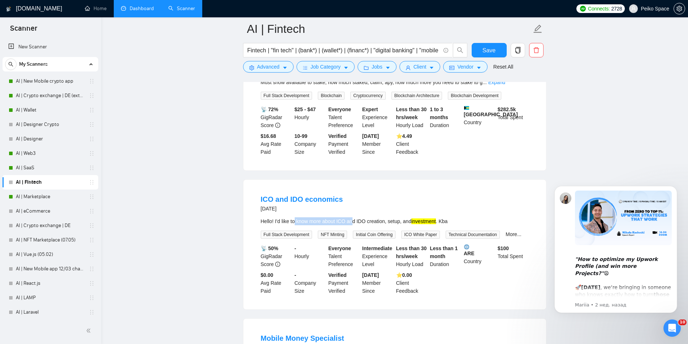
drag, startPoint x: 296, startPoint y: 184, endPoint x: 365, endPoint y: 182, distance: 69.7
click at [355, 217] on div "Hello! I'd like to know more about ICO and IDO creation, setup, and investment …" at bounding box center [395, 221] width 268 height 8
drag, startPoint x: 381, startPoint y: 181, endPoint x: 294, endPoint y: 183, distance: 86.7
click at [298, 217] on div "Hello! I'd like to know more about ICO and IDO creation, setup, and investment …" at bounding box center [395, 221] width 268 height 8
drag, startPoint x: 290, startPoint y: 183, endPoint x: 356, endPoint y: 184, distance: 65.7
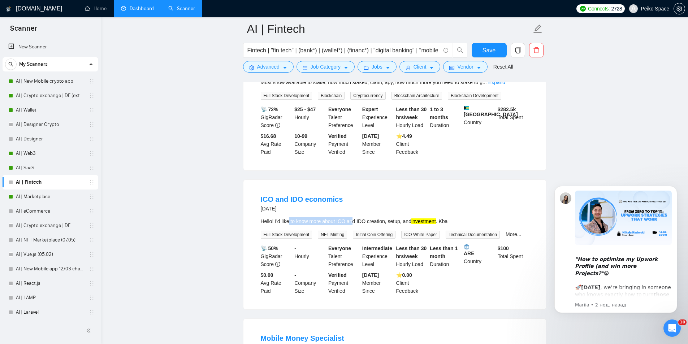
click at [355, 217] on div "Hello! I'd like to know more about ICO and IDO creation, setup, and investment …" at bounding box center [395, 221] width 268 height 8
click at [350, 217] on div "Hello! I'd like to know more about ICO and IDO creation, setup, and investment …" at bounding box center [395, 221] width 268 height 8
drag, startPoint x: 296, startPoint y: 181, endPoint x: 336, endPoint y: 181, distance: 39.7
click at [336, 217] on div "Hello! I'd like to know more about ICO and IDO creation, setup, and investment …" at bounding box center [395, 221] width 268 height 8
drag, startPoint x: 275, startPoint y: 181, endPoint x: 336, endPoint y: 183, distance: 61.1
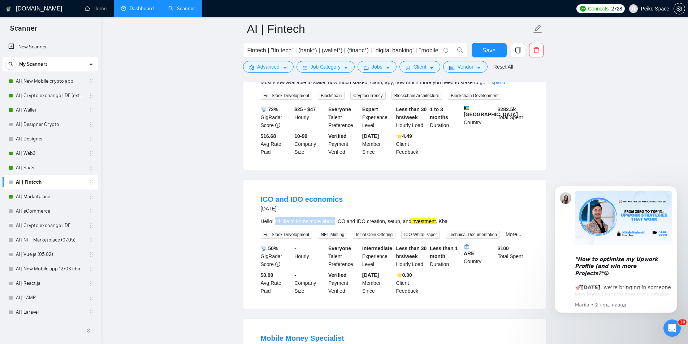
click at [336, 217] on div "Hello! I'd like to know more about ICO and IDO creation, setup, and investment …" at bounding box center [395, 221] width 268 height 8
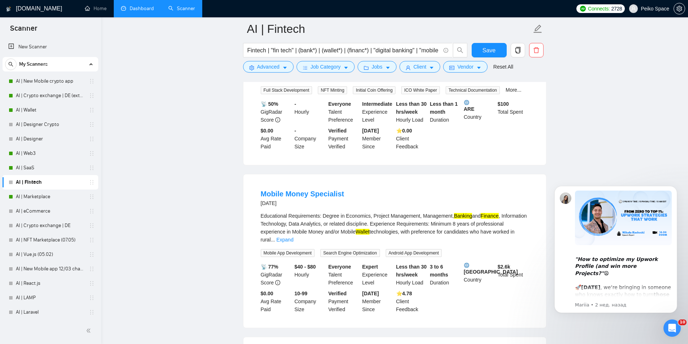
scroll to position [9586, 0]
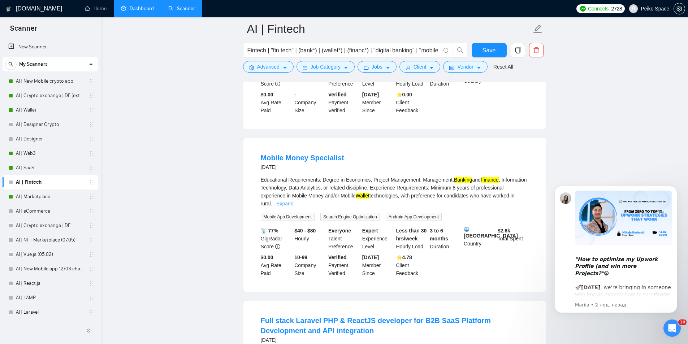
click at [293, 201] on link "Expand" at bounding box center [284, 204] width 17 height 6
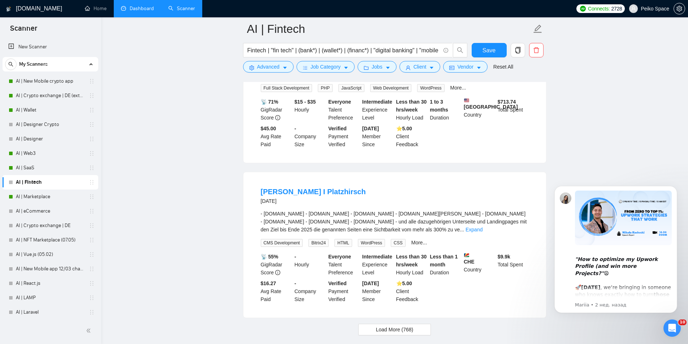
scroll to position [9892, 0]
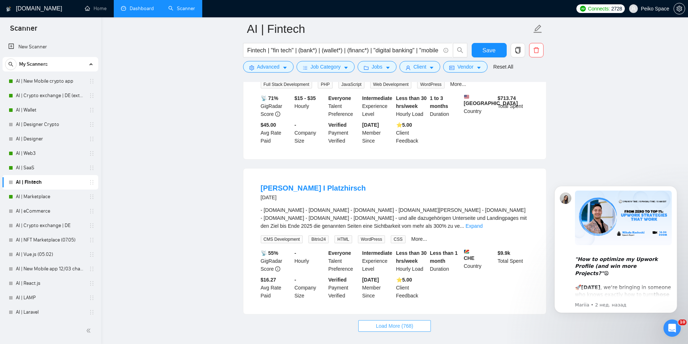
click at [403, 322] on span "Load More (768)" at bounding box center [395, 326] width 38 height 8
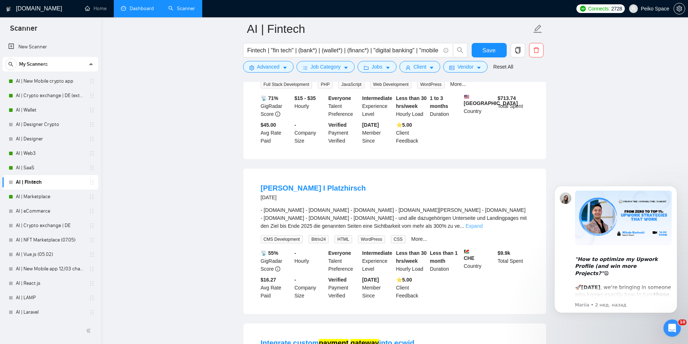
click at [483, 223] on link "Expand" at bounding box center [474, 226] width 17 height 6
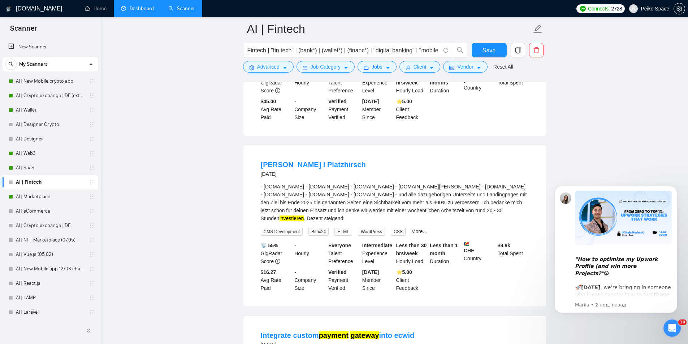
scroll to position [9928, 0]
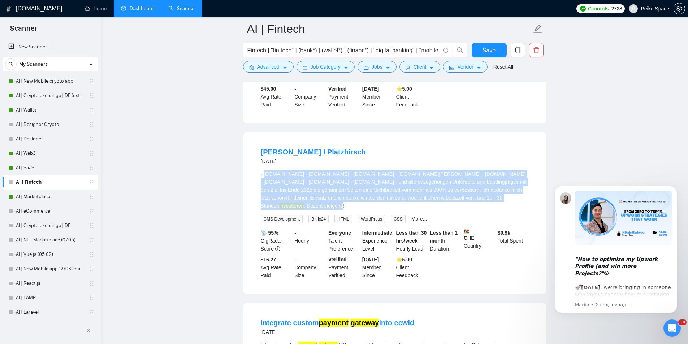
drag, startPoint x: 359, startPoint y: 163, endPoint x: 265, endPoint y: 134, distance: 98.9
click at [265, 170] on div "- www.folienshop.ch - www.folientechnik-schweiz.ch - www.die-folientechniker.ch…" at bounding box center [395, 190] width 268 height 40
click at [266, 170] on div "- www.folienshop.ch - www.folientechnik-schweiz.ch - www.die-folientechniker.ch…" at bounding box center [395, 190] width 268 height 40
drag, startPoint x: 268, startPoint y: 128, endPoint x: 359, endPoint y: 162, distance: 97.1
click at [359, 170] on div "- www.folienshop.ch - www.folientechnik-schweiz.ch - www.die-folientechniker.ch…" at bounding box center [395, 190] width 268 height 40
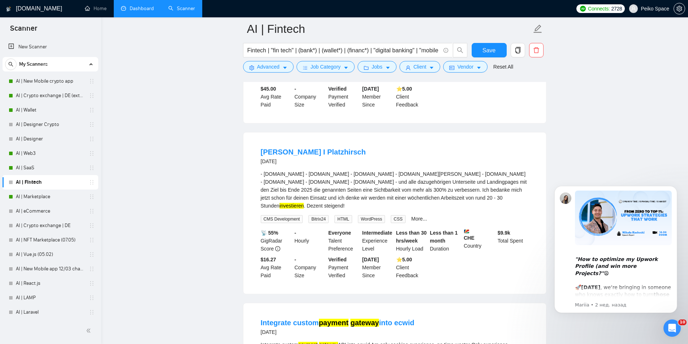
click at [427, 170] on div "- www.folienshop.ch - www.folientechnik-schweiz.ch - www.die-folientechniker.ch…" at bounding box center [395, 190] width 268 height 40
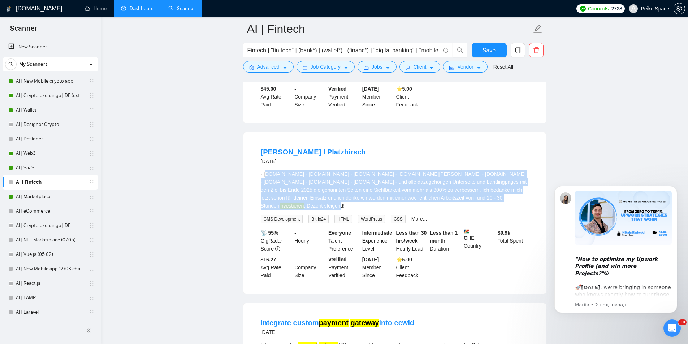
drag, startPoint x: 358, startPoint y: 162, endPoint x: 267, endPoint y: 130, distance: 96.3
click at [267, 170] on div "- www.folienshop.ch - www.folientechnik-schweiz.ch - www.die-folientechniker.ch…" at bounding box center [395, 190] width 268 height 40
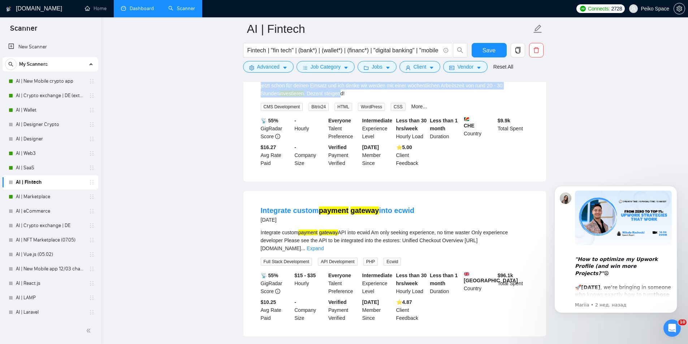
scroll to position [10108, 0]
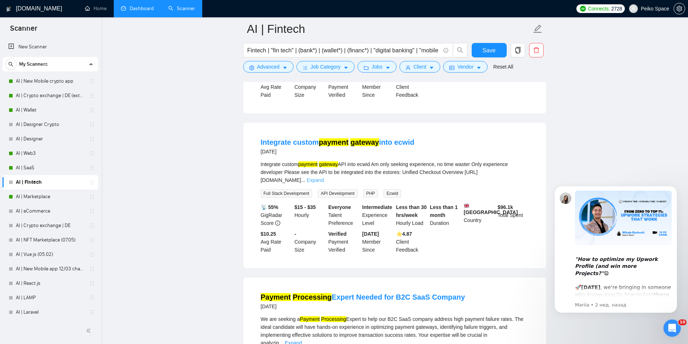
click at [324, 177] on link "Expand" at bounding box center [315, 180] width 17 height 6
drag, startPoint x: 377, startPoint y: 121, endPoint x: 393, endPoint y: 125, distance: 16.3
click at [393, 160] on div "Integrate custom payment gateway API into ecwid Am only seeking experience, no …" at bounding box center [395, 172] width 268 height 24
drag, startPoint x: 439, startPoint y: 120, endPoint x: 471, endPoint y: 121, distance: 32.5
click at [471, 160] on div "Integrate custom payment gateway API into ecwid Am only seeking experience, no …" at bounding box center [395, 172] width 268 height 24
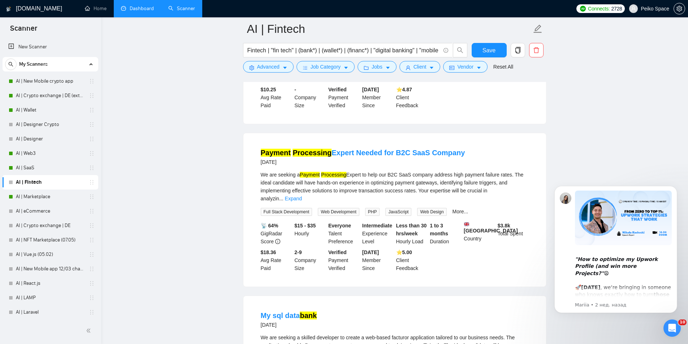
scroll to position [10289, 0]
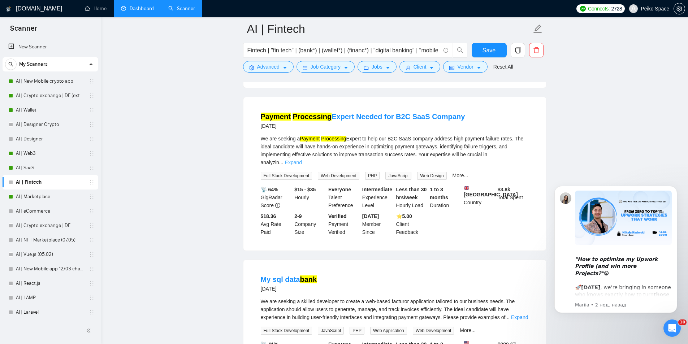
click at [302, 160] on link "Expand" at bounding box center [293, 163] width 17 height 6
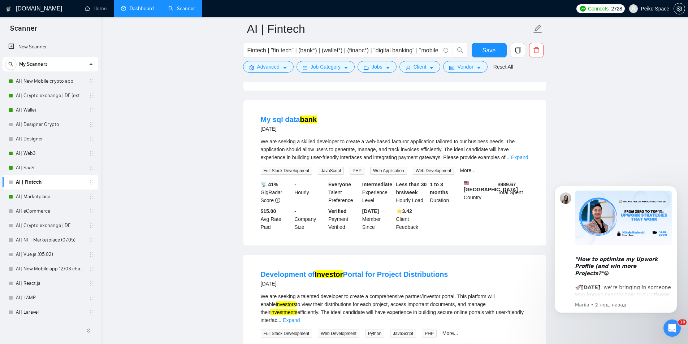
scroll to position [10469, 0]
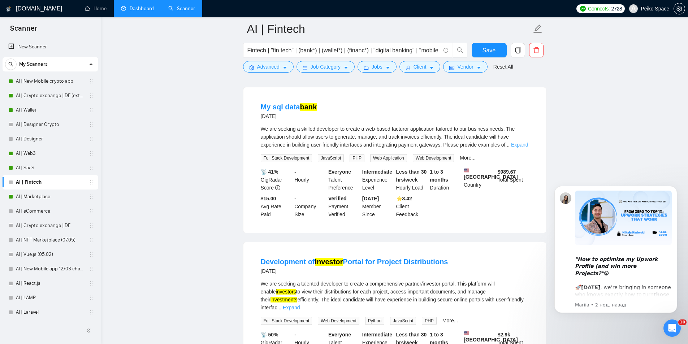
click at [519, 142] on link "Expand" at bounding box center [519, 145] width 17 height 6
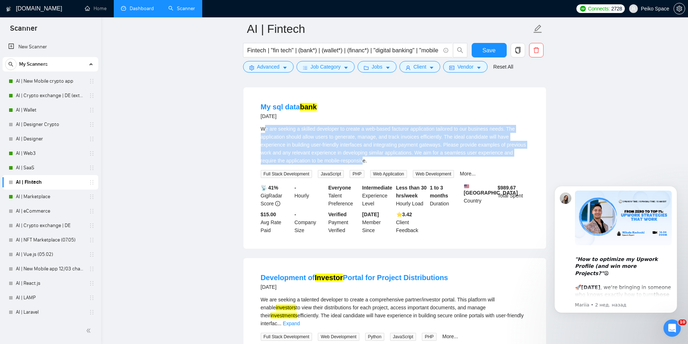
drag, startPoint x: 347, startPoint y: 151, endPoint x: 264, endPoint y: 119, distance: 89.2
click at [264, 125] on div "We are seeking a skilled developer to create a web-based facturor application t…" at bounding box center [395, 145] width 268 height 40
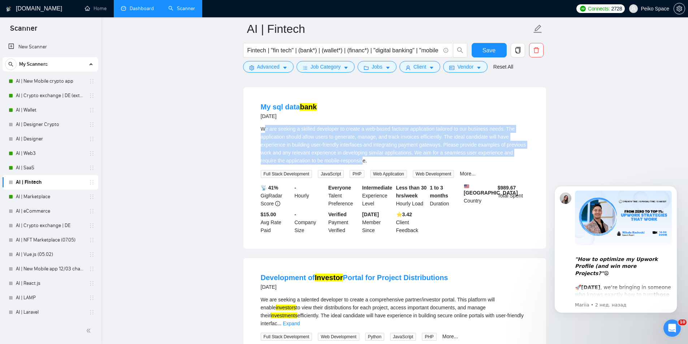
drag, startPoint x: 265, startPoint y: 117, endPoint x: 348, endPoint y: 148, distance: 87.9
click at [348, 148] on div "We are seeking a skilled developer to create a web-based facturor application t…" at bounding box center [395, 145] width 268 height 40
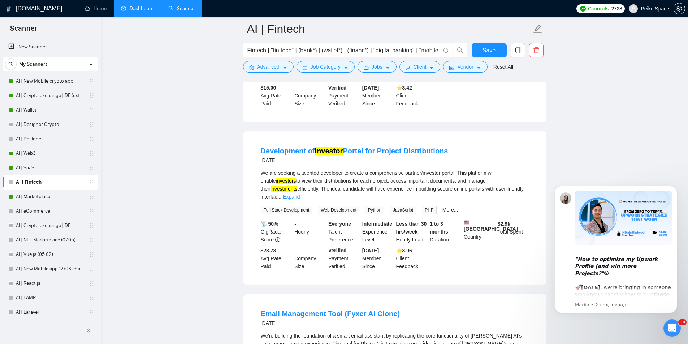
scroll to position [10614, 0]
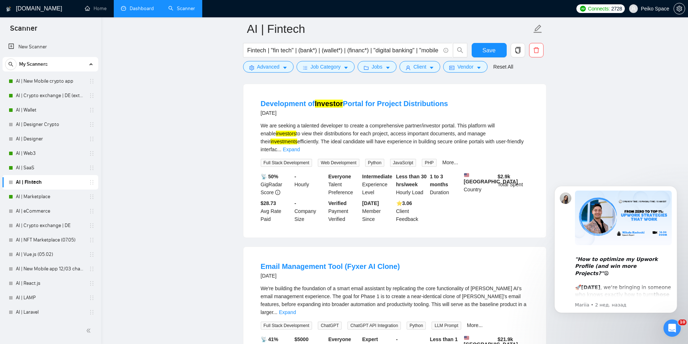
scroll to position [10650, 0]
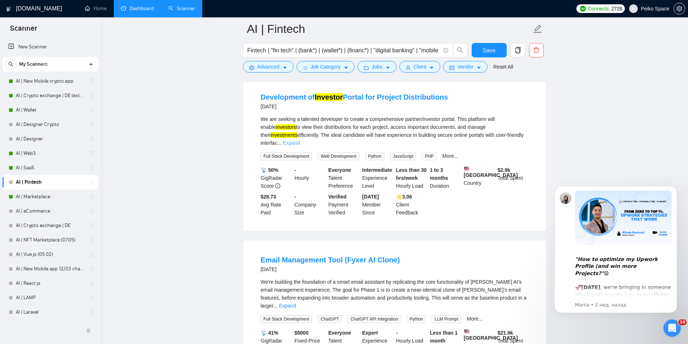
click at [300, 140] on link "Expand" at bounding box center [291, 143] width 17 height 6
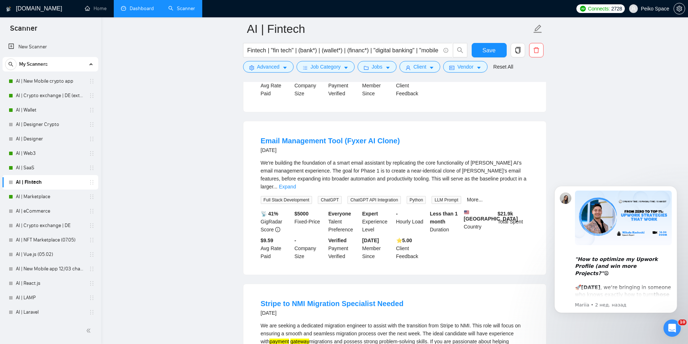
scroll to position [10795, 0]
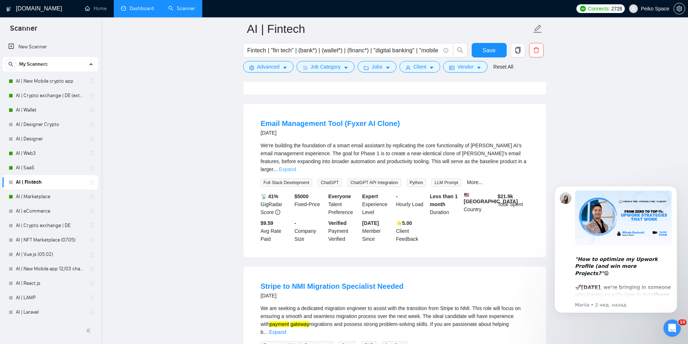
click at [296, 166] on link "Expand" at bounding box center [287, 169] width 17 height 6
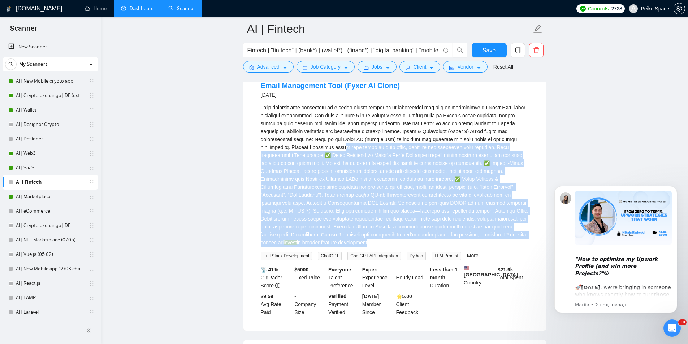
scroll to position [10831, 0]
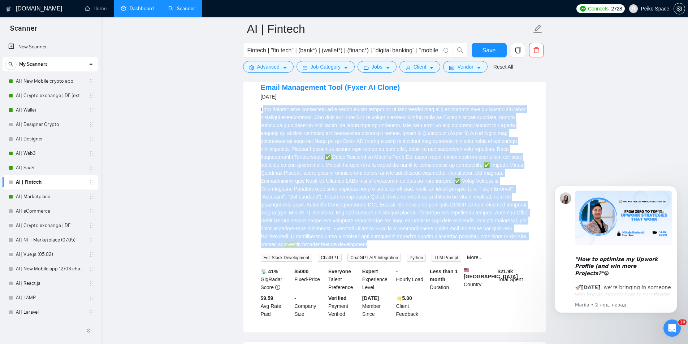
drag, startPoint x: 419, startPoint y: 164, endPoint x: 266, endPoint y: 110, distance: 161.9
click at [266, 110] on div "invest in broader feature development." at bounding box center [395, 176] width 268 height 143
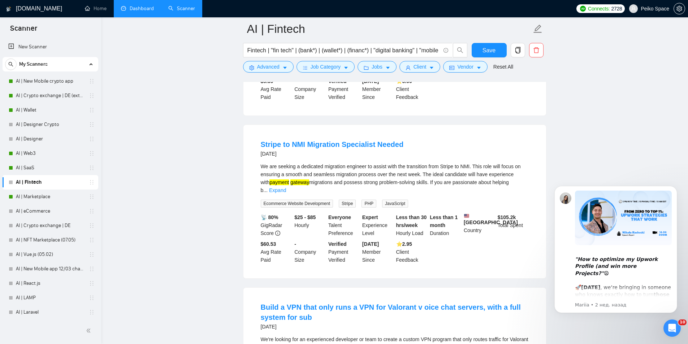
scroll to position [11083, 0]
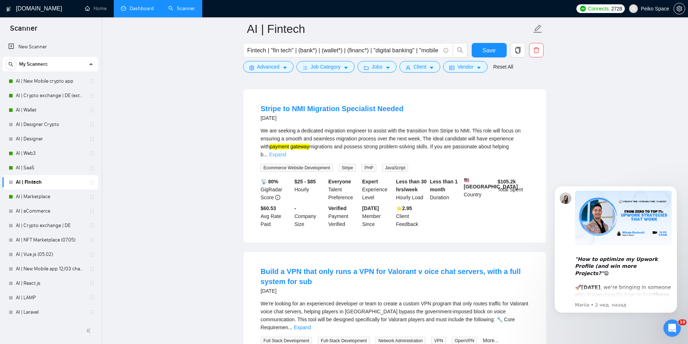
click at [286, 152] on link "Expand" at bounding box center [277, 155] width 17 height 6
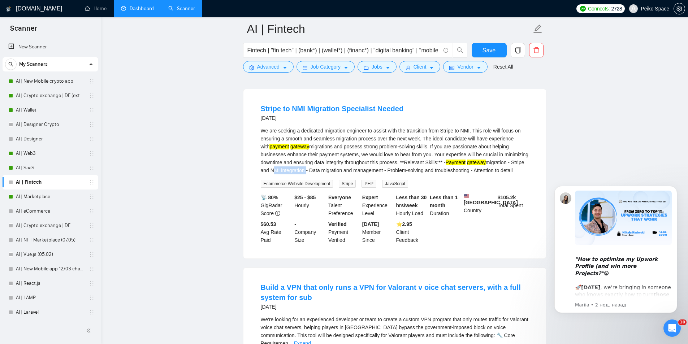
drag, startPoint x: 516, startPoint y: 158, endPoint x: 286, endPoint y: 167, distance: 230.3
click at [286, 167] on div "We are seeking a dedicated migration engineer to assist with the transition fro…" at bounding box center [395, 151] width 268 height 48
click at [268, 68] on span "Advanced" at bounding box center [268, 67] width 22 height 8
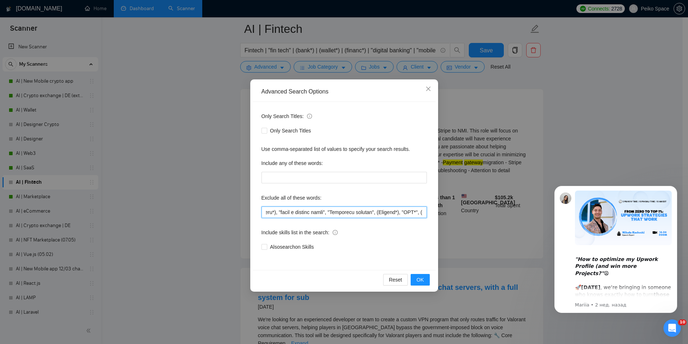
scroll to position [0, 4237]
drag, startPoint x: 291, startPoint y: 209, endPoint x: 529, endPoint y: 228, distance: 238.7
click at [529, 228] on div "Advanced Search Options Only Search Titles: Only Search Titles Use comma-separa…" at bounding box center [344, 172] width 688 height 344
type input "(N"
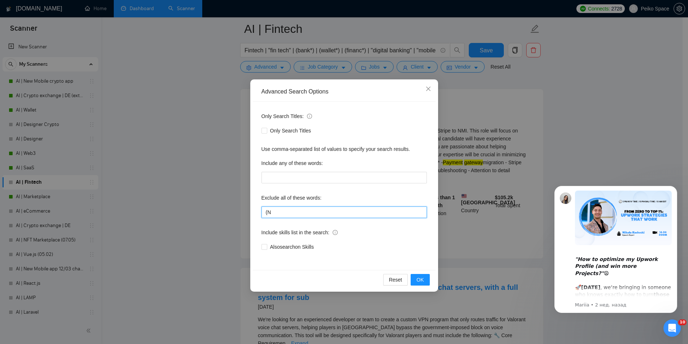
click at [227, 212] on div "Advanced Search Options Only Search Titles: Only Search Titles Use comma-separa…" at bounding box center [344, 172] width 688 height 344
click at [282, 215] on input "text" at bounding box center [343, 213] width 165 height 12
paste input ""no time waster", "I'd like to know more about", "Solano", "Medusa store", (Xan…"
type input ""no time waster", "I'd like to know more about", "Solano", "Medusa store", (Xan…"
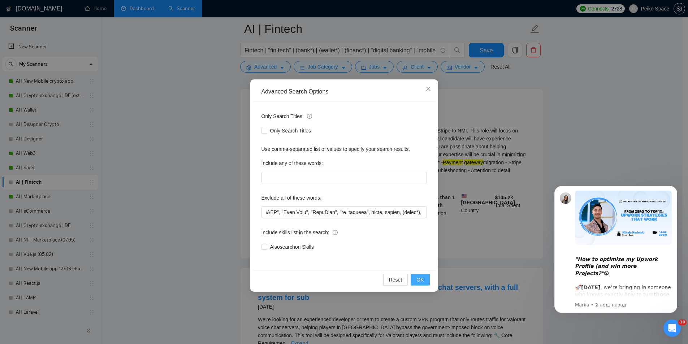
click at [421, 278] on span "OK" at bounding box center [419, 280] width 7 height 8
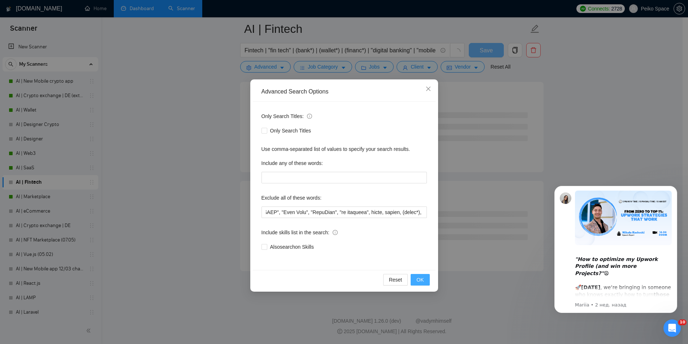
scroll to position [0, 0]
